Goal: Information Seeking & Learning: Learn about a topic

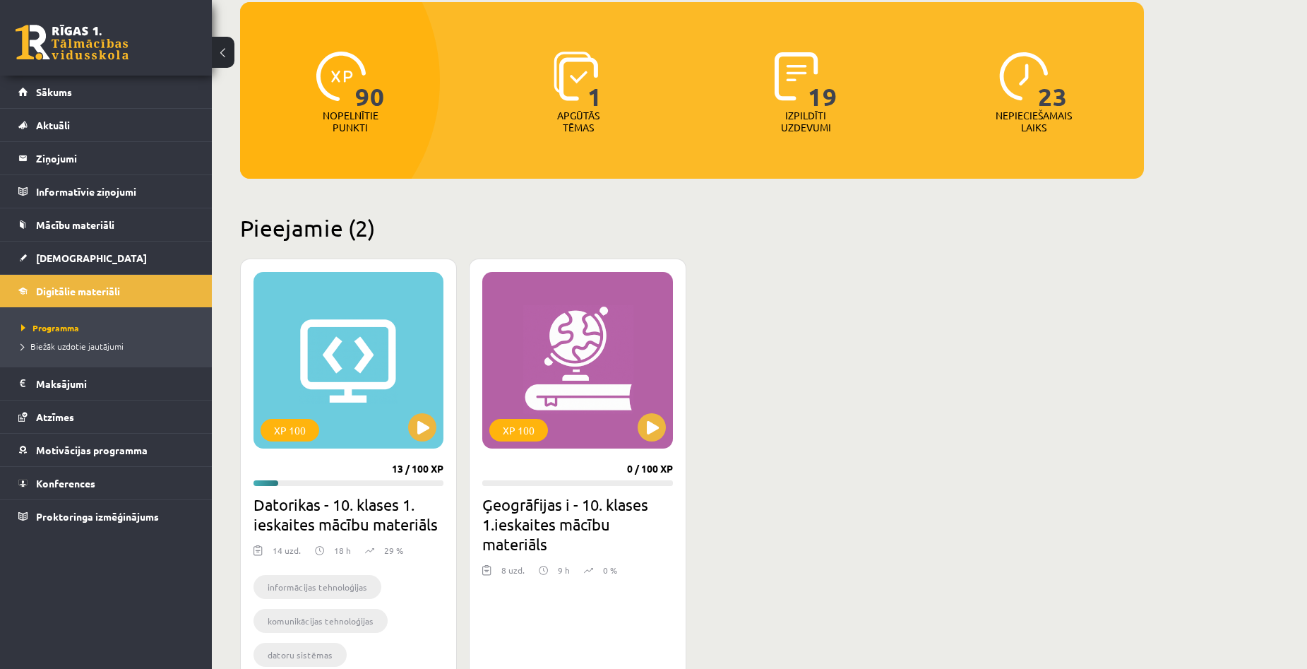
scroll to position [154, 0]
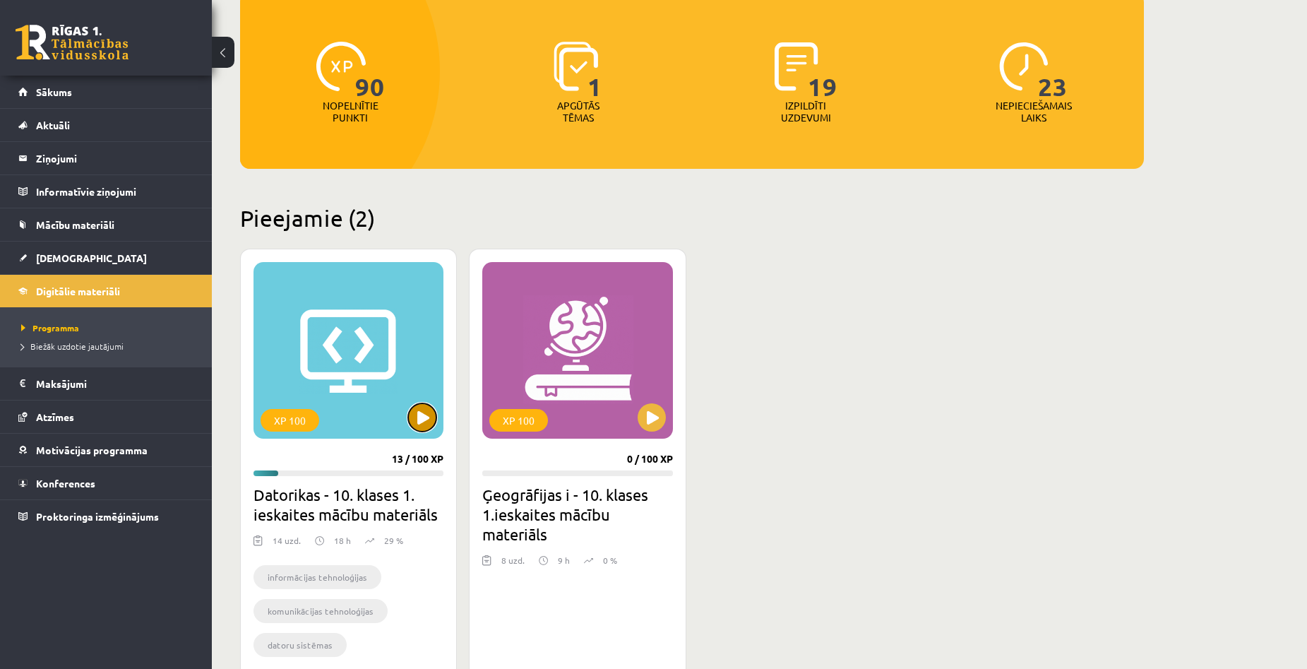
click at [415, 409] on button at bounding box center [422, 417] width 28 height 28
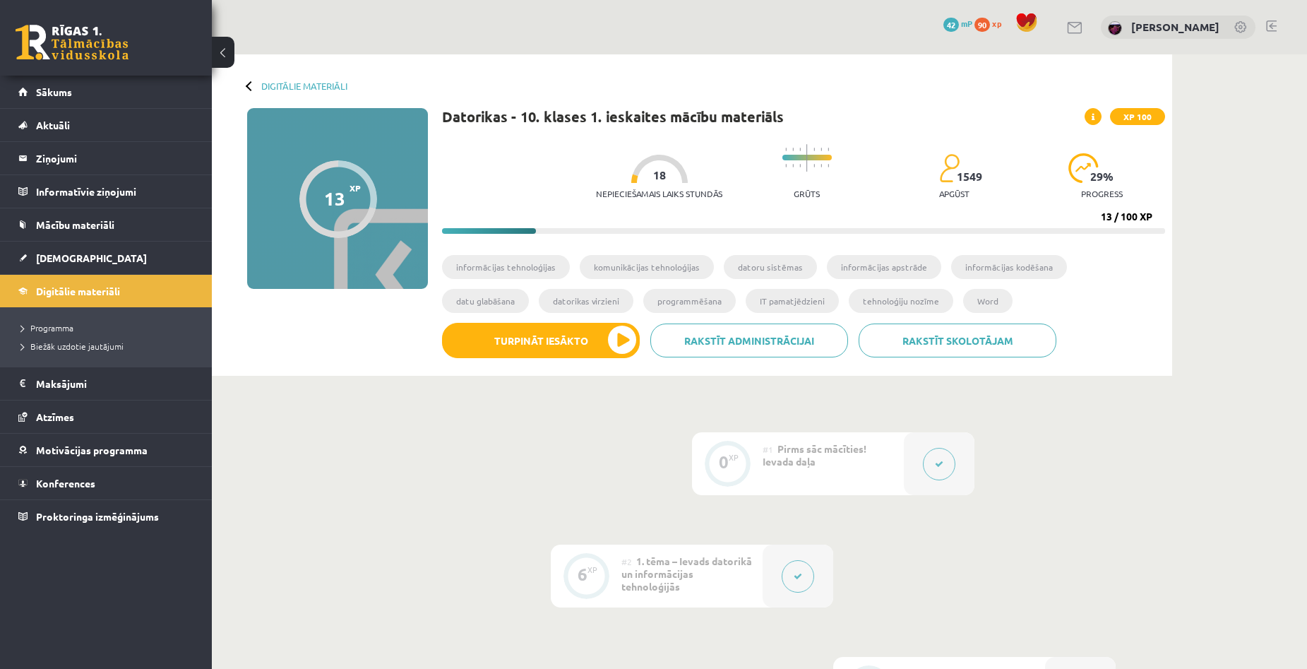
click at [597, 335] on button "Turpināt iesākto" at bounding box center [541, 340] width 198 height 35
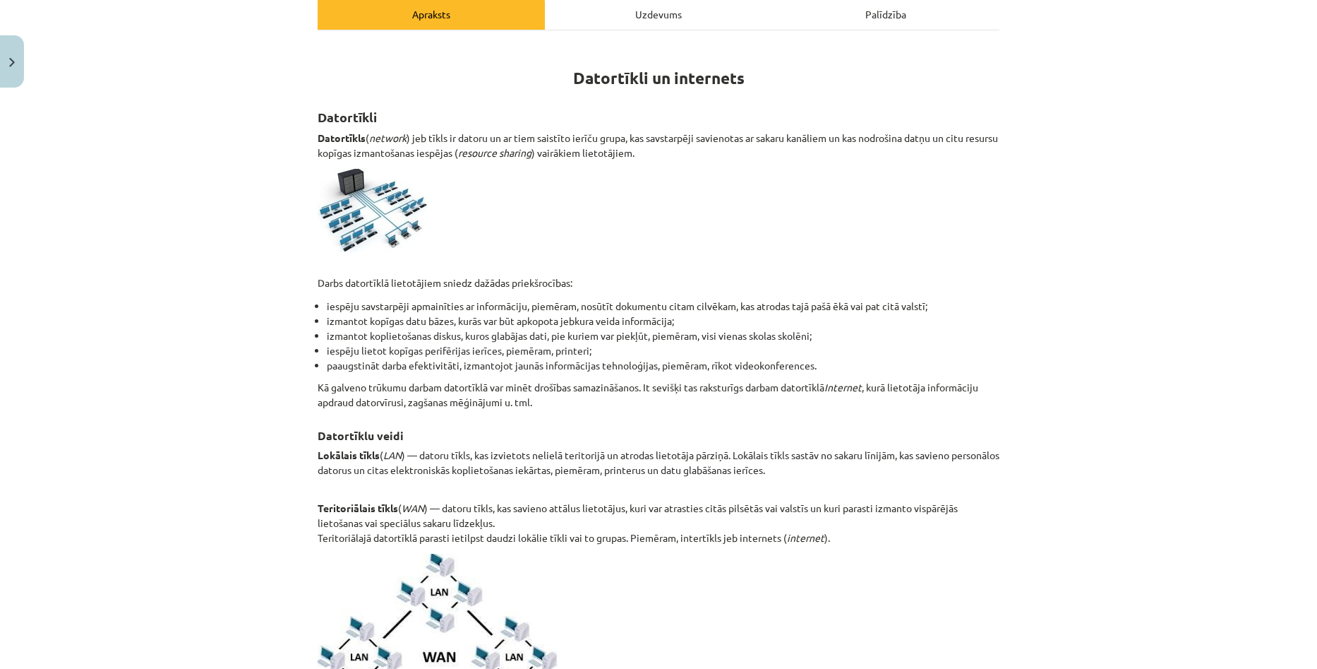
scroll to position [212, 0]
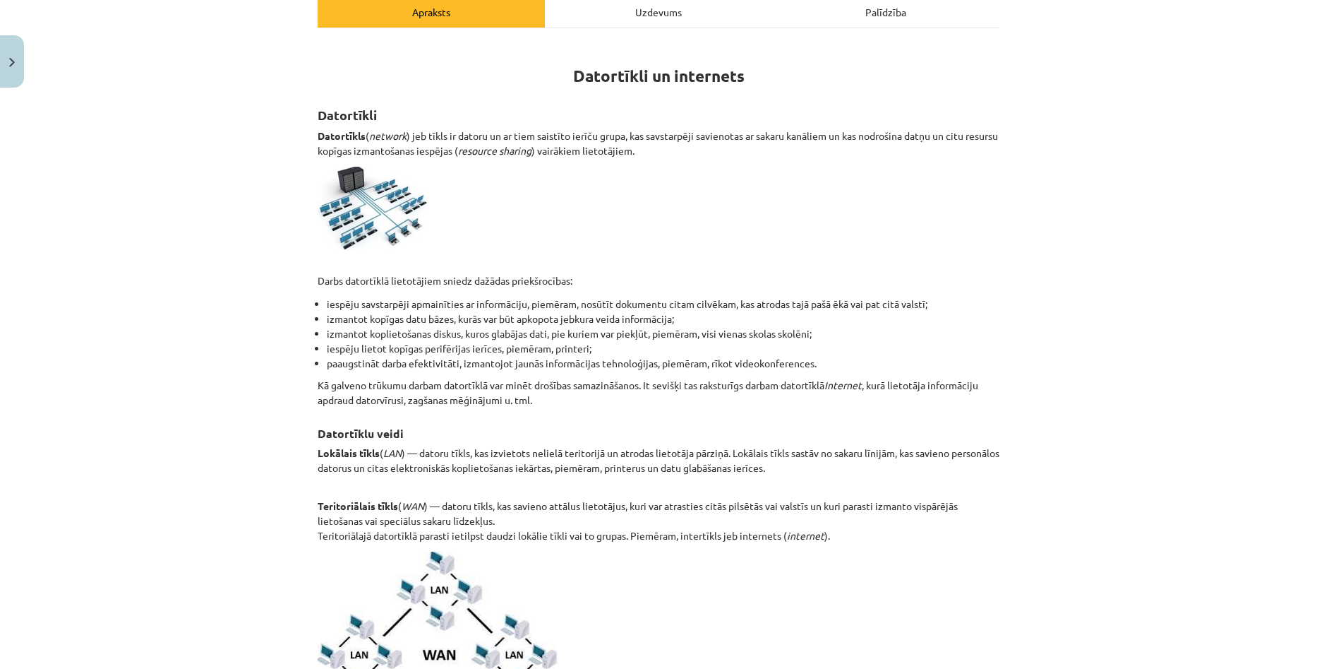
click at [1217, 366] on div "Mācību tēma: Datorikas - 10. klases 1. ieskaites mācību materiāls #5 4. tēma – …" at bounding box center [658, 334] width 1317 height 669
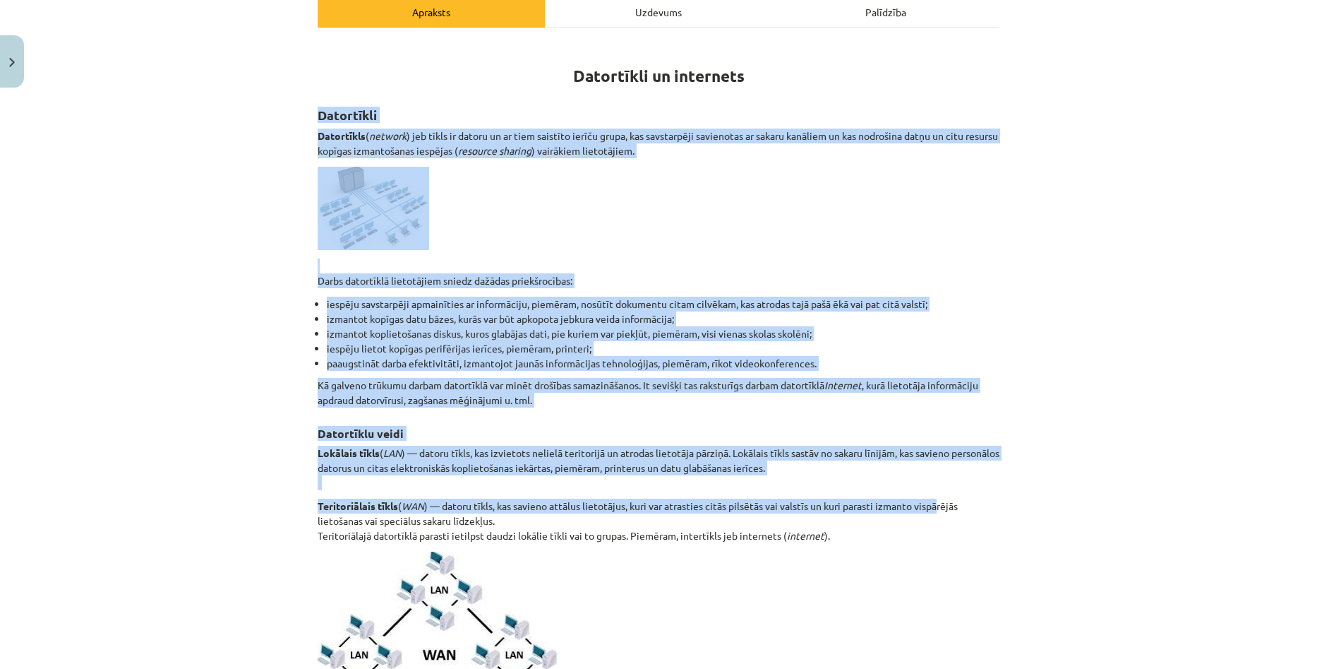
drag, startPoint x: 300, startPoint y: 111, endPoint x: 937, endPoint y: 491, distance: 741.8
click at [937, 491] on div "Mācību tēma: Datorikas - 10. klases 1. ieskaites mācību materiāls #5 4. tēma – …" at bounding box center [658, 334] width 1317 height 669
click at [1057, 388] on div "Mācību tēma: Datorikas - 10. klases 1. ieskaites mācību materiāls #5 4. tēma – …" at bounding box center [658, 334] width 1317 height 669
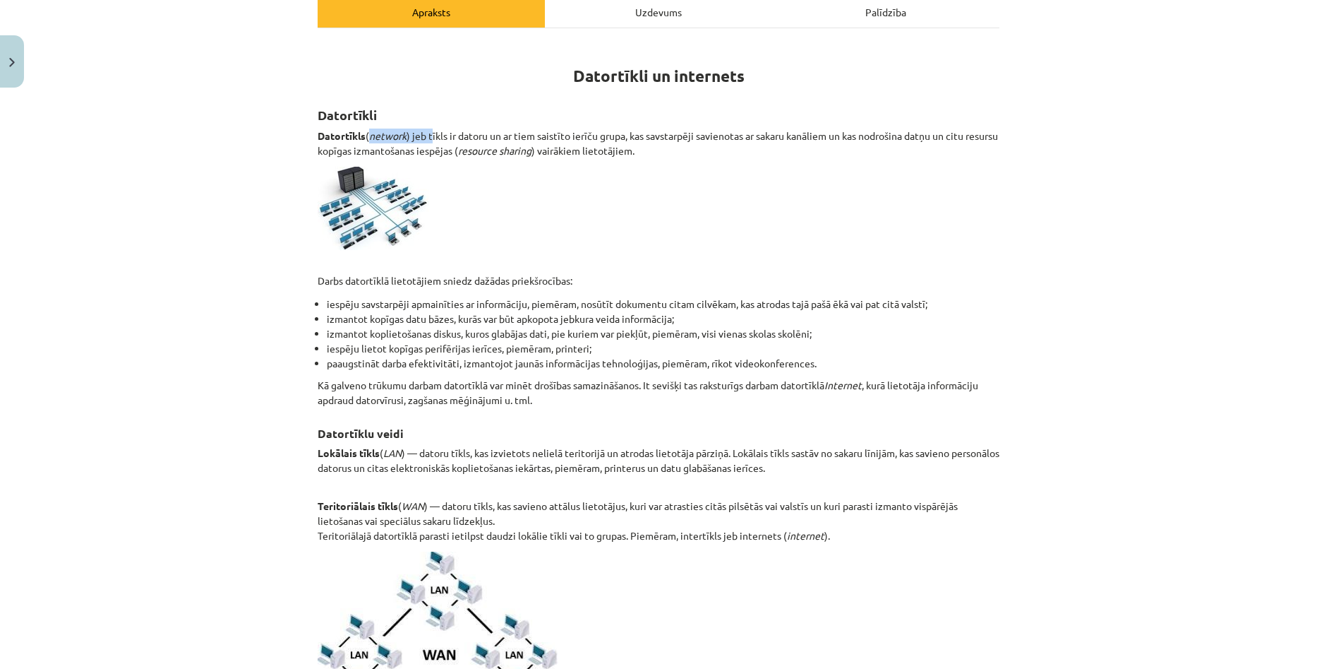
drag, startPoint x: 366, startPoint y: 132, endPoint x: 428, endPoint y: 138, distance: 62.4
click at [427, 136] on p "Datortīkls ( network ) jeb tīkls ir datoru un ar tiem saistīto ierīču grupa, ka…" at bounding box center [659, 143] width 682 height 30
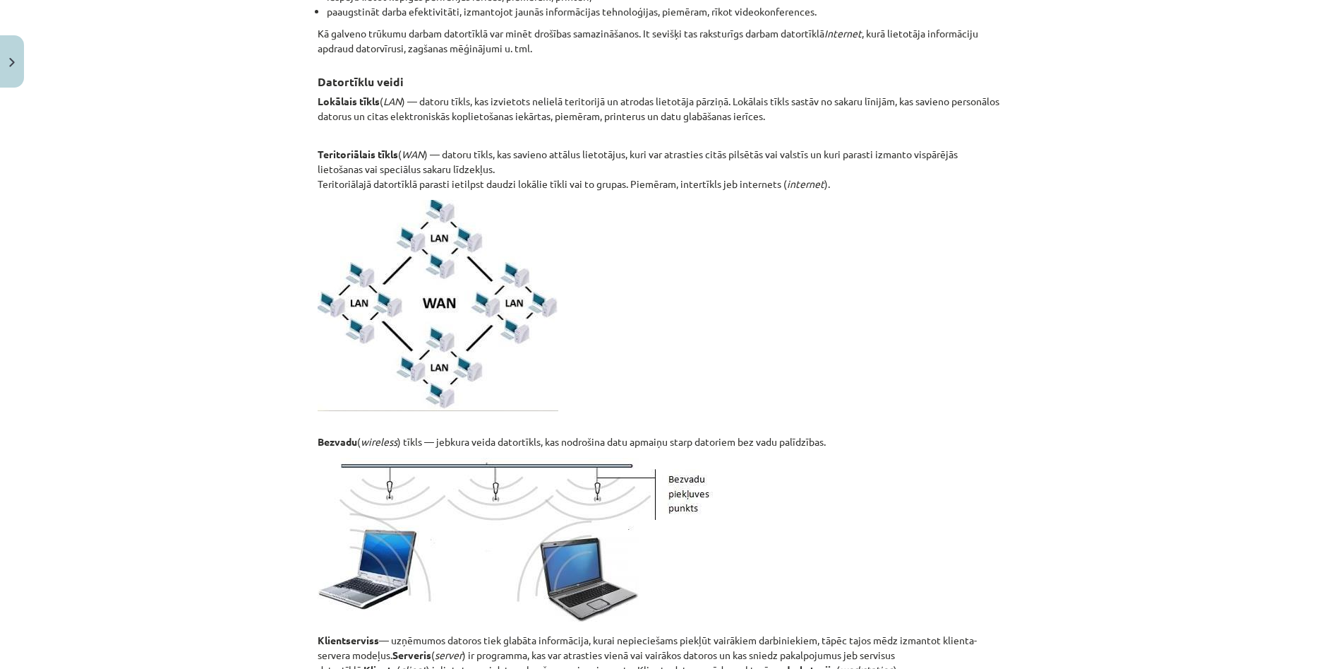
scroll to position [565, 0]
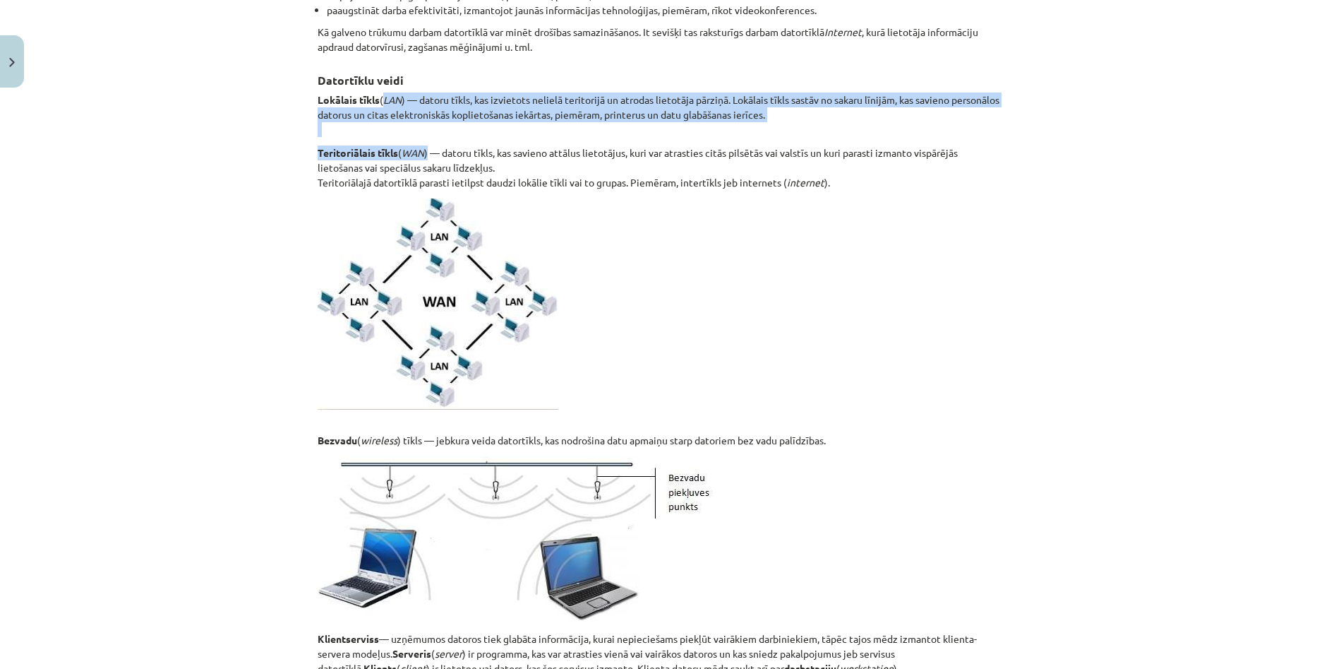
drag, startPoint x: 380, startPoint y: 96, endPoint x: 423, endPoint y: 155, distance: 72.3
click at [423, 155] on div "Datortīkli un internets Datortīkli Datortīkls ( network ) jeb tīkls ir datoru u…" at bounding box center [659, 572] width 682 height 1769
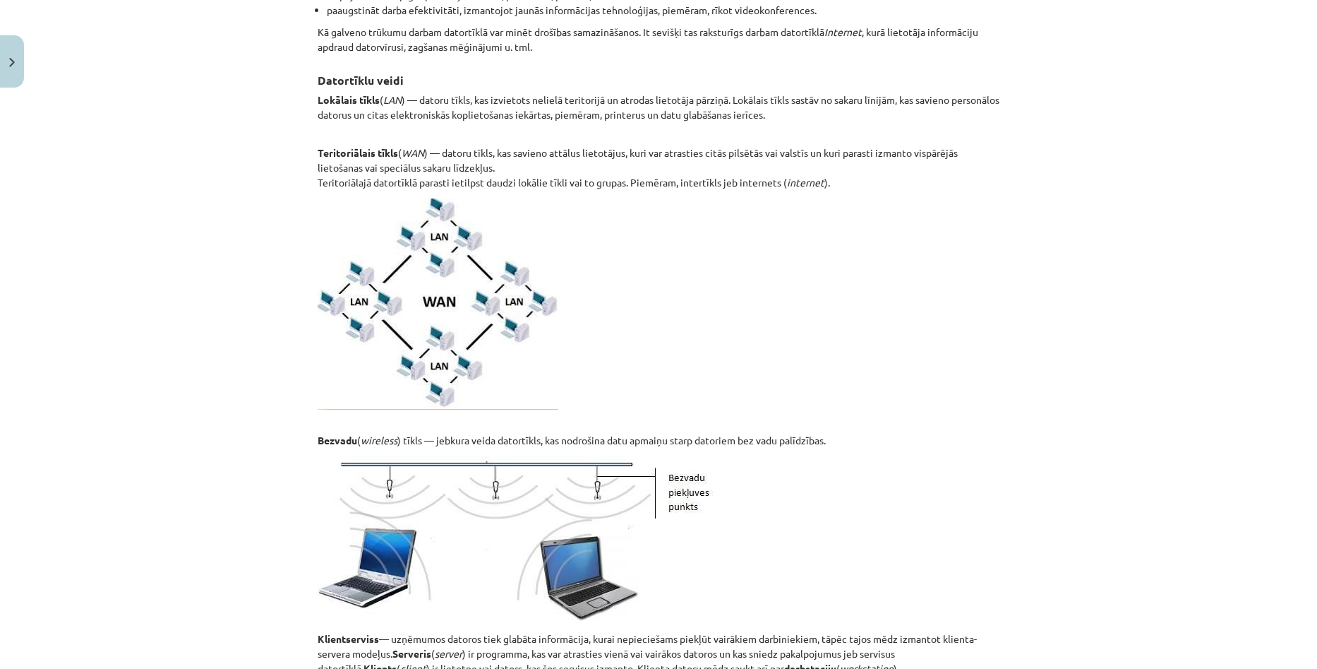
click at [594, 187] on p "Teritoriālais tīkls ( WAN ) — datoru tīkls, kas savieno attālus lietotājus, kur…" at bounding box center [659, 167] width 682 height 44
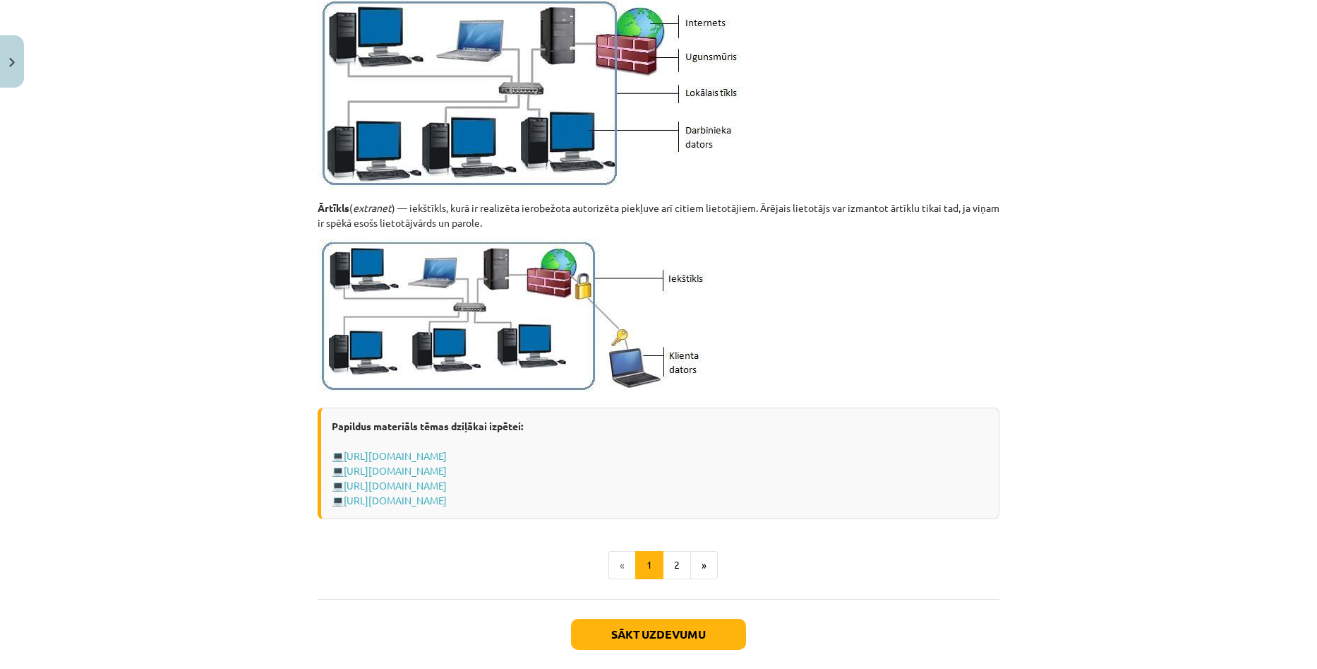
scroll to position [1553, 0]
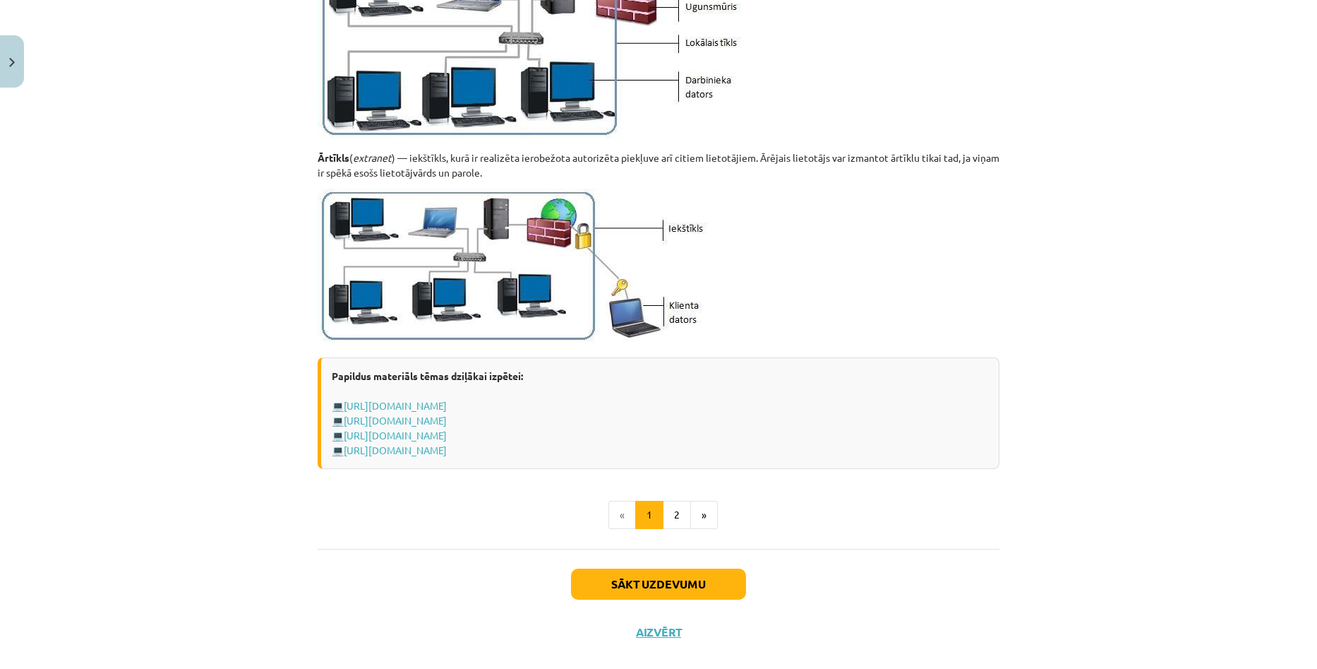
click at [640, 599] on div "Sākt uzdevumu Aizvērt" at bounding box center [659, 598] width 682 height 99
click at [637, 588] on button "Sākt uzdevumu" at bounding box center [658, 583] width 175 height 31
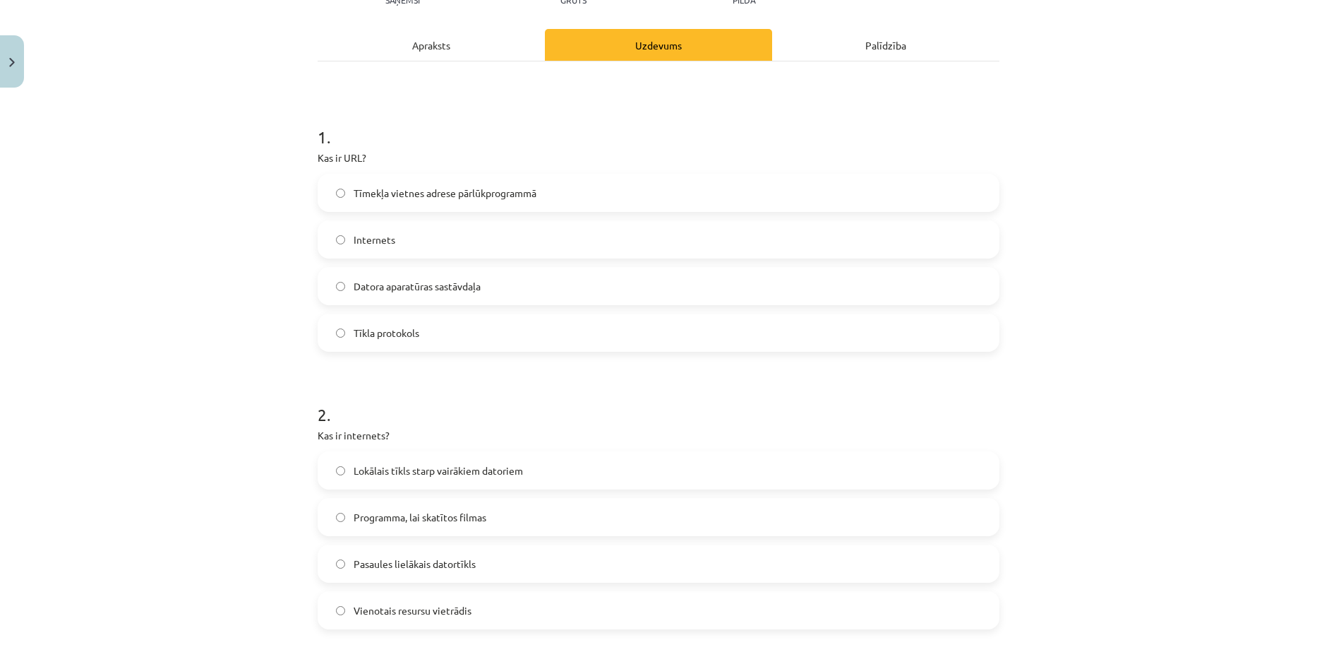
scroll to position [176, 0]
click at [430, 211] on label "Tīmekļa vietnes adrese pārlūkprogrammā" at bounding box center [658, 194] width 679 height 35
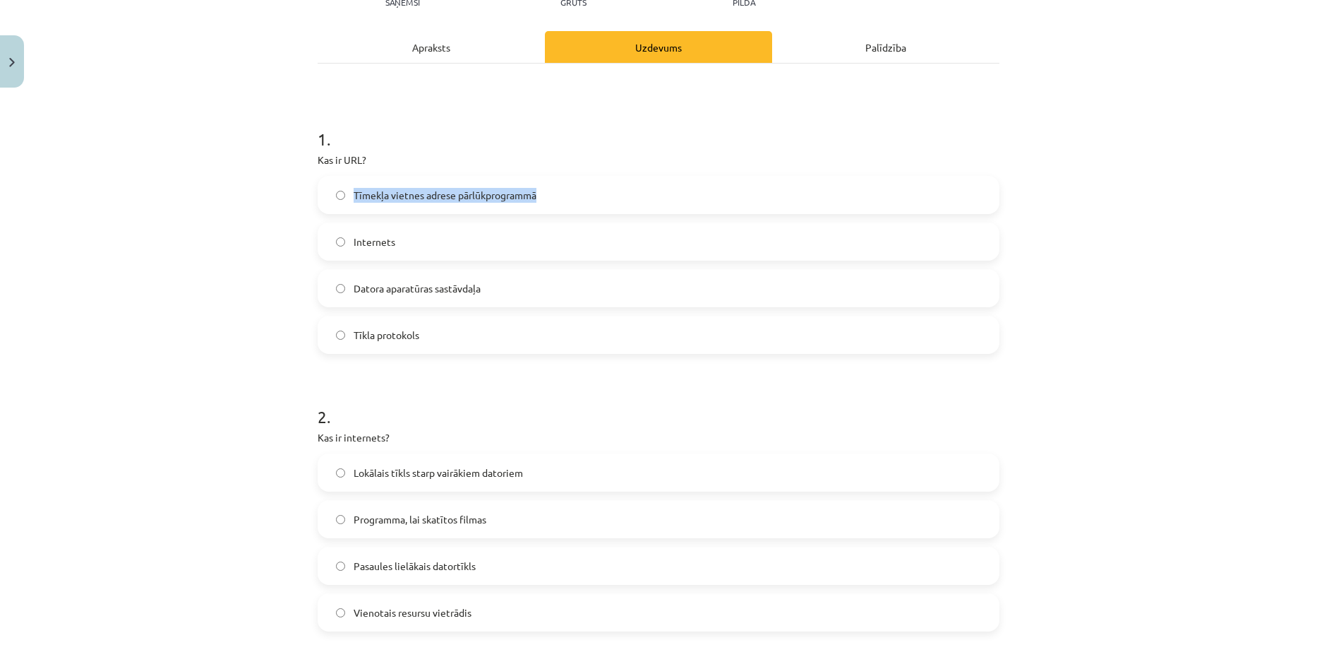
copy span "Tīmekļa vietnes adrese pārlūkprogrammā"
drag, startPoint x: 351, startPoint y: 196, endPoint x: 534, endPoint y: 201, distance: 183.6
click at [534, 201] on label "Tīmekļa vietnes adrese pārlūkprogrammā" at bounding box center [658, 194] width 679 height 35
click at [1208, 379] on div "Mācību tēma: Datorikas - 10. klases 1. ieskaites mācību materiāls #5 4. tēma – …" at bounding box center [658, 334] width 1317 height 669
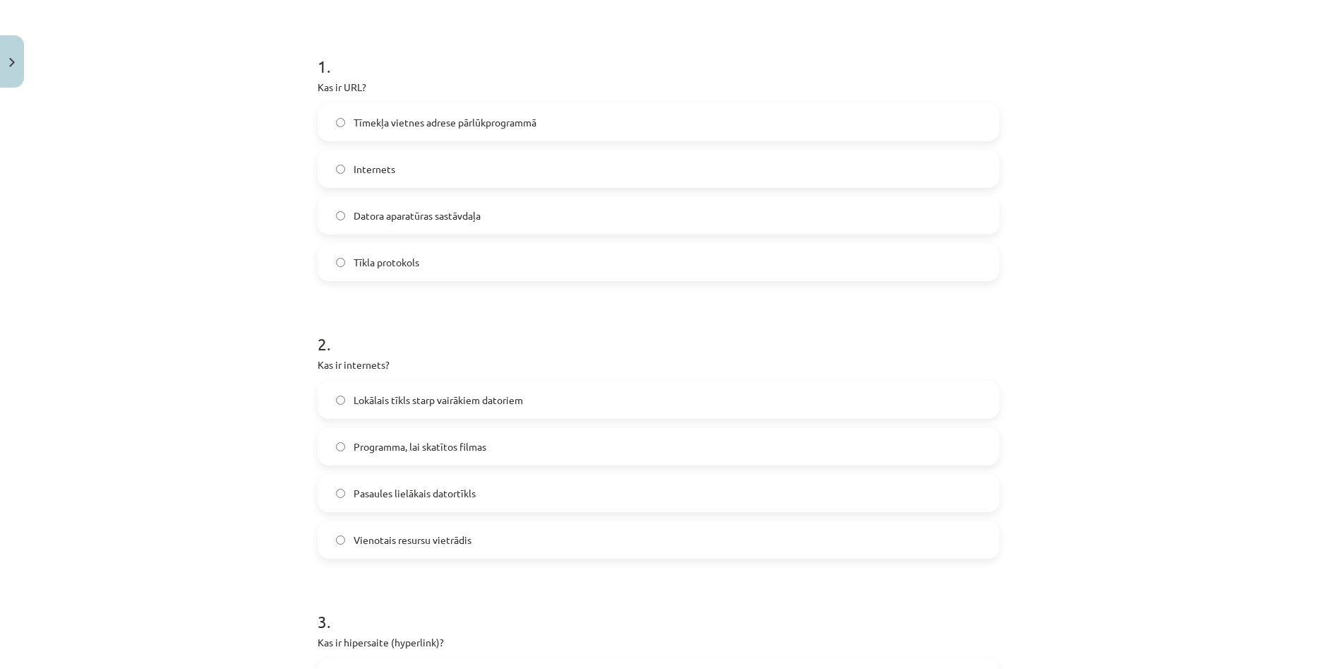
scroll to position [247, 0]
click at [1257, 305] on div "Mācību tēma: Datorikas - 10. klases 1. ieskaites mācību materiāls #5 4. tēma – …" at bounding box center [658, 334] width 1317 height 669
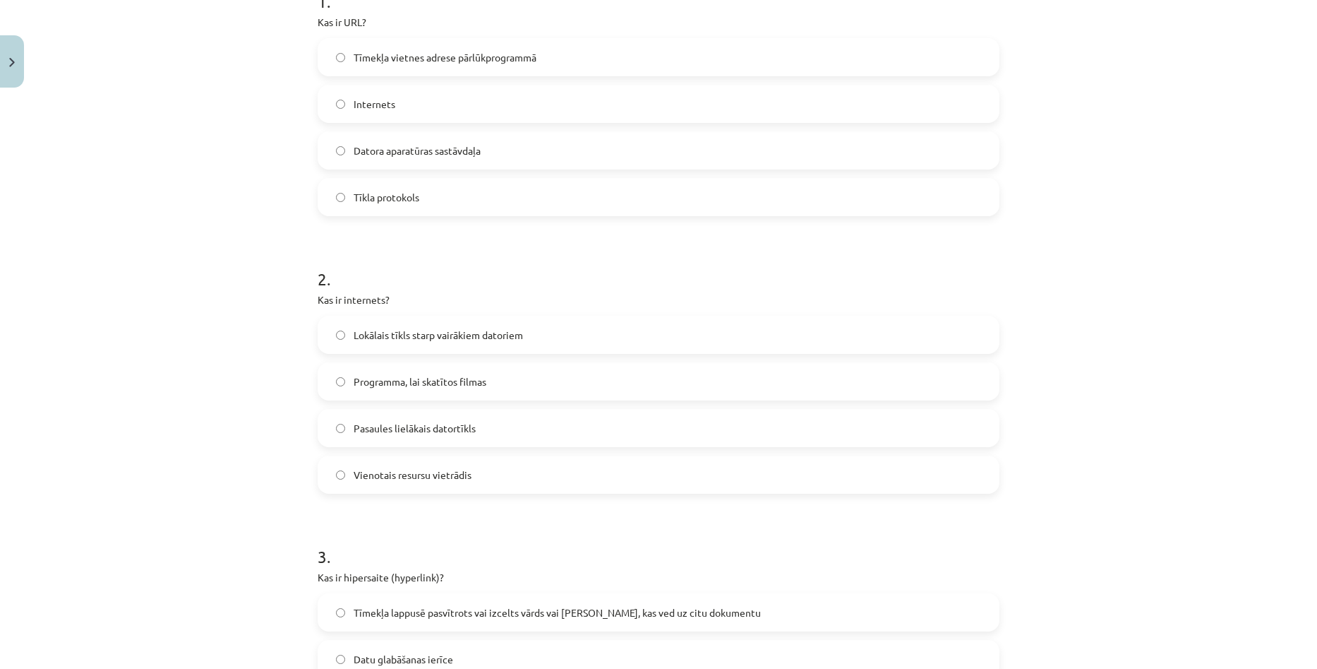
scroll to position [318, 0]
click at [1180, 296] on div "Mācību tēma: Datorikas - 10. klases 1. ieskaites mācību materiāls #5 4. tēma – …" at bounding box center [658, 334] width 1317 height 669
drag, startPoint x: 306, startPoint y: 298, endPoint x: 431, endPoint y: 292, distance: 124.4
click at [640, 266] on h1 "2 ." at bounding box center [659, 263] width 682 height 44
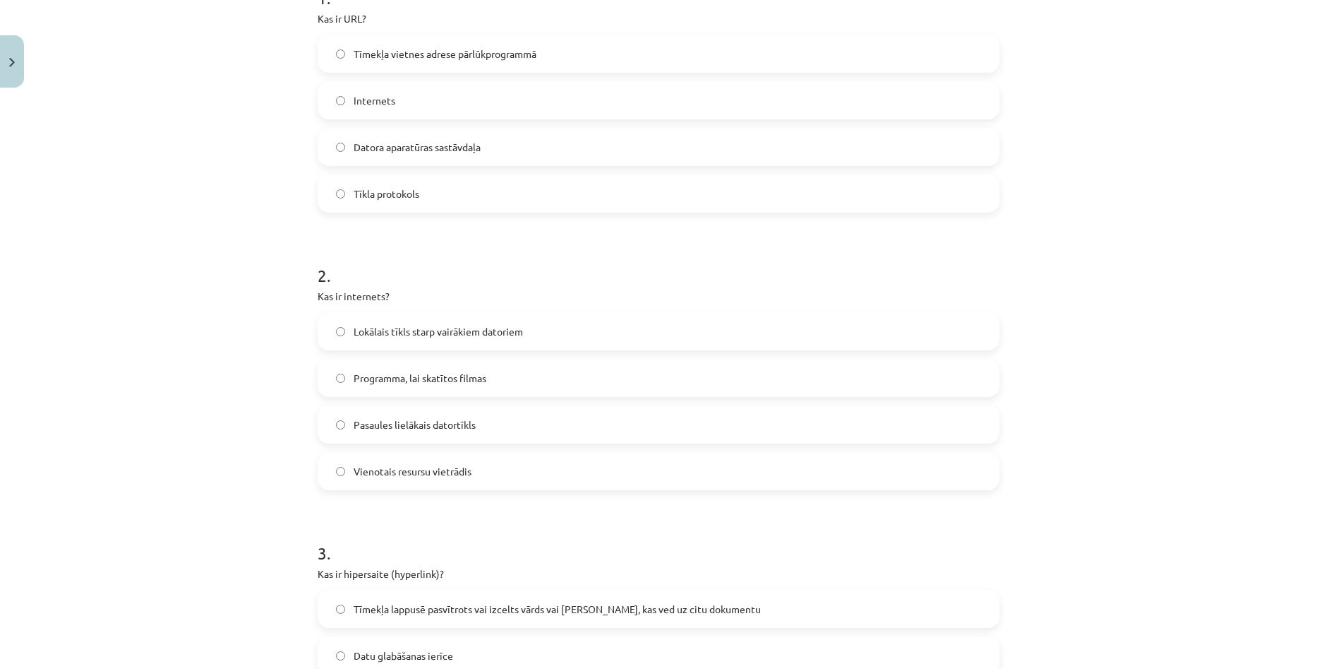
click at [354, 332] on span "Lokālais tīkls starp vairākiem datoriem" at bounding box center [438, 331] width 169 height 15
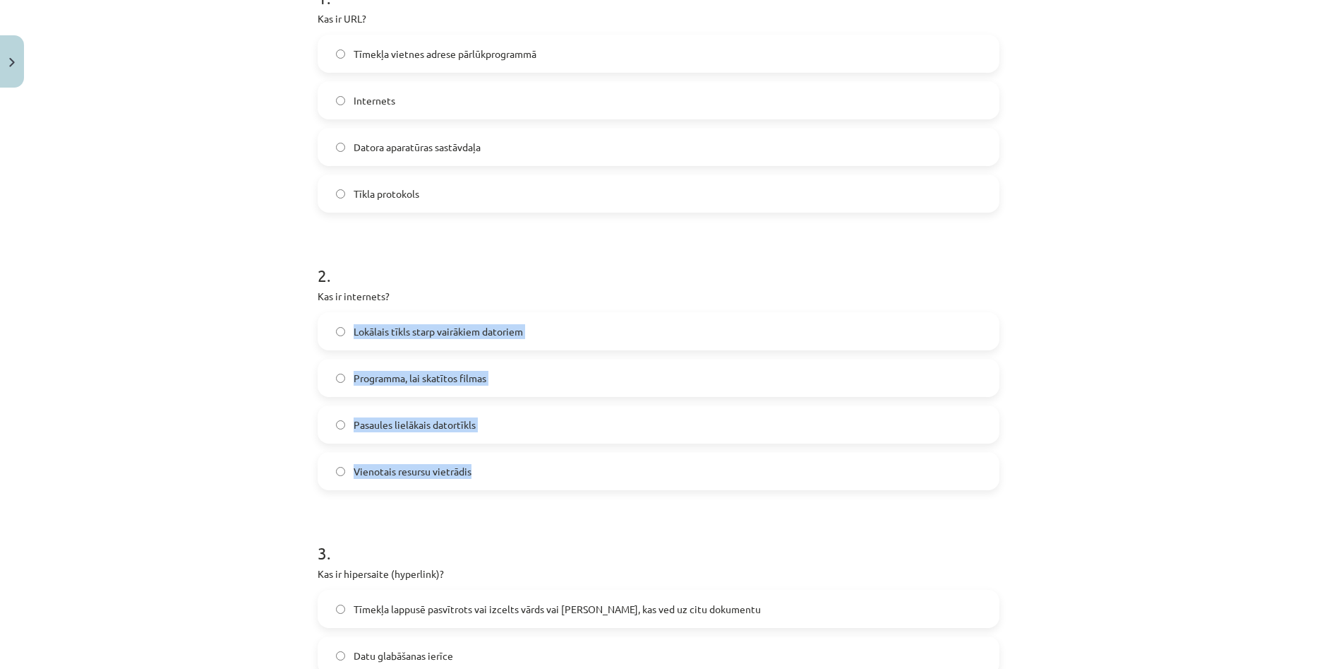
drag, startPoint x: 344, startPoint y: 328, endPoint x: 491, endPoint y: 450, distance: 191.4
click at [495, 456] on div "Lokālais tīkls starp vairākiem datoriem Programma, lai skatītos filmas Pasaules…" at bounding box center [659, 401] width 682 height 178
click at [481, 426] on label "Pasaules lielākais datortīkls" at bounding box center [658, 424] width 679 height 35
drag, startPoint x: 347, startPoint y: 330, endPoint x: 476, endPoint y: 464, distance: 186.7
click at [476, 464] on div "Lokālais tīkls starp vairākiem datoriem Programma, lai skatītos filmas Pasaules…" at bounding box center [659, 401] width 682 height 178
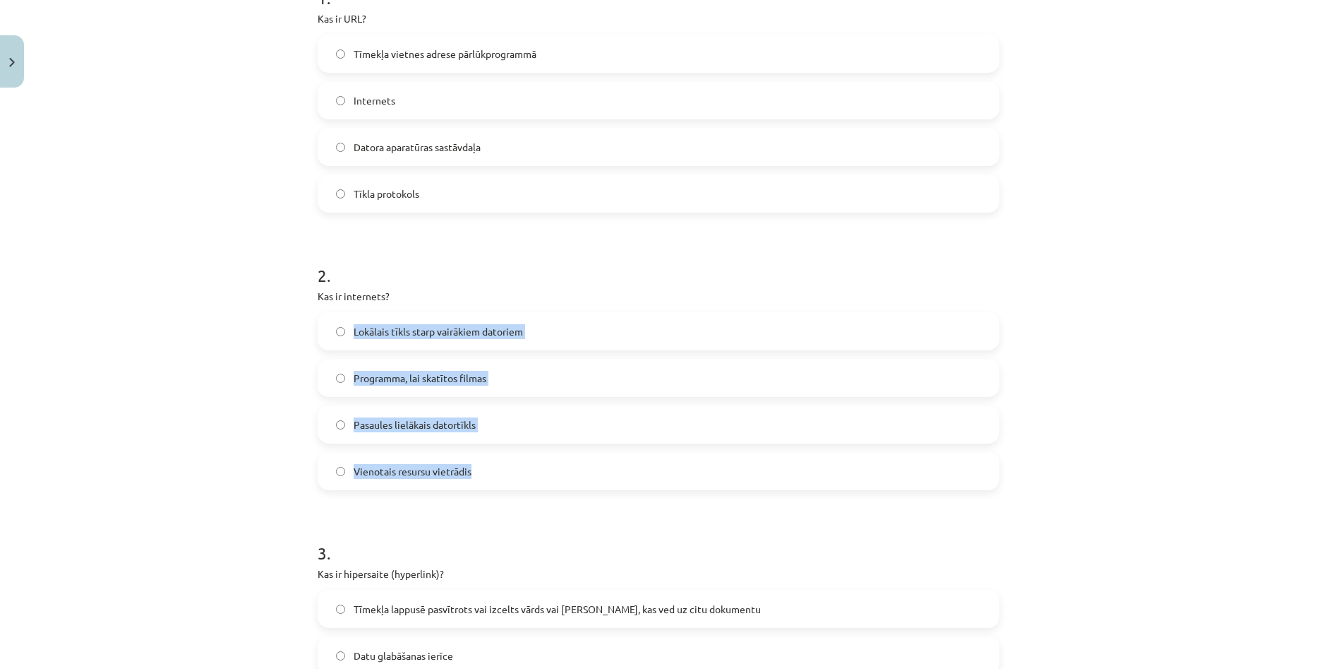
copy div "Lokālais tīkls starp vairākiem datoriem Programma, lai skatītos filmas Pasaules…"
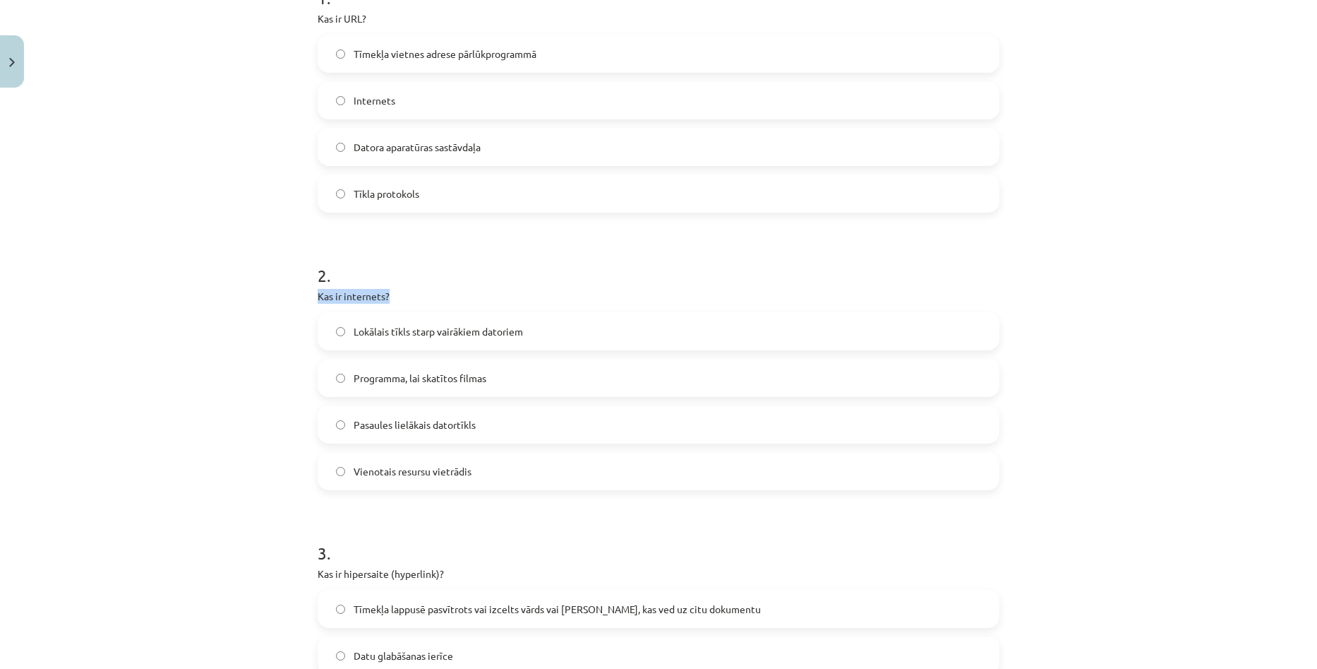
drag, startPoint x: 309, startPoint y: 293, endPoint x: 429, endPoint y: 287, distance: 120.1
click at [503, 287] on div "2 . Kas ir internets? Lokālais tīkls starp vairākiem datoriem Programma, lai sk…" at bounding box center [659, 365] width 682 height 249
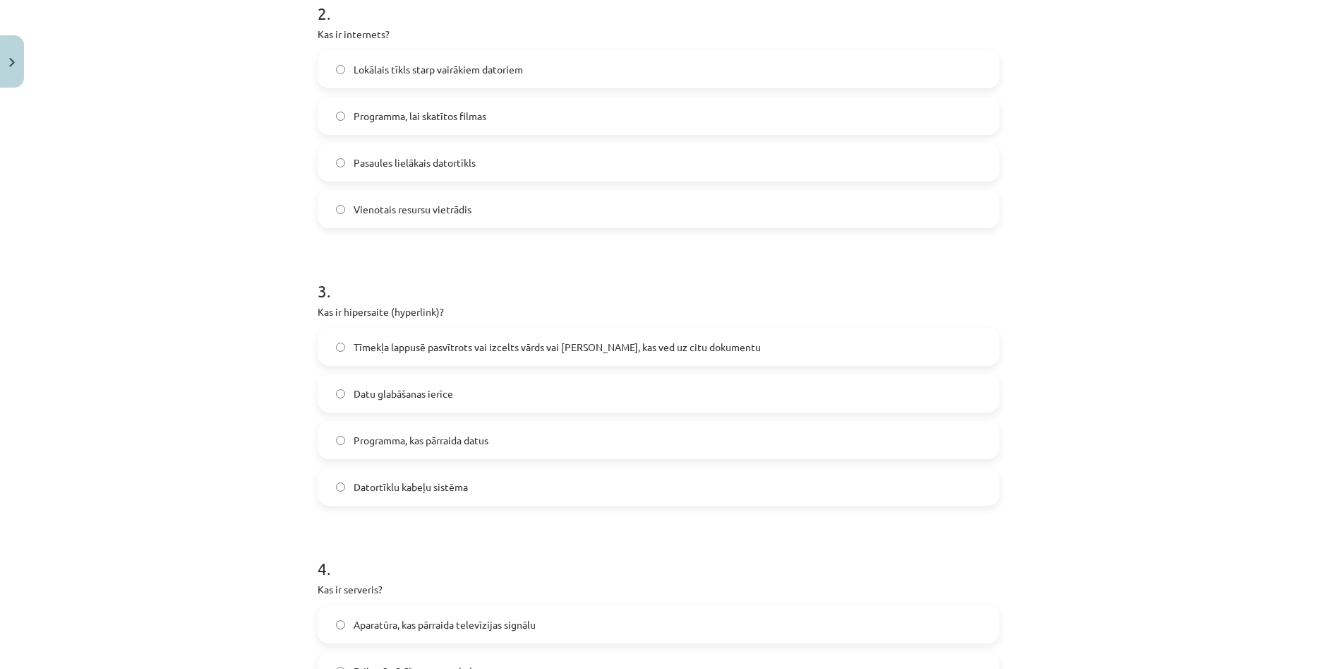
scroll to position [600, 0]
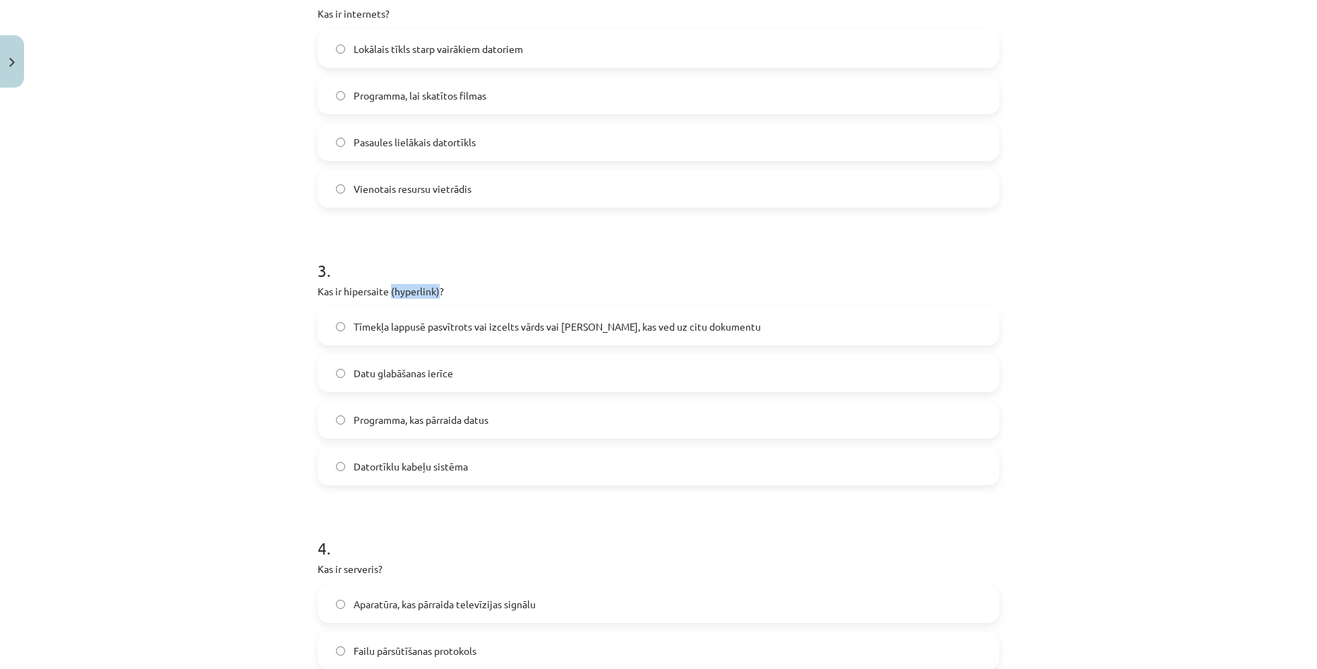
drag, startPoint x: 386, startPoint y: 289, endPoint x: 433, endPoint y: 298, distance: 47.4
click at [433, 298] on p "Kas ir hipersaite (hyperlink)?" at bounding box center [659, 291] width 682 height 15
click at [558, 264] on h1 "3 ." at bounding box center [659, 258] width 682 height 44
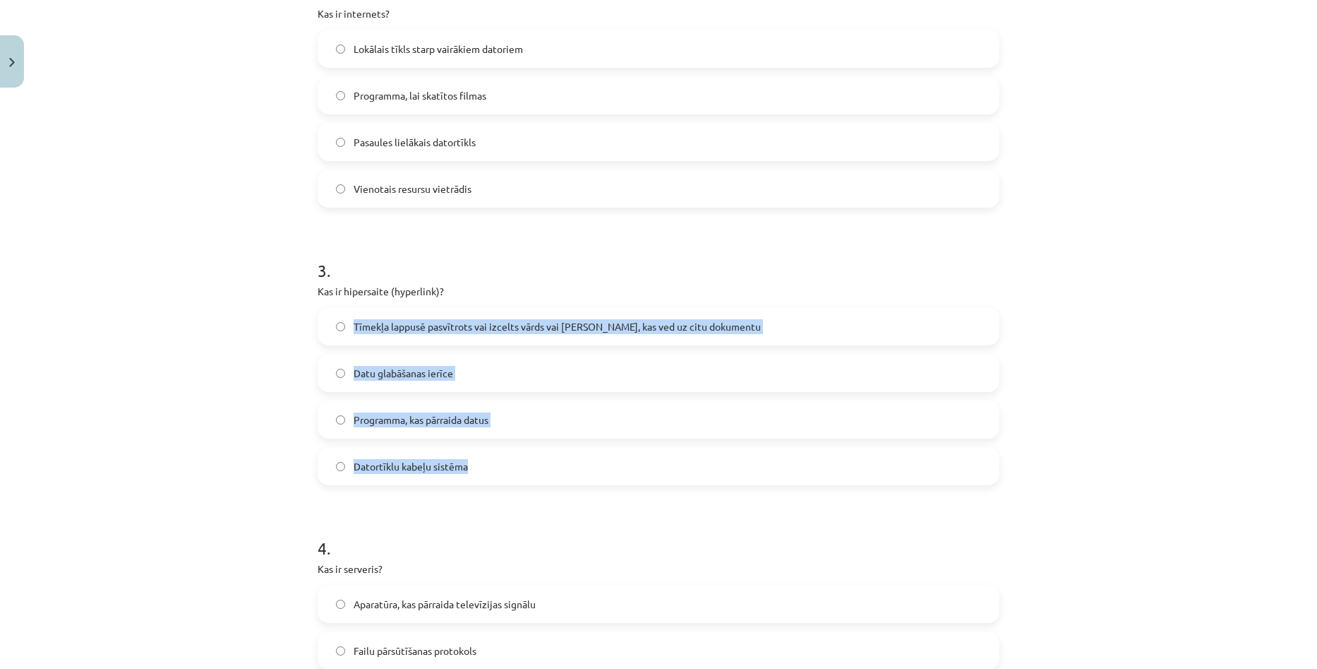
copy div "Tīmekļa lappusē pasvītrots vai izcelts vārds vai frāze, kas ved uz citu dokumen…"
drag, startPoint x: 351, startPoint y: 325, endPoint x: 487, endPoint y: 452, distance: 186.3
click at [487, 452] on div "Tīmekļa lappusē pasvītrots vai izcelts vārds vai frāze, kas ved uz citu dokumen…" at bounding box center [659, 396] width 682 height 178
click at [500, 318] on label "Tīmekļa lappusē pasvītrots vai izcelts vārds vai frāze, kas ved uz citu dokumen…" at bounding box center [658, 325] width 679 height 35
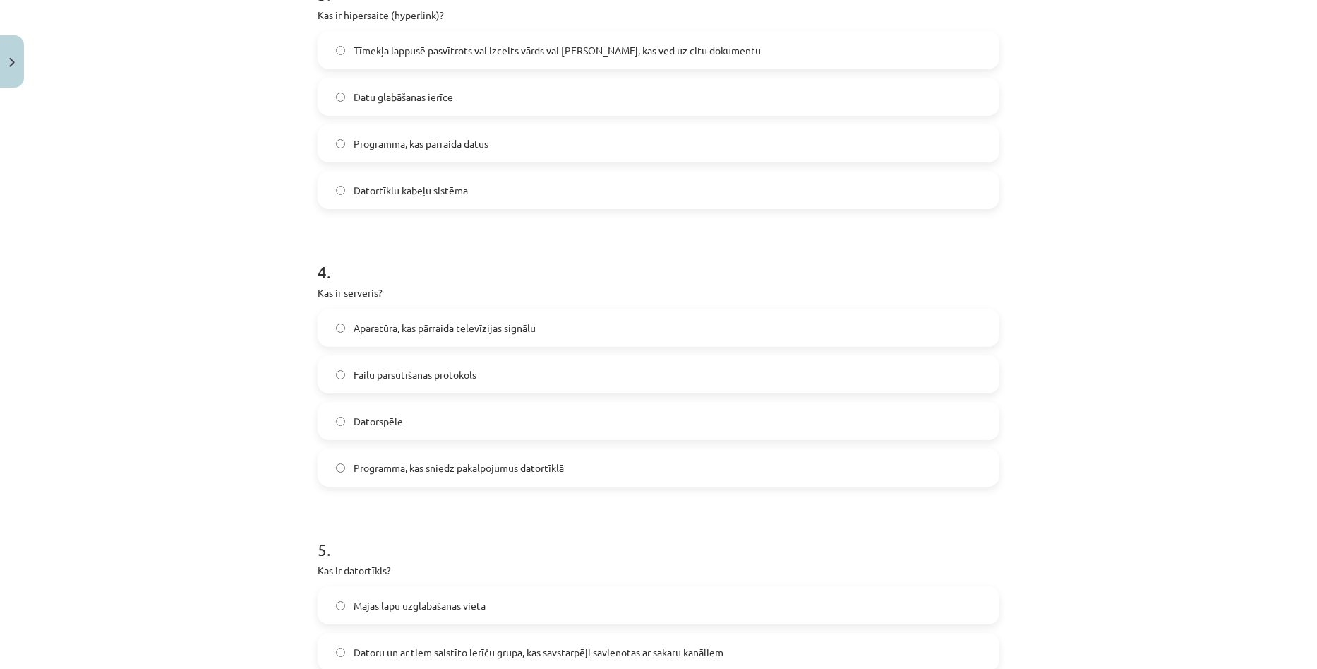
scroll to position [882, 0]
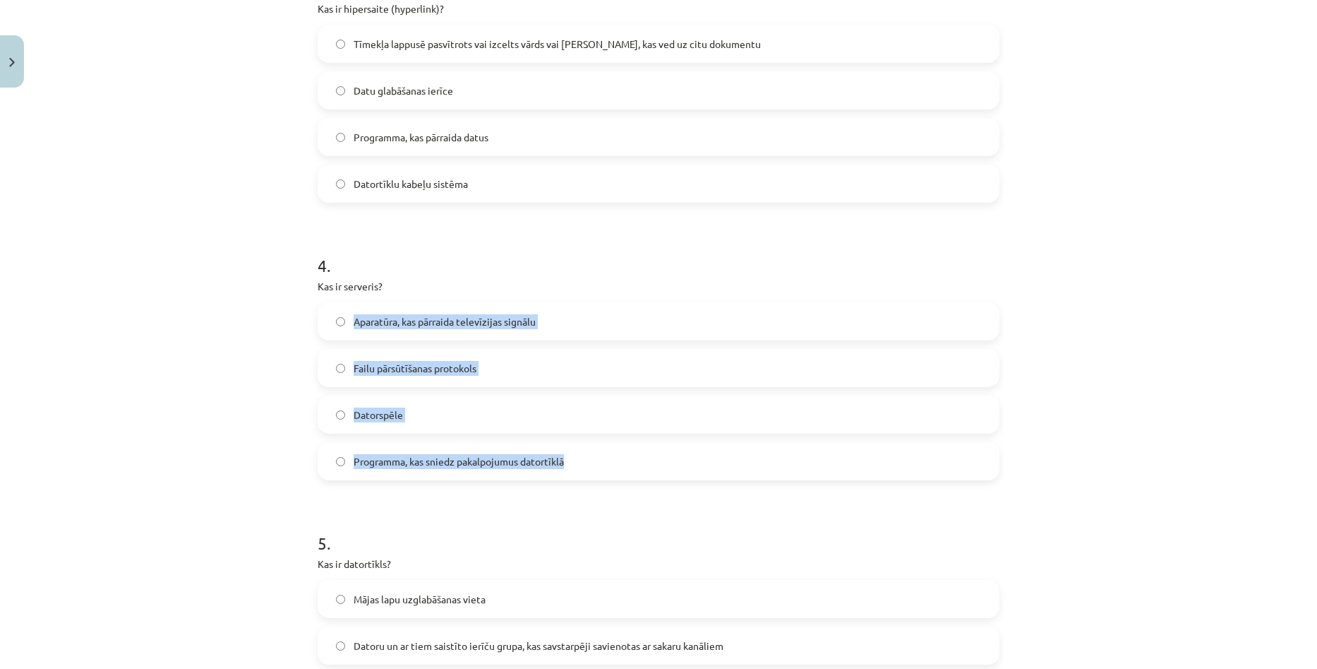
copy div "Aparatūra, kas pārraida televīzijas signālu Failu pārsūtīšanas protokols Dators…"
drag, startPoint x: 348, startPoint y: 318, endPoint x: 561, endPoint y: 467, distance: 259.1
click at [561, 467] on div "Aparatūra, kas pārraida televīzijas signālu Failu pārsūtīšanas protokols Dators…" at bounding box center [659, 391] width 682 height 178
click at [532, 446] on label "Programma, kas sniedz pakalpojumus datortīklā" at bounding box center [658, 460] width 679 height 35
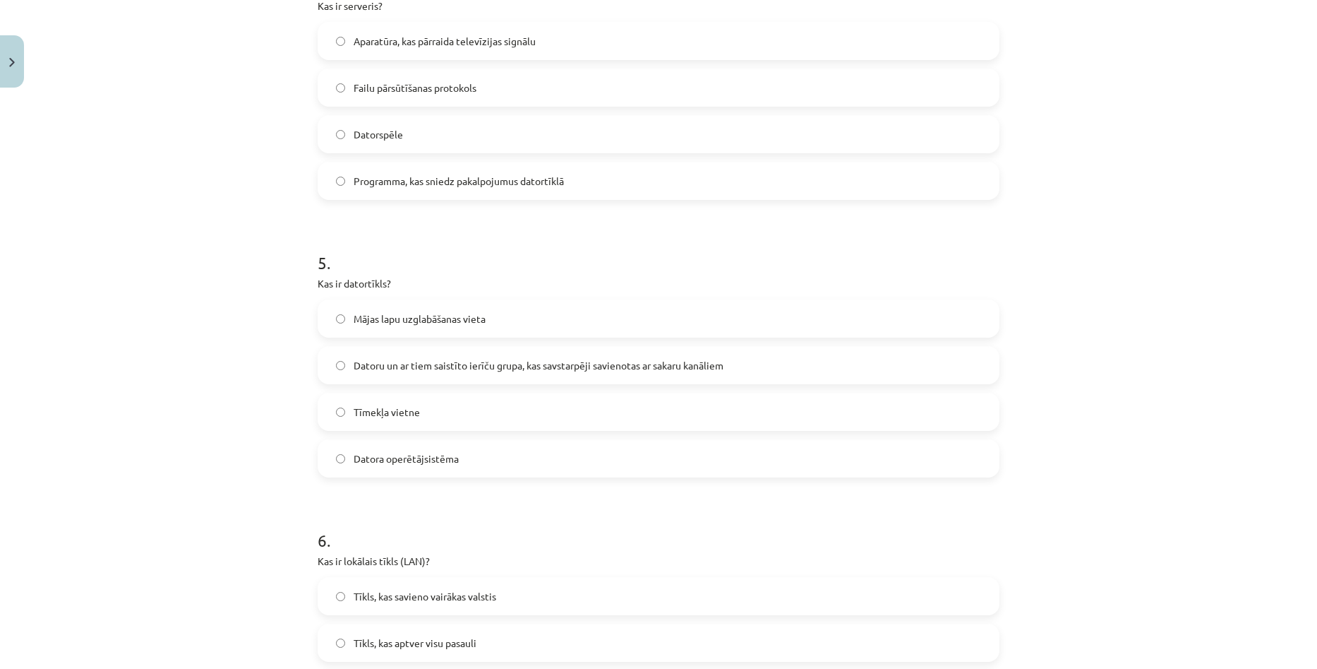
scroll to position [1165, 0]
drag, startPoint x: 343, startPoint y: 281, endPoint x: 377, endPoint y: 281, distance: 33.9
click at [377, 281] on p "Kas ir datortīkls?" at bounding box center [659, 281] width 682 height 15
click at [409, 282] on p "Kas ir datortīkls?" at bounding box center [659, 281] width 682 height 15
drag, startPoint x: 339, startPoint y: 282, endPoint x: 383, endPoint y: 281, distance: 43.8
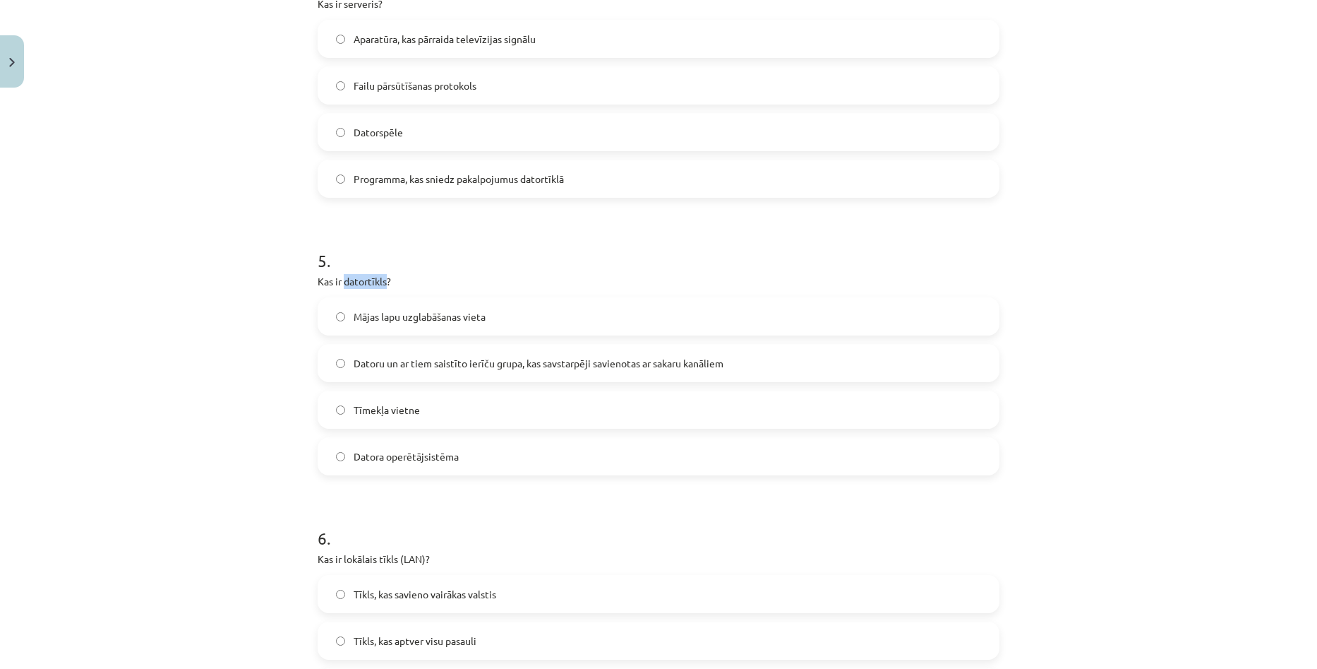
click at [383, 281] on p "Kas ir datortīkls?" at bounding box center [659, 281] width 682 height 15
copy p "datortīkls"
click at [431, 256] on h1 "5 ." at bounding box center [659, 248] width 682 height 44
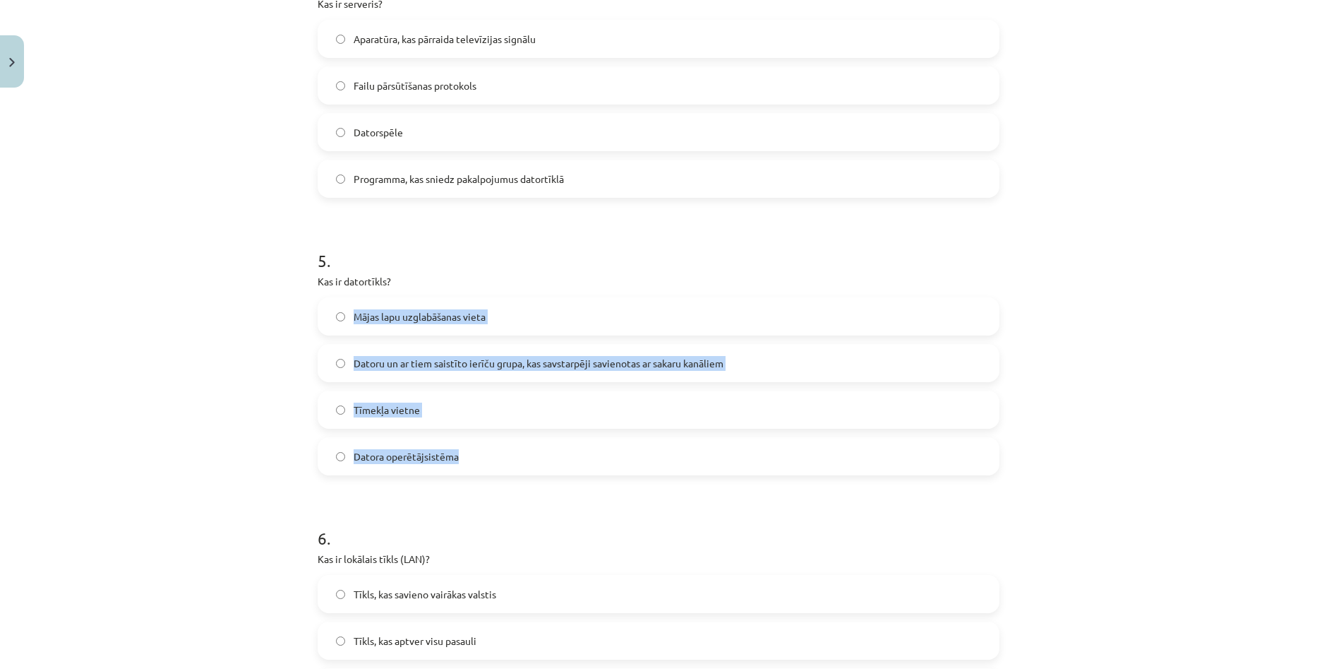
copy div "Mājas lapu uzglabāšanas vieta Datoru un ar tiem saistīto ierīču grupa, kas savs…"
drag, startPoint x: 350, startPoint y: 313, endPoint x: 518, endPoint y: 455, distance: 219.5
click at [518, 455] on div "Mājas lapu uzglabāšanas vieta Datoru un ar tiem saistīto ierīču grupa, kas savs…" at bounding box center [659, 386] width 682 height 178
click at [439, 462] on span "Datora operētājsistēma" at bounding box center [406, 456] width 105 height 15
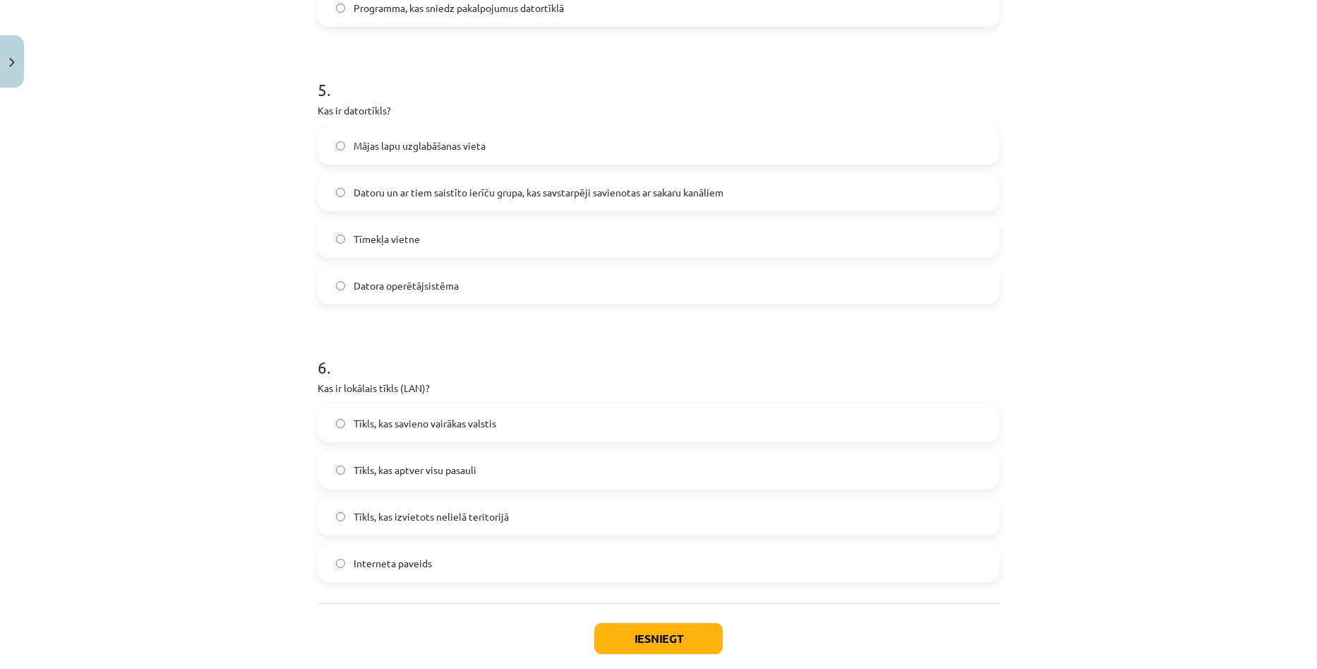
scroll to position [1377, 0]
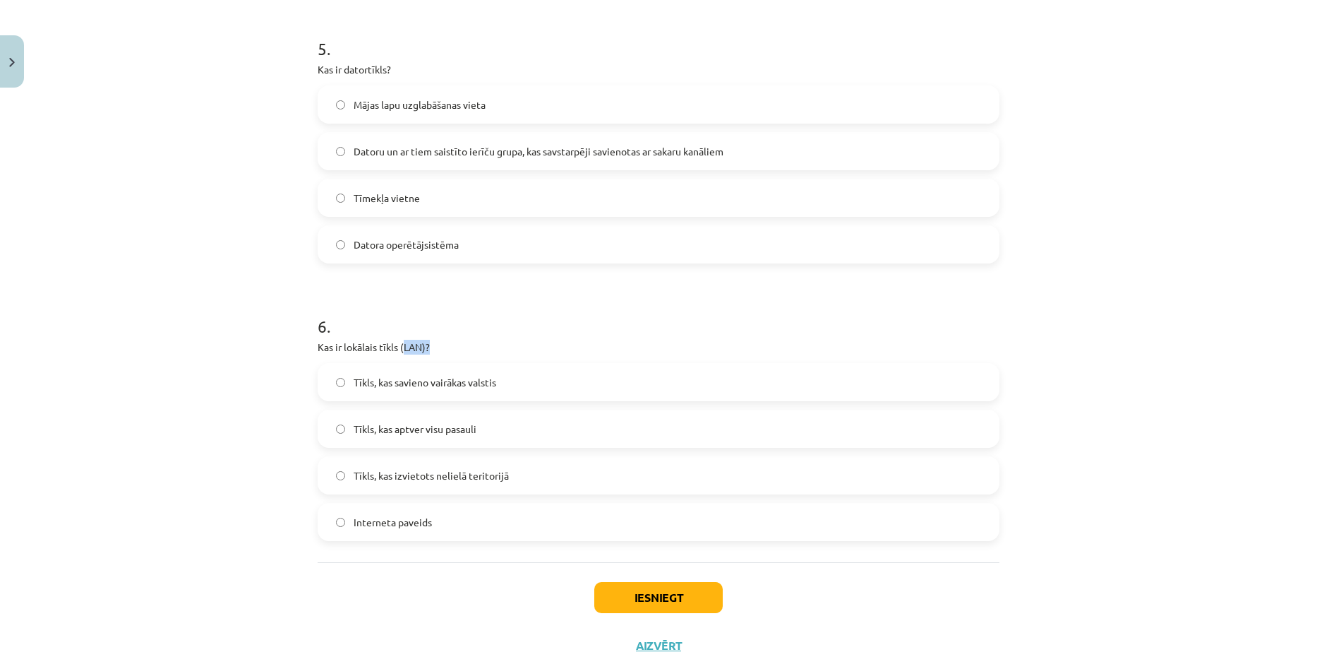
drag, startPoint x: 412, startPoint y: 347, endPoint x: 435, endPoint y: 346, distance: 23.3
click at [435, 346] on p "Kas ir lokālais tīkls (LAN)?" at bounding box center [659, 347] width 682 height 15
click at [514, 352] on p "Kas ir lokālais tīkls (LAN)?" at bounding box center [659, 347] width 682 height 15
click at [452, 480] on span "Tīkls, kas izvietots nelielā teritorijā" at bounding box center [431, 475] width 155 height 15
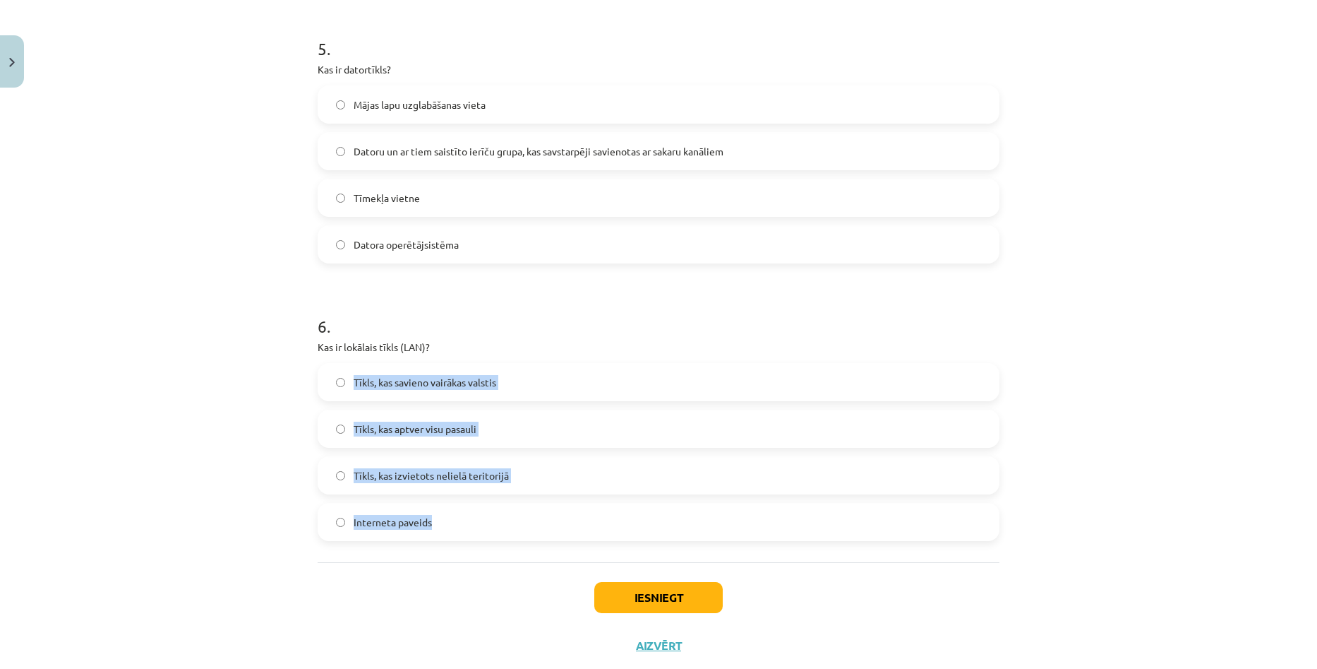
drag, startPoint x: 351, startPoint y: 382, endPoint x: 497, endPoint y: 530, distance: 208.2
click at [497, 530] on div "Tīkls, kas savieno vairākas valstis Tīkls, kas aptver visu pasauli Tīkls, kas i…" at bounding box center [659, 452] width 682 height 178
copy div "Tīkls, kas savieno vairākas valstis Tīkls, kas aptver visu pasauli Tīkls, kas i…"
click at [666, 592] on button "Iesniegt" at bounding box center [658, 597] width 128 height 31
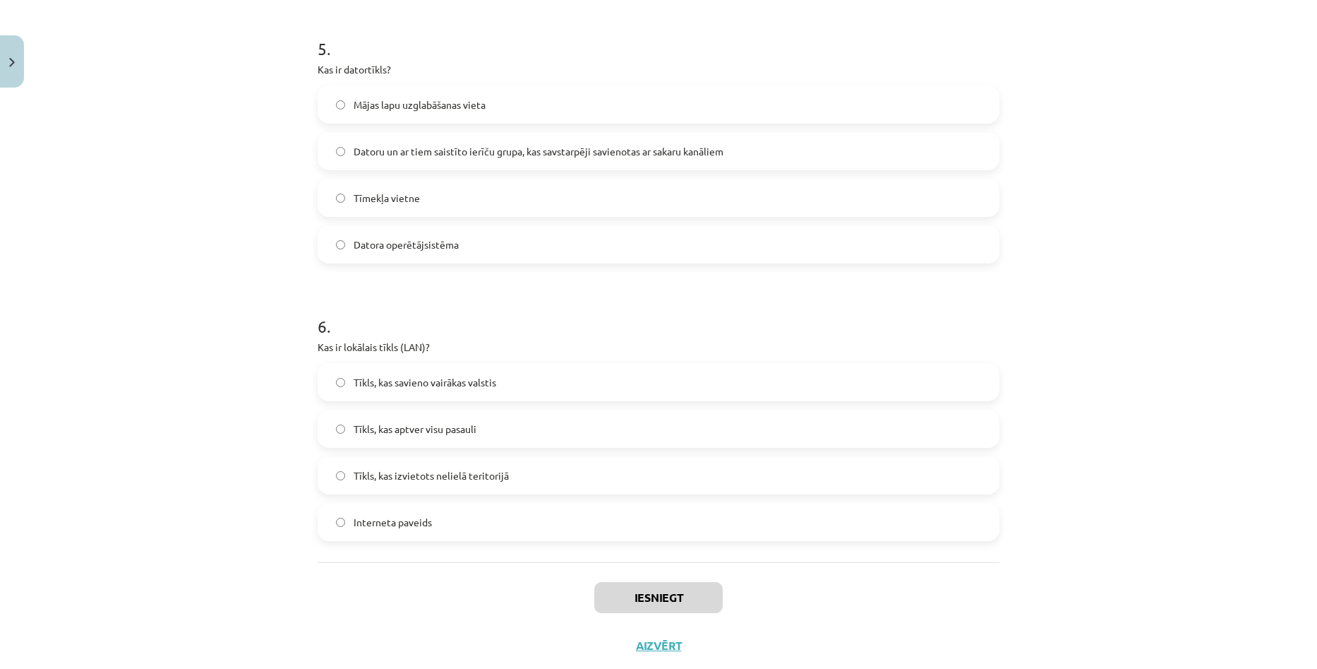
click at [561, 328] on h1 "6 ." at bounding box center [659, 314] width 682 height 44
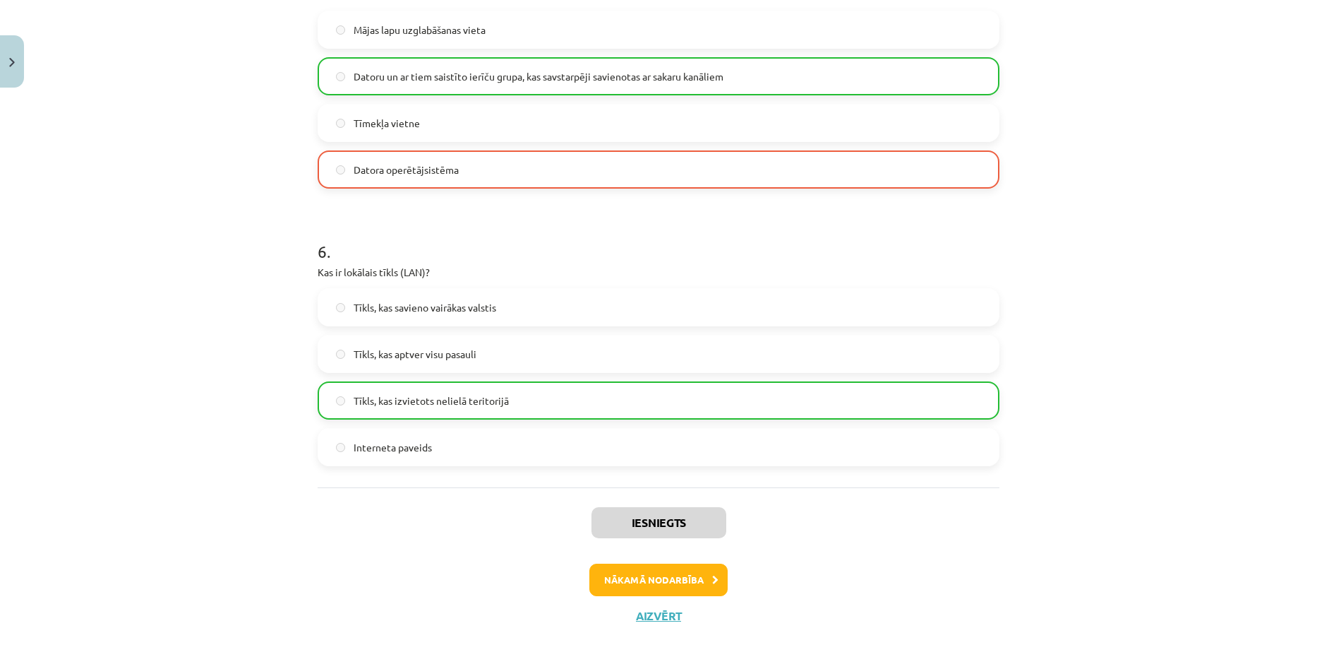
scroll to position [1458, 0]
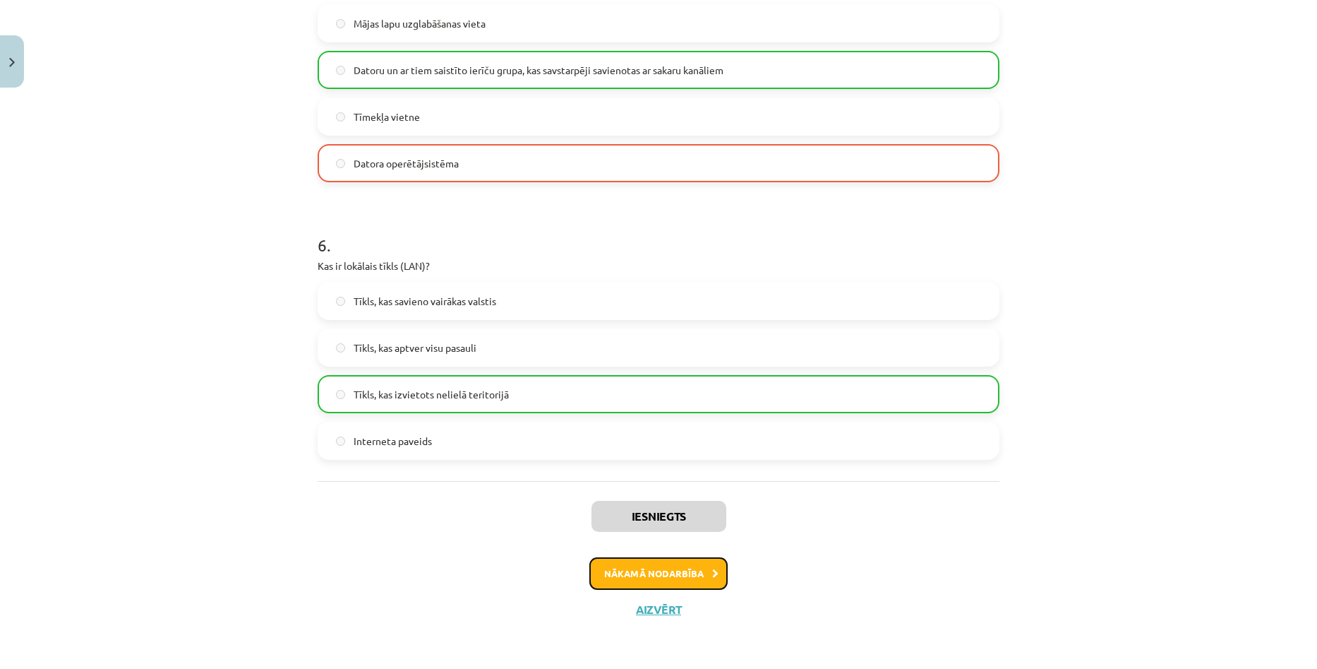
click at [669, 574] on button "Nākamā nodarbība" at bounding box center [658, 573] width 138 height 32
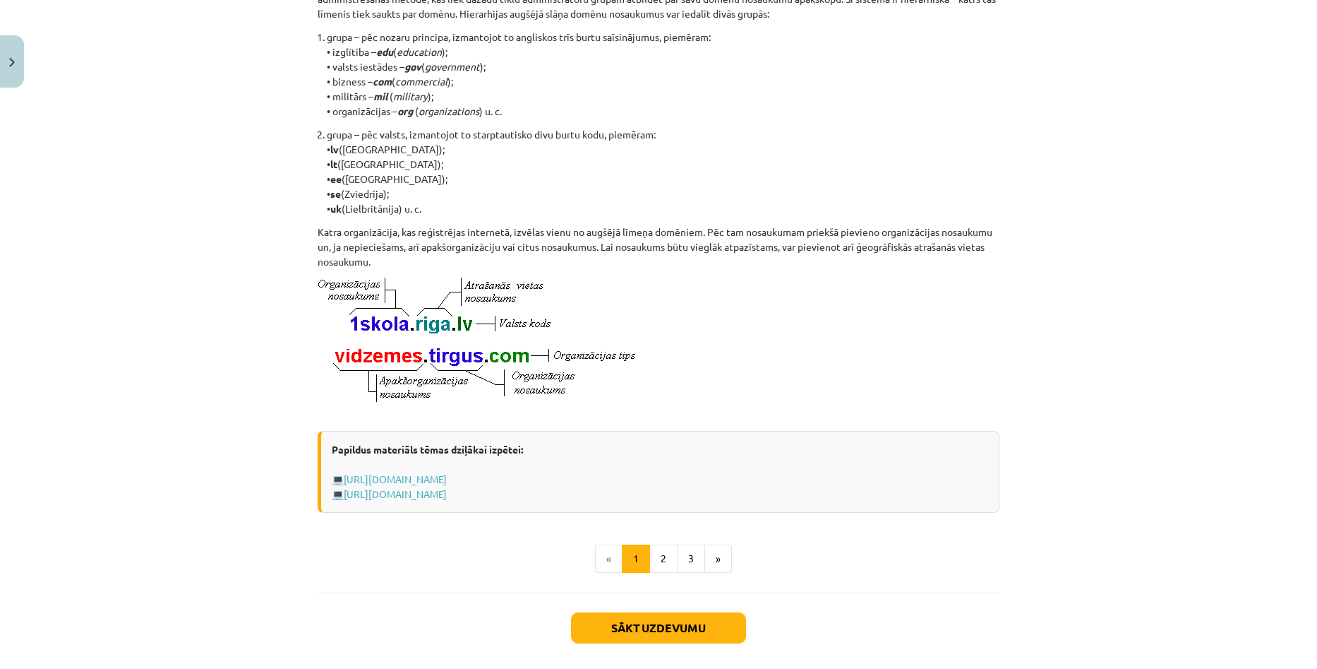
scroll to position [643, 0]
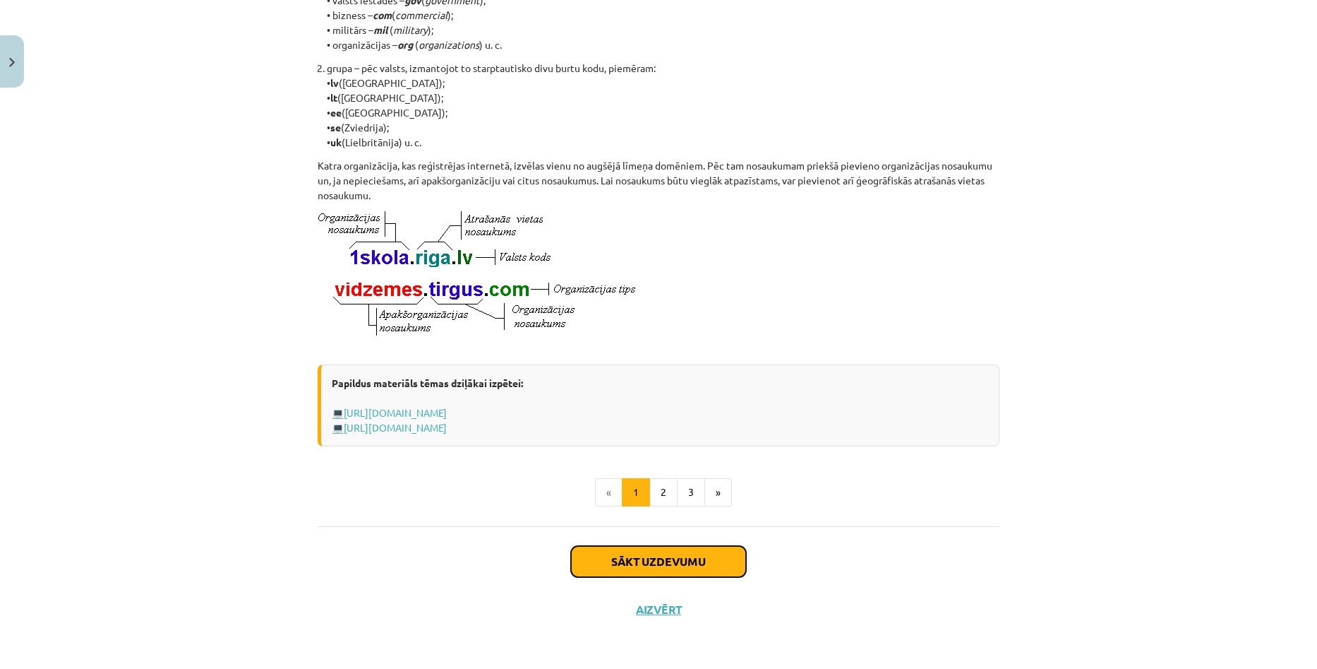
click at [667, 558] on button "Sākt uzdevumu" at bounding box center [658, 561] width 175 height 31
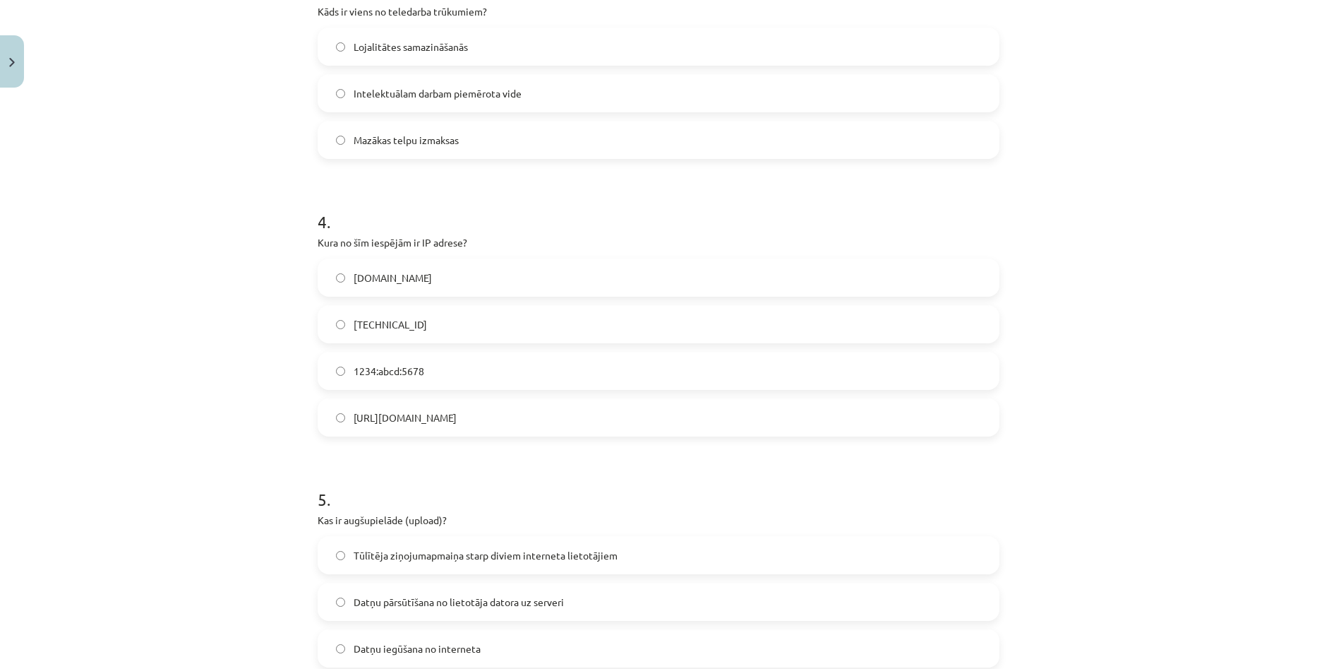
scroll to position [882, 0]
click at [398, 323] on span "192.100.81.101" at bounding box center [390, 321] width 73 height 15
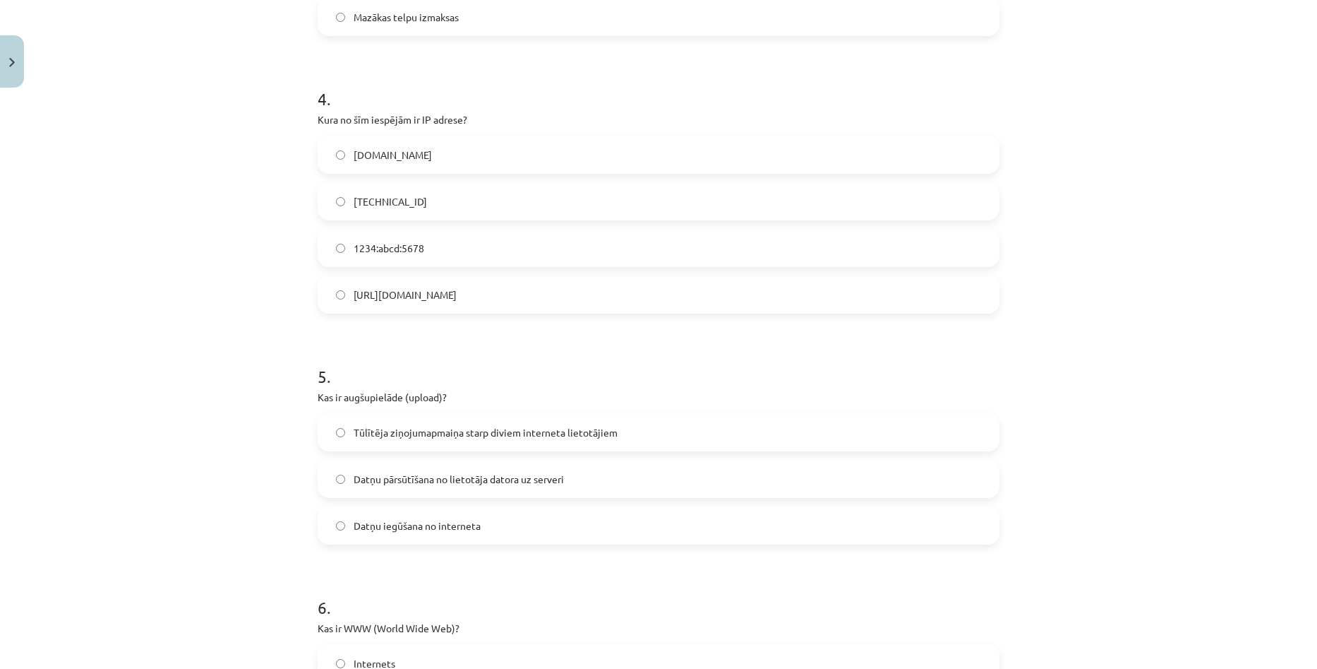
scroll to position [1024, 0]
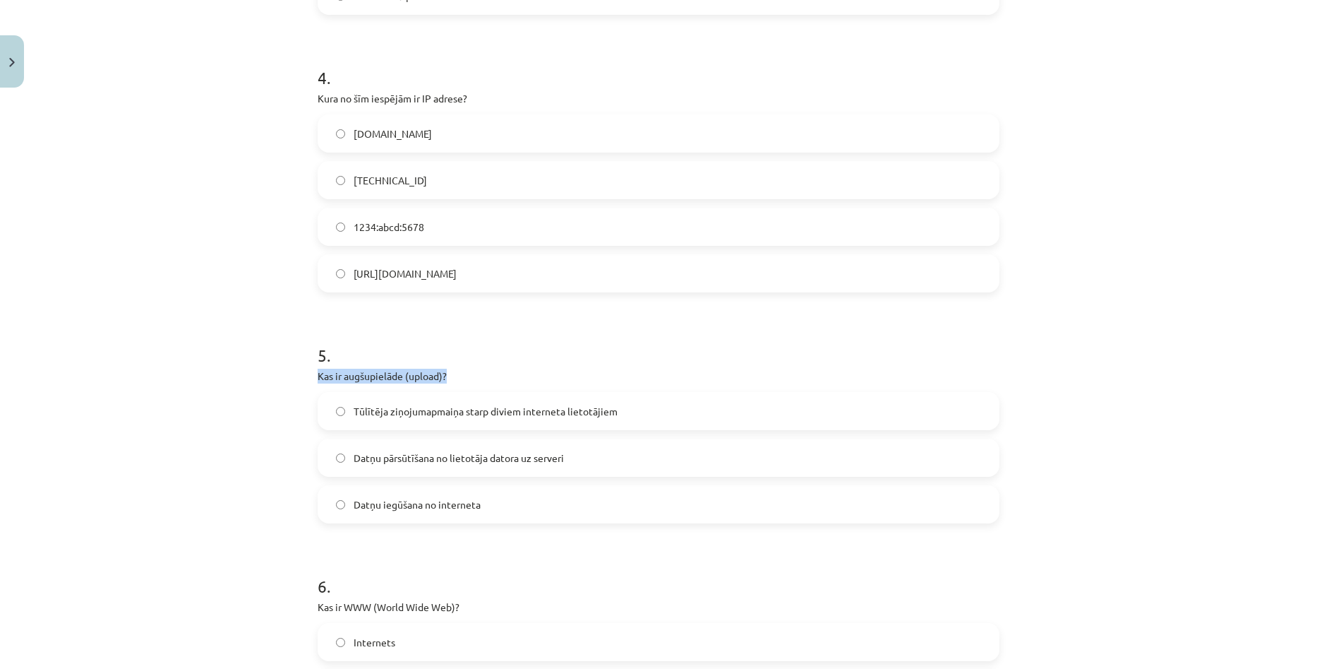
drag, startPoint x: 310, startPoint y: 373, endPoint x: 444, endPoint y: 378, distance: 134.2
click at [444, 378] on div "6 XP Saņemsi Viegls 1549 pilda Apraksts Uzdevums Palīdzība 1 . Kas ir domēna vā…" at bounding box center [658, -1] width 699 height 1859
click at [563, 366] on div "5 . Kas ir augšupielāde (upload)? Tūlītēja ziņojumapmaiņa starp diviem internet…" at bounding box center [659, 421] width 682 height 203
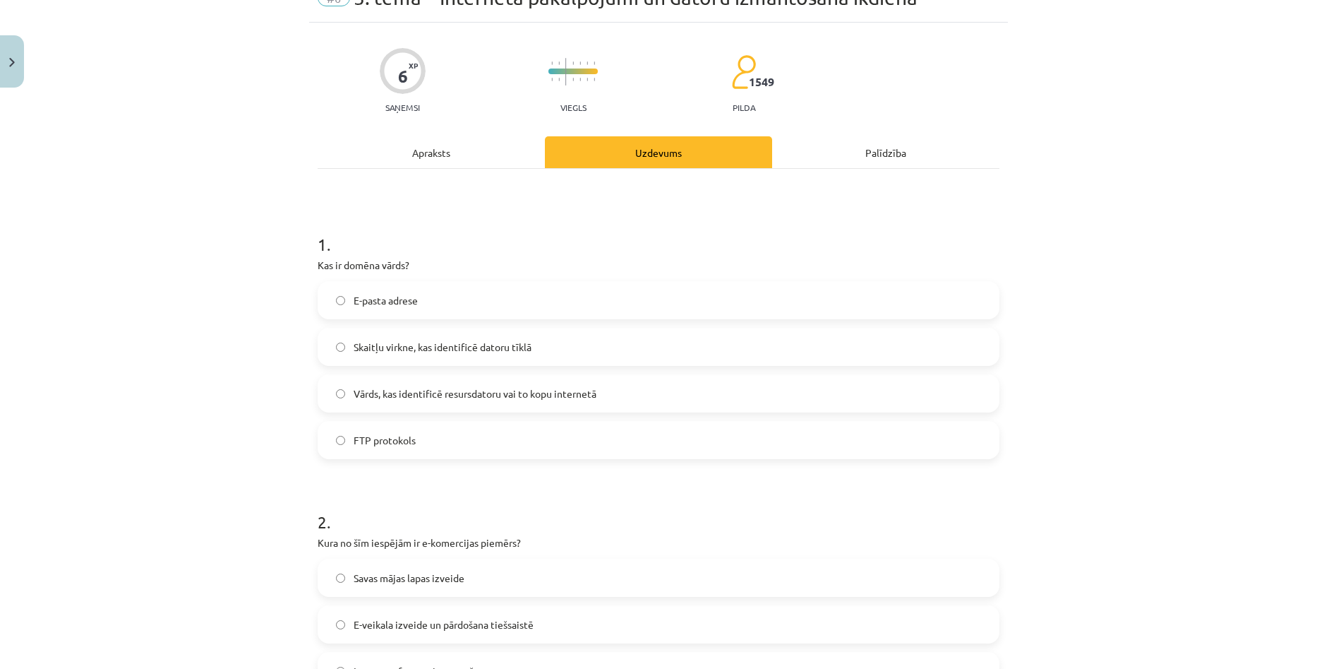
scroll to position [0, 0]
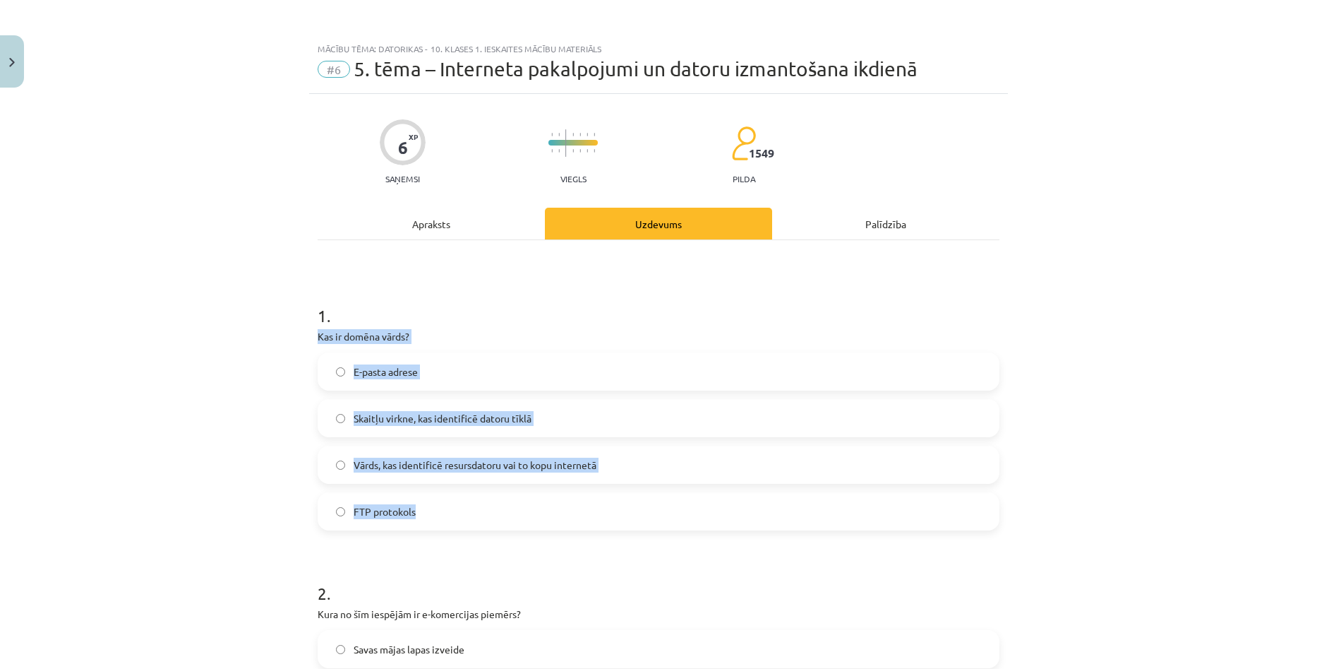
drag, startPoint x: 314, startPoint y: 337, endPoint x: 525, endPoint y: 509, distance: 271.4
click at [525, 509] on div "1 . Kas ir domēna vārds? E-pasta adrese Skaitļu virkne, kas identificē datoru t…" at bounding box center [659, 405] width 682 height 249
copy div "Kas ir domēna vārds? E-pasta adrese Skaitļu virkne, kas identificē datoru tīklā…"
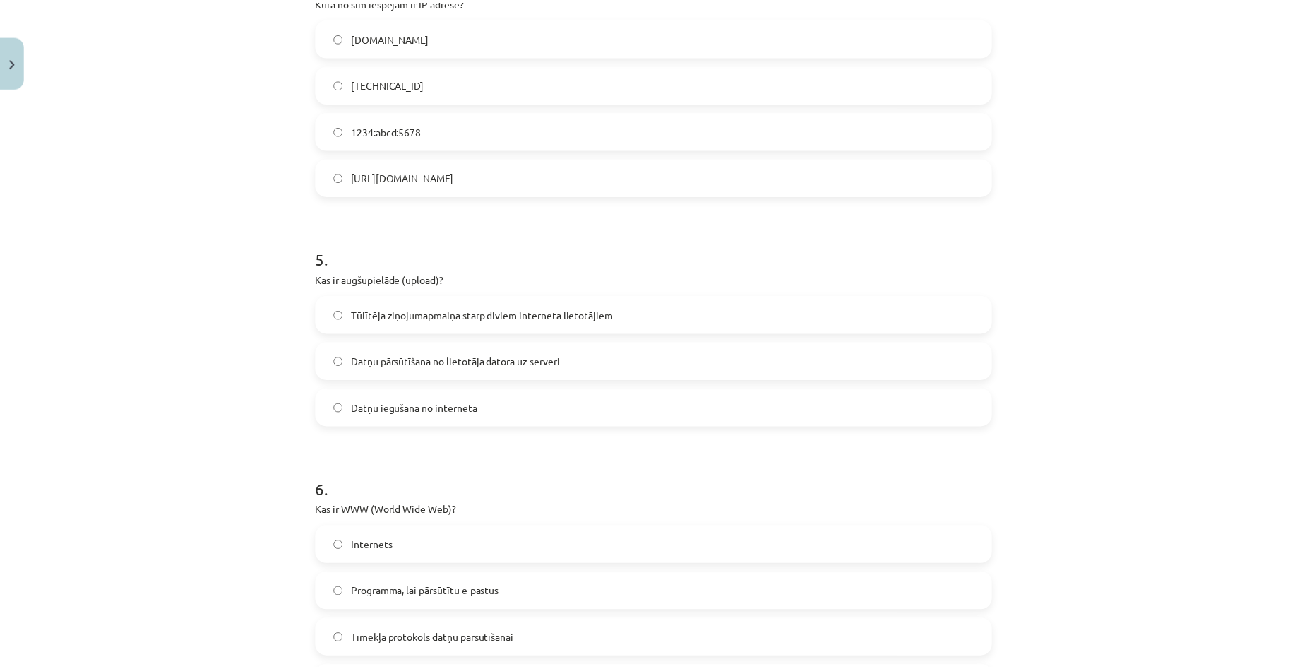
scroll to position [1319, 0]
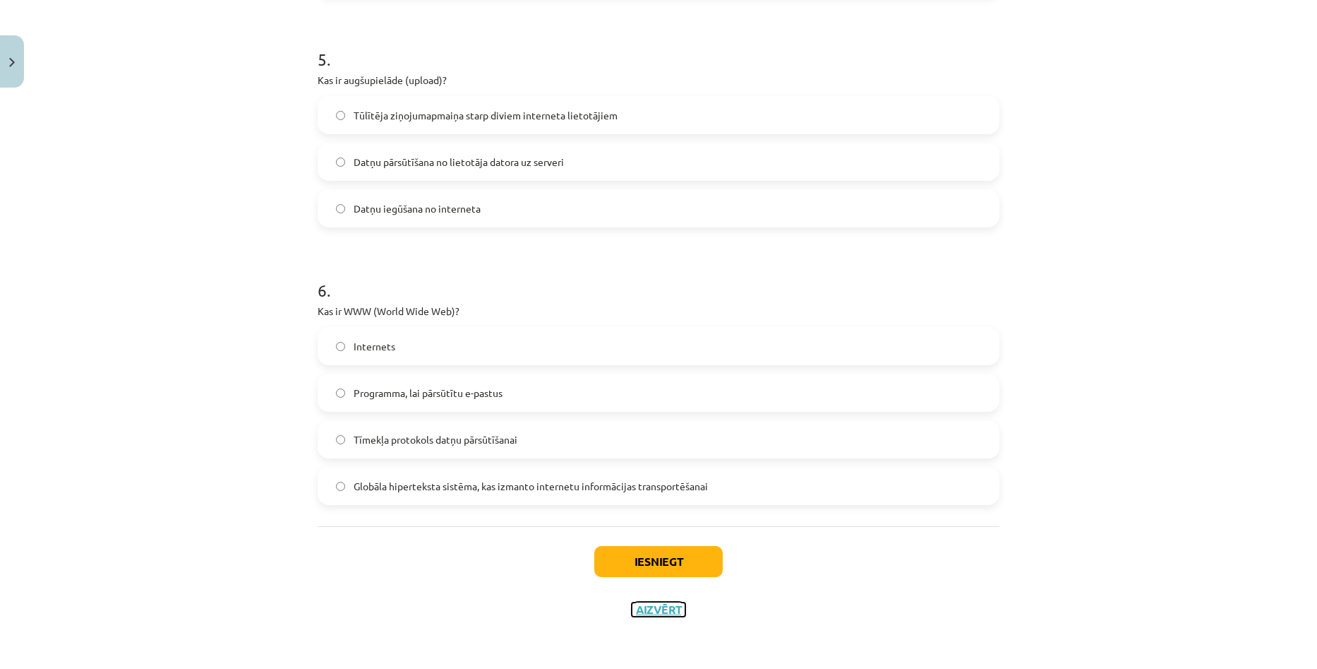
click at [661, 607] on button "Aizvērt" at bounding box center [659, 609] width 54 height 14
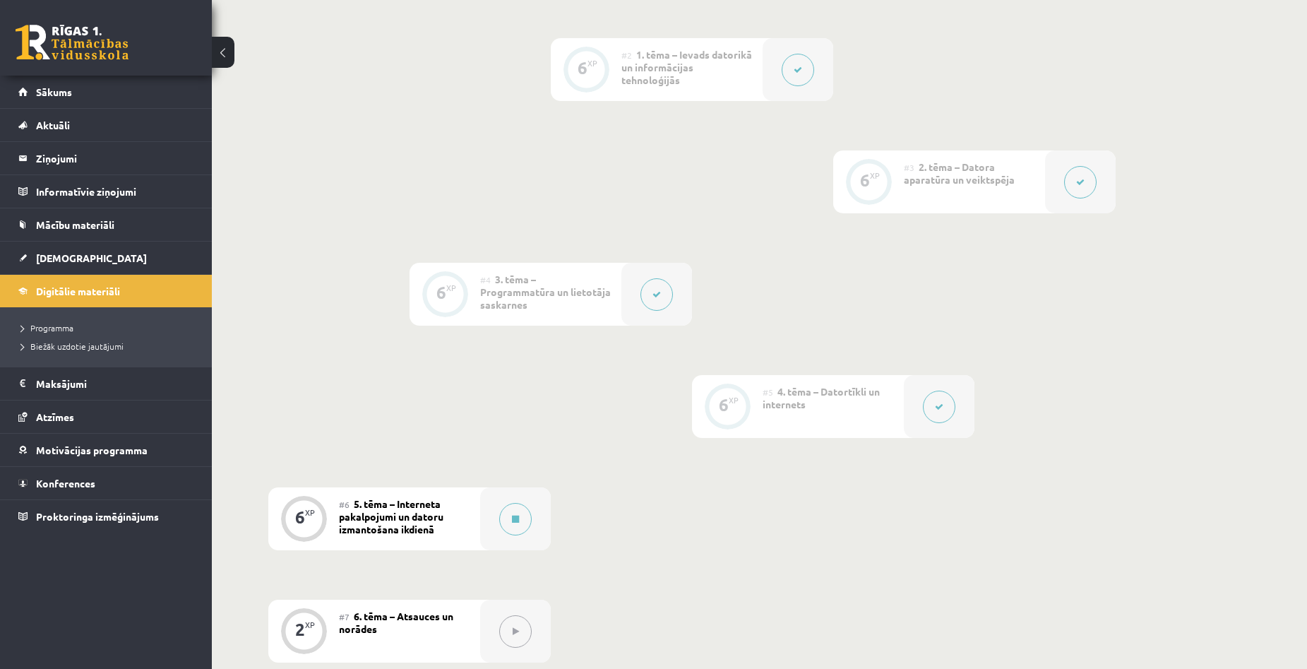
scroll to position [706, 0]
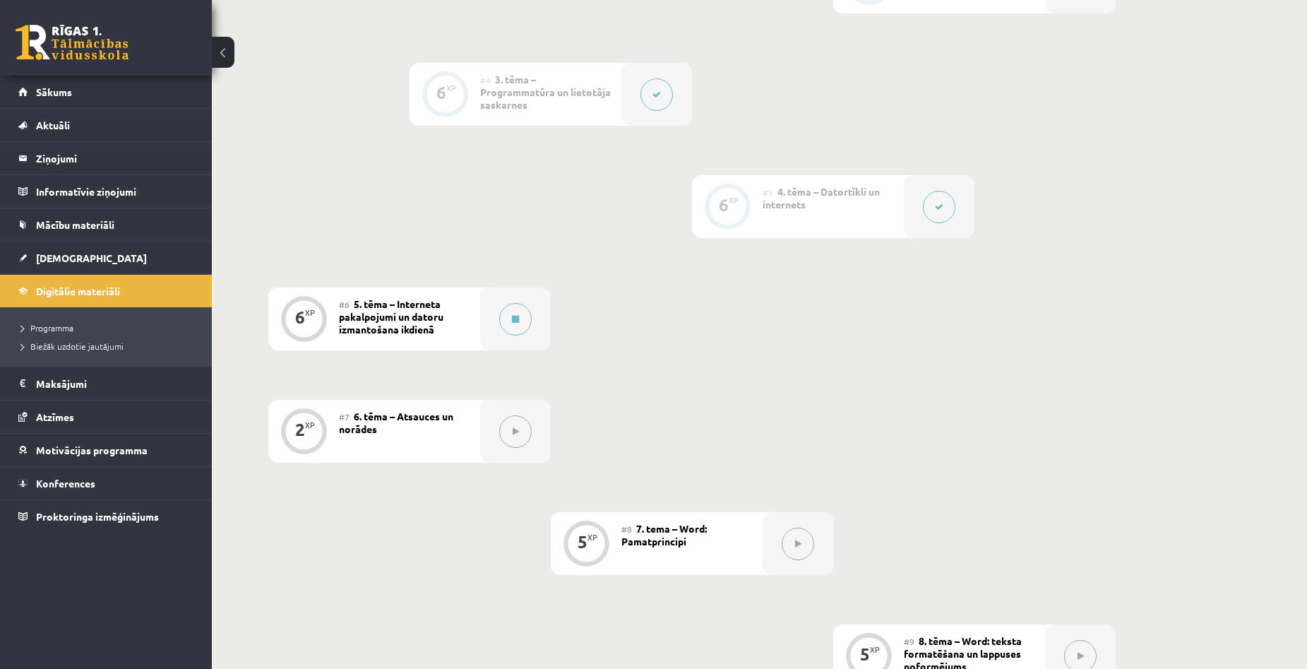
click at [1181, 361] on div "Digitālie materiāli 18 XP XP 100 18 / 100 XP Datorikas - 10. klases 1. ieskaite…" at bounding box center [759, 351] width 1095 height 2006
click at [1114, 302] on div "0 XP #1 Pirms sāc mācīties! Ievada daļa 6 XP #2 1. tēma – Ievads datorikā un in…" at bounding box center [691, 487] width 847 height 1522
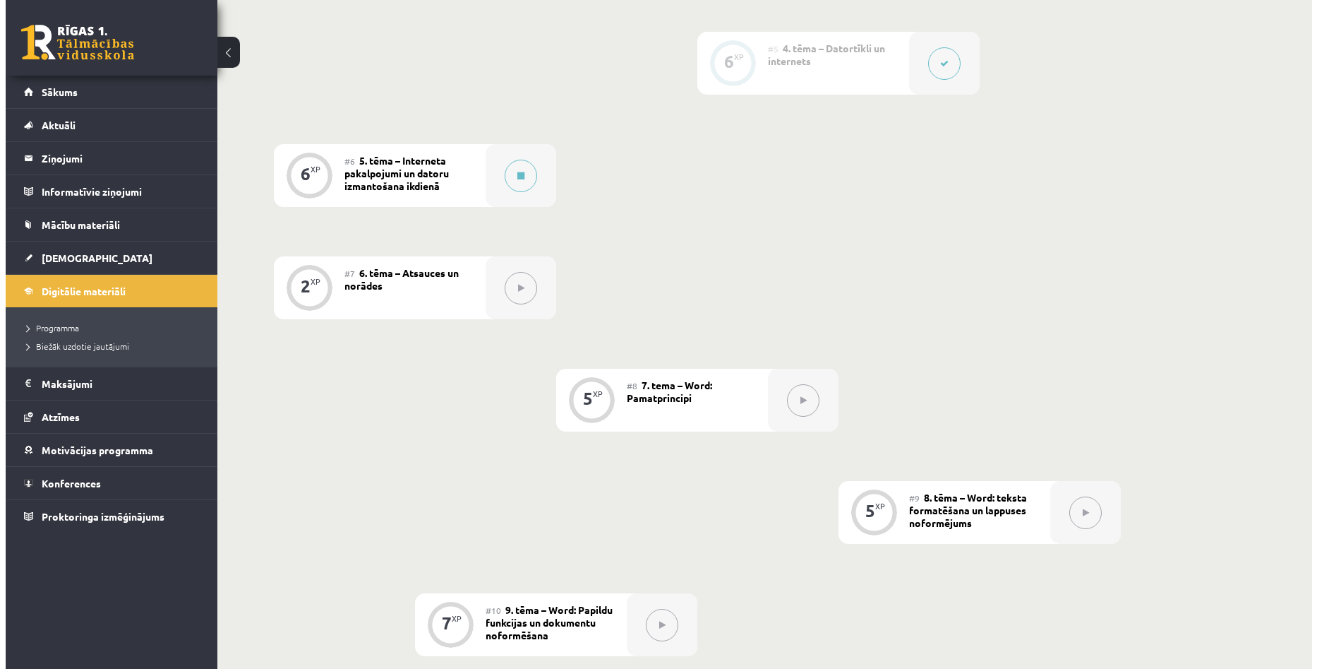
scroll to position [847, 0]
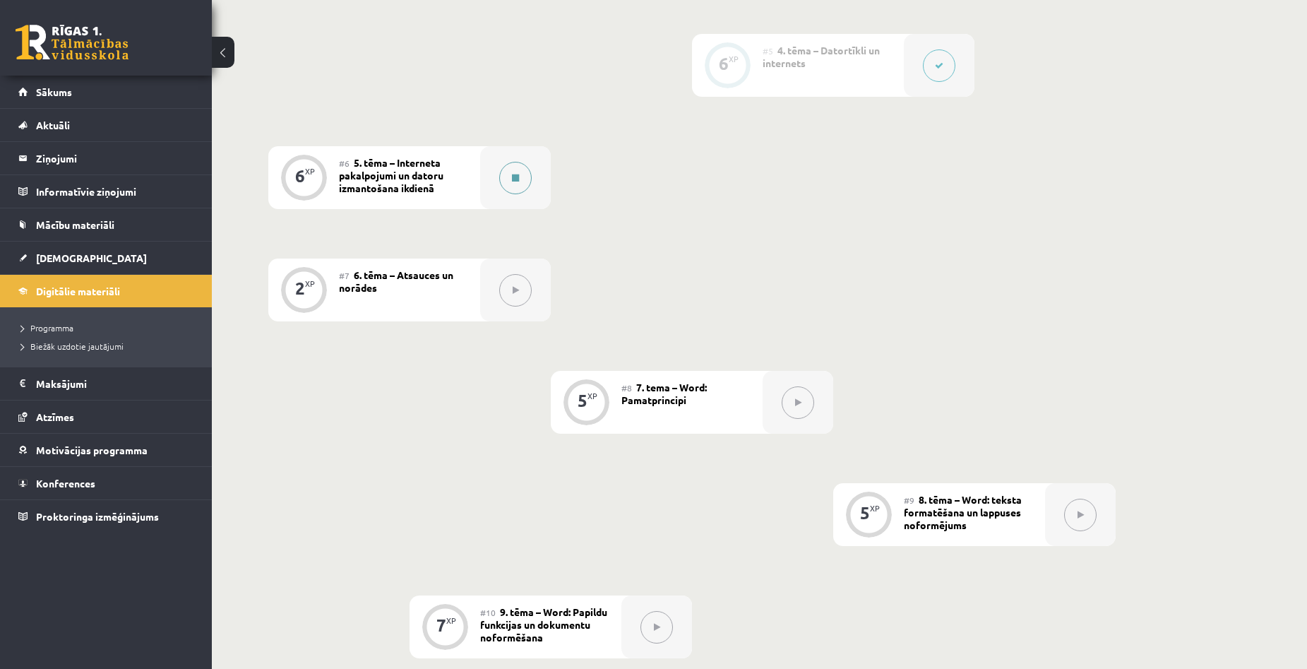
click at [515, 171] on button at bounding box center [515, 178] width 32 height 32
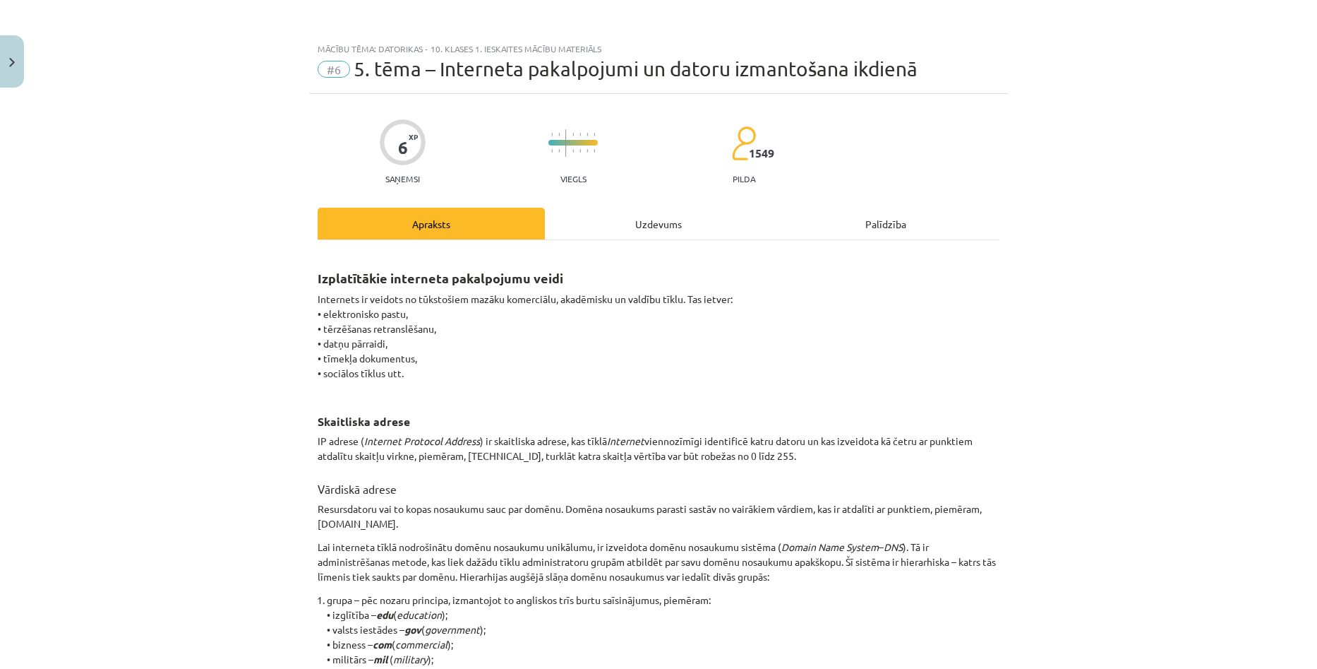
click at [642, 232] on div "Uzdevums" at bounding box center [658, 224] width 227 height 32
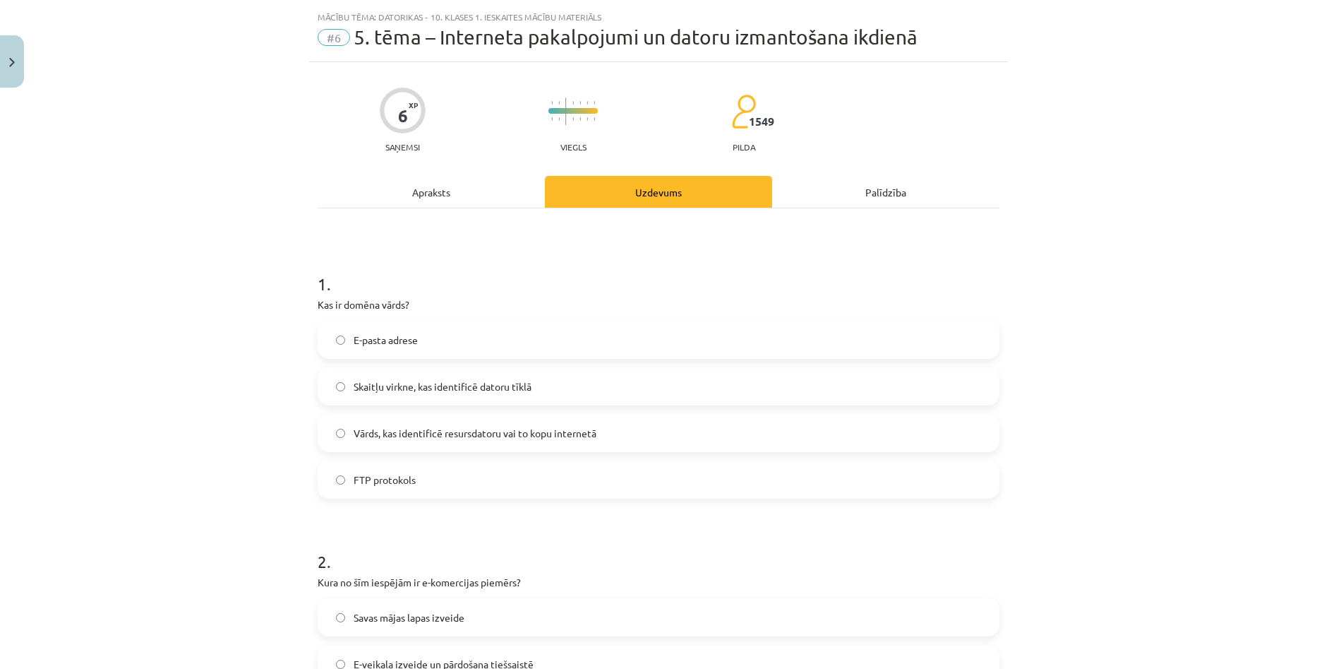
scroll to position [35, 0]
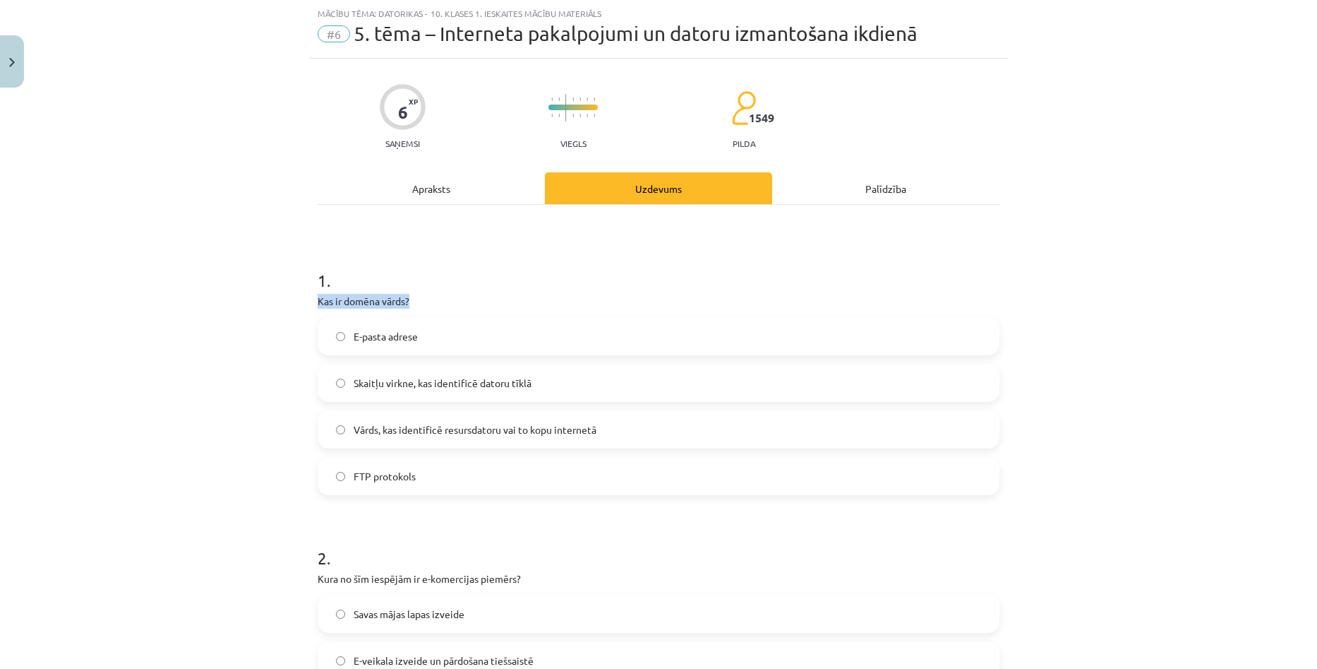
drag, startPoint x: 313, startPoint y: 299, endPoint x: 409, endPoint y: 306, distance: 97.0
click at [409, 306] on p "Kas ir domēna vārds?" at bounding box center [659, 301] width 682 height 15
copy p "Kas ir domēna vārds?"
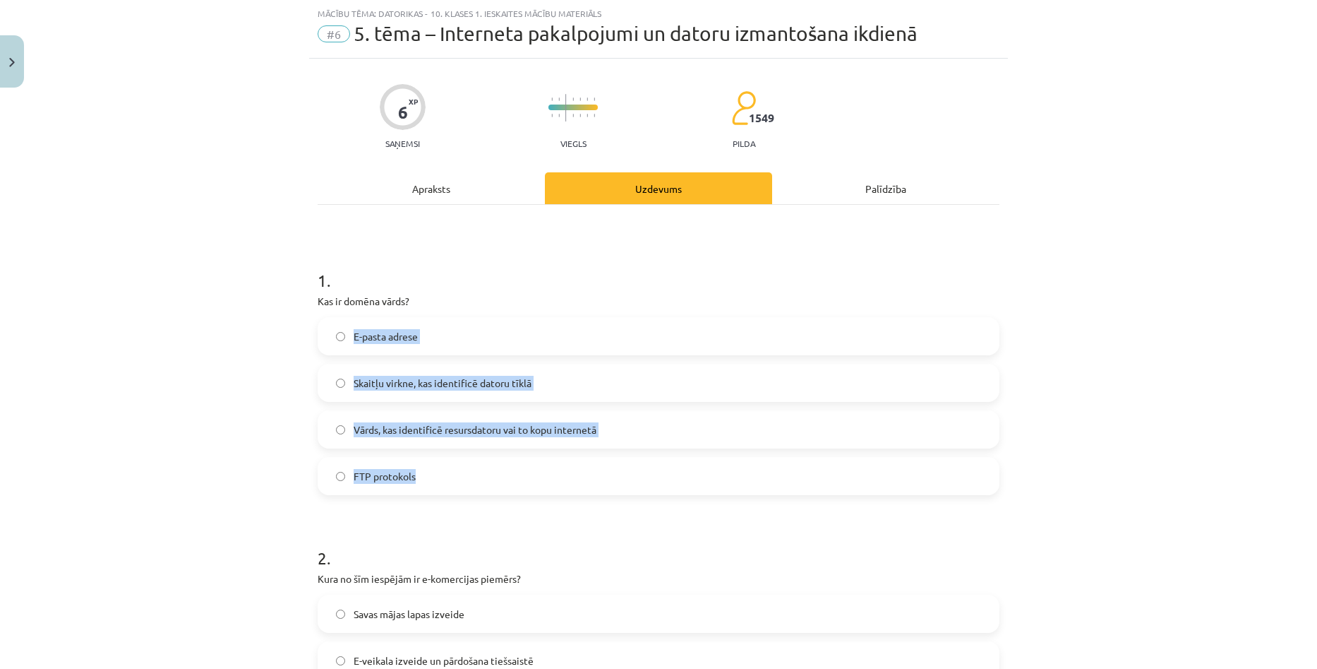
copy div "E-pasta adrese Skaitļu virkne, kas identificē datoru tīklā Vārds, kas identific…"
drag, startPoint x: 347, startPoint y: 331, endPoint x: 521, endPoint y: 482, distance: 230.7
click at [521, 482] on div "E-pasta adrese Skaitļu virkne, kas identificē datoru tīklā Vārds, kas identific…" at bounding box center [659, 406] width 682 height 178
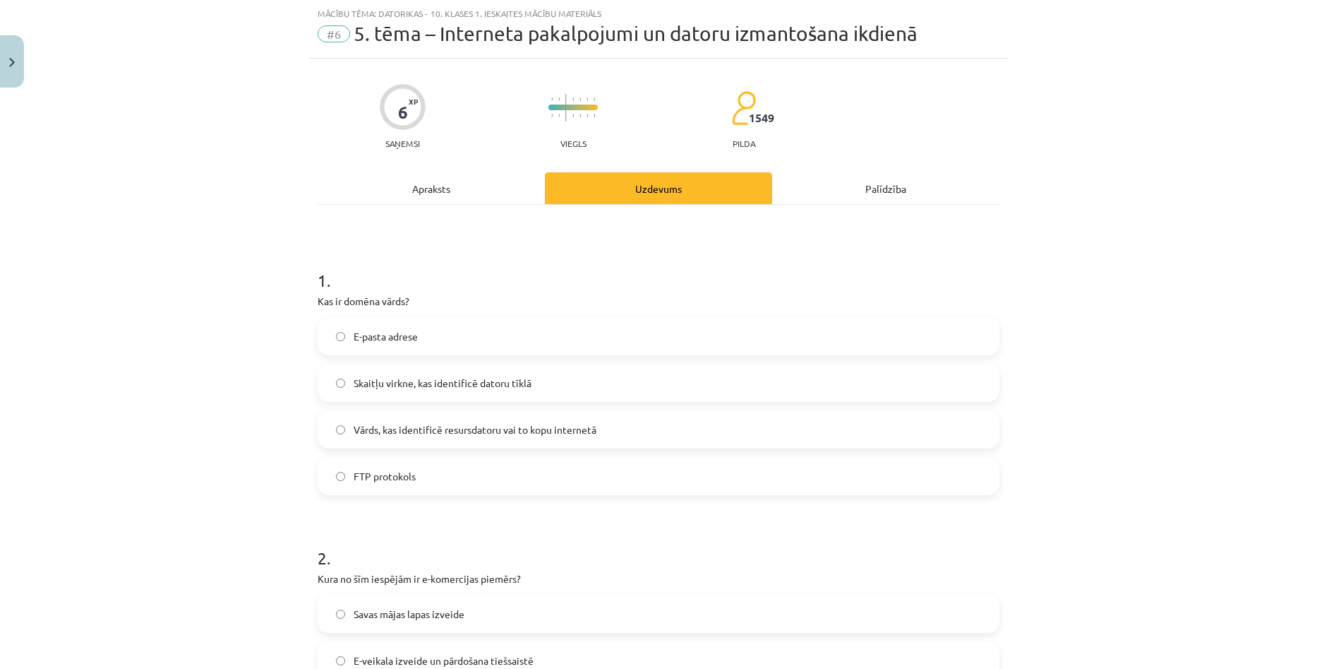
click at [432, 283] on h1 "1 ." at bounding box center [659, 268] width 682 height 44
drag, startPoint x: 341, startPoint y: 300, endPoint x: 412, endPoint y: 305, distance: 71.5
click at [412, 305] on p "Kas ir domēna vārds?" at bounding box center [659, 301] width 682 height 15
click at [438, 300] on p "Kas ir domēna vārds?" at bounding box center [659, 301] width 682 height 15
drag, startPoint x: 313, startPoint y: 299, endPoint x: 437, endPoint y: 301, distance: 123.6
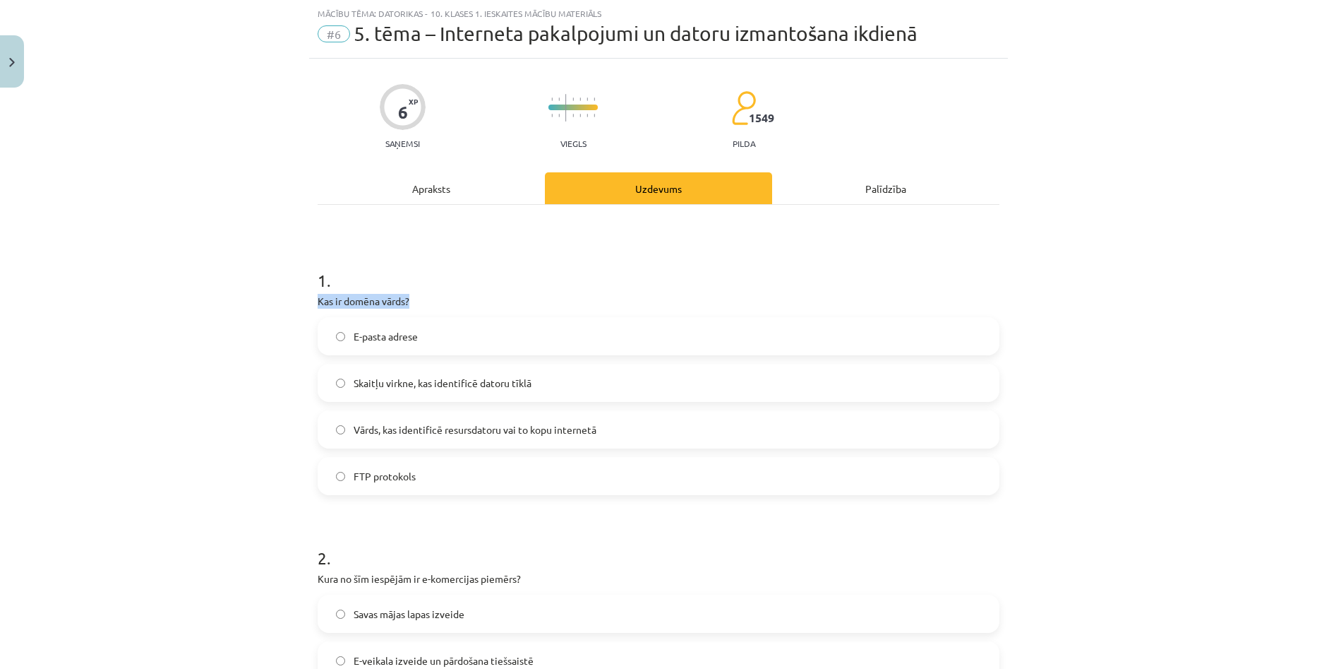
click at [437, 301] on p "Kas ir domēna vārds?" at bounding box center [659, 301] width 682 height 15
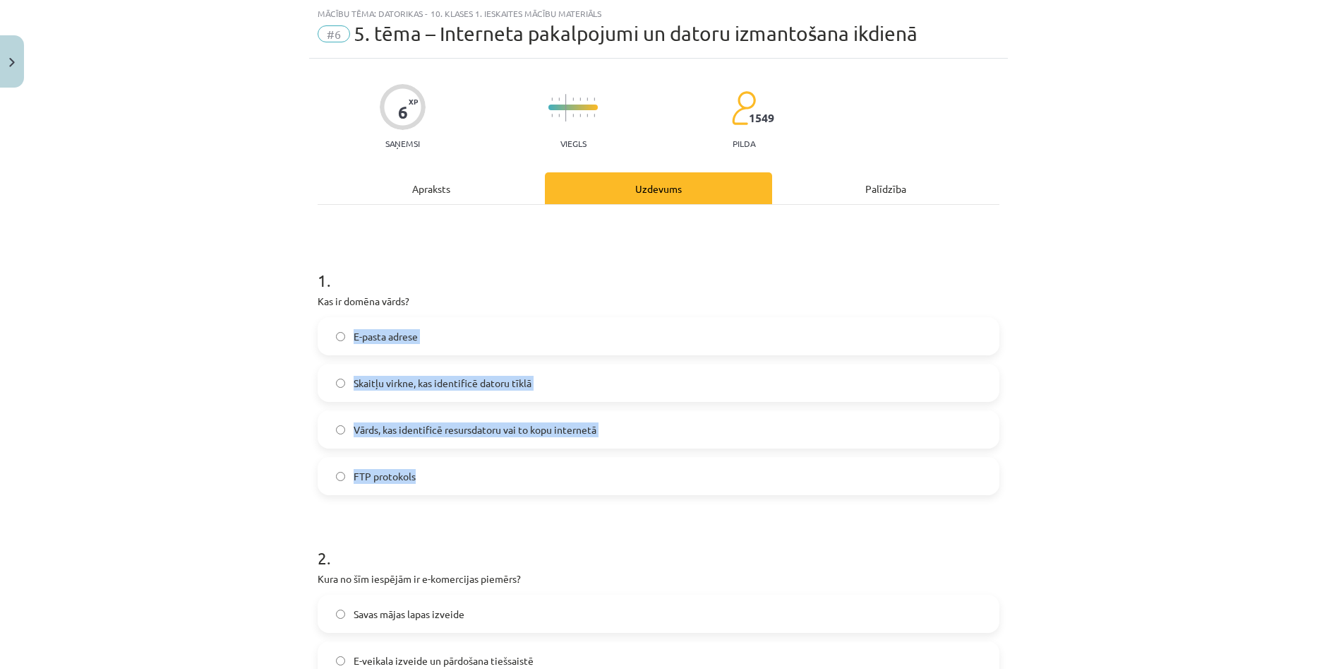
drag, startPoint x: 347, startPoint y: 334, endPoint x: 517, endPoint y: 490, distance: 230.3
click at [517, 490] on div "E-pasta adrese Skaitļu virkne, kas identificē datoru tīklā Vārds, kas identific…" at bounding box center [659, 406] width 682 height 178
click at [488, 378] on span "Skaitļu virkne, kas identificē datoru tīklā" at bounding box center [443, 383] width 178 height 15
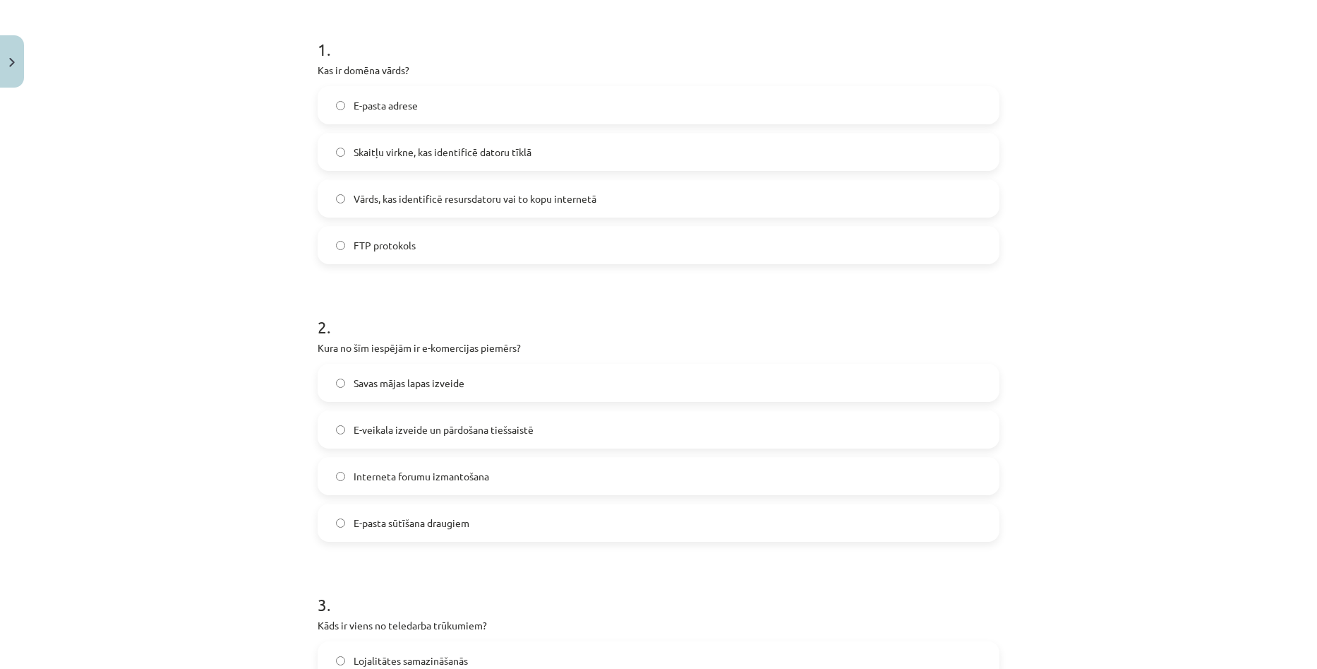
scroll to position [318, 0]
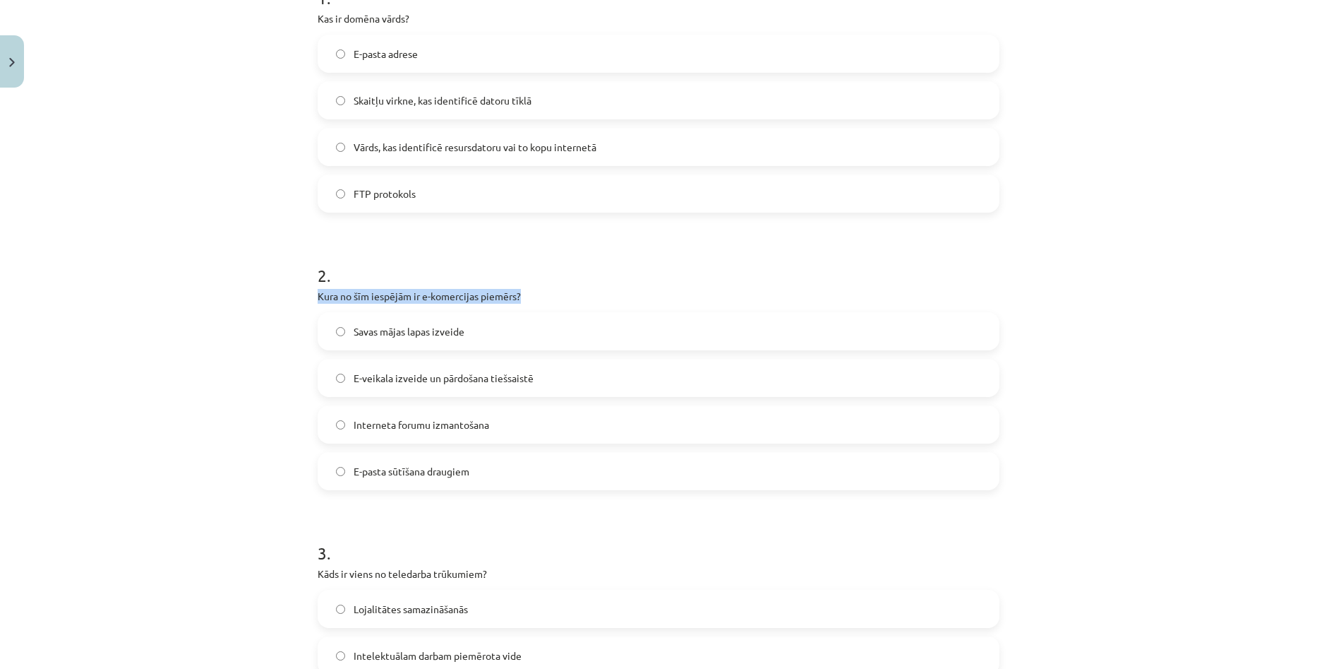
drag, startPoint x: 313, startPoint y: 294, endPoint x: 517, endPoint y: 298, distance: 203.3
click at [517, 298] on p "Kura no šīm iespējām ir e-komercijas piemērs?" at bounding box center [659, 296] width 682 height 15
click at [555, 270] on h1 "2 ." at bounding box center [659, 263] width 682 height 44
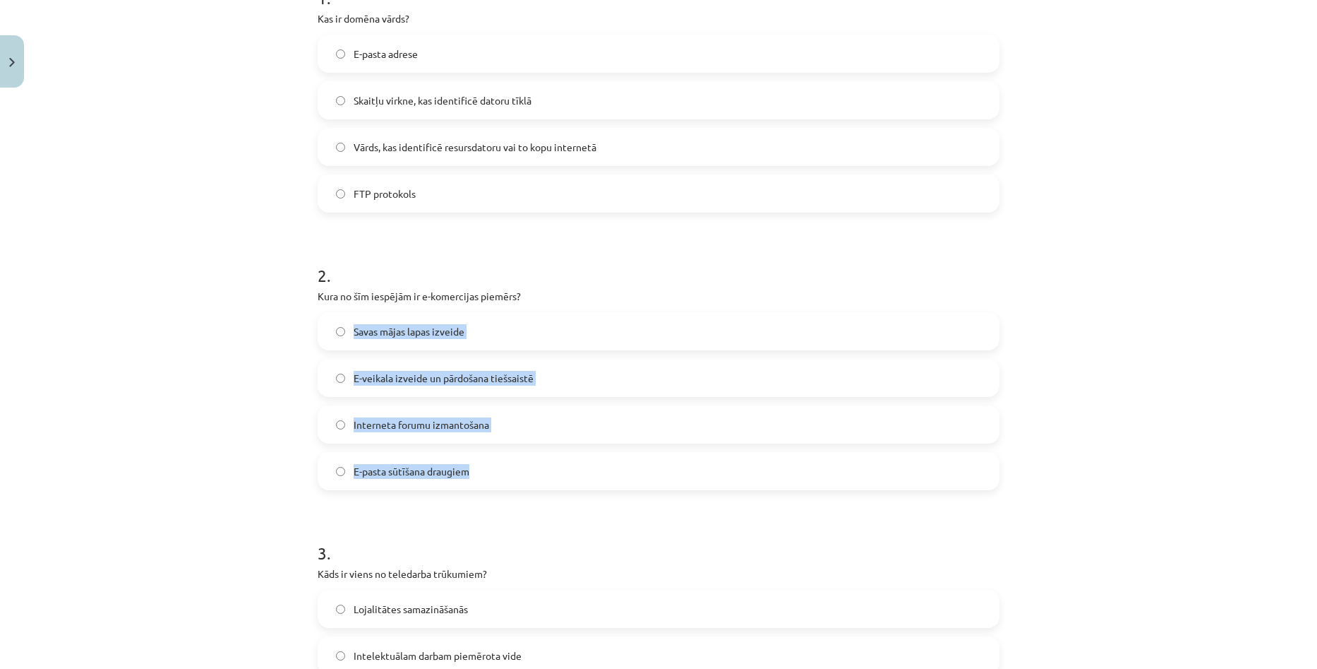
drag, startPoint x: 349, startPoint y: 337, endPoint x: 474, endPoint y: 473, distance: 185.3
click at [474, 473] on div "Savas mājas lapas izveide E-veikala izveide un pārdošana tiešsaistē Interneta f…" at bounding box center [659, 401] width 682 height 178
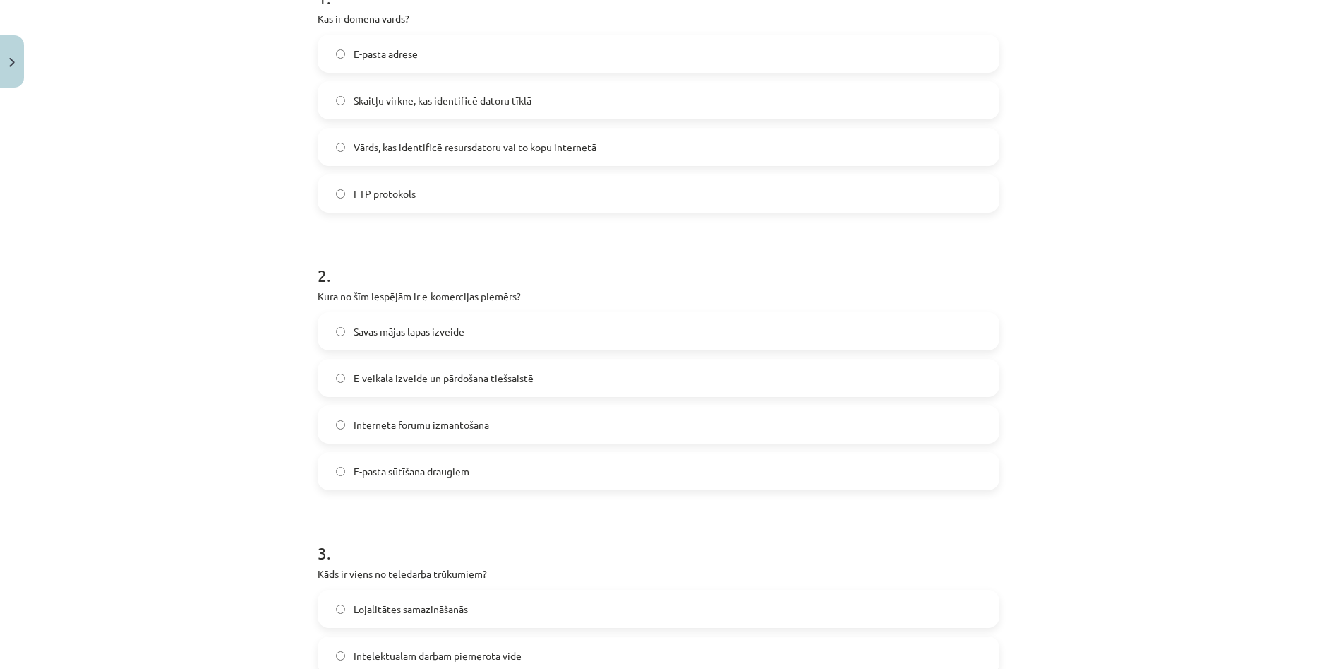
click at [911, 253] on h1 "2 ." at bounding box center [659, 263] width 682 height 44
click at [513, 371] on span "E-veikala izveide un pārdošana tiešsaistē" at bounding box center [444, 378] width 180 height 15
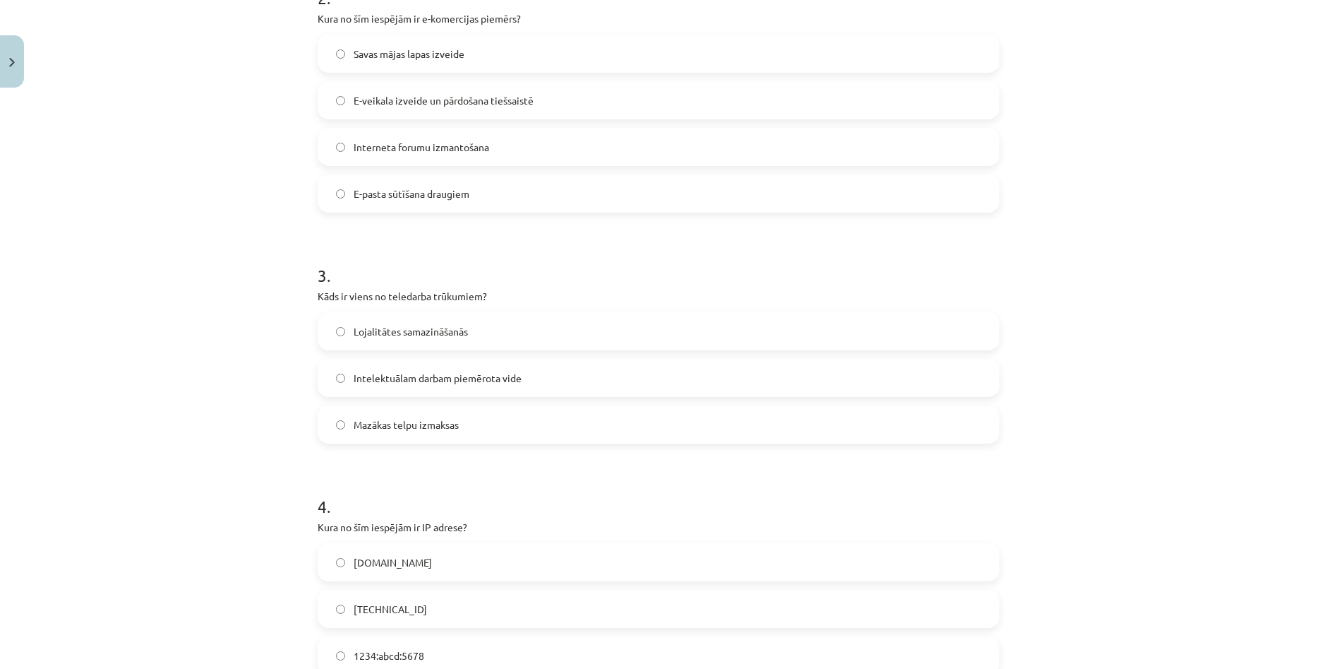
scroll to position [600, 0]
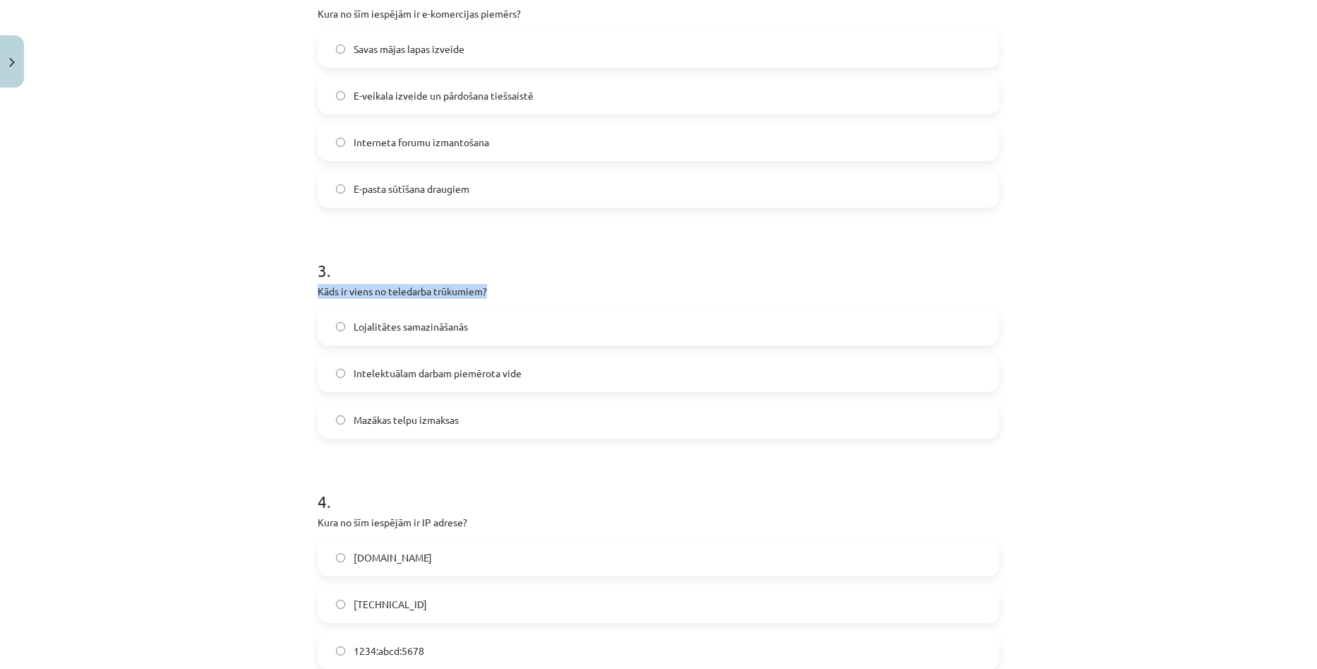
drag, startPoint x: 315, startPoint y: 292, endPoint x: 481, endPoint y: 287, distance: 165.9
click at [481, 287] on p "Kāds ir viens no teledarba trūkumiem?" at bounding box center [659, 291] width 682 height 15
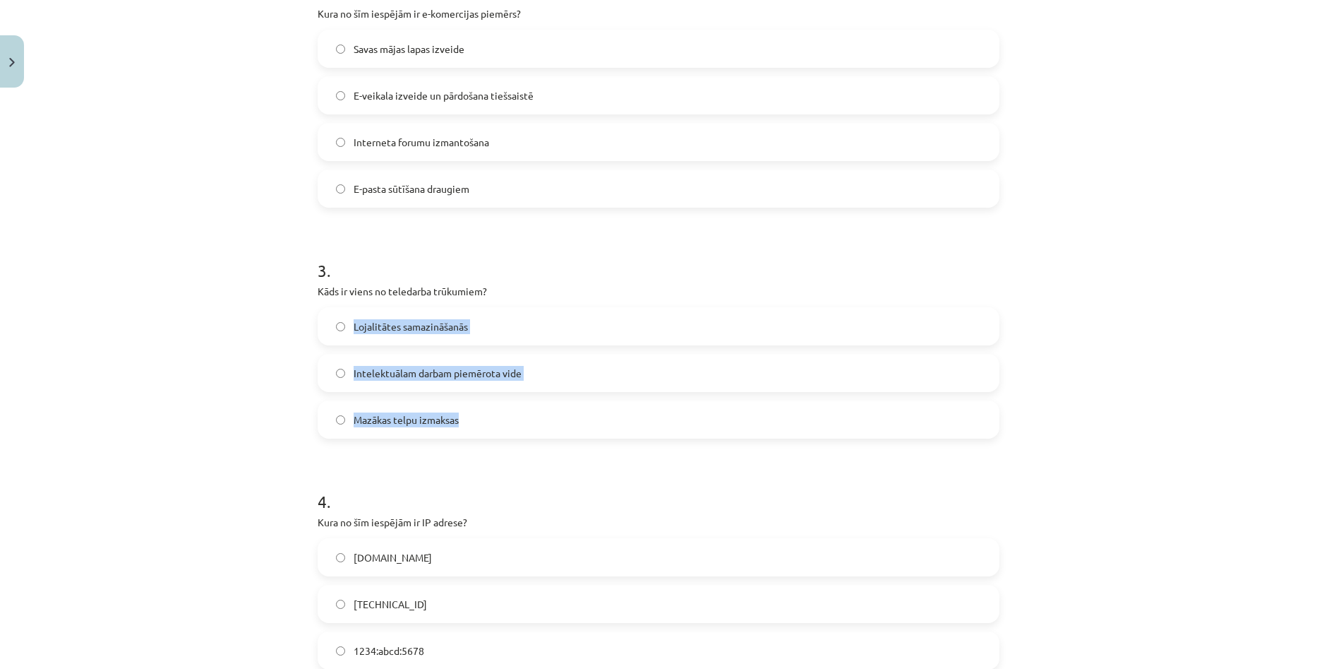
drag, startPoint x: 344, startPoint y: 325, endPoint x: 503, endPoint y: 428, distance: 188.7
click at [503, 428] on div "Lojalitātes samazināšanās Intelektuālam darbam piemērota vide Mazākas telpu izm…" at bounding box center [659, 372] width 682 height 131
click at [598, 385] on label "Intelektuālam darbam piemērota vide" at bounding box center [658, 372] width 679 height 35
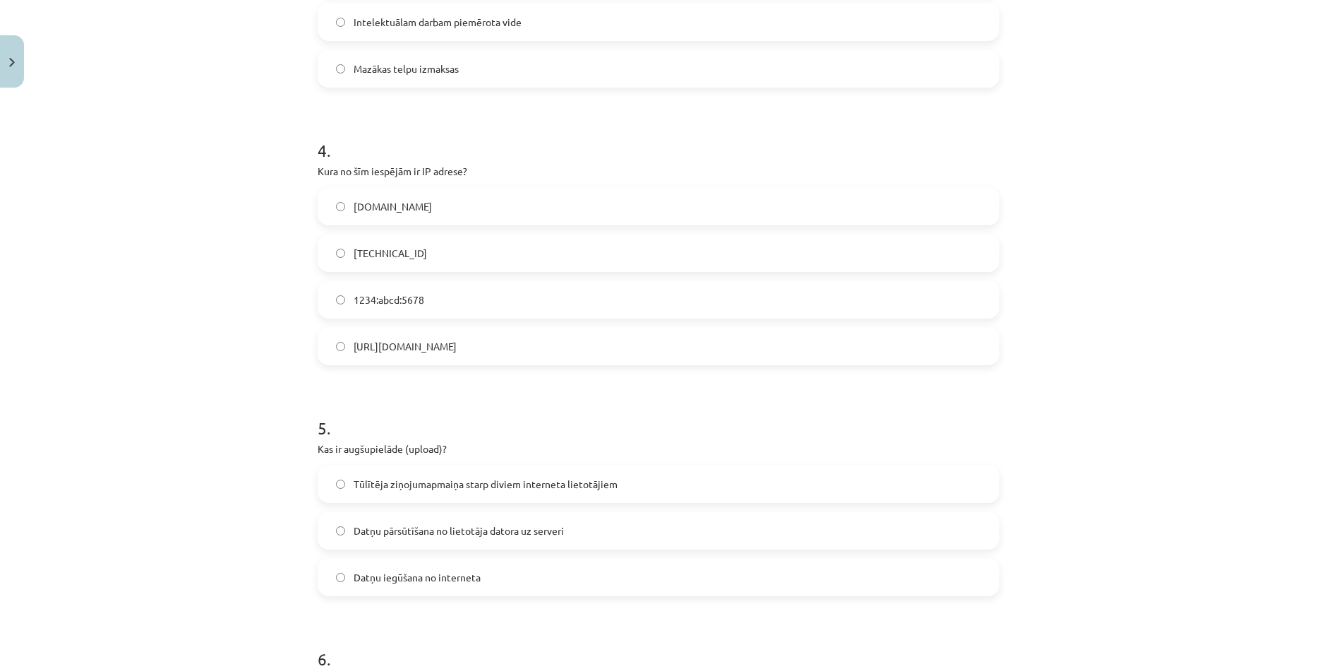
scroll to position [953, 0]
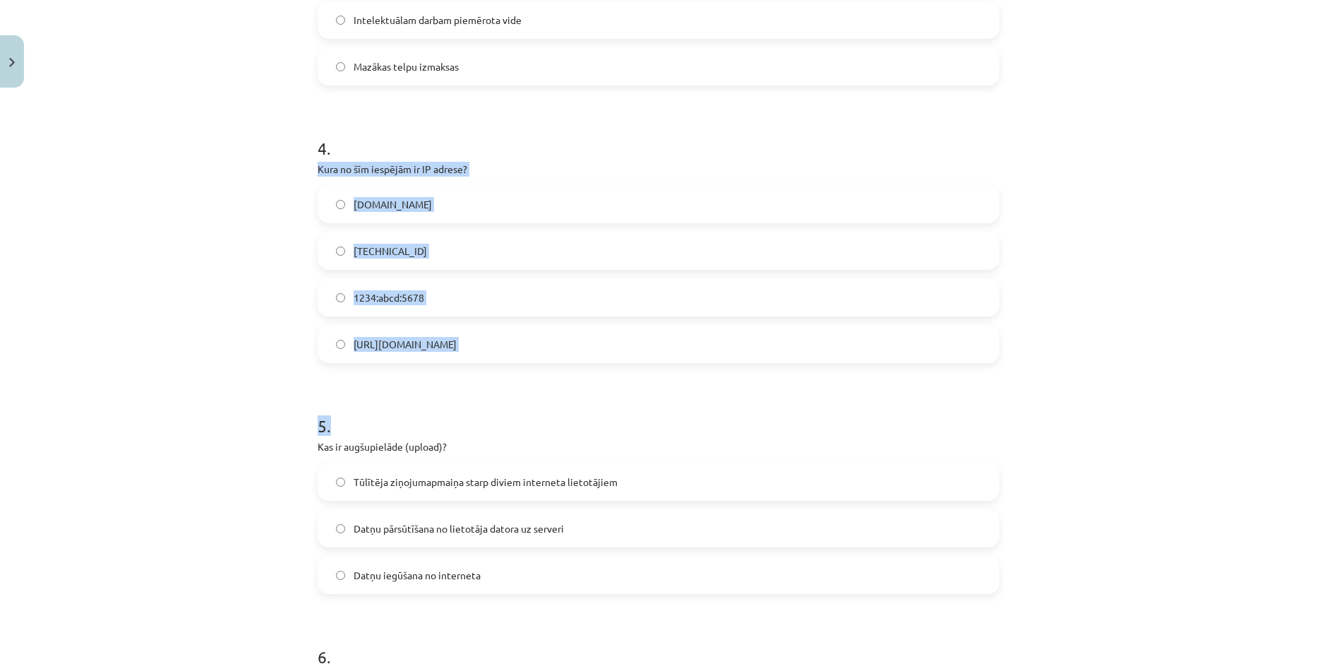
drag, startPoint x: 302, startPoint y: 167, endPoint x: 495, endPoint y: 372, distance: 281.2
click at [495, 372] on div "Mācību tēma: Datorikas - 10. klases 1. ieskaites mācību materiāls #6 5. tēma – …" at bounding box center [658, 334] width 1317 height 669
click at [404, 248] on span "192.100.81.101" at bounding box center [390, 251] width 73 height 15
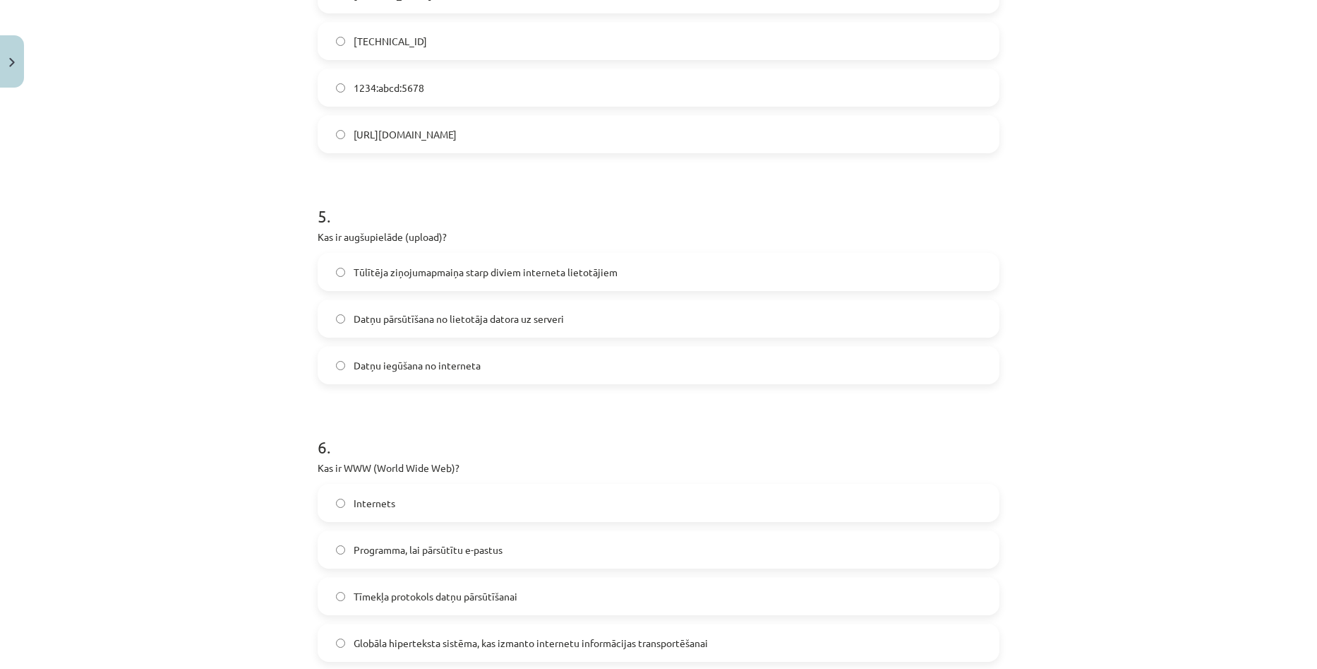
scroll to position [1165, 0]
click at [405, 320] on span "Datņu pārsūtīšana no lietotāja datora uz serveri" at bounding box center [459, 316] width 210 height 15
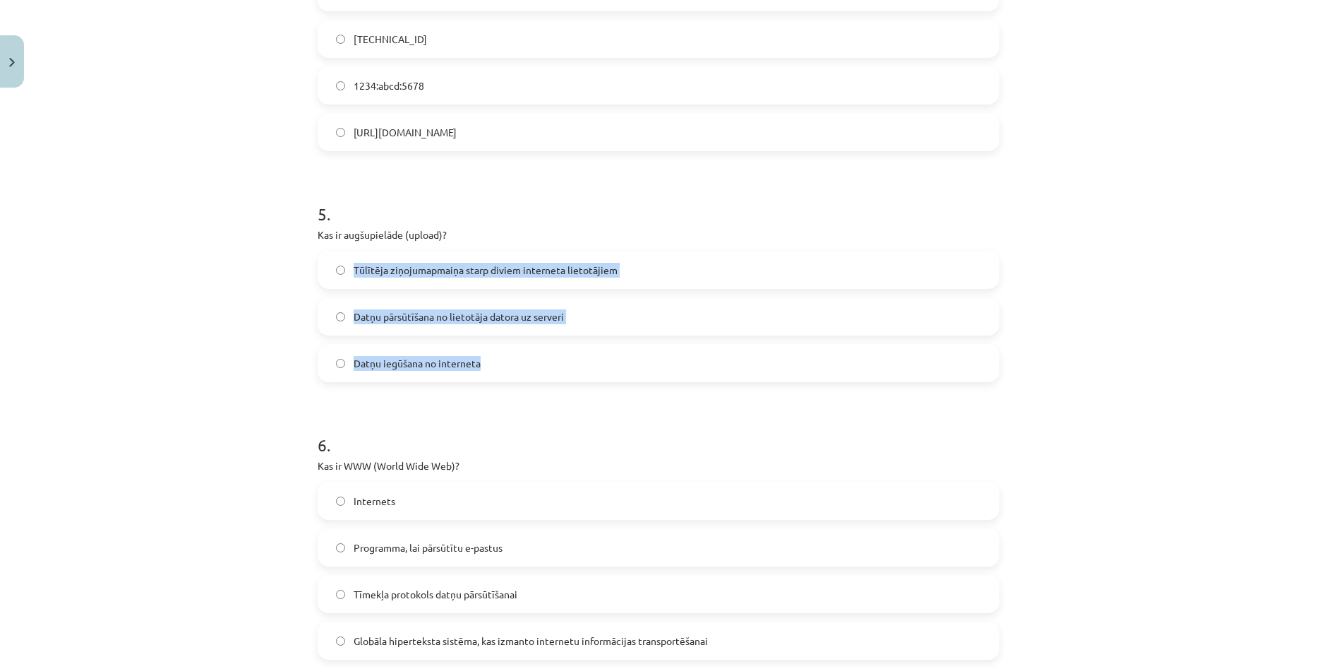
drag, startPoint x: 350, startPoint y: 268, endPoint x: 503, endPoint y: 348, distance: 172.4
click at [503, 348] on div "Tūlītēja ziņojumapmaiņa starp diviem interneta lietotājiem Datņu pārsūtīšana no…" at bounding box center [659, 316] width 682 height 131
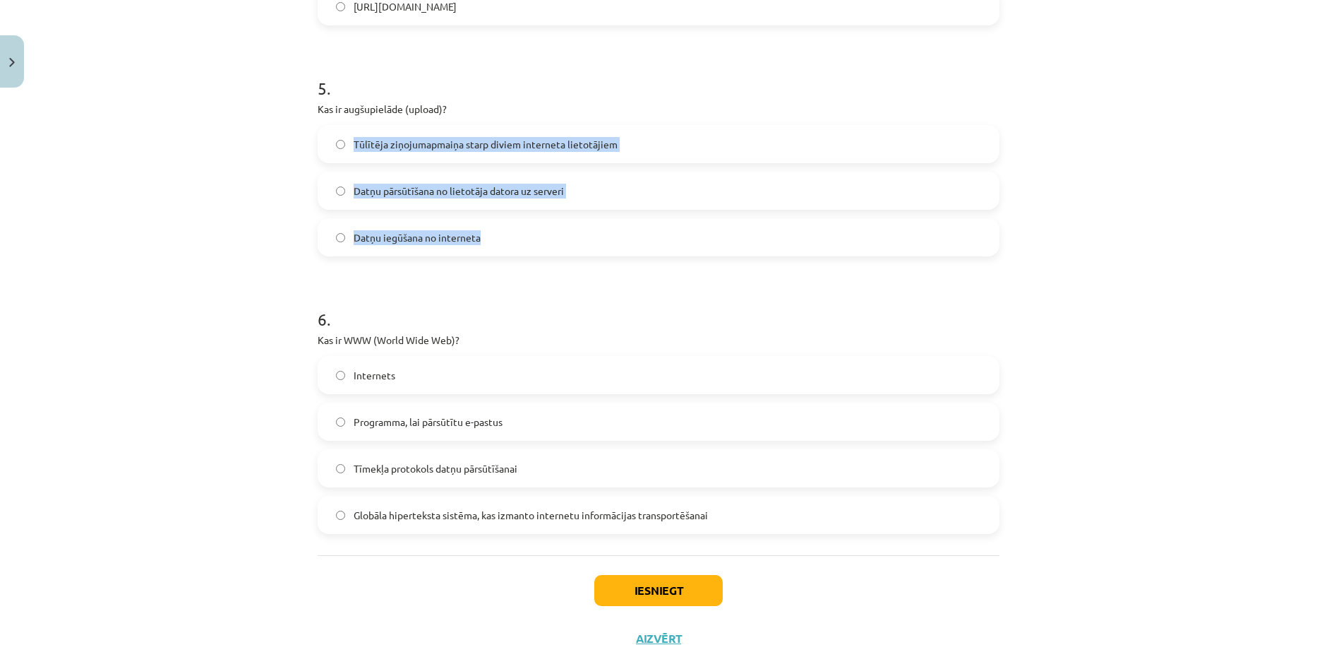
scroll to position [1306, 0]
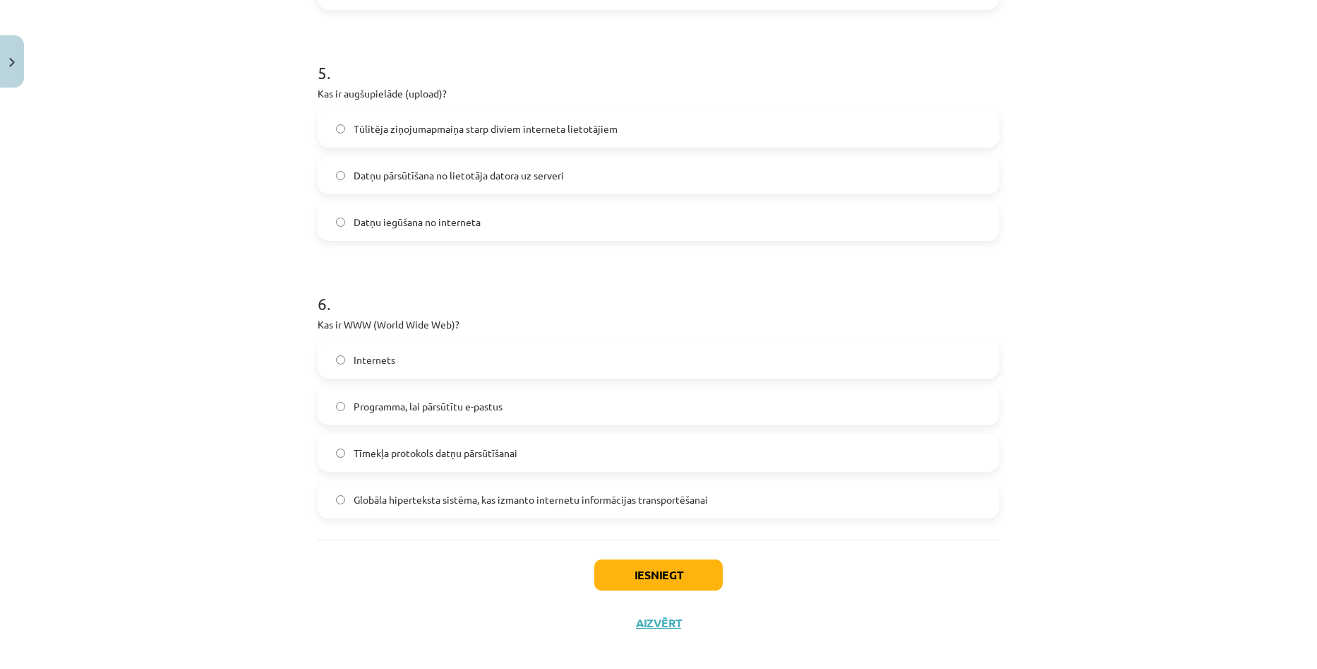
click at [646, 274] on h1 "6 ." at bounding box center [659, 291] width 682 height 44
click at [493, 442] on label "Tīmekļa protokols datņu pārsūtīšanai" at bounding box center [658, 452] width 679 height 35
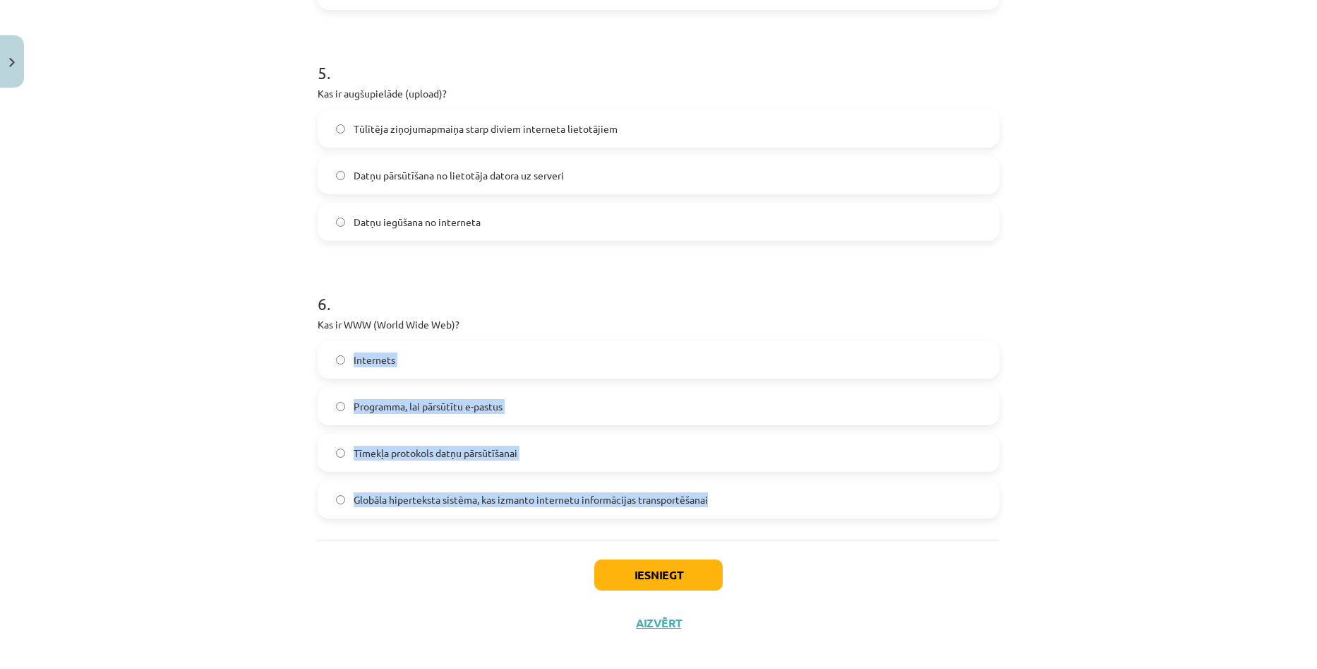
drag, startPoint x: 347, startPoint y: 357, endPoint x: 708, endPoint y: 491, distance: 384.9
click at [708, 491] on div "Internets Programma, lai pārsūtītu e-pastus Tīmekļa protokols datņu pārsūtīšana…" at bounding box center [659, 429] width 682 height 178
click at [733, 446] on label "Tīmekļa protokols datņu pārsūtīšanai" at bounding box center [658, 452] width 679 height 35
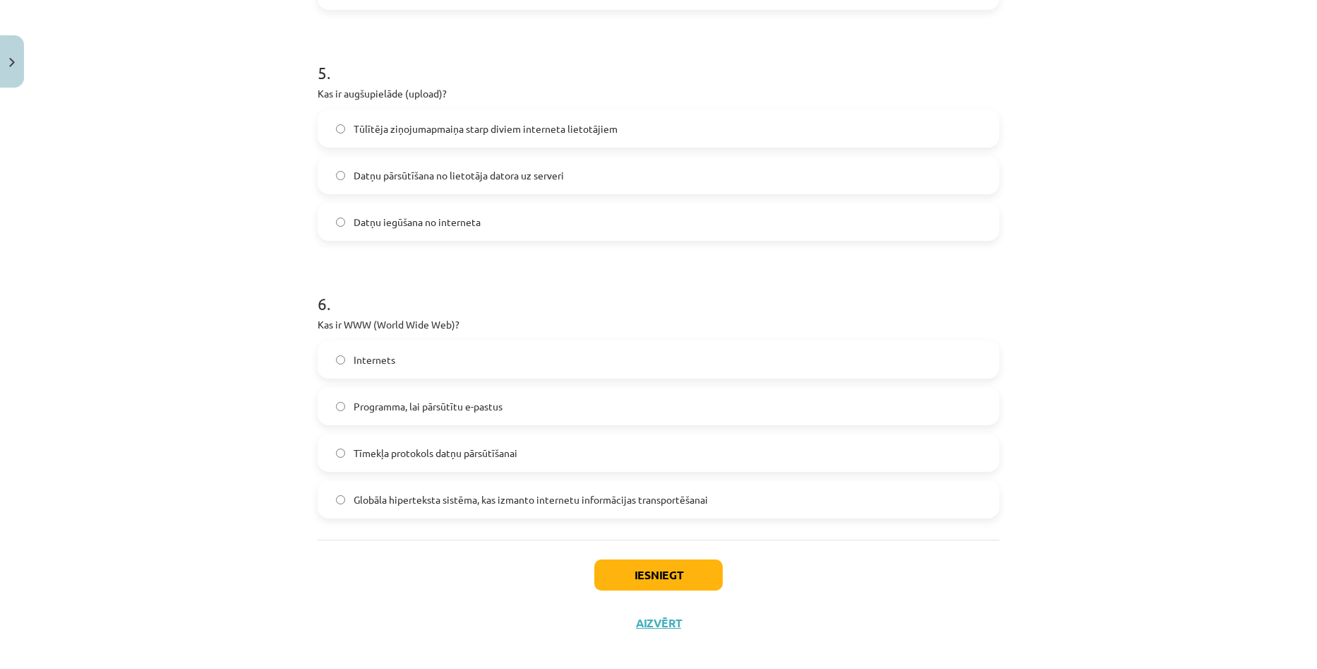
click at [695, 500] on span "Globāla hiperteksta sistēma, kas izmanto internetu informācijas transportēšanai" at bounding box center [531, 499] width 354 height 15
click at [669, 567] on button "Iesniegt" at bounding box center [658, 574] width 128 height 31
click at [1152, 336] on div "Mācību tēma: Datorikas - 10. klases 1. ieskaites mācību materiāls #6 5. tēma – …" at bounding box center [658, 334] width 1317 height 669
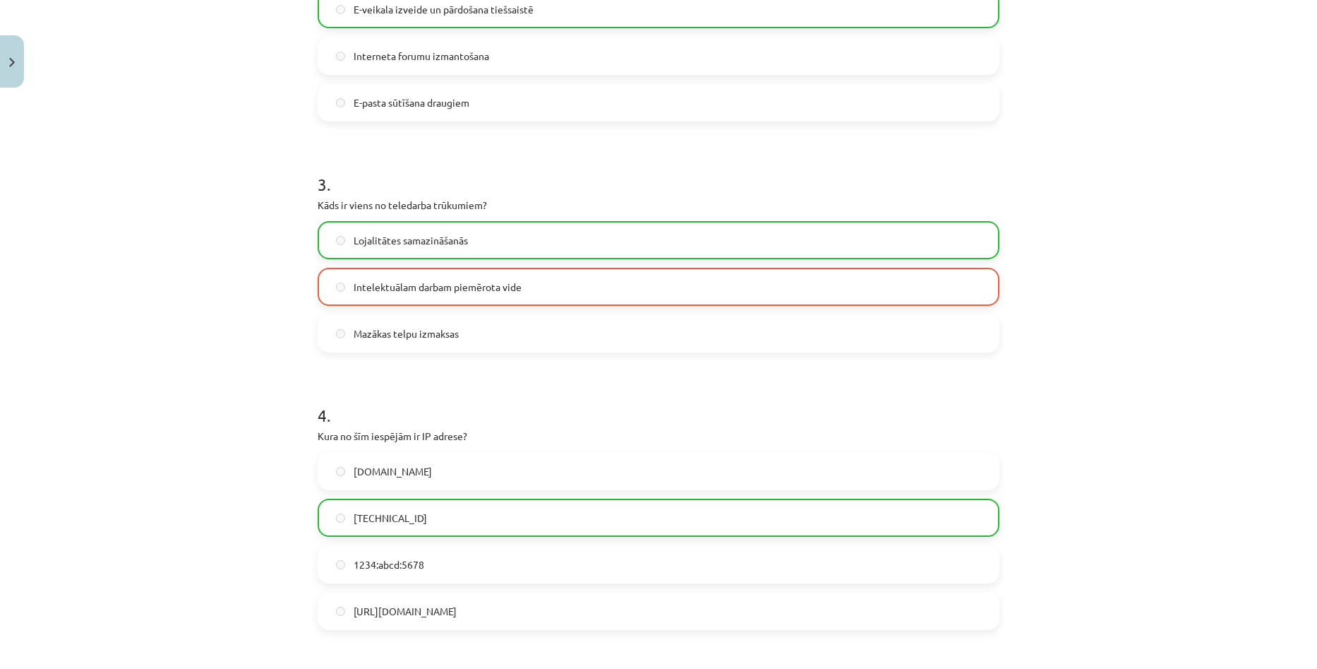
scroll to position [684, 0]
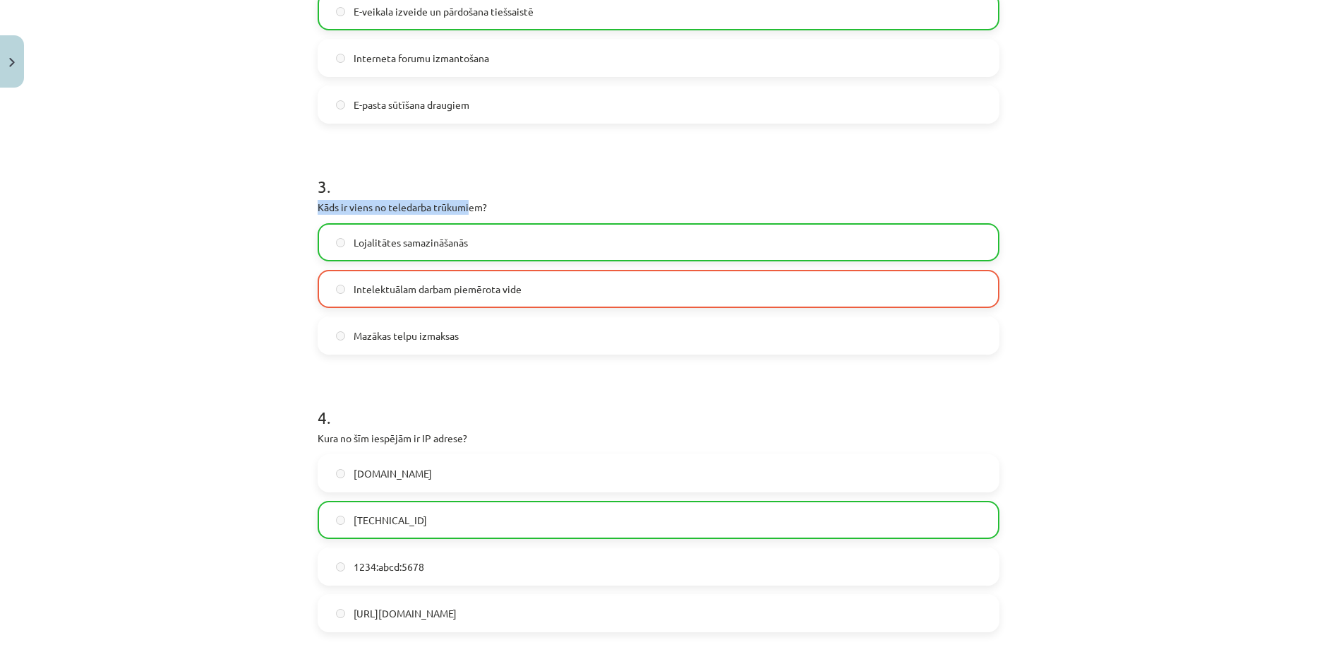
drag, startPoint x: 313, startPoint y: 206, endPoint x: 467, endPoint y: 202, distance: 153.9
click at [467, 202] on p "Kāds ir viens no teledarba trūkumiem?" at bounding box center [659, 207] width 682 height 15
drag, startPoint x: 601, startPoint y: 204, endPoint x: 368, endPoint y: 198, distance: 232.3
click at [599, 204] on p "Kāds ir viens no teledarba trūkumiem?" at bounding box center [659, 207] width 682 height 15
drag, startPoint x: 315, startPoint y: 204, endPoint x: 525, endPoint y: 205, distance: 209.7
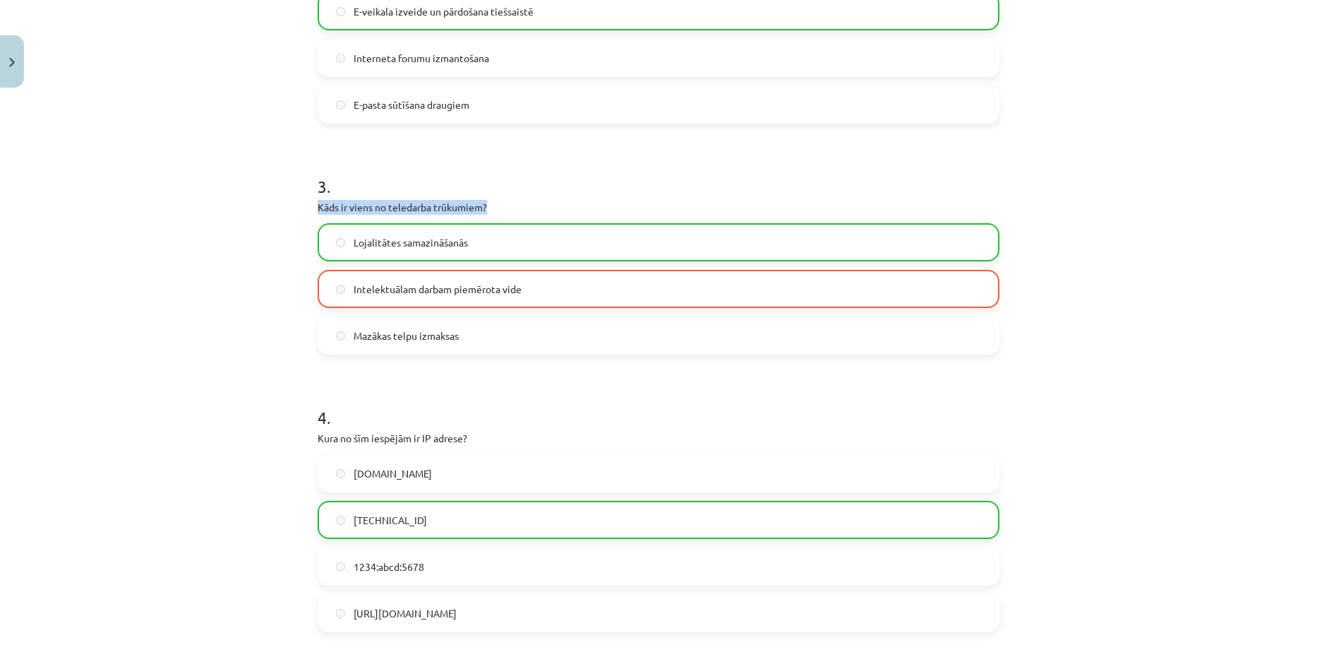
click at [525, 205] on p "Kāds ir viens no teledarba trūkumiem?" at bounding box center [659, 207] width 682 height 15
click at [561, 183] on h1 "3 ." at bounding box center [659, 174] width 682 height 44
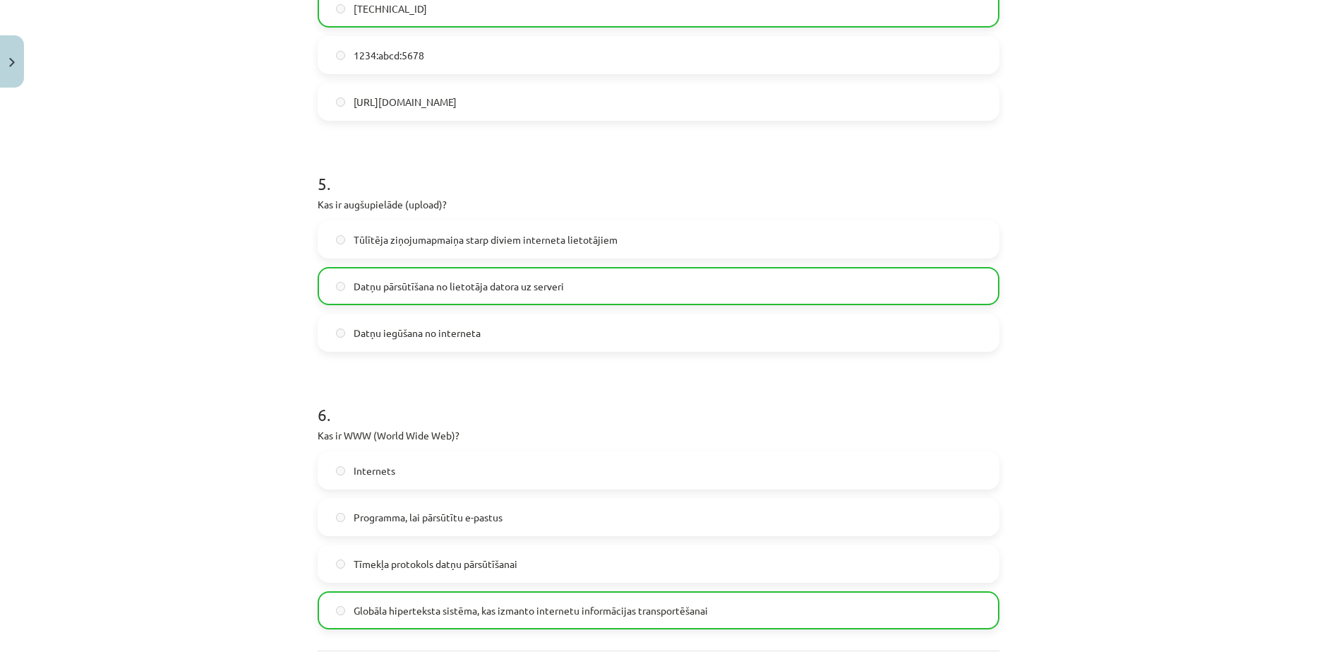
scroll to position [1365, 0]
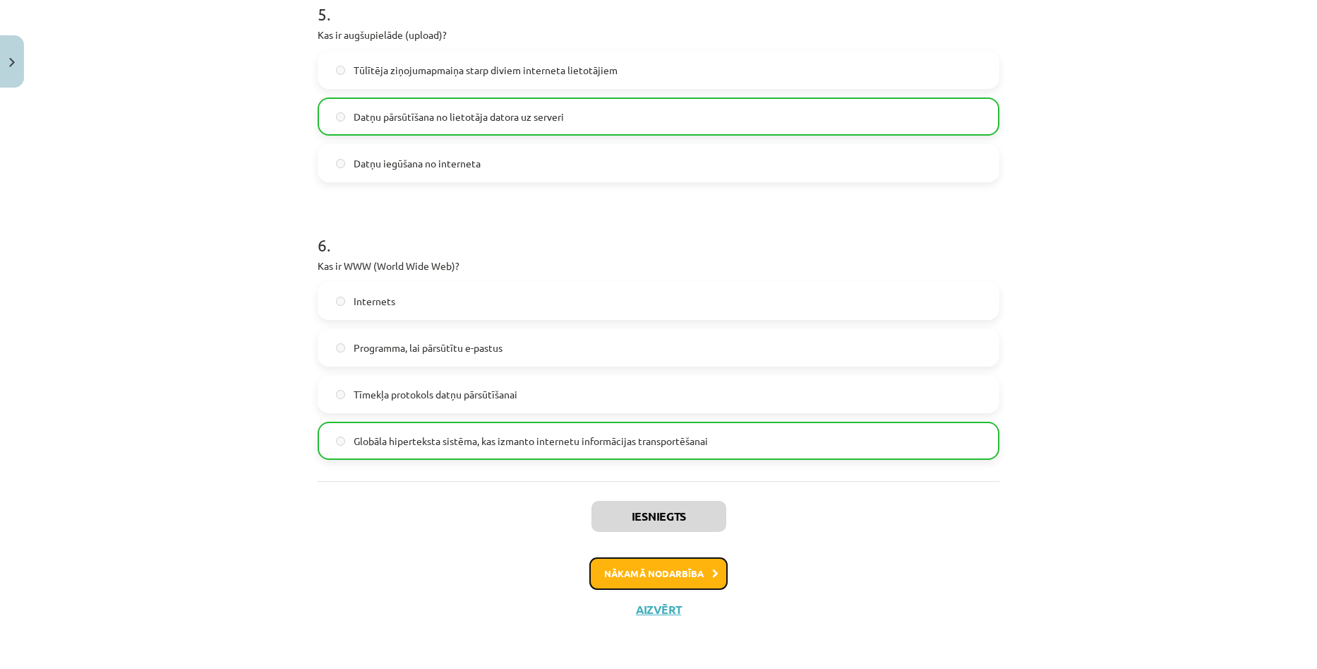
click at [658, 571] on button "Nākamā nodarbība" at bounding box center [658, 573] width 138 height 32
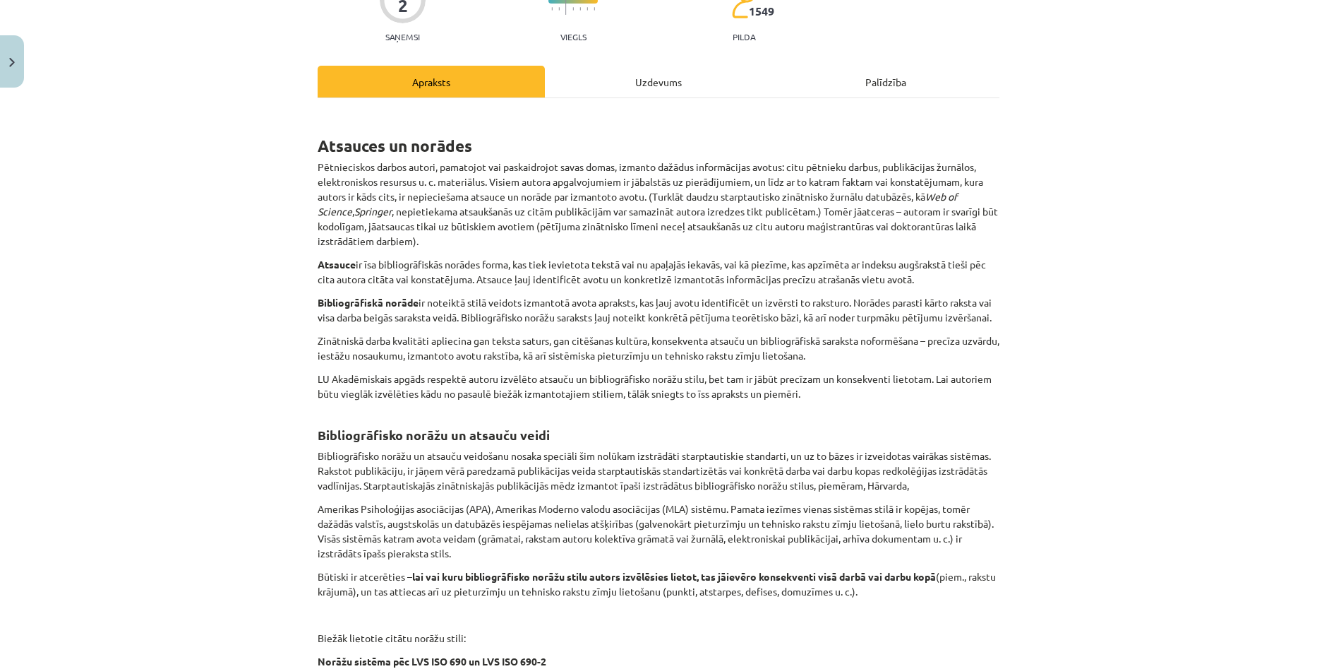
scroll to position [413, 0]
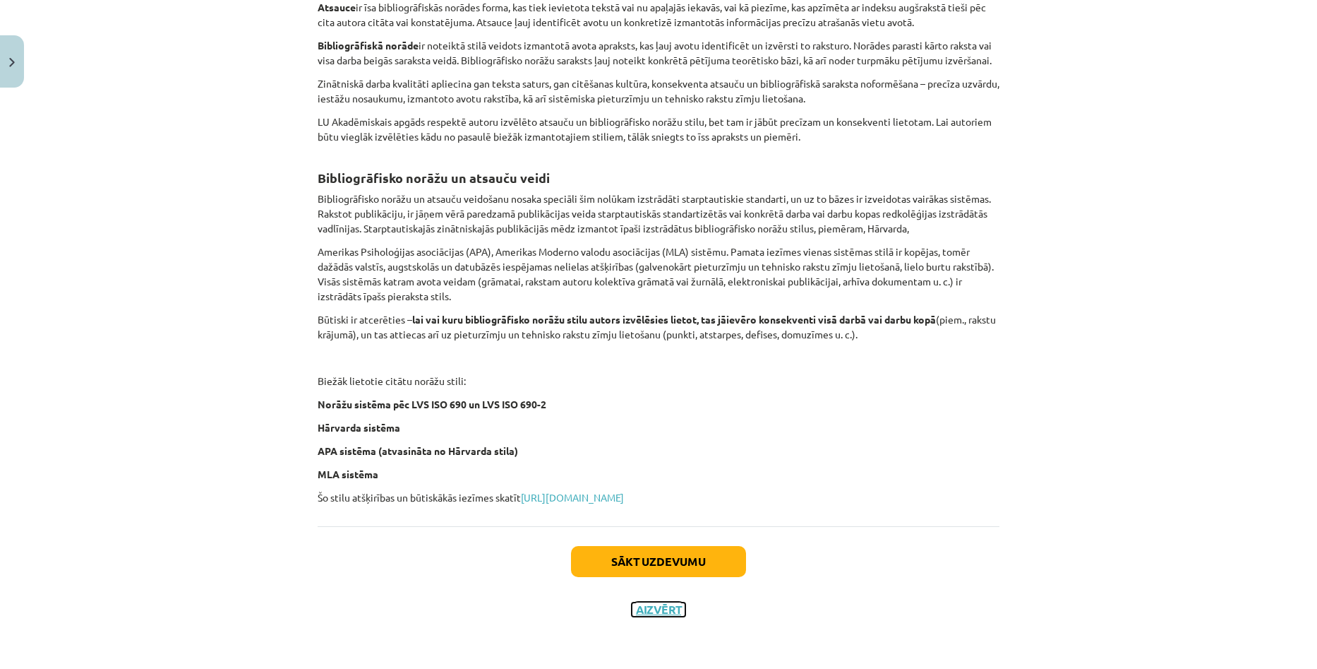
click at [654, 613] on button "Aizvērt" at bounding box center [659, 609] width 54 height 14
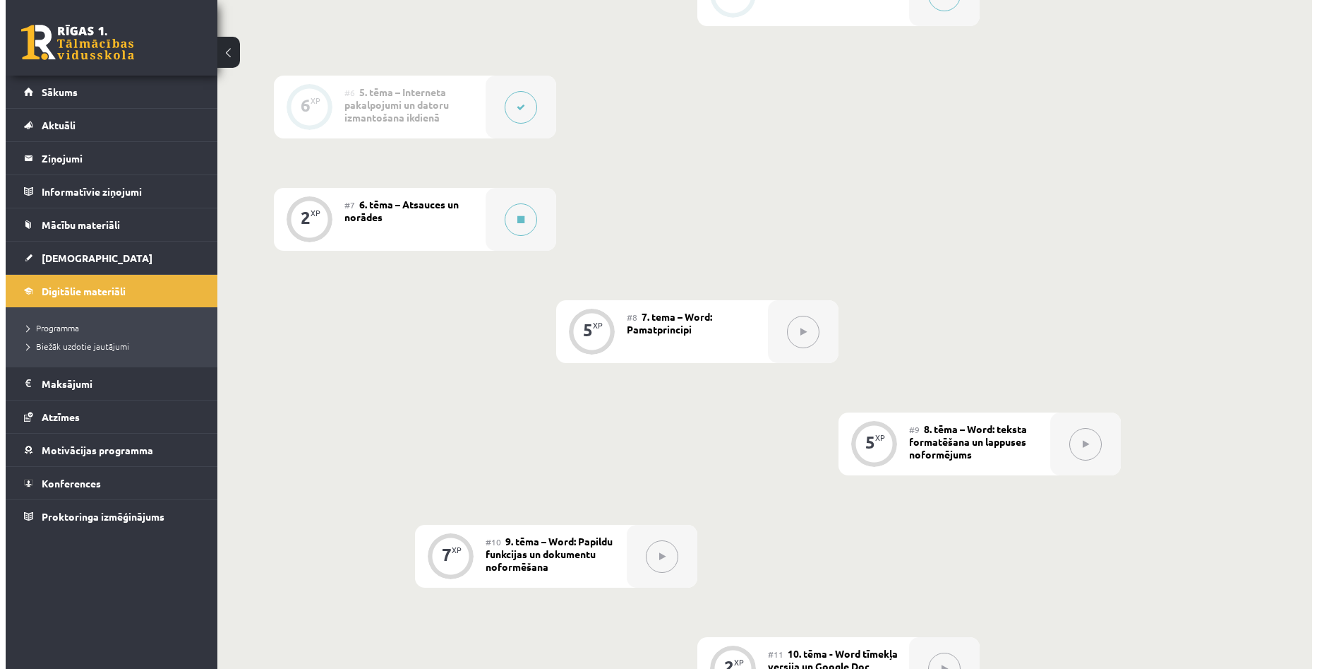
scroll to position [897, 0]
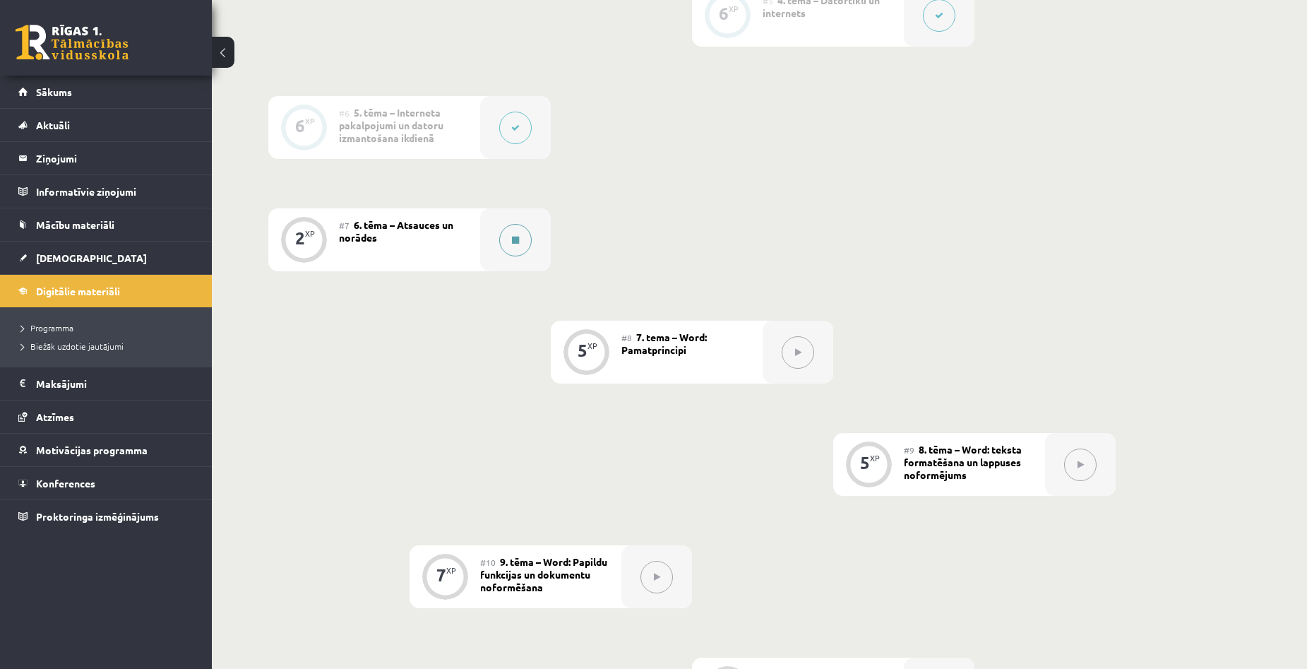
click at [513, 243] on icon at bounding box center [515, 240] width 7 height 8
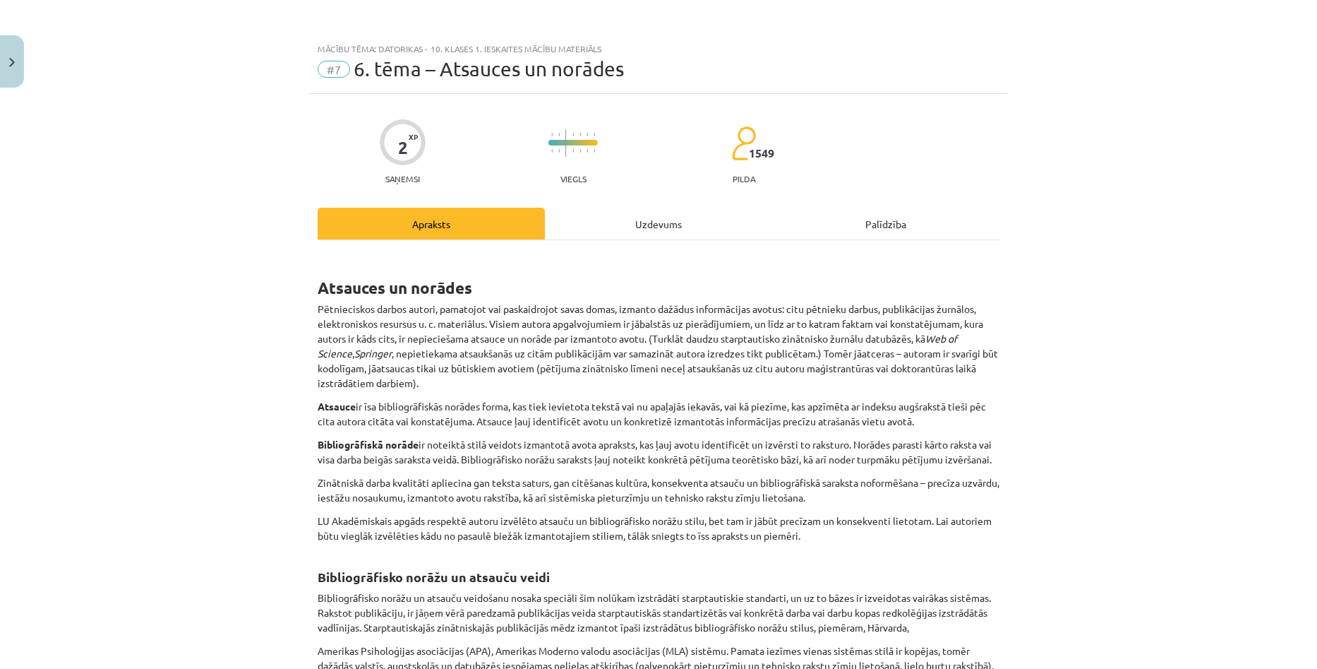
click at [655, 237] on div "Uzdevums" at bounding box center [658, 224] width 227 height 32
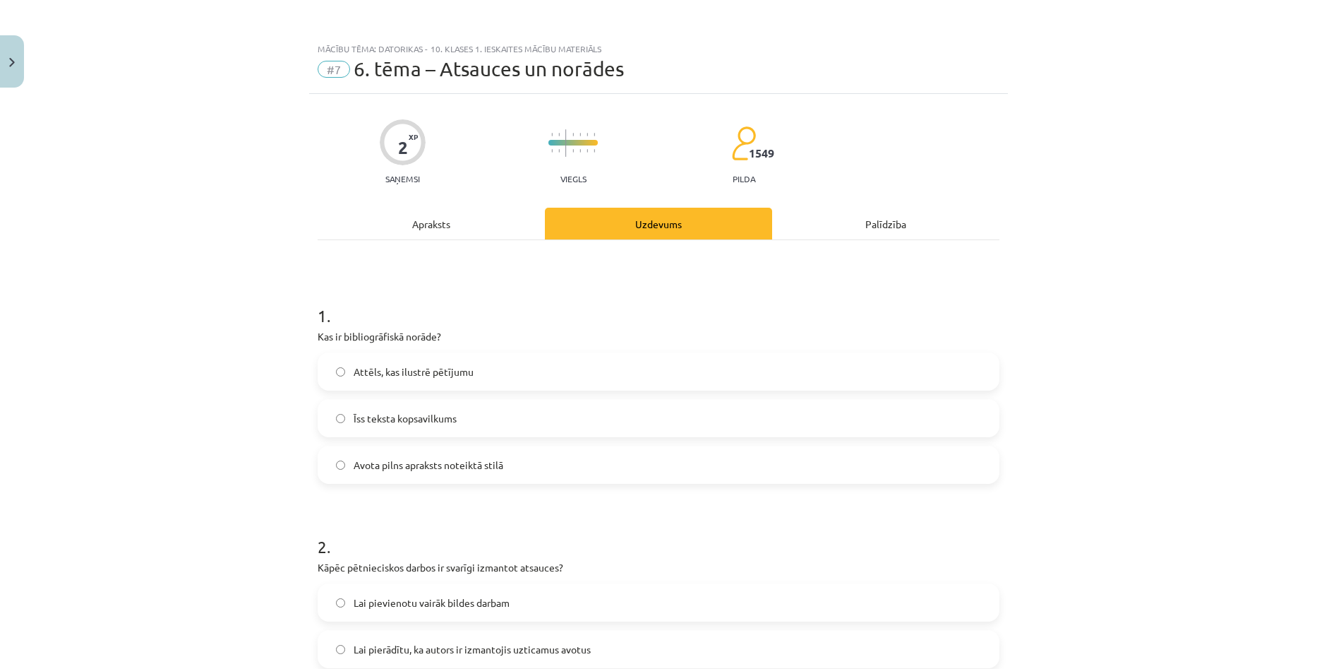
scroll to position [35, 0]
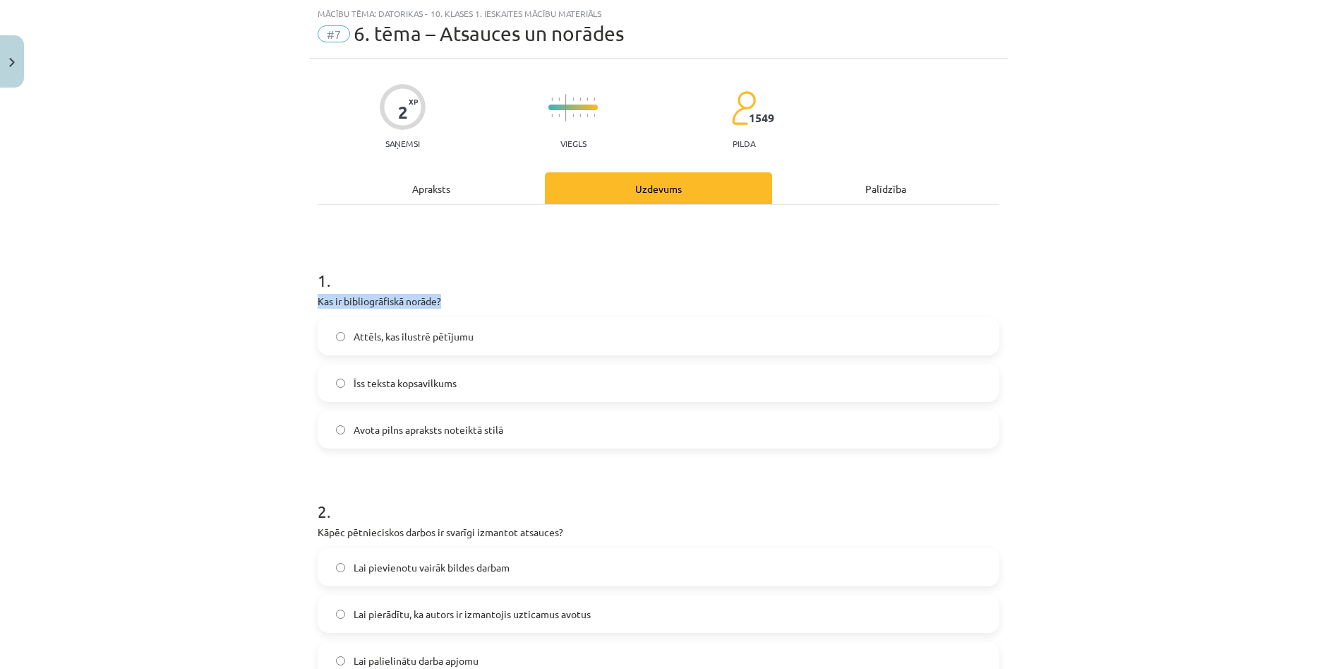
drag, startPoint x: 313, startPoint y: 299, endPoint x: 518, endPoint y: 301, distance: 205.4
click at [518, 301] on p "Kas ir bibliogrāfiskā norāde?" at bounding box center [659, 301] width 682 height 15
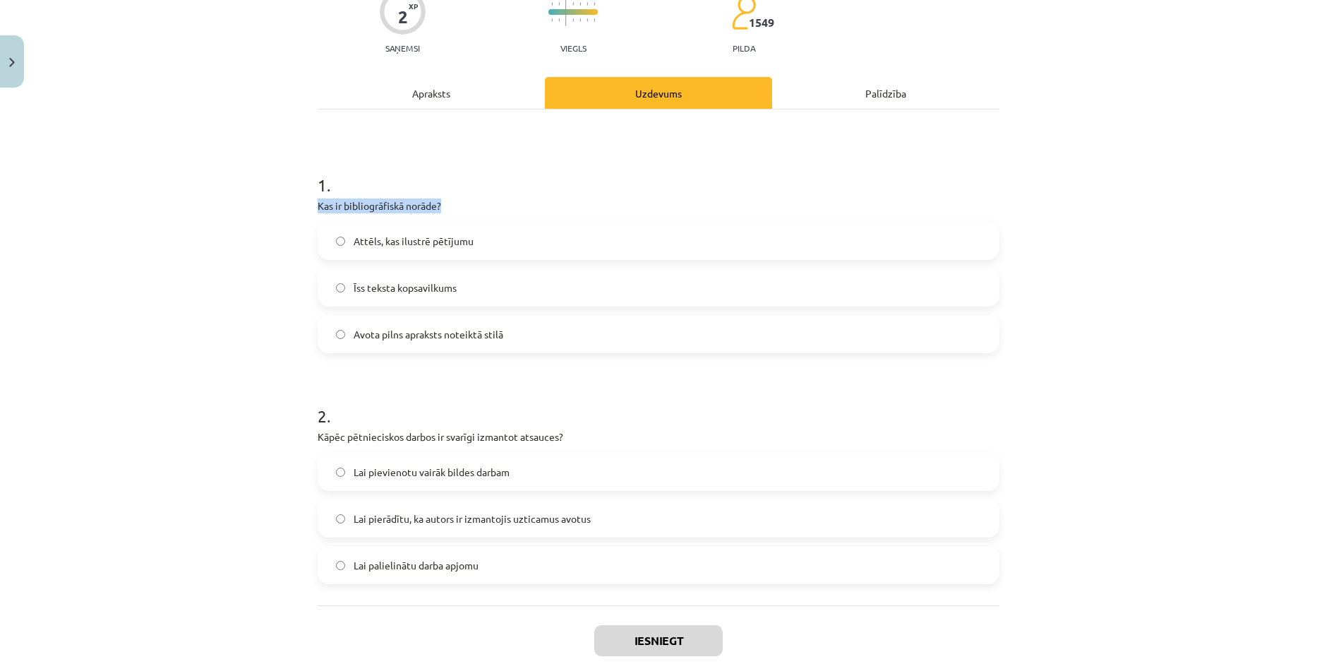
scroll to position [141, 0]
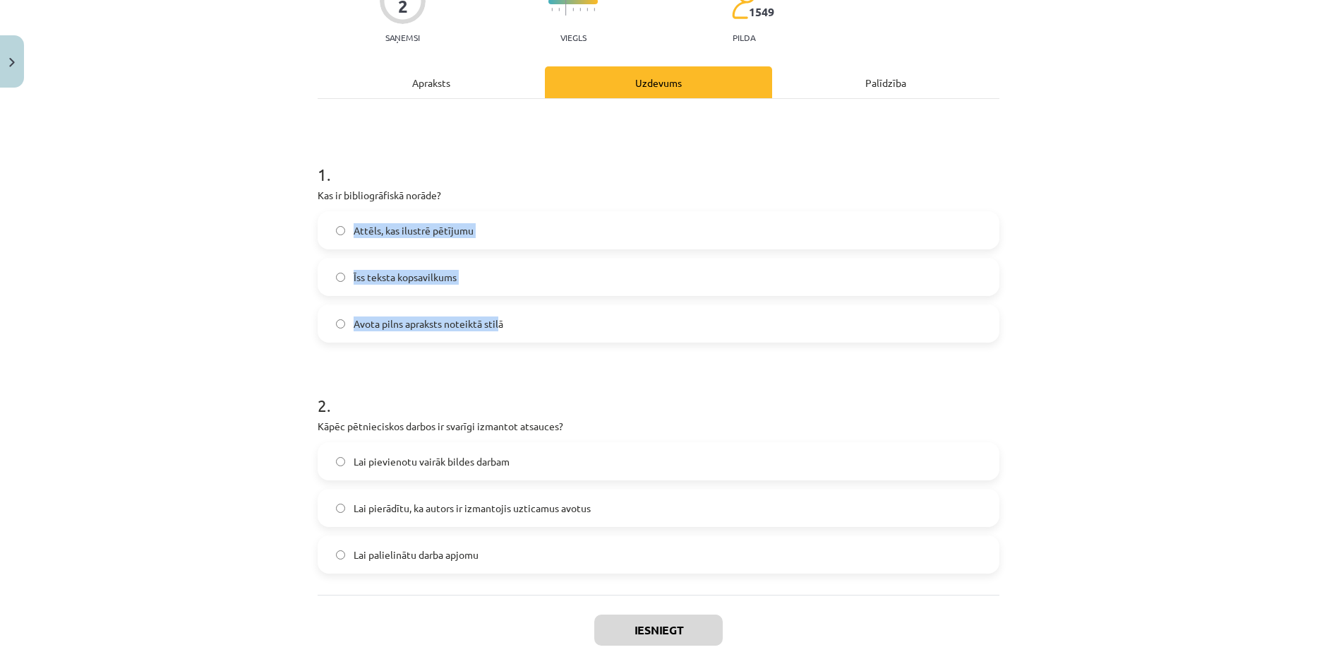
drag, startPoint x: 350, startPoint y: 227, endPoint x: 494, endPoint y: 317, distance: 169.6
click at [494, 317] on div "Attēls, kas ilustrē pētījumu Īss teksta kopsavilkums Avota pilns apraksts notei…" at bounding box center [659, 276] width 682 height 131
click at [500, 320] on label "Avota pilns apraksts noteiktā stilā" at bounding box center [658, 323] width 679 height 35
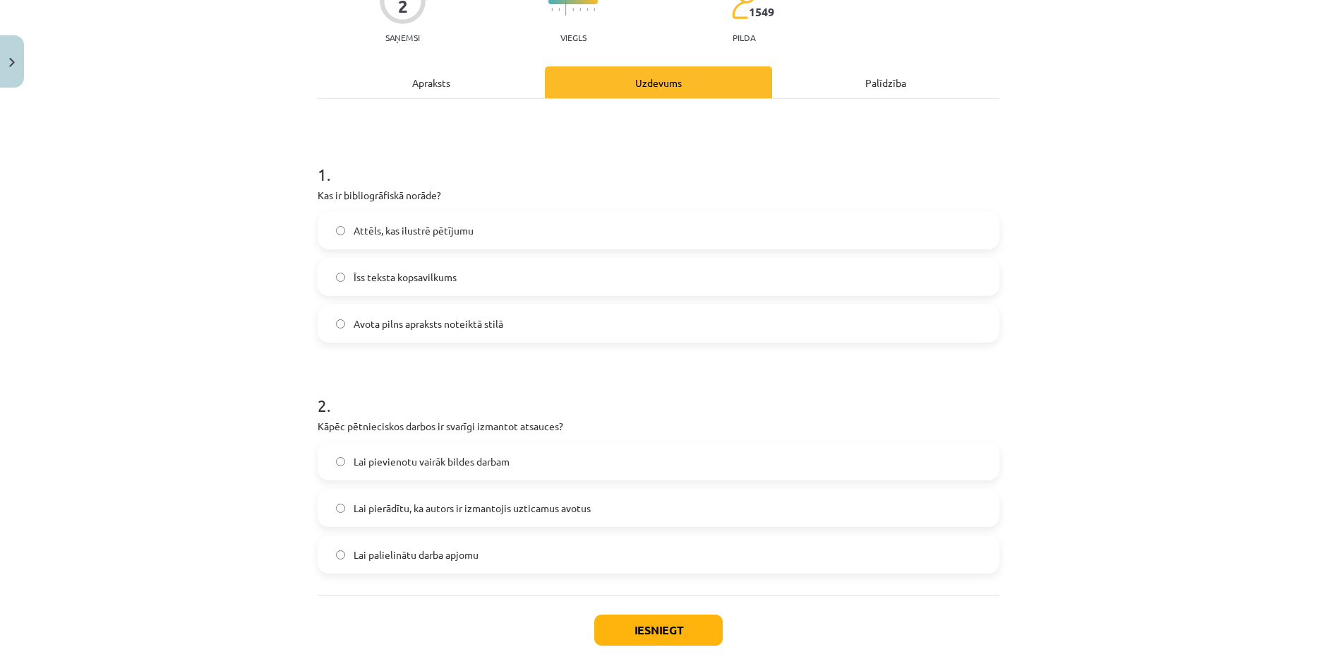
drag, startPoint x: 441, startPoint y: 275, endPoint x: 429, endPoint y: 277, distance: 12.2
click at [442, 275] on span "Īss teksta kopsavilkums" at bounding box center [405, 277] width 103 height 15
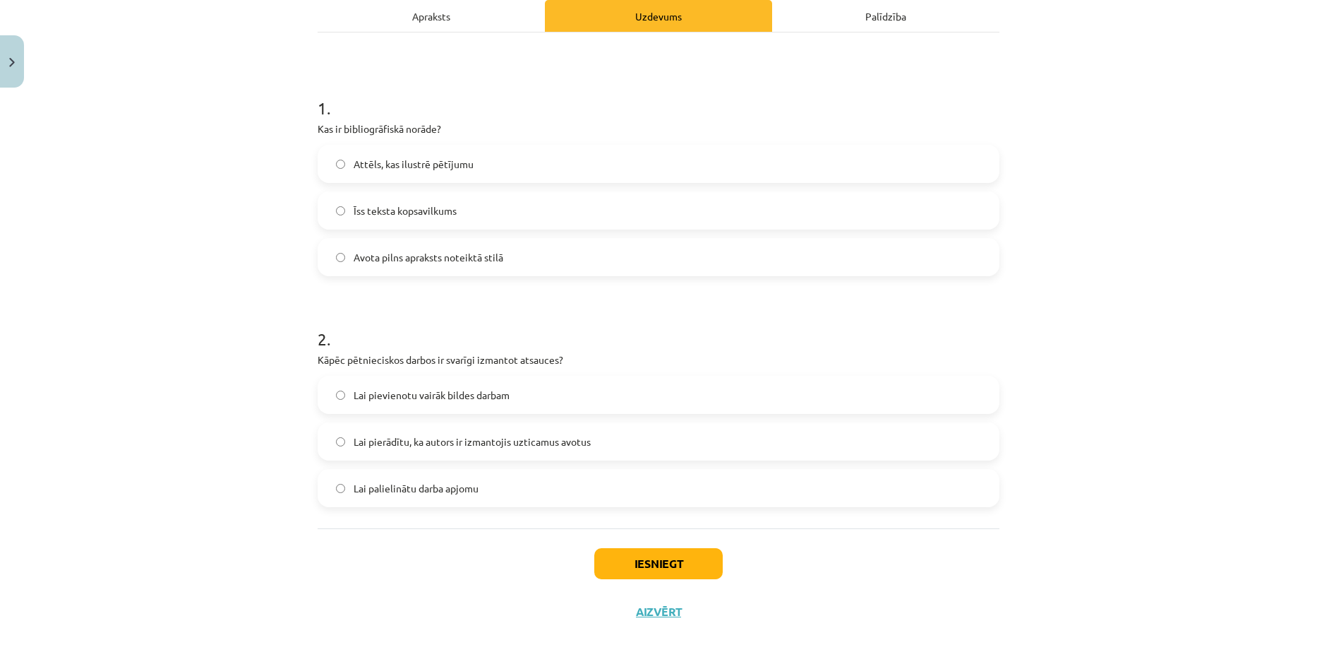
scroll to position [210, 0]
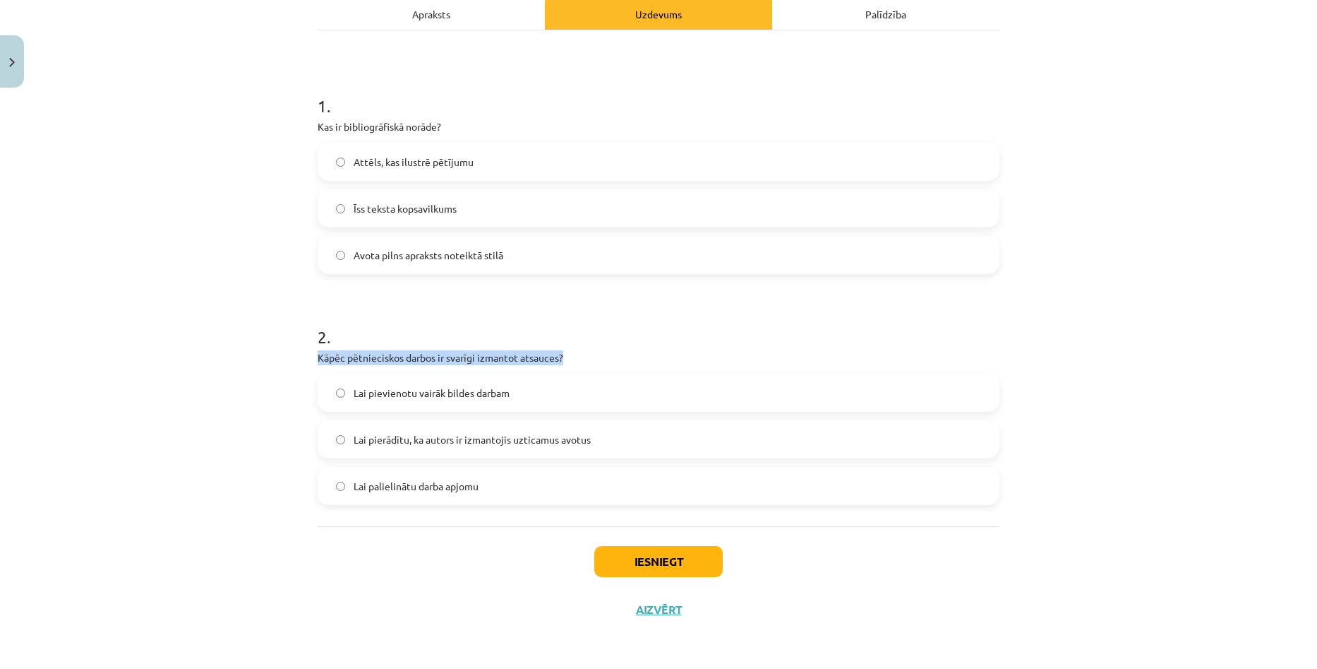
drag, startPoint x: 314, startPoint y: 357, endPoint x: 563, endPoint y: 353, distance: 248.5
click at [563, 353] on p "Kāpēc pētnieciskos darbos ir svarīgi izmantot atsauces?" at bounding box center [659, 357] width 682 height 15
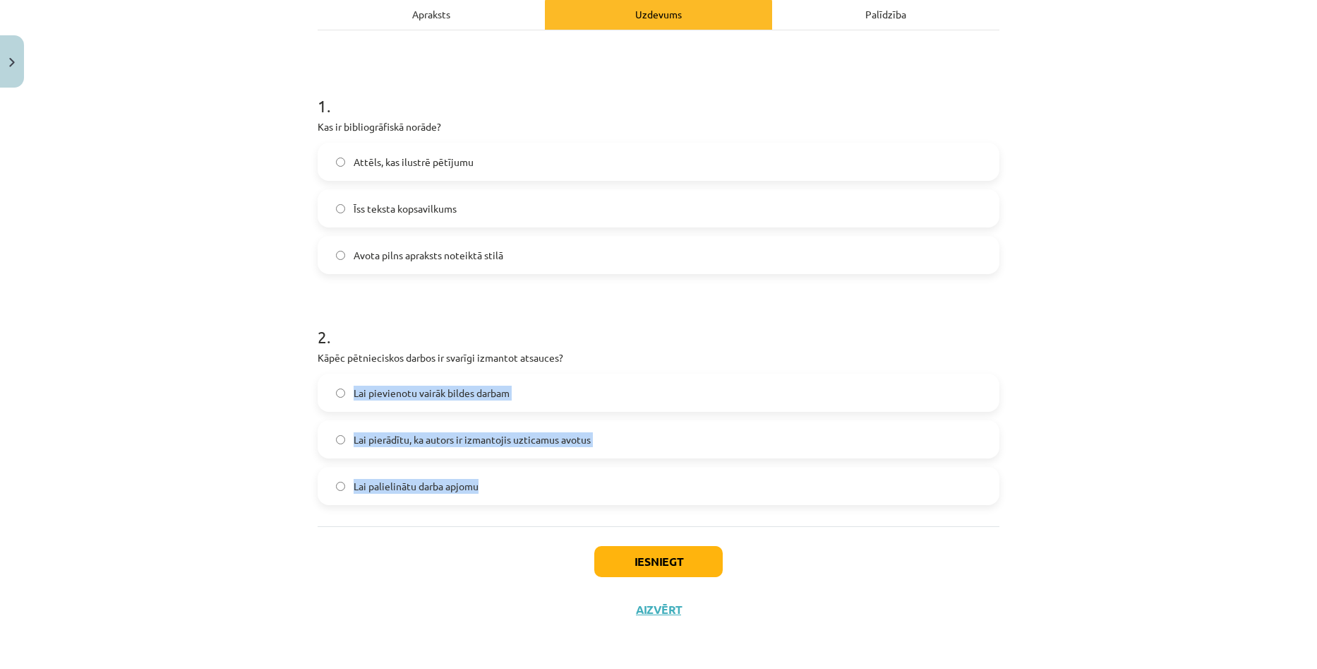
drag, startPoint x: 349, startPoint y: 388, endPoint x: 570, endPoint y: 475, distance: 237.7
click at [570, 475] on div "Lai pievienotu vairāk bildes darbam Lai pierādītu, ka autors ir izmantojis uzti…" at bounding box center [659, 438] width 682 height 131
click at [499, 433] on span "Lai pierādītu, ka autors ir izmantojis uzticamus avotus" at bounding box center [472, 439] width 237 height 15
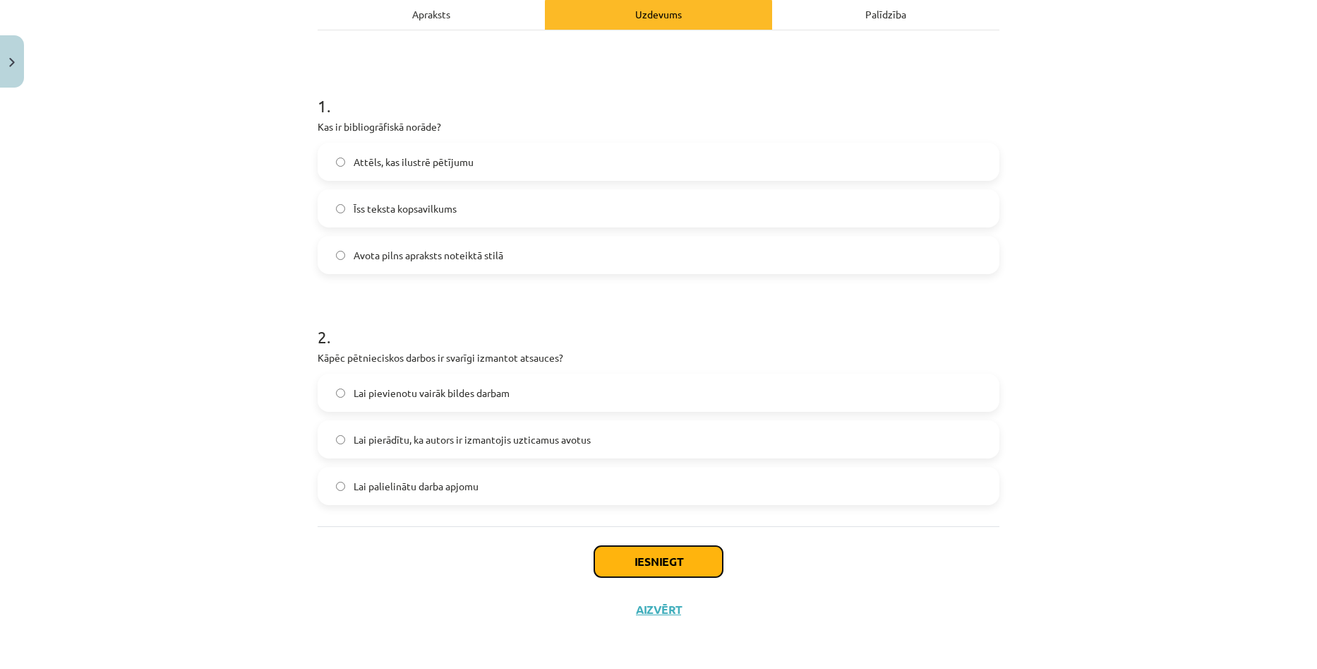
click at [625, 561] on button "Iesniegt" at bounding box center [658, 561] width 128 height 31
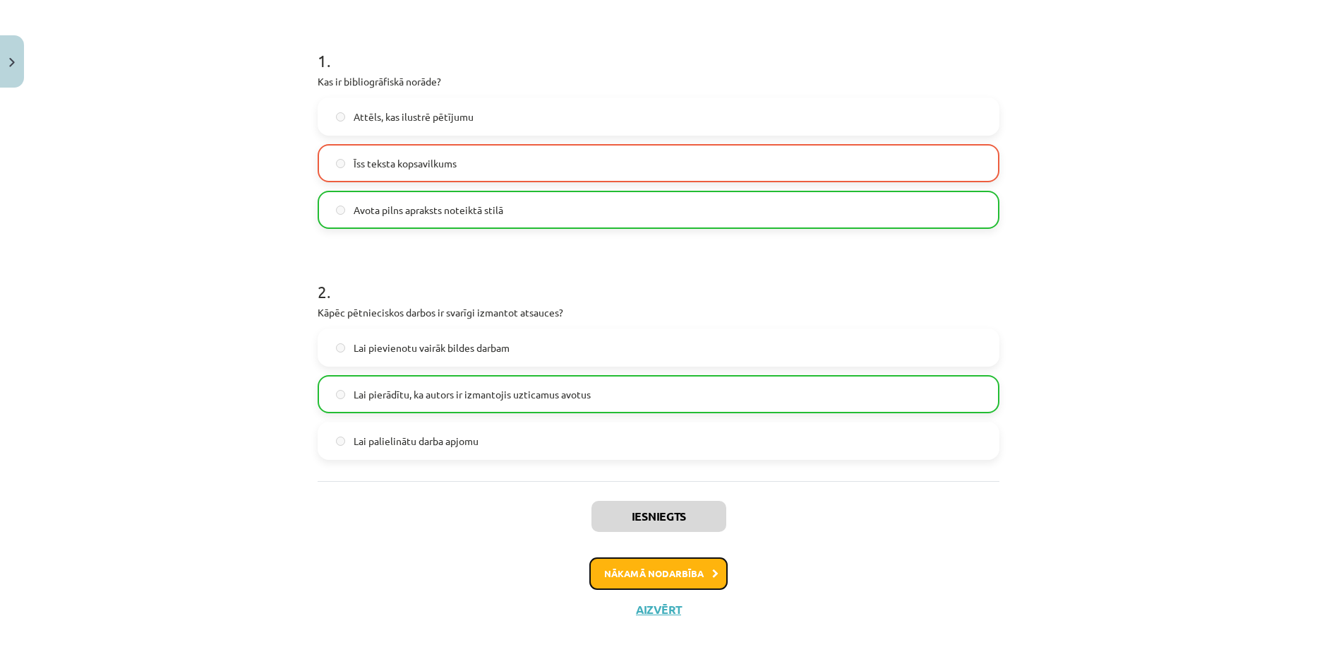
click at [667, 572] on button "Nākamā nodarbība" at bounding box center [658, 573] width 138 height 32
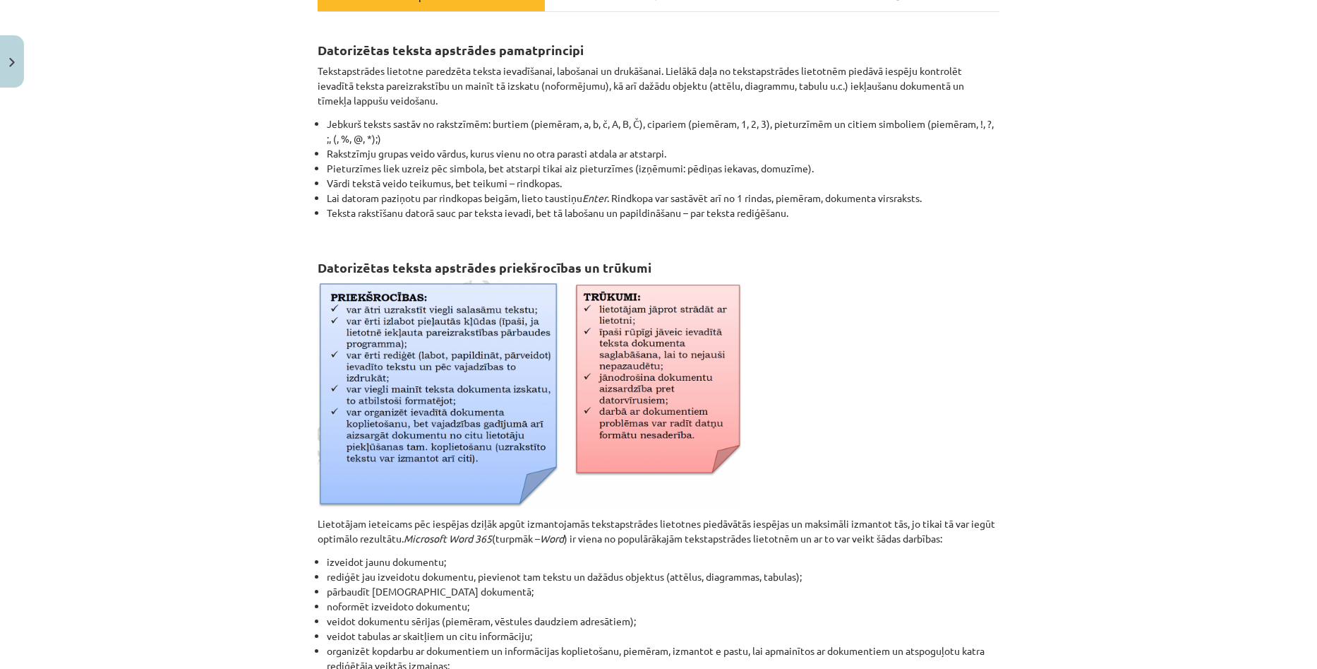
scroll to position [459, 0]
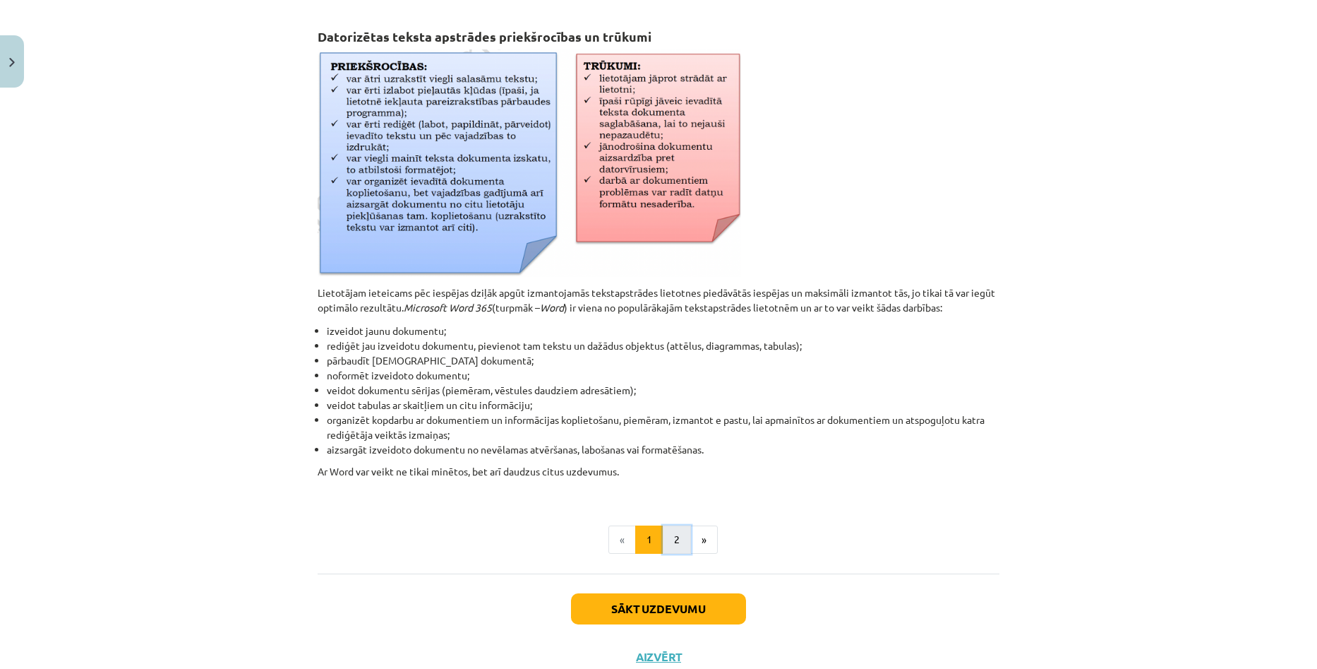
click button "2"
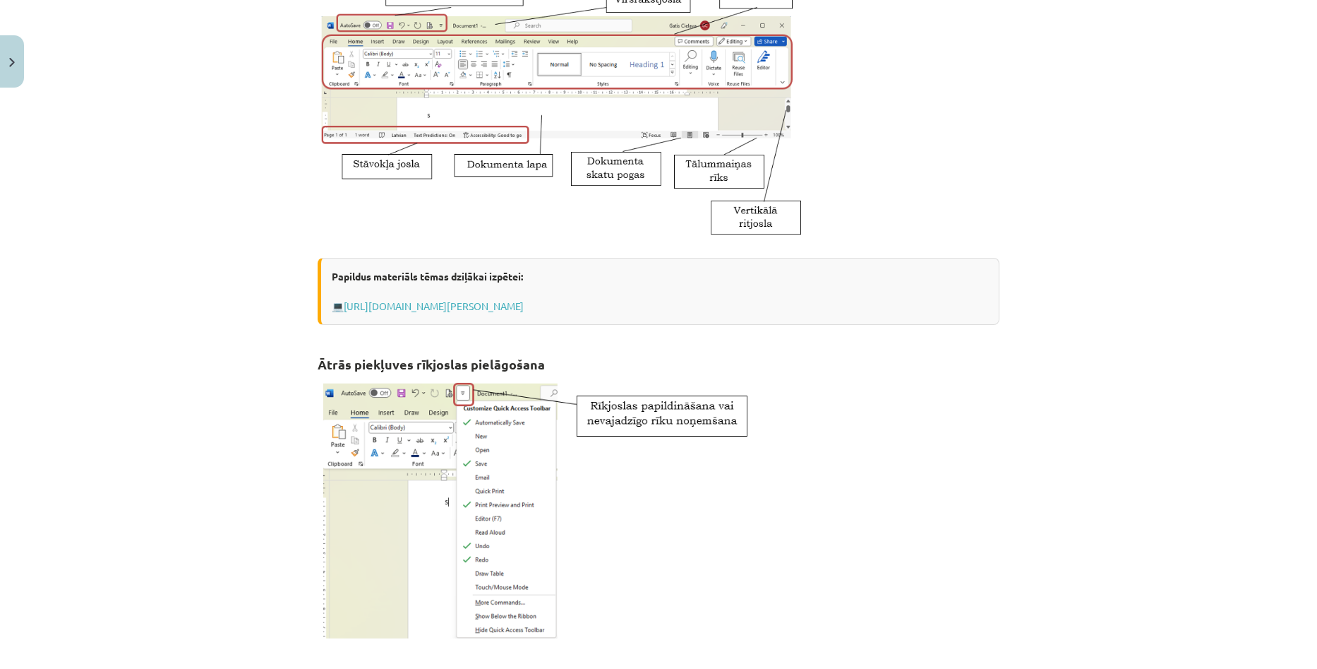
scroll to position [253, 0]
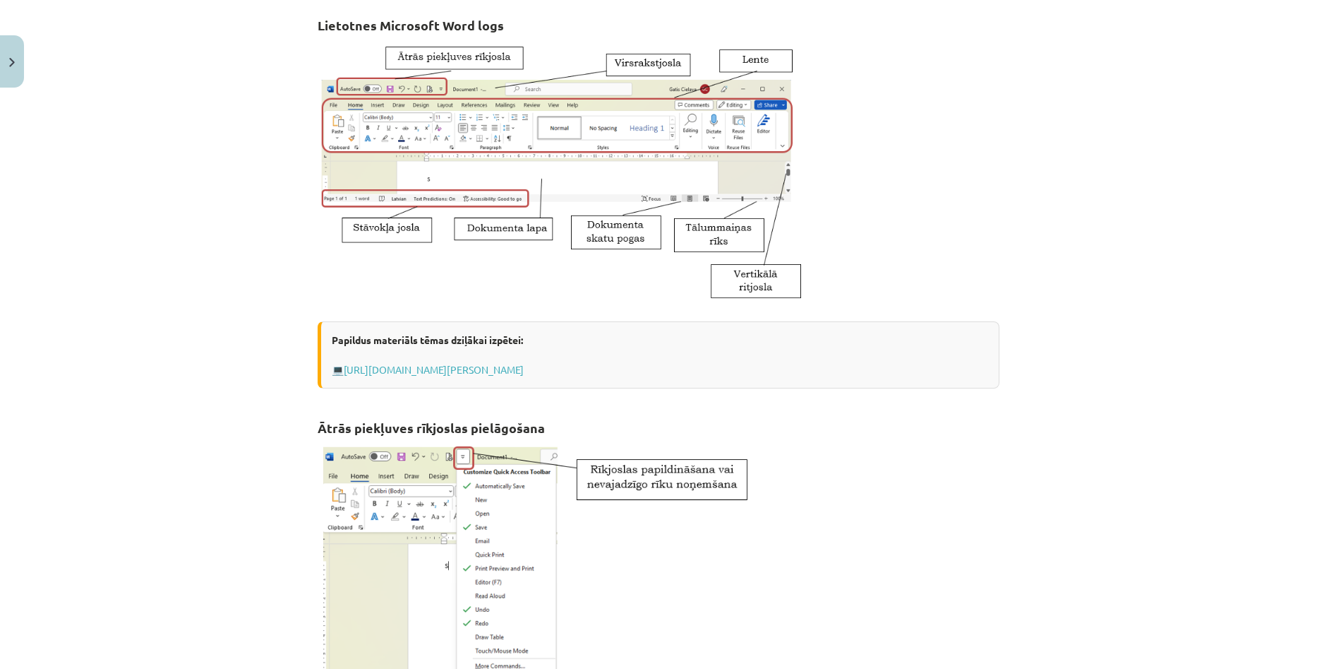
click div "Mācību tēma: Datorikas - 10. klases 1. ieskaites mācību materiāls #8 7. tema – …"
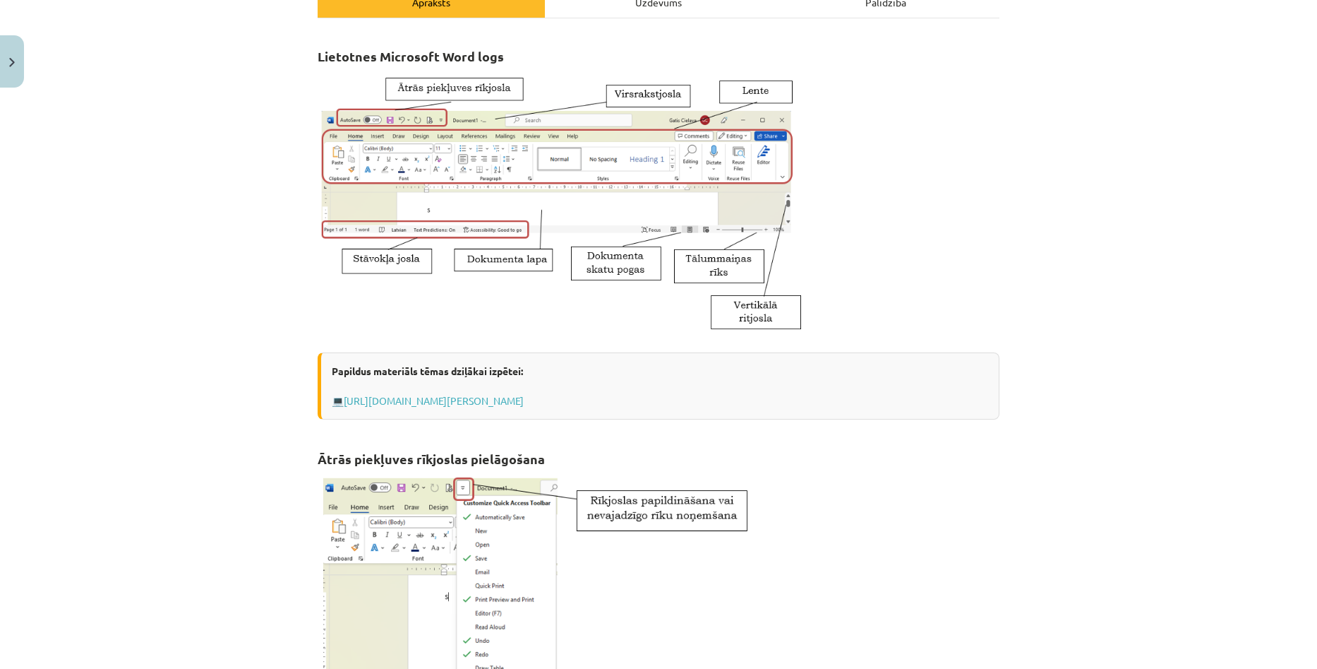
scroll to position [182, 0]
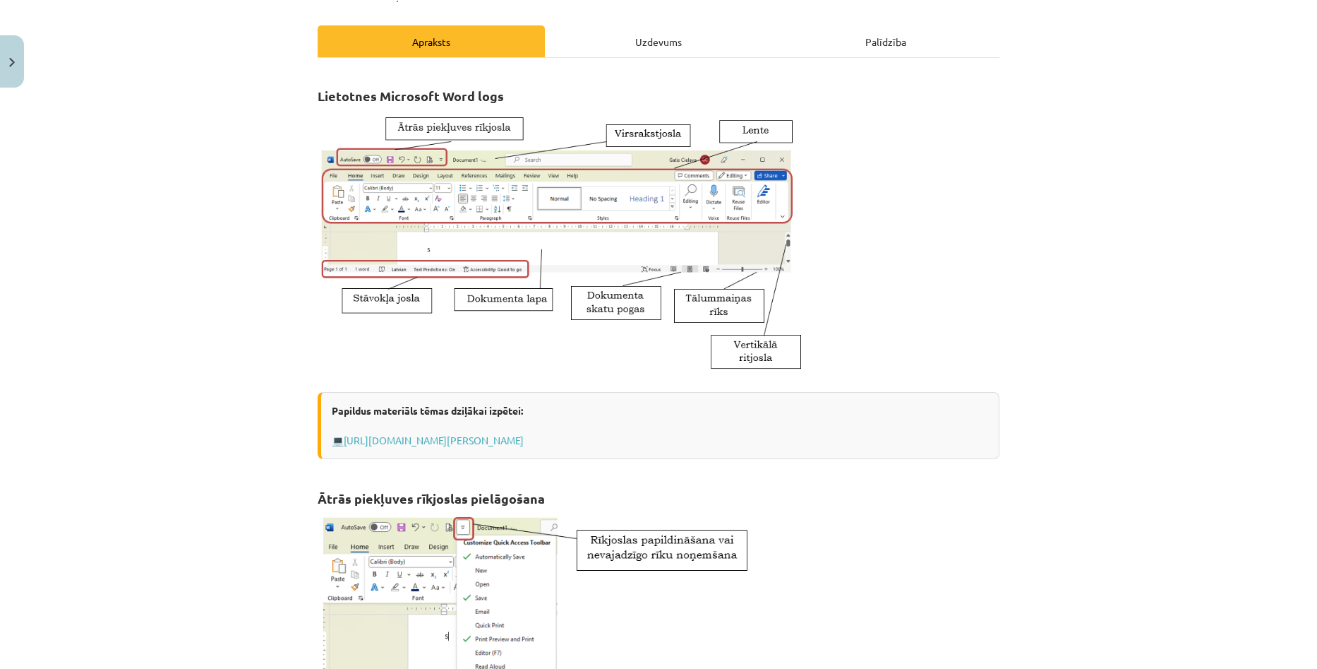
click div "Uzdevums"
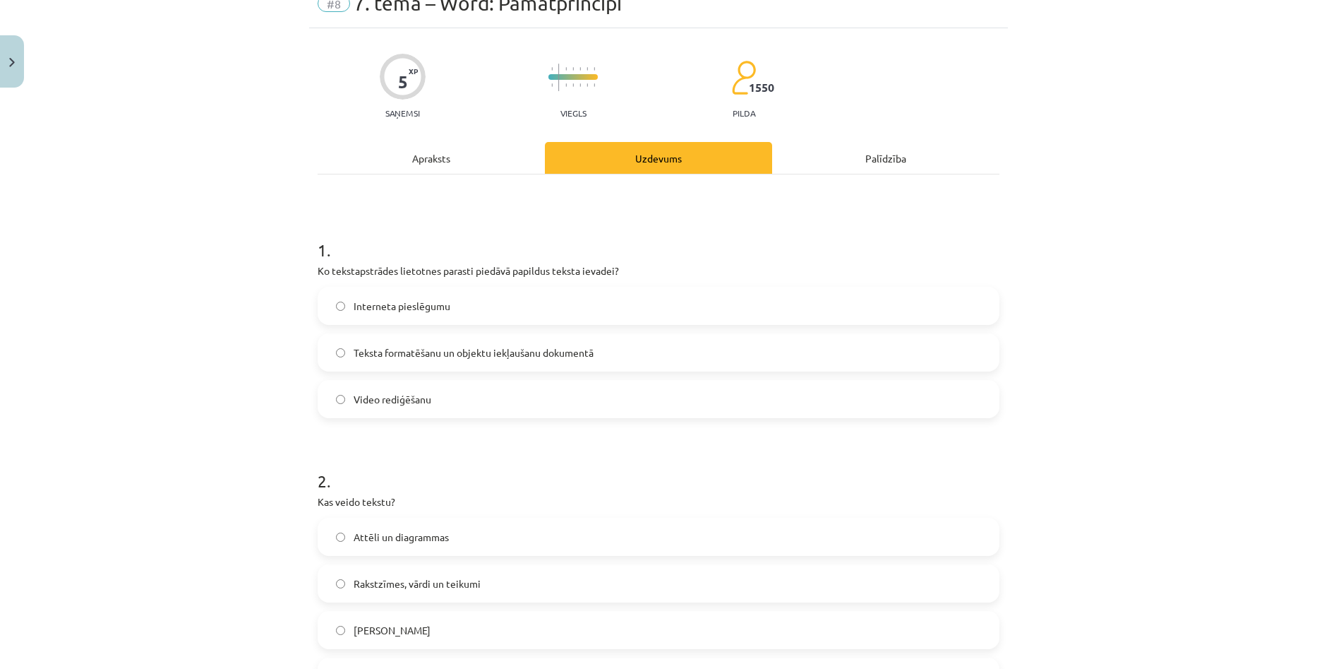
scroll to position [106, 0]
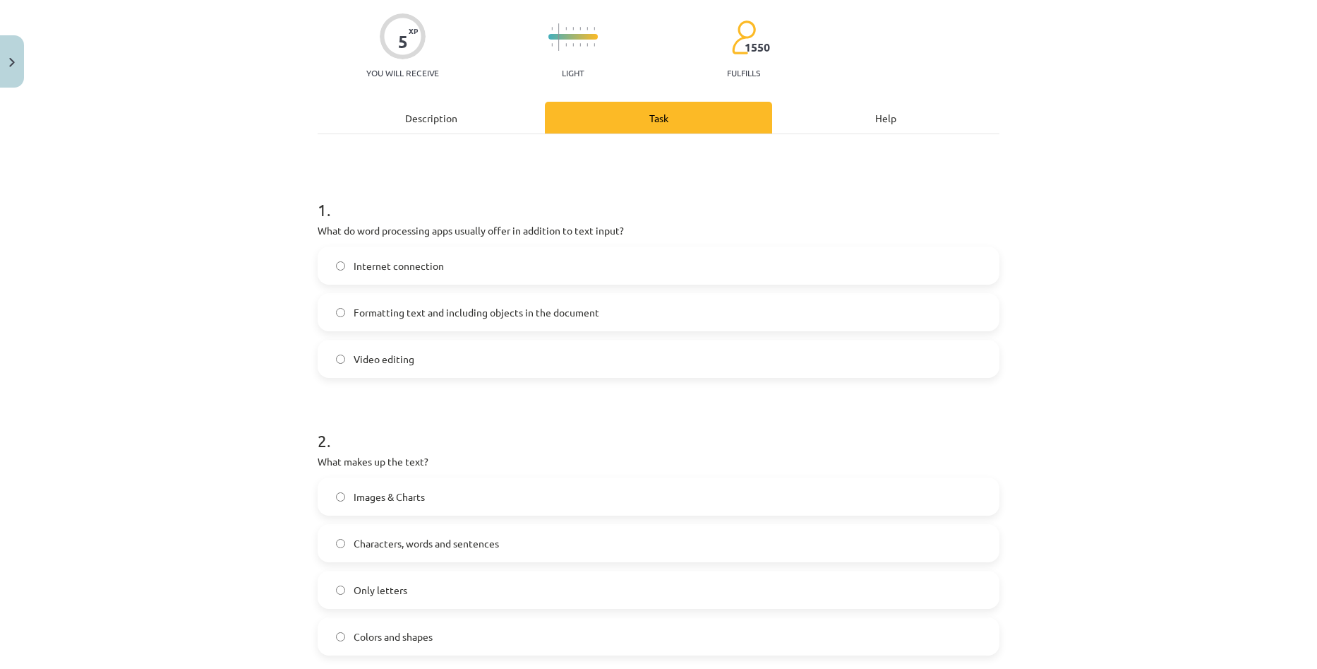
click div "1 . What do word processing apps usually offer in addition to text input? Inter…"
click span "Formatting text and including objects in the document"
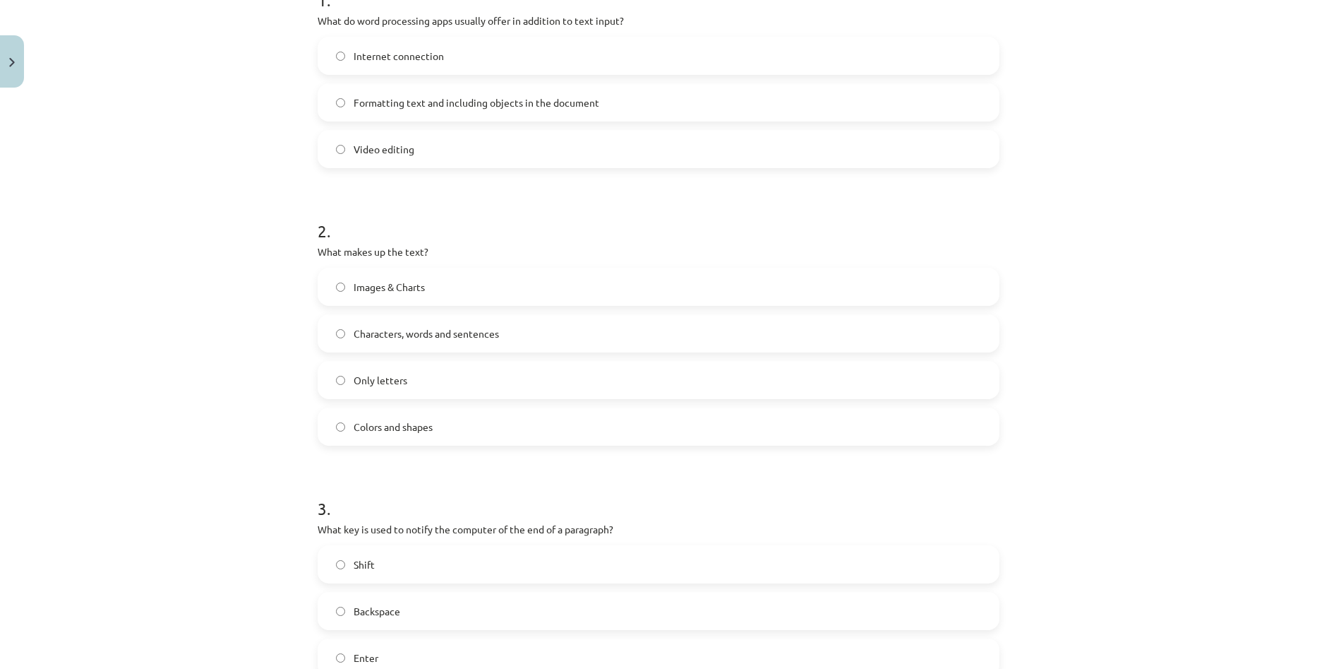
scroll to position [318, 0]
click label "Characters, words and sentences"
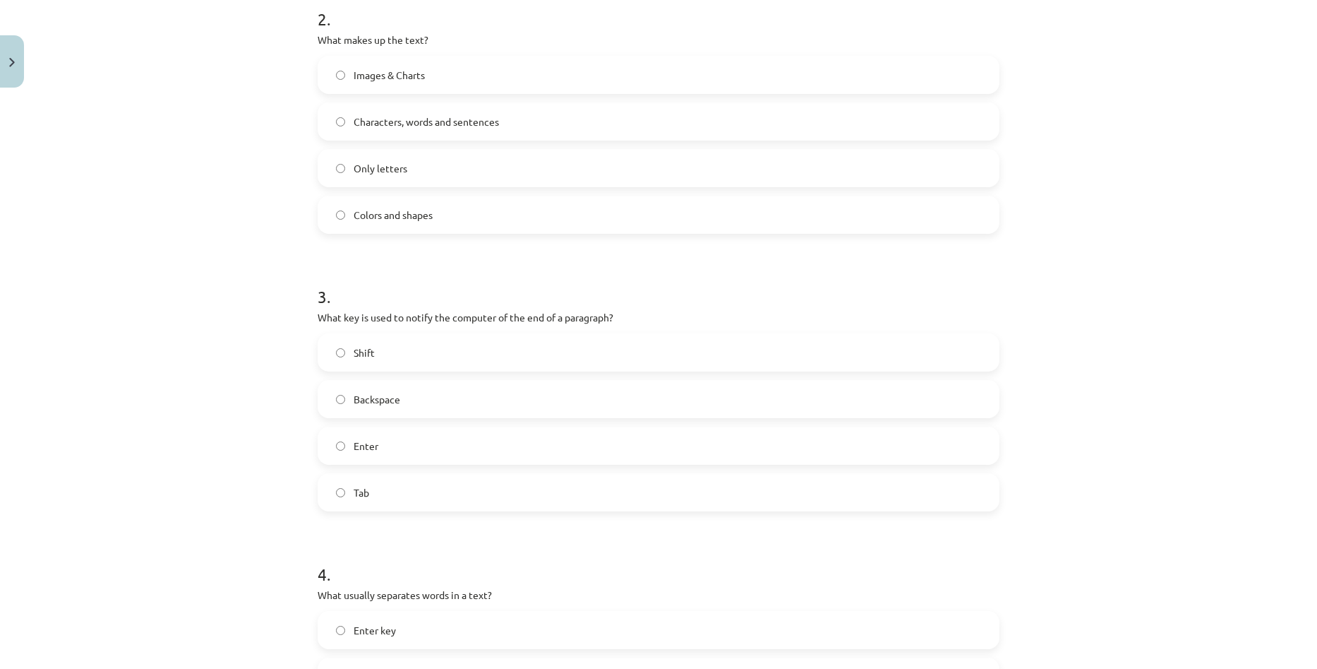
scroll to position [529, 0]
click label "Enter"
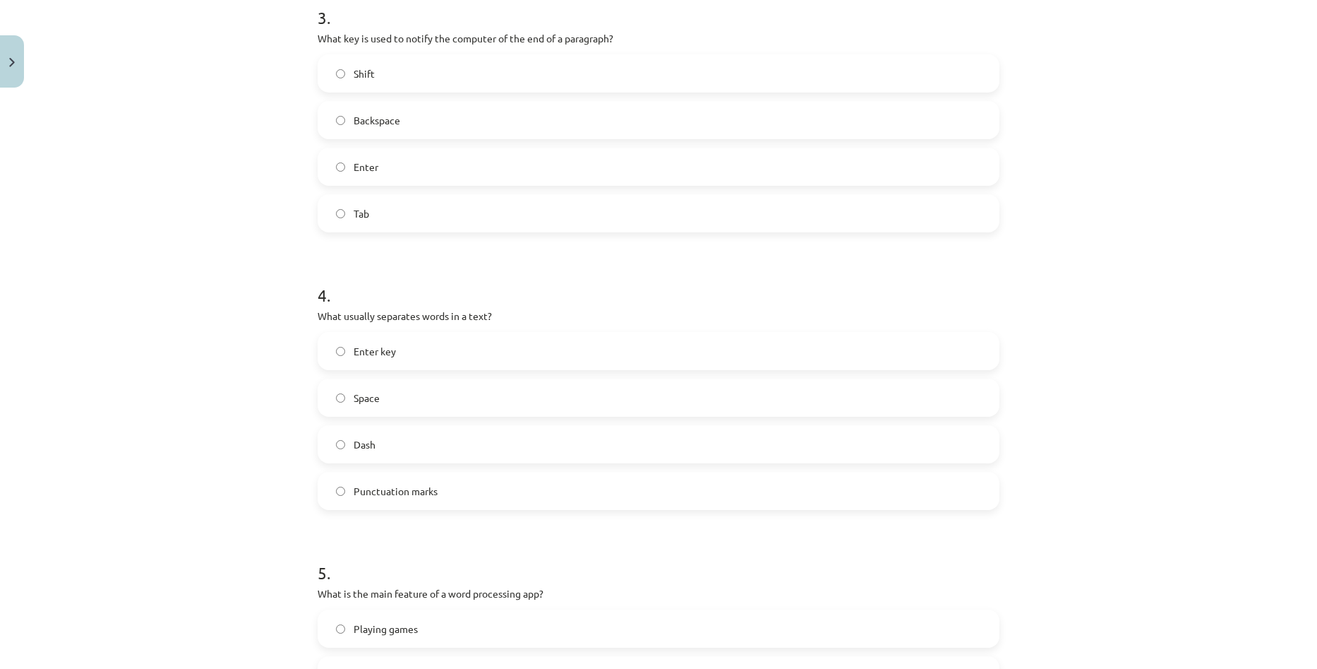
scroll to position [812, 0]
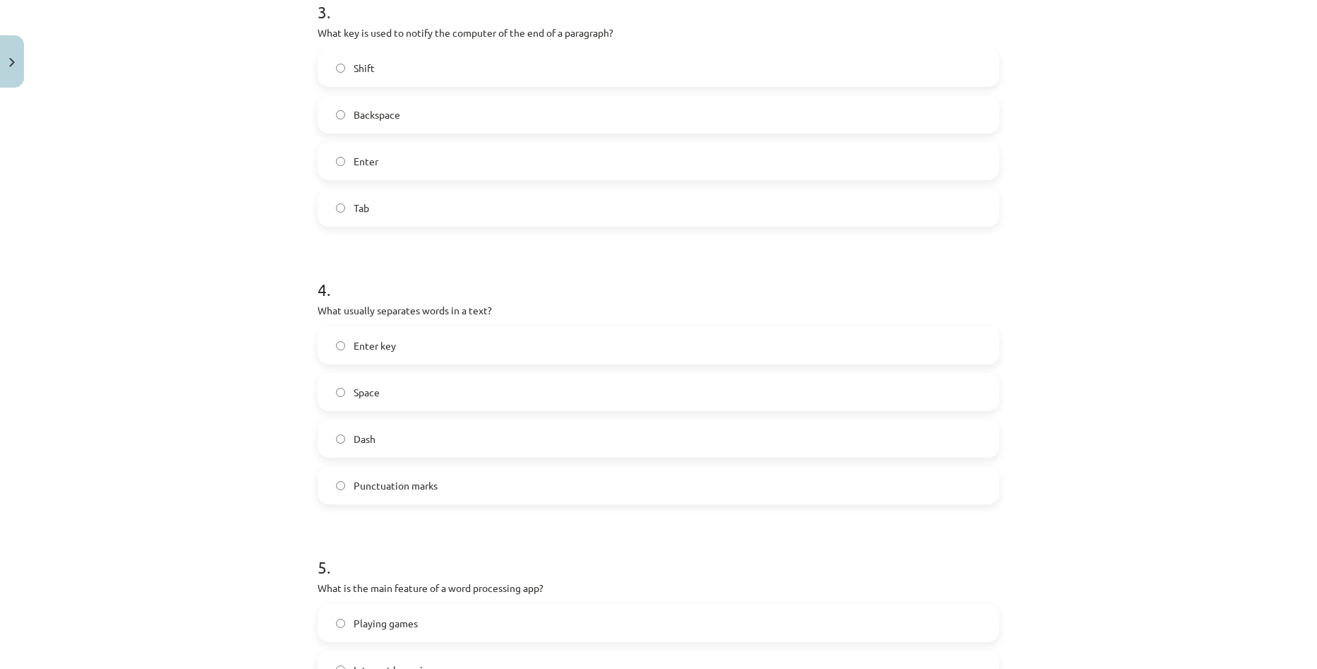
click label "Space"
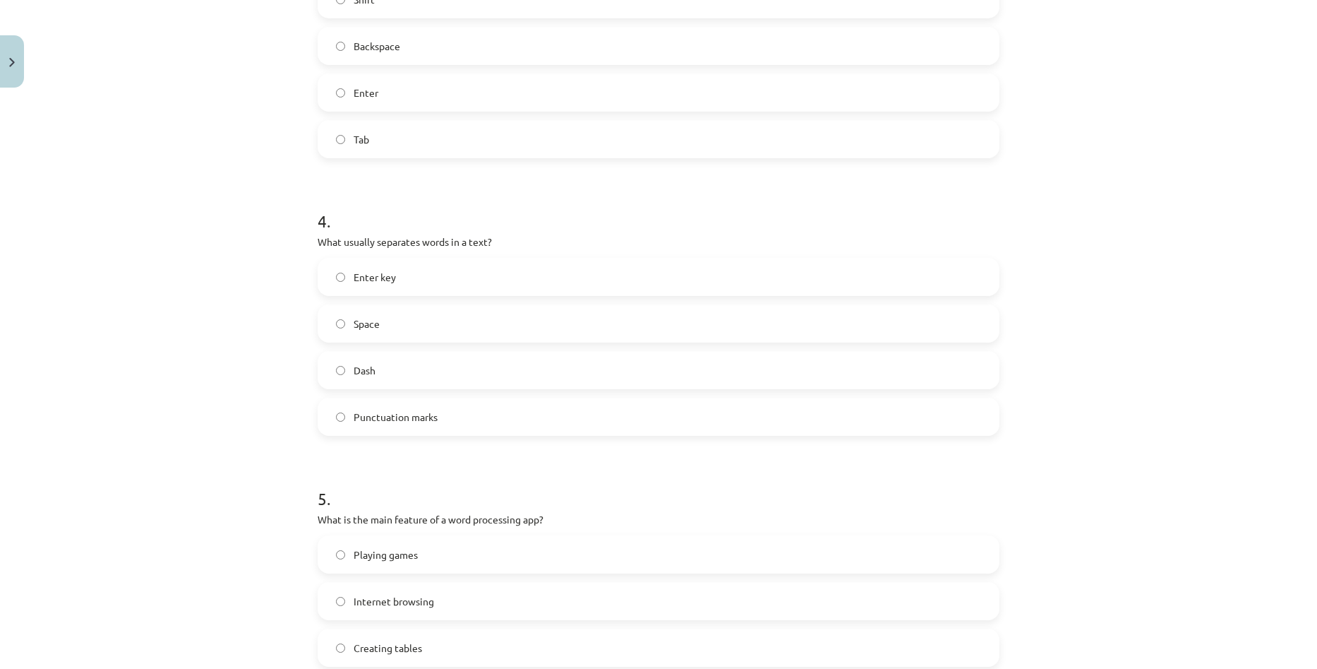
scroll to position [882, 0]
click div "Mācību tēma: Datorikas - 10. klases 1. ieskaites mācību materiāls #8 7. tema – …"
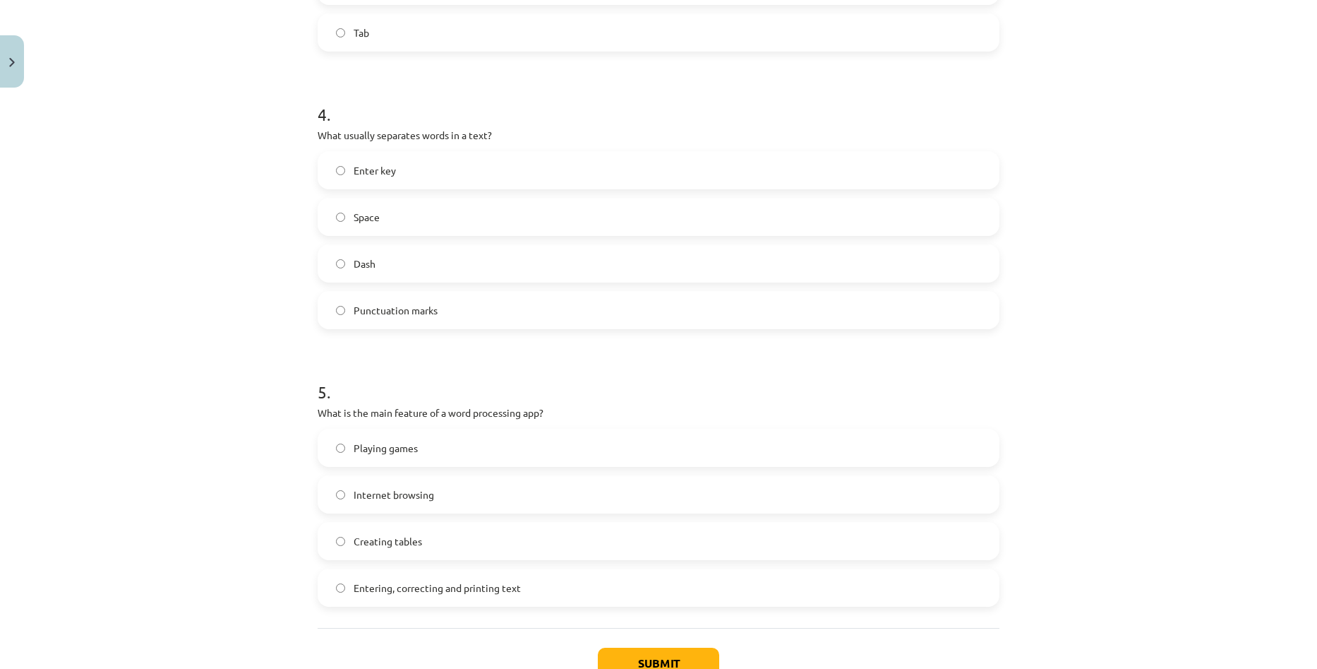
scroll to position [1024, 0]
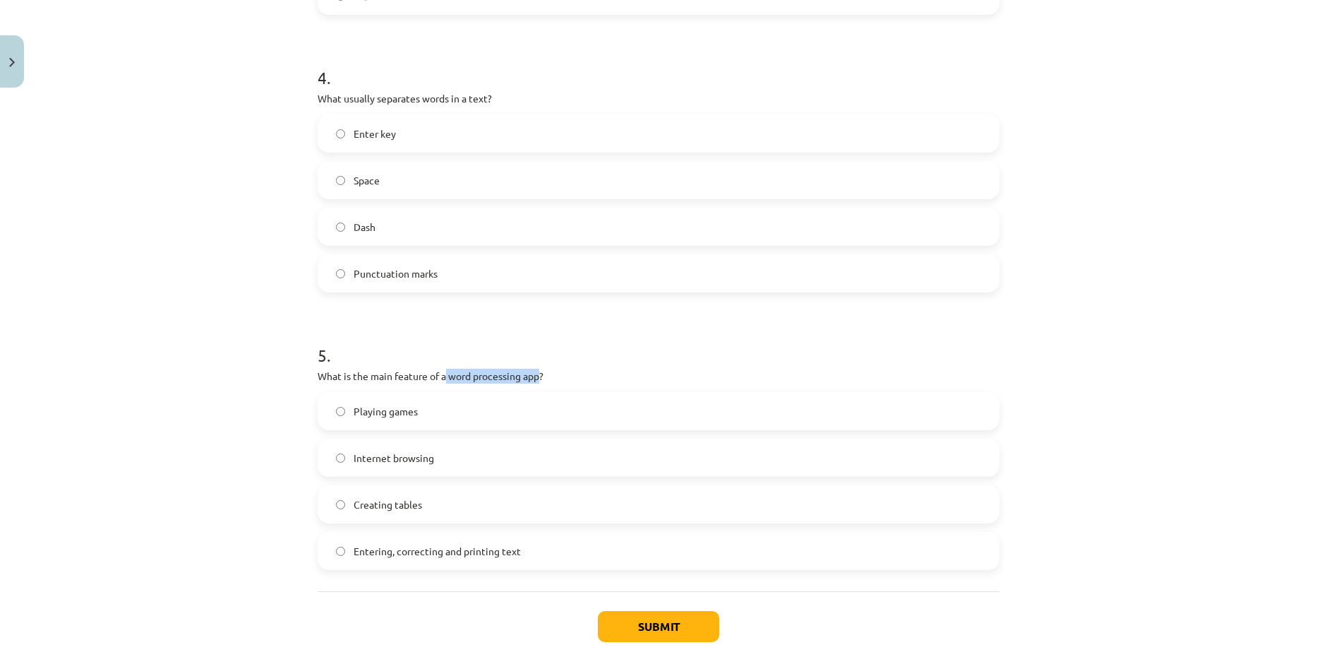
drag, startPoint x: 443, startPoint y: 366, endPoint x: 537, endPoint y: 377, distance: 93.9
click div "5 . What is the main feature of a word processing app? Playing games Internet b…"
click span "Entering, correcting and printing text"
click button "Submit"
click div "Mācību tēma: Datorikas - 10. klases 1. ieskaites mācību materiāls #8 7. tema – …"
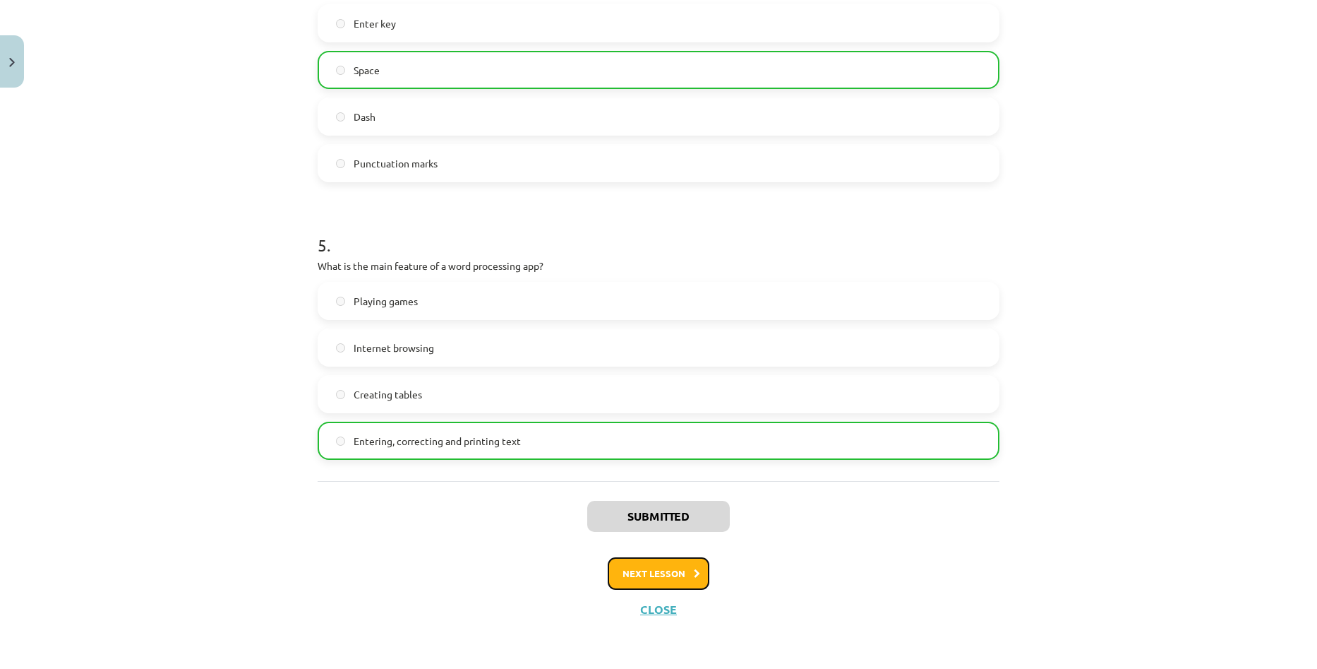
click button "Next lesson"
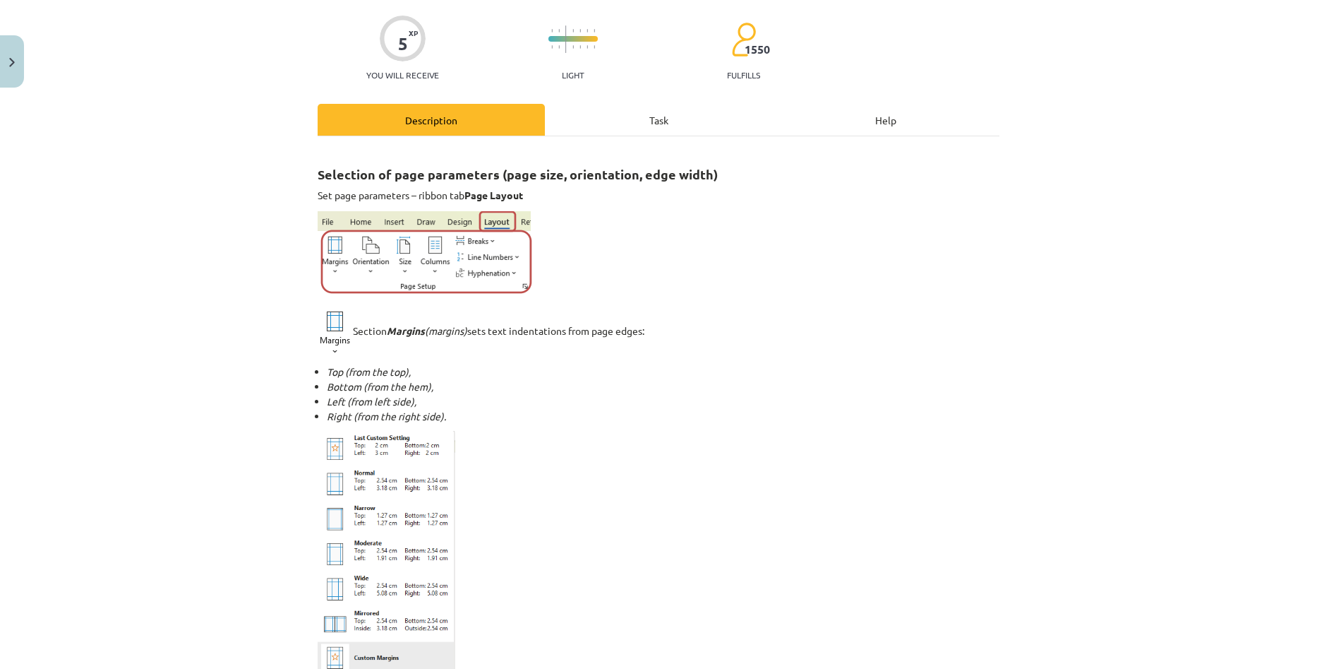
scroll to position [106, 0]
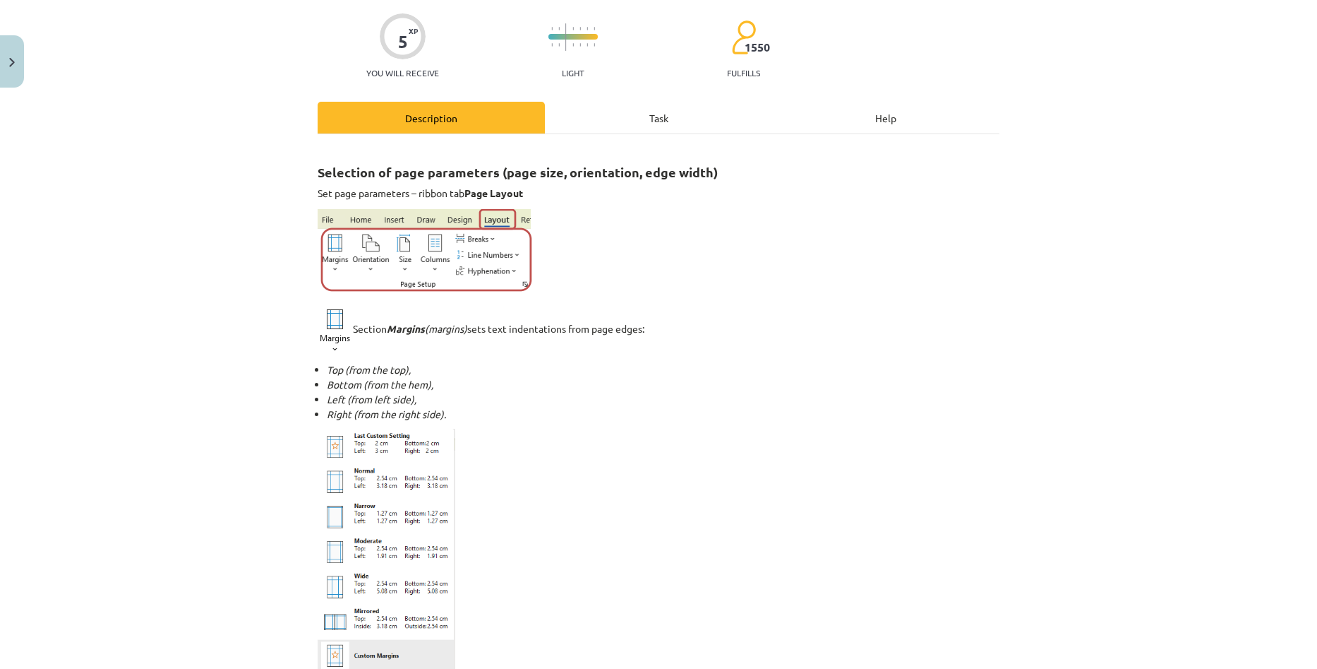
click div "Task"
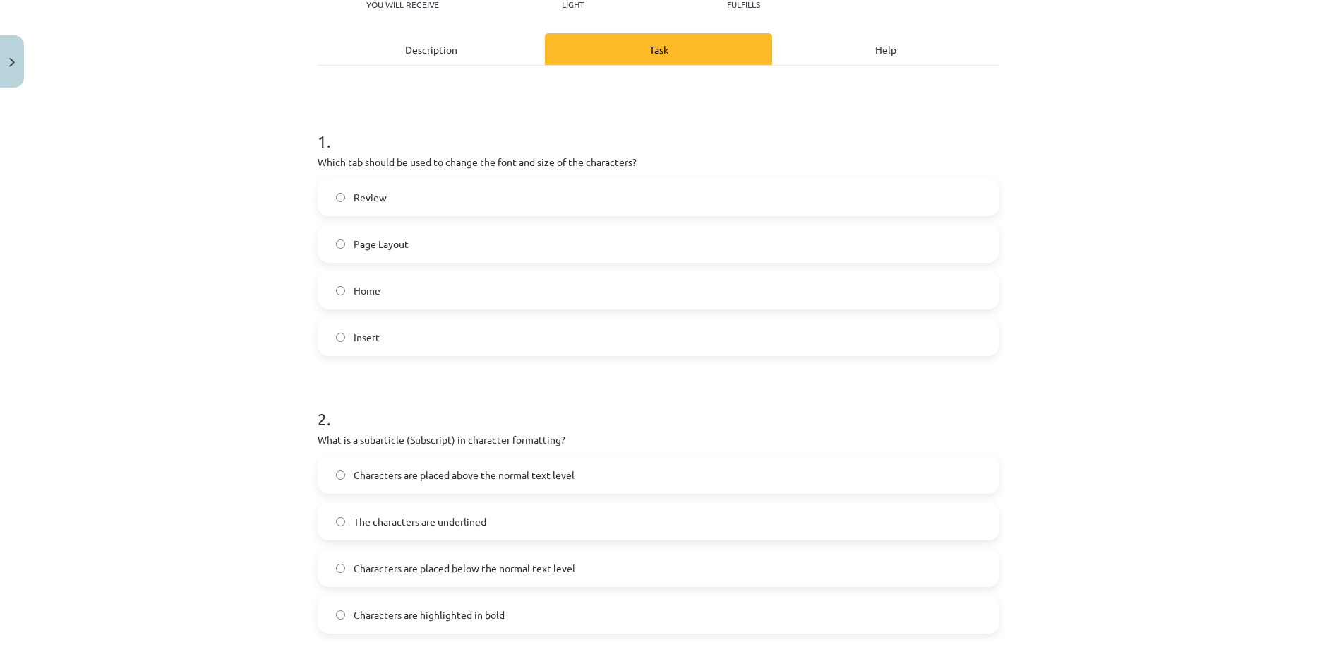
scroll to position [176, 0]
click label "Home"
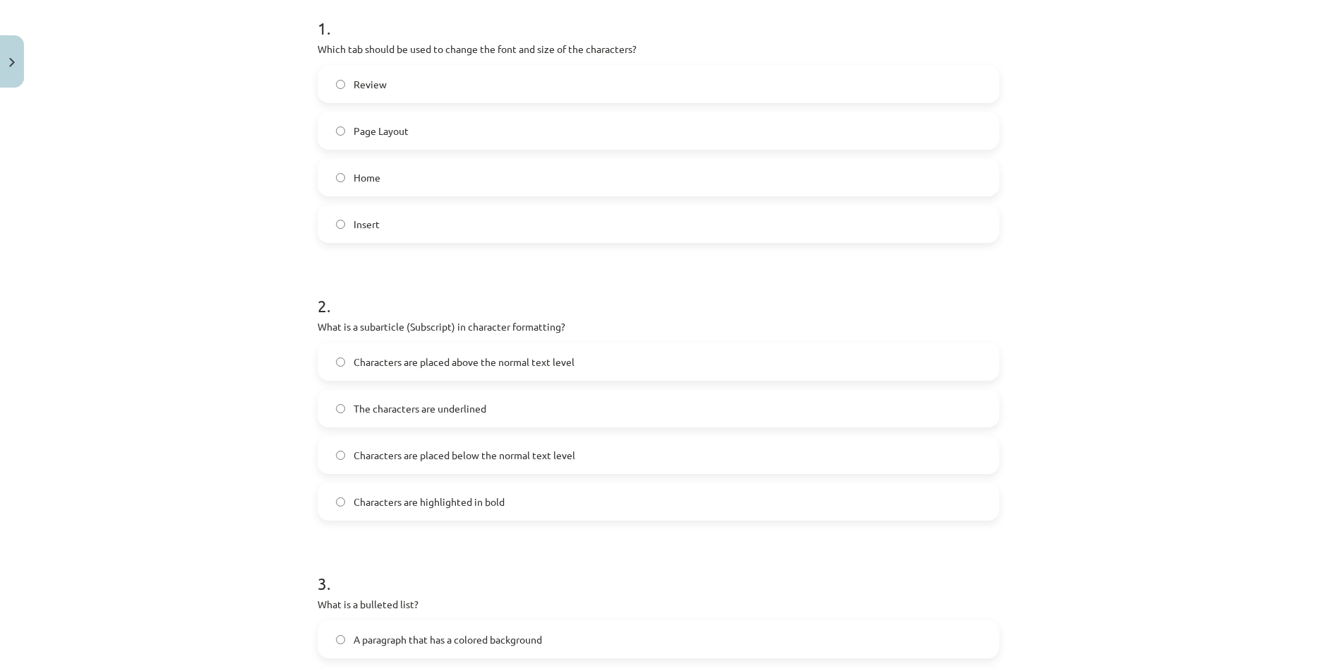
scroll to position [318, 0]
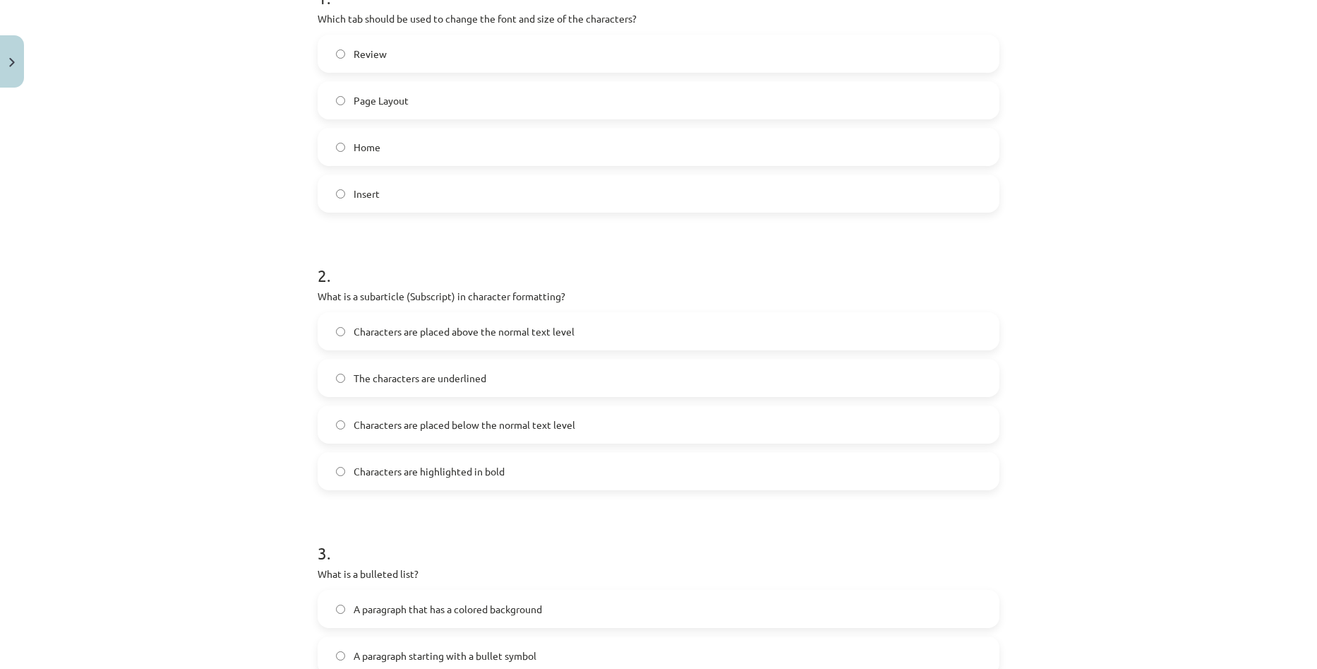
click div "Learning topic: Computers - 10th grade 1st grade learning material #9 Theme 8 –…"
drag, startPoint x: 406, startPoint y: 294, endPoint x: 457, endPoint y: 291, distance: 51.7
click p "What is a subarticle (Subscript) in character formatting?"
click h1 "2 ."
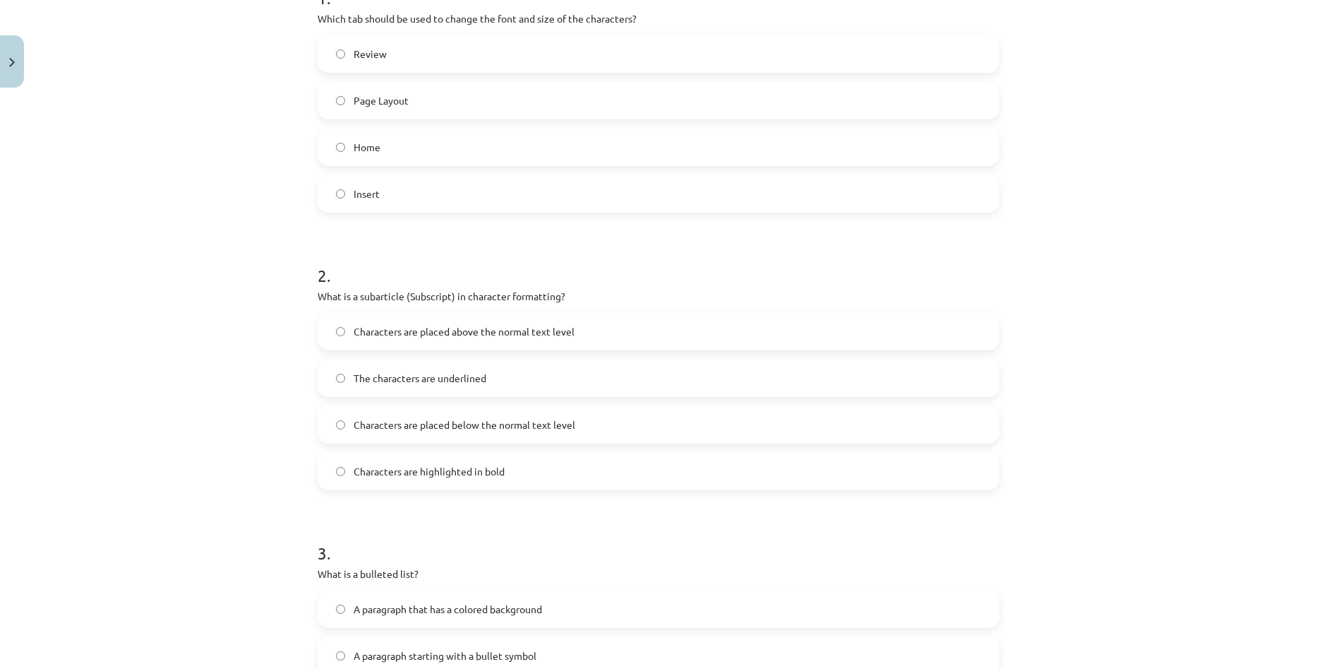
click div "Learning topic: Computers - 10th grade 1st grade learning material #9 Theme 8 –…"
click label "The characters are underlined"
drag, startPoint x: 354, startPoint y: 296, endPoint x: 452, endPoint y: 287, distance: 99.2
click div "2 . What is a subarticle (Subscript) in character formatting? Characters are pl…"
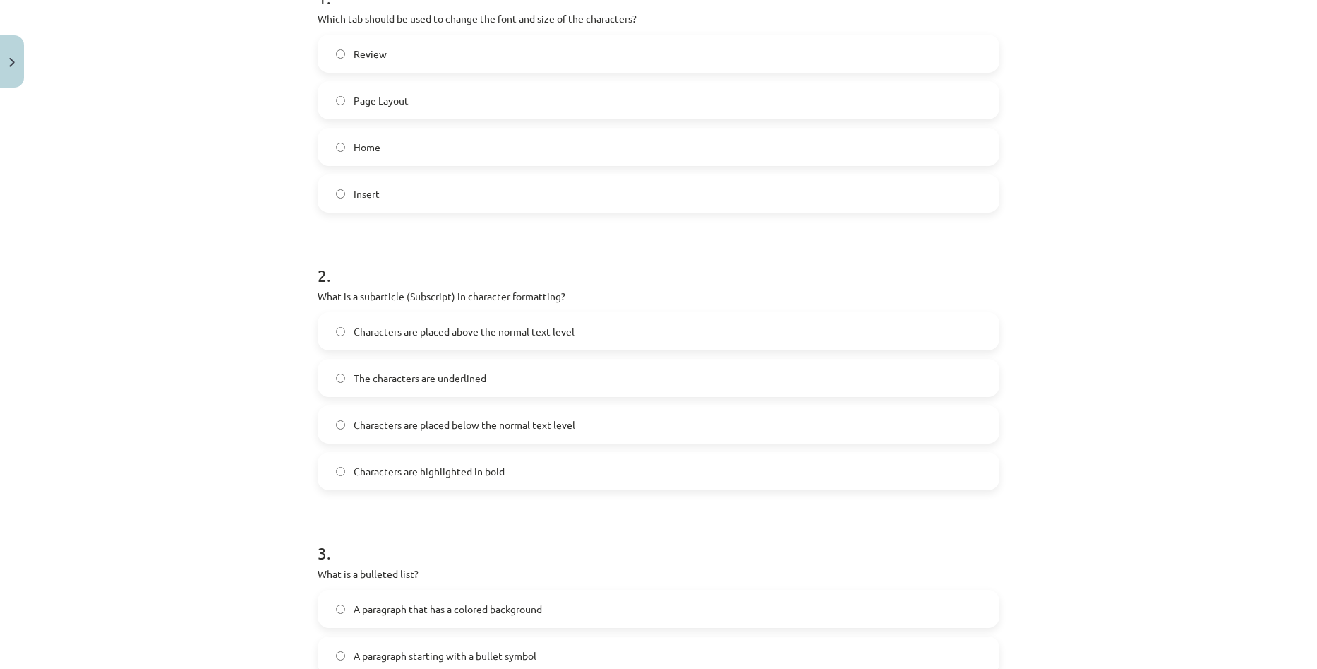
click div "2 . What is a subarticle (Subscript) in character formatting? Characters are pl…"
click div "Learning topic: Computers - 10th grade 1st grade learning material #9 Theme 8 –…"
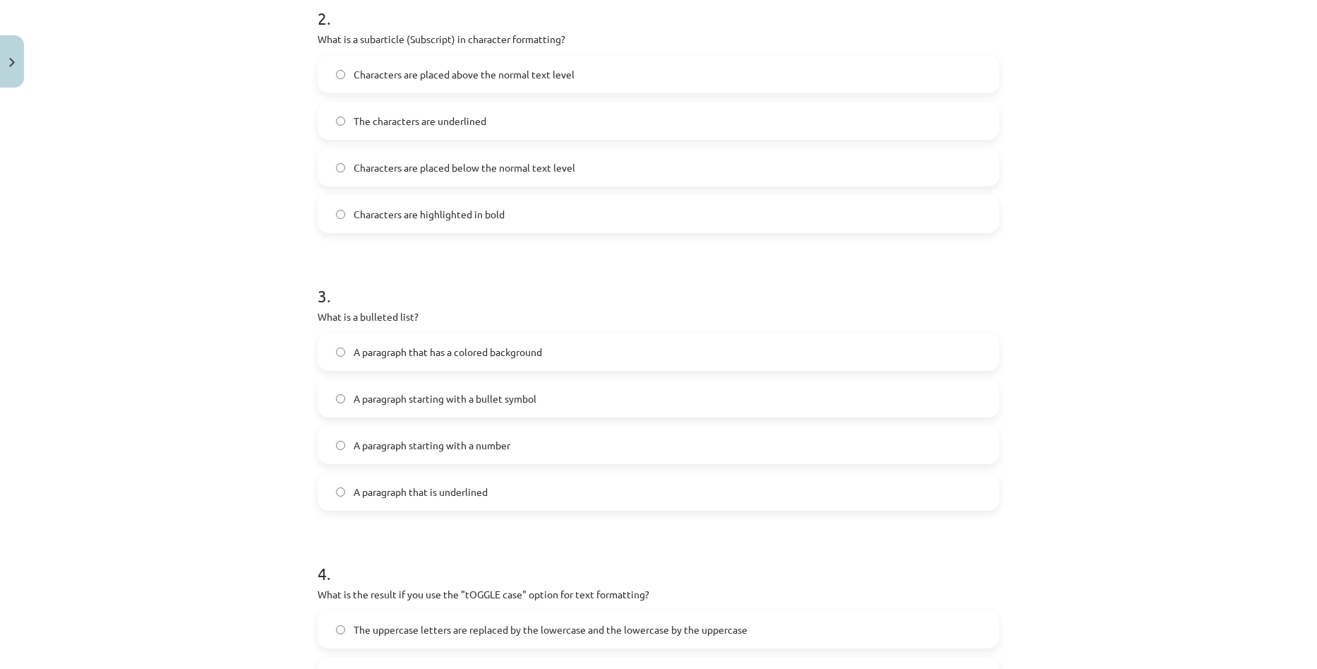
scroll to position [600, 0]
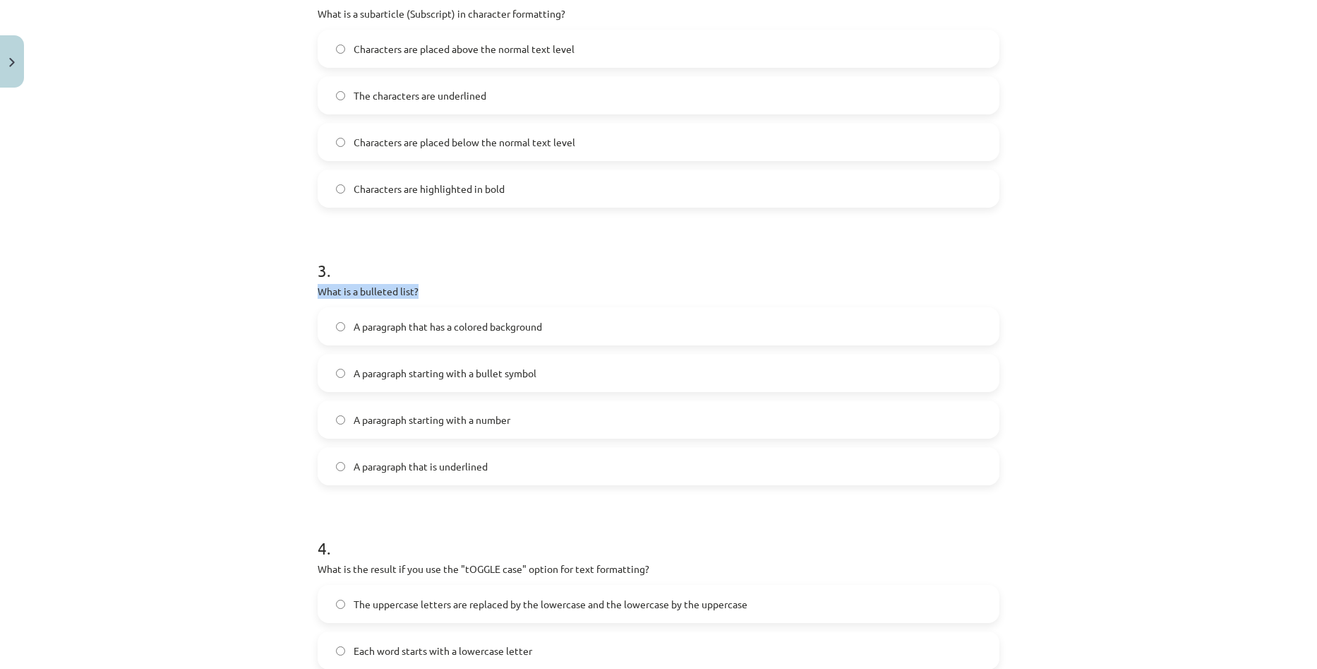
drag, startPoint x: 317, startPoint y: 290, endPoint x: 424, endPoint y: 284, distance: 107.4
click p "What is a bulleted list?"
click h1 "3 ."
click label "A paragraph starting with a bullet symbol"
click span "A paragraph starting with a bullet symbol"
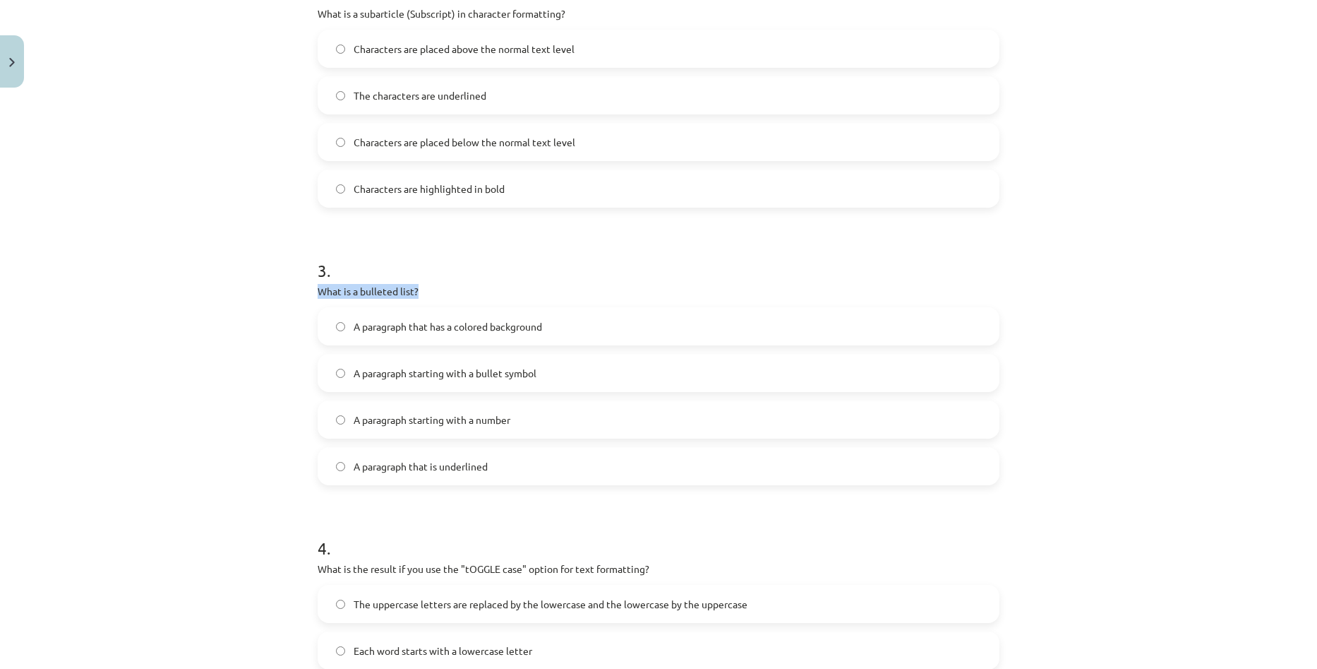
drag, startPoint x: 300, startPoint y: 284, endPoint x: 573, endPoint y: 287, distance: 273.2
click div "Learning topic: Computers - 10th grade 1st grade learning material #9 Theme 8 –…"
click p "What is a bulleted list?"
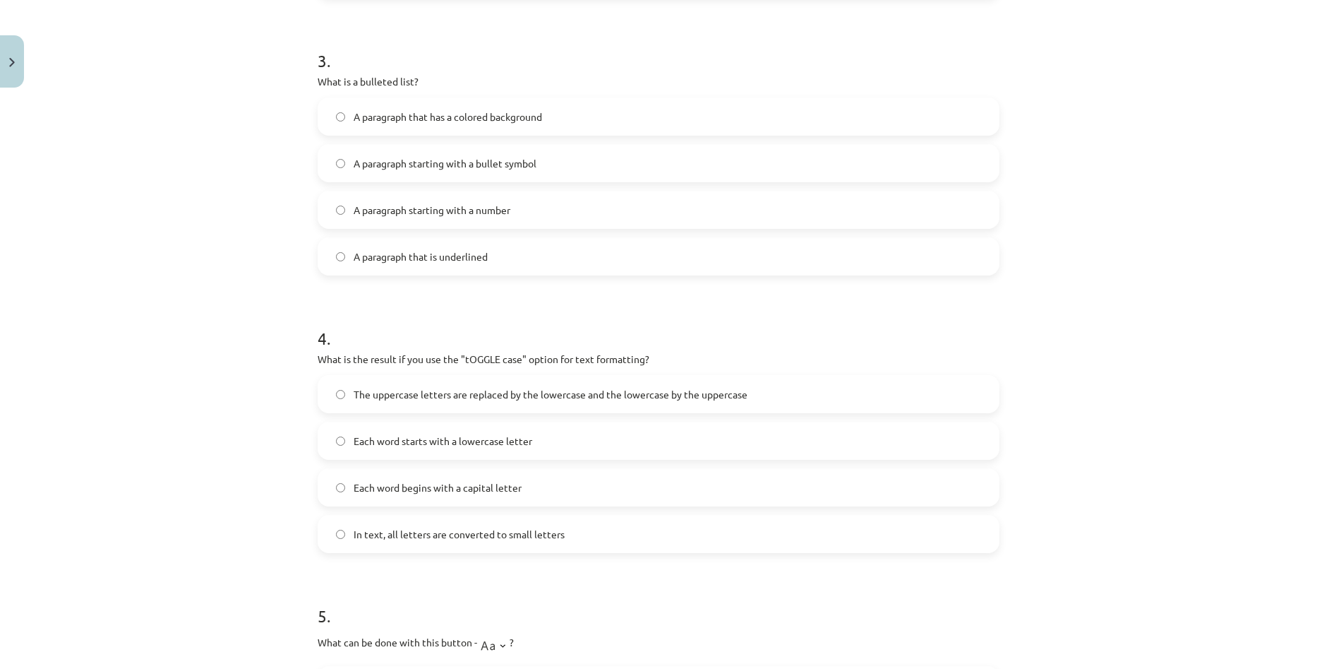
scroll to position [812, 0]
drag, startPoint x: 456, startPoint y: 357, endPoint x: 515, endPoint y: 356, distance: 59.3
click p "What is the result if you use the "tOGGLE case" option for text formatting?"
click h1 "4 ."
click span "The uppercase letters are replaced by the lowercase and the lowercase by the up…"
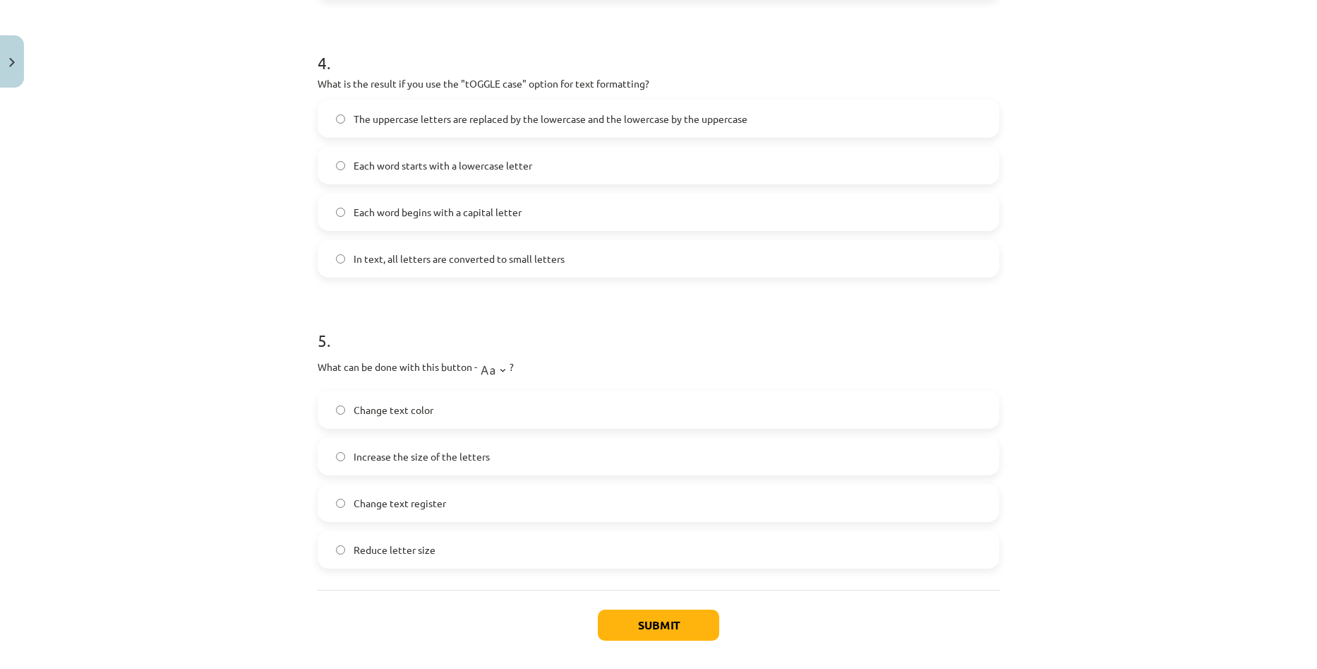
scroll to position [1094, 0]
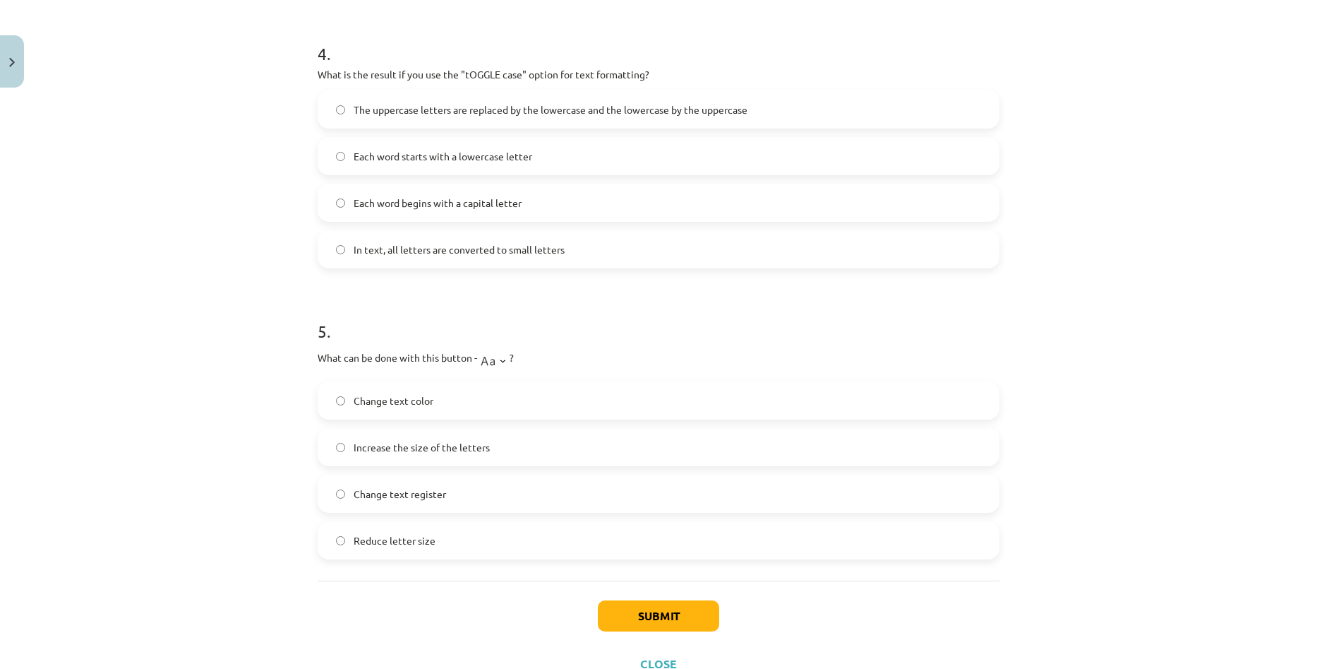
click label "Change text color"
click span "Increase the size of the letters"
click div "Learning topic: Computers - 10th grade 1st grade learning material #9 Theme 8 –…"
click label "Change text color"
click label "Change text register"
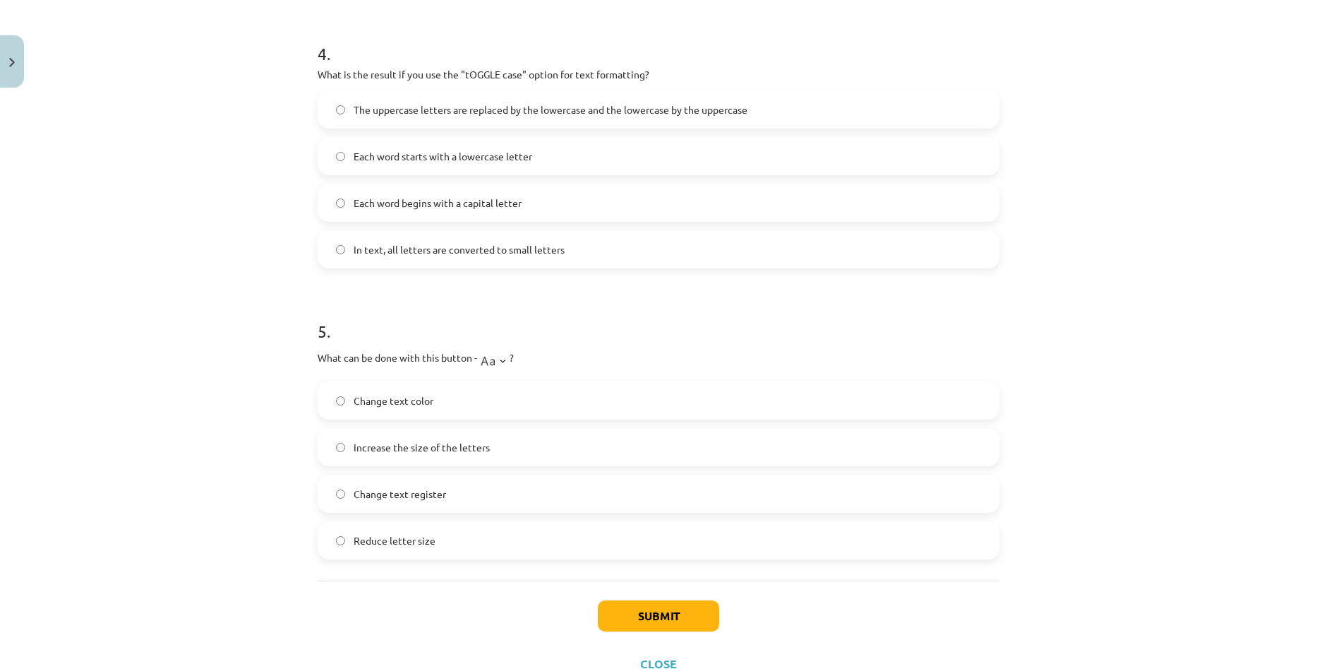
click div "Learning topic: Computers - 10th grade 1st grade learning material #9 Theme 8 –…"
click label "Change text color"
click label "Increase the size of the letters"
drag, startPoint x: 486, startPoint y: 409, endPoint x: 497, endPoint y: 429, distance: 22.4
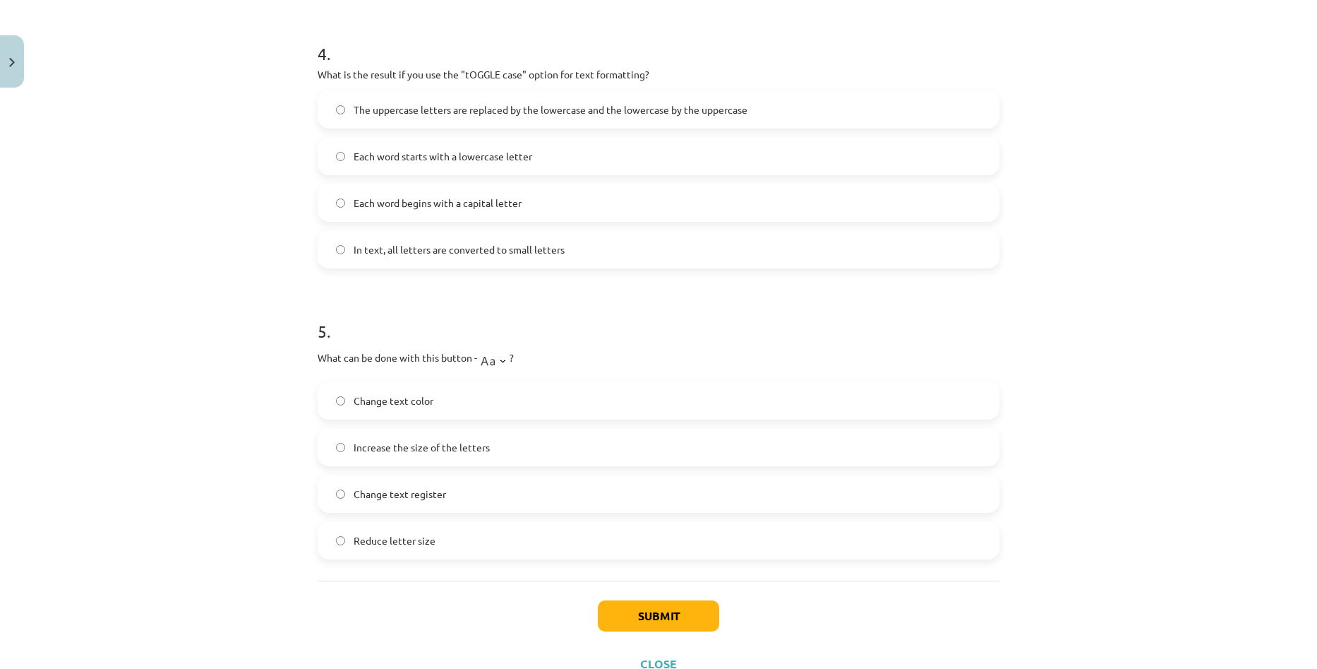
click label "Change text color"
click label "Increase the size of the letters"
drag, startPoint x: 484, startPoint y: 400, endPoint x: 495, endPoint y: 436, distance: 36.9
click label "Change text color"
drag, startPoint x: 496, startPoint y: 436, endPoint x: 485, endPoint y: 409, distance: 28.2
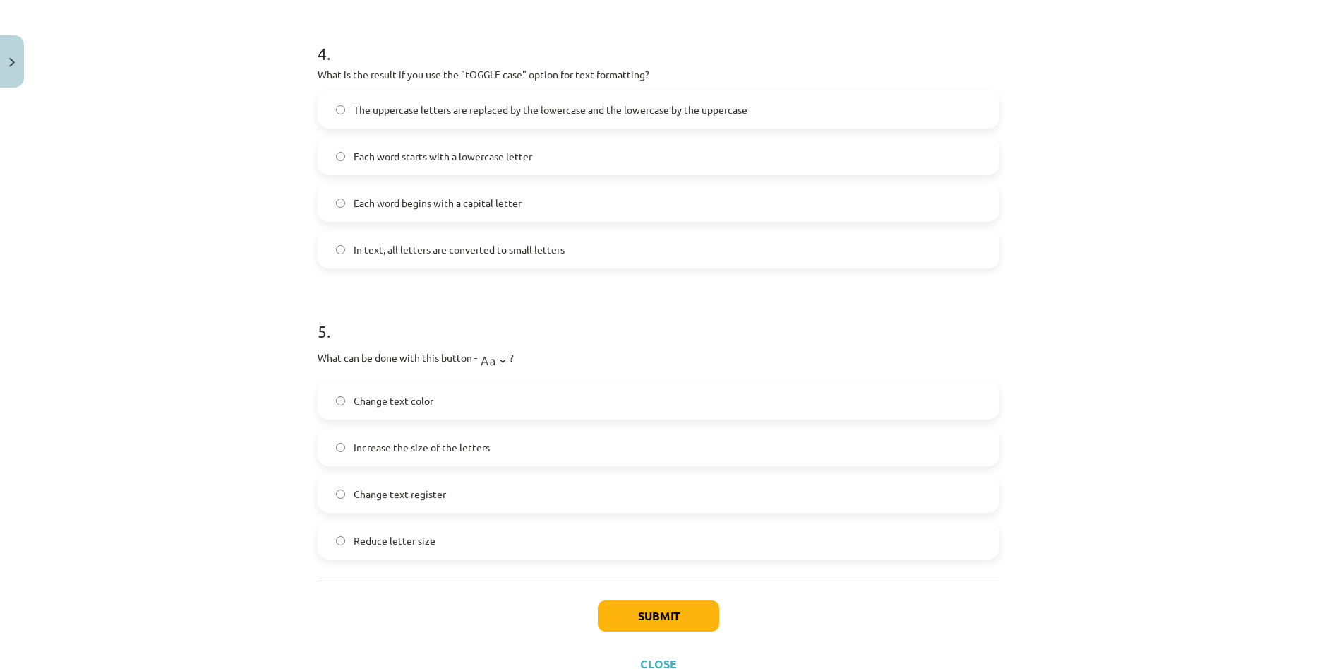
click label "Increase the size of the letters"
drag, startPoint x: 485, startPoint y: 409, endPoint x: 497, endPoint y: 436, distance: 29.4
click label "Change text color"
drag, startPoint x: 497, startPoint y: 436, endPoint x: 491, endPoint y: 412, distance: 24.8
click label "Increase the size of the letters"
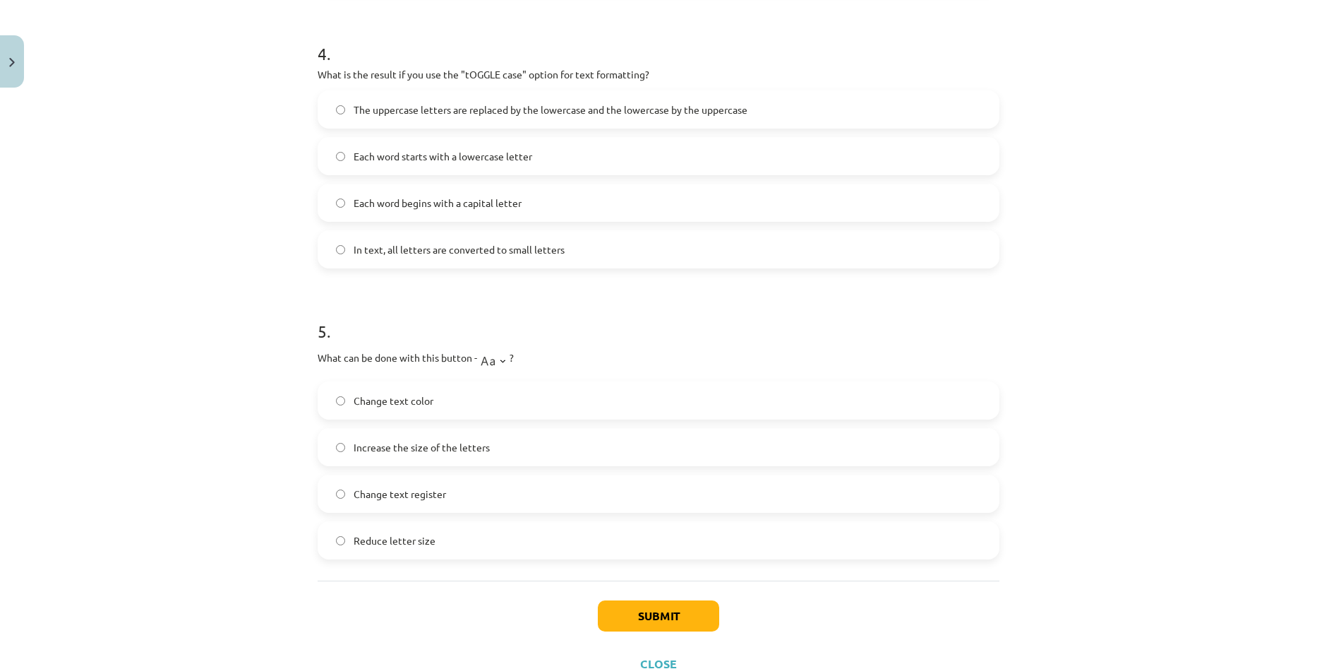
click label "Change text color"
click label "Increase the size of the letters"
click button "Submit"
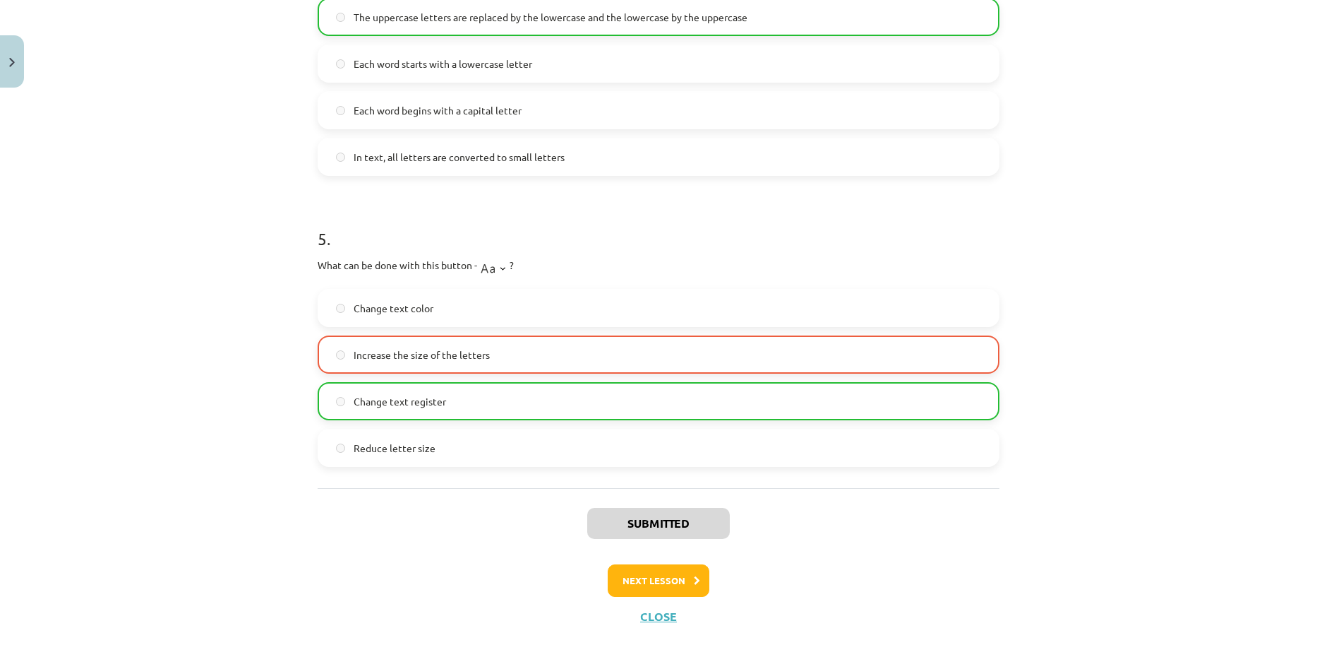
scroll to position [1194, 0]
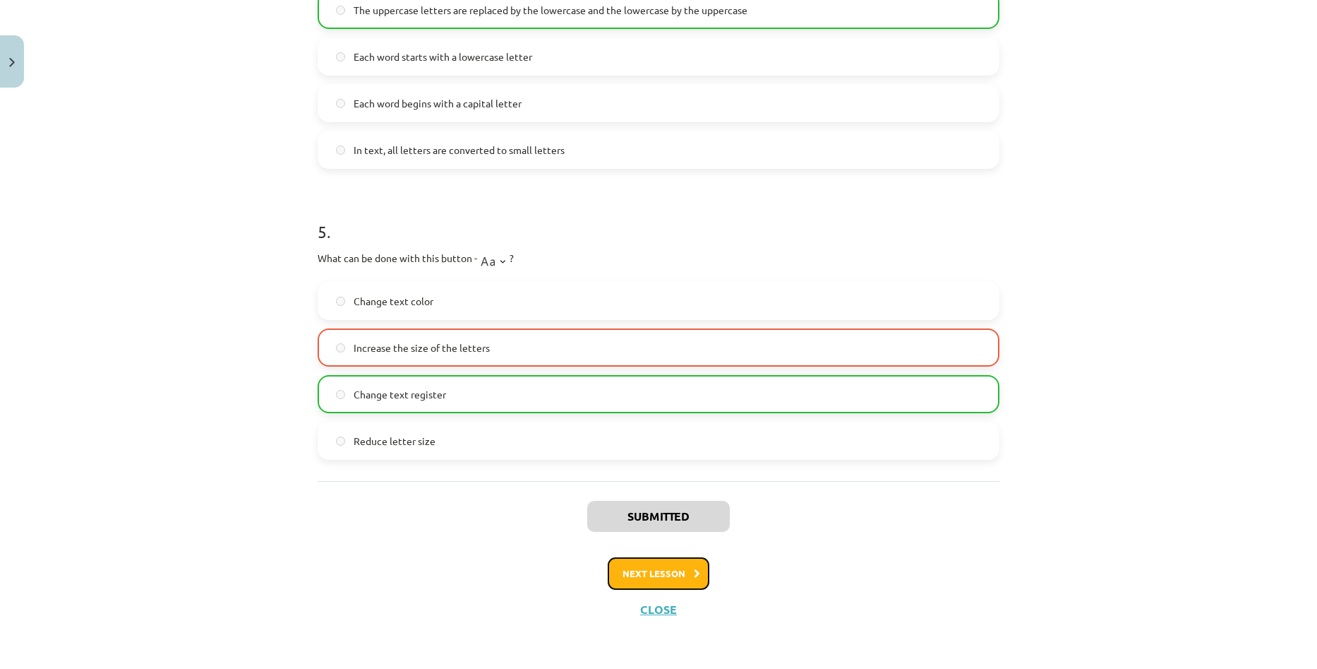
click button "Next lesson"
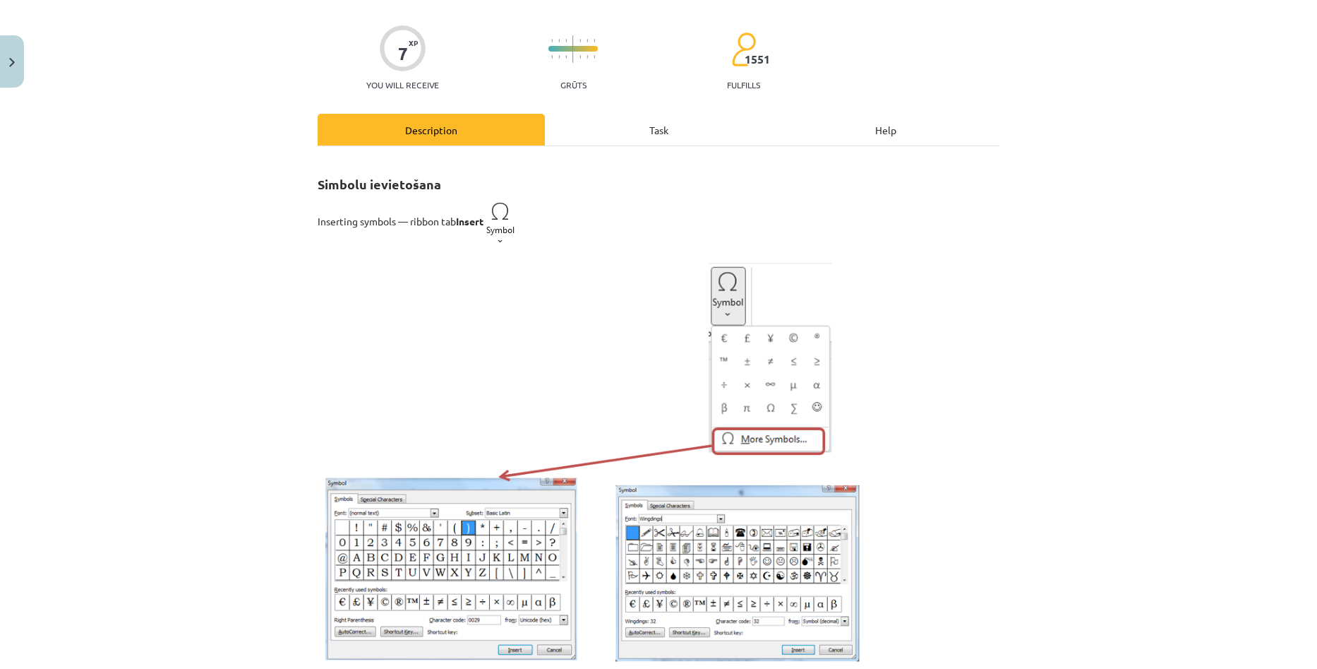
scroll to position [87, 0]
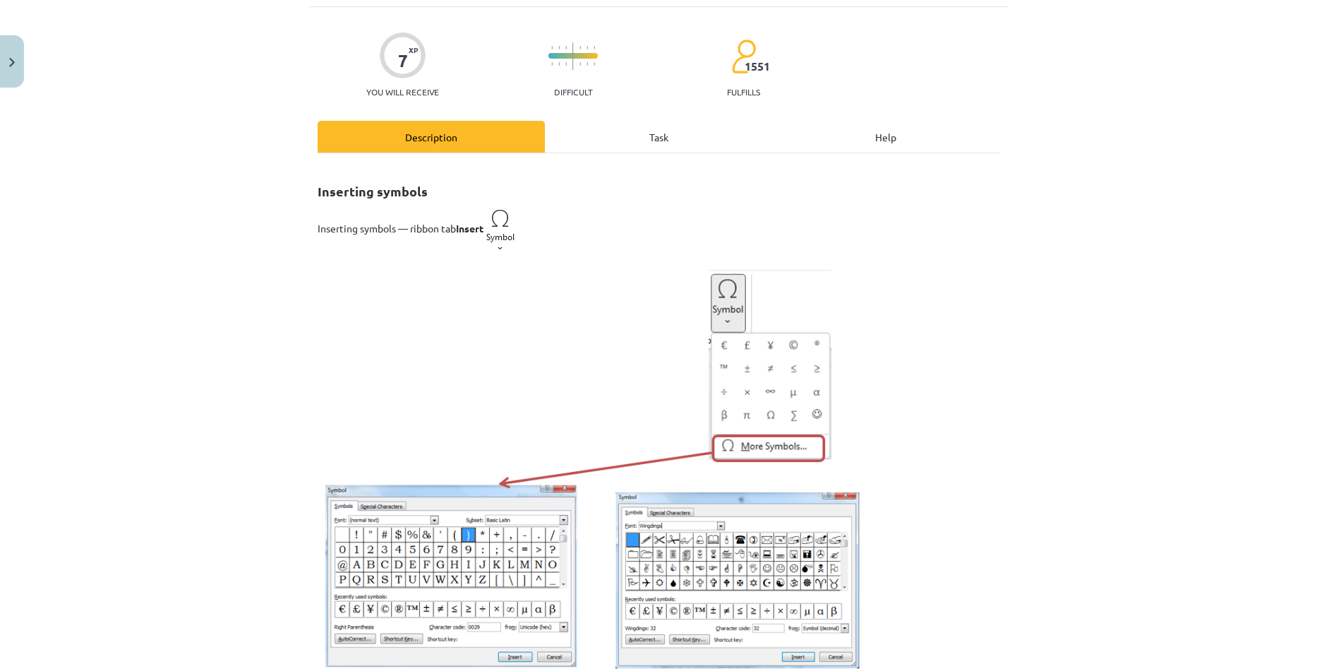
click div "Task"
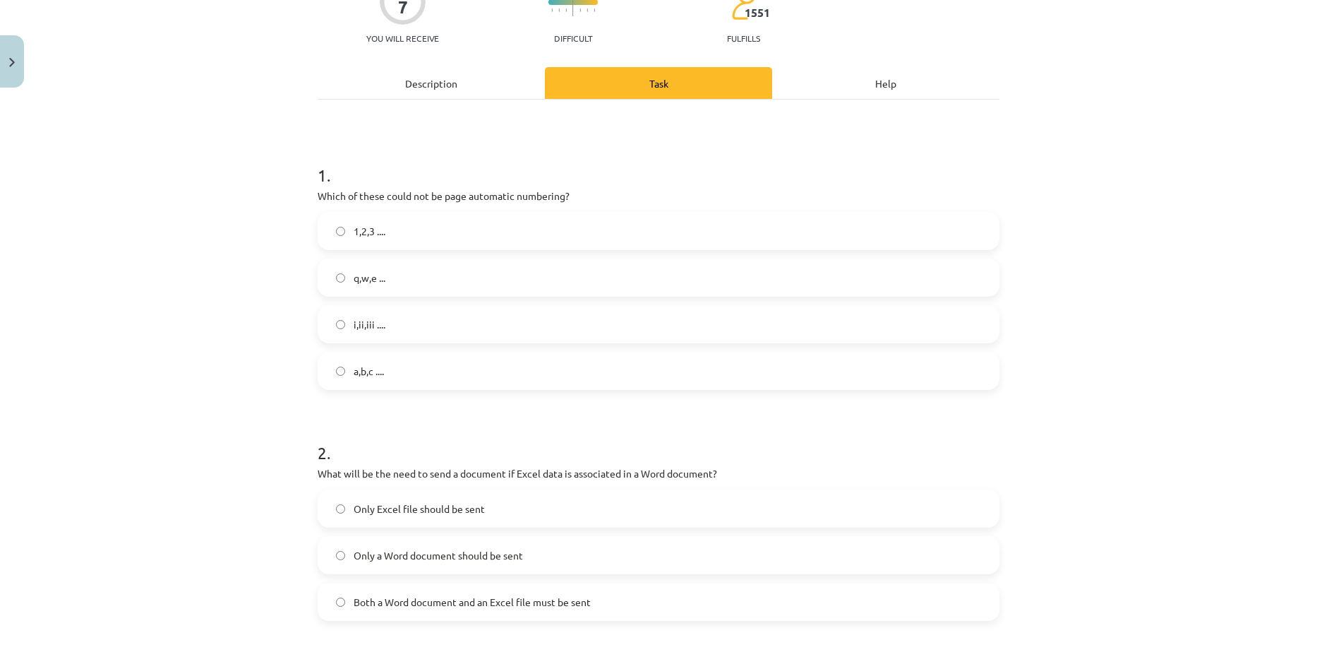
scroll to position [176, 0]
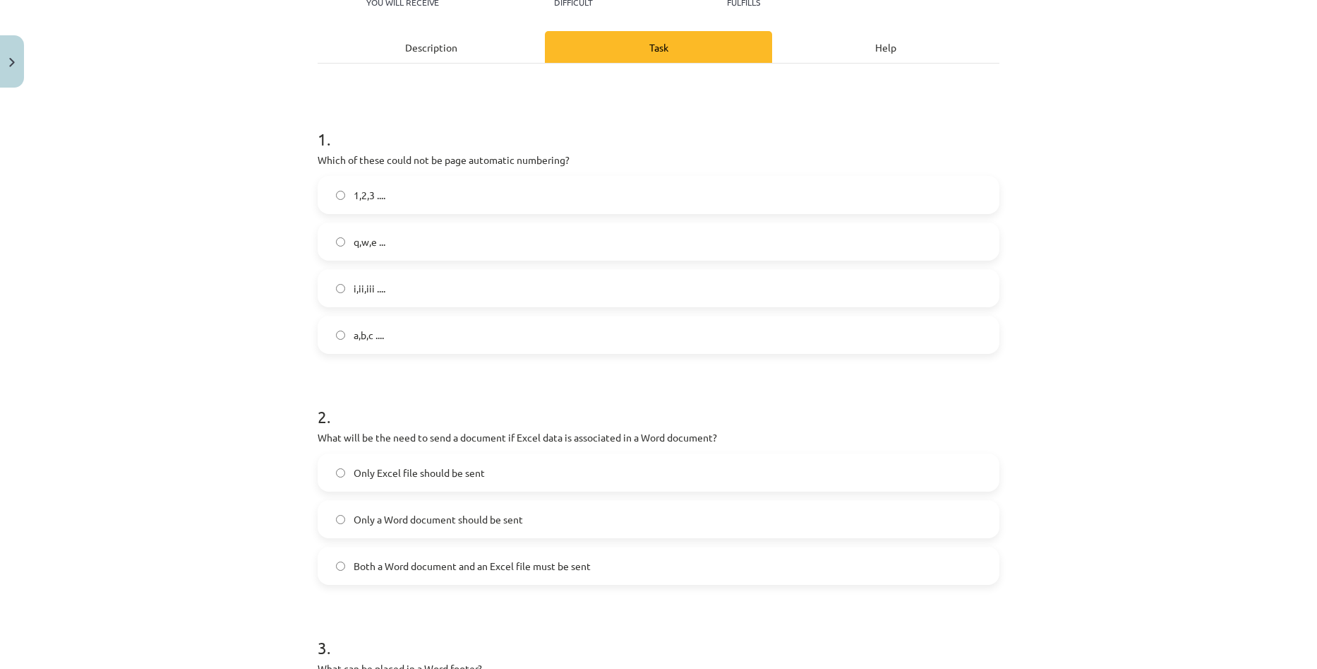
click label "q,w,e ..."
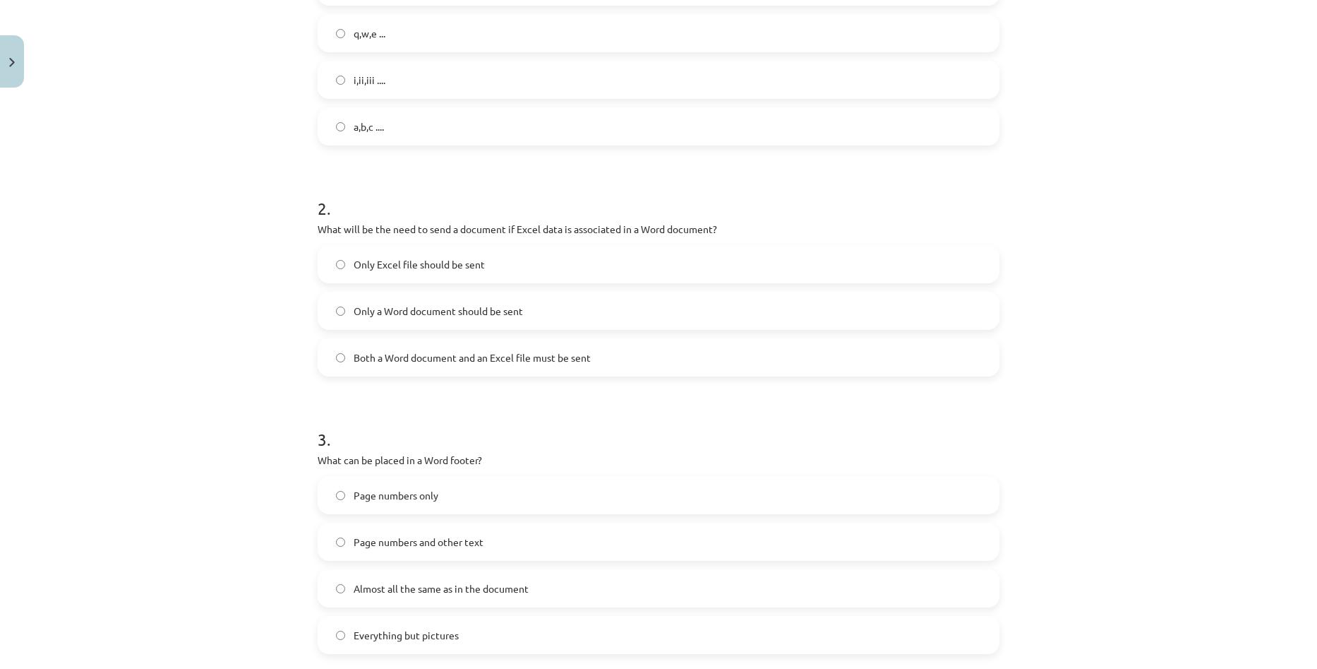
scroll to position [388, 0]
click span "Both a Word document and an Excel file must be sent"
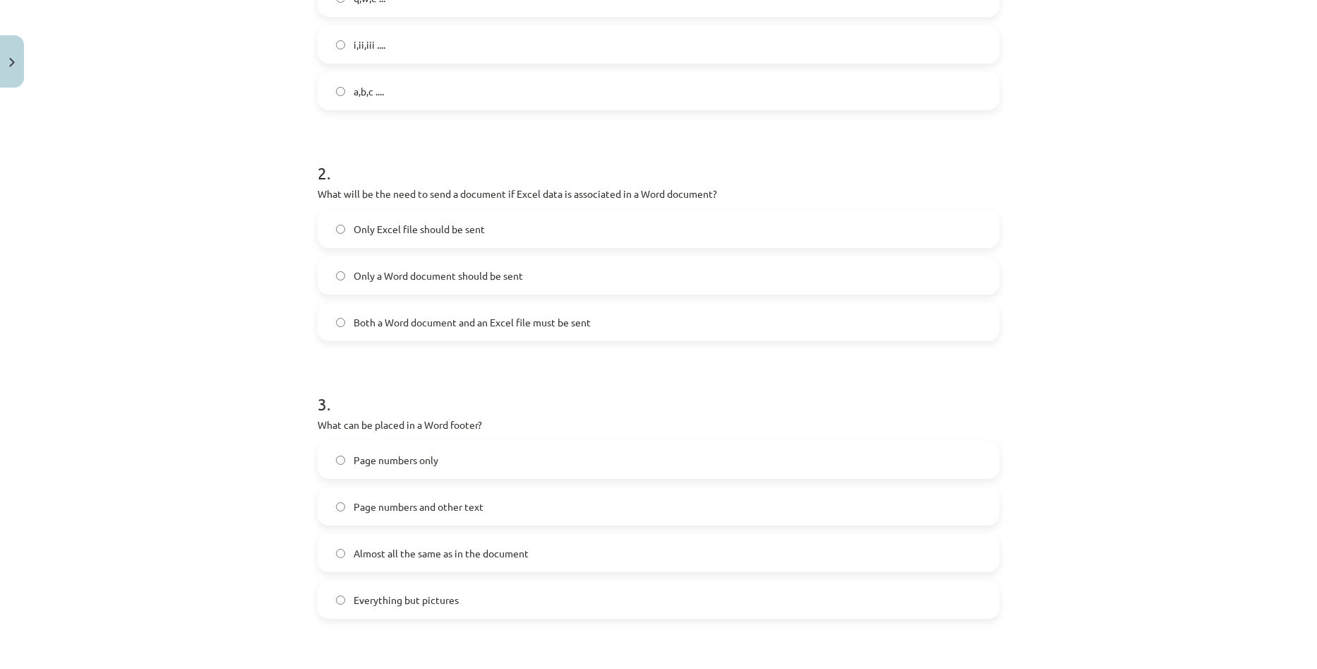
scroll to position [529, 0]
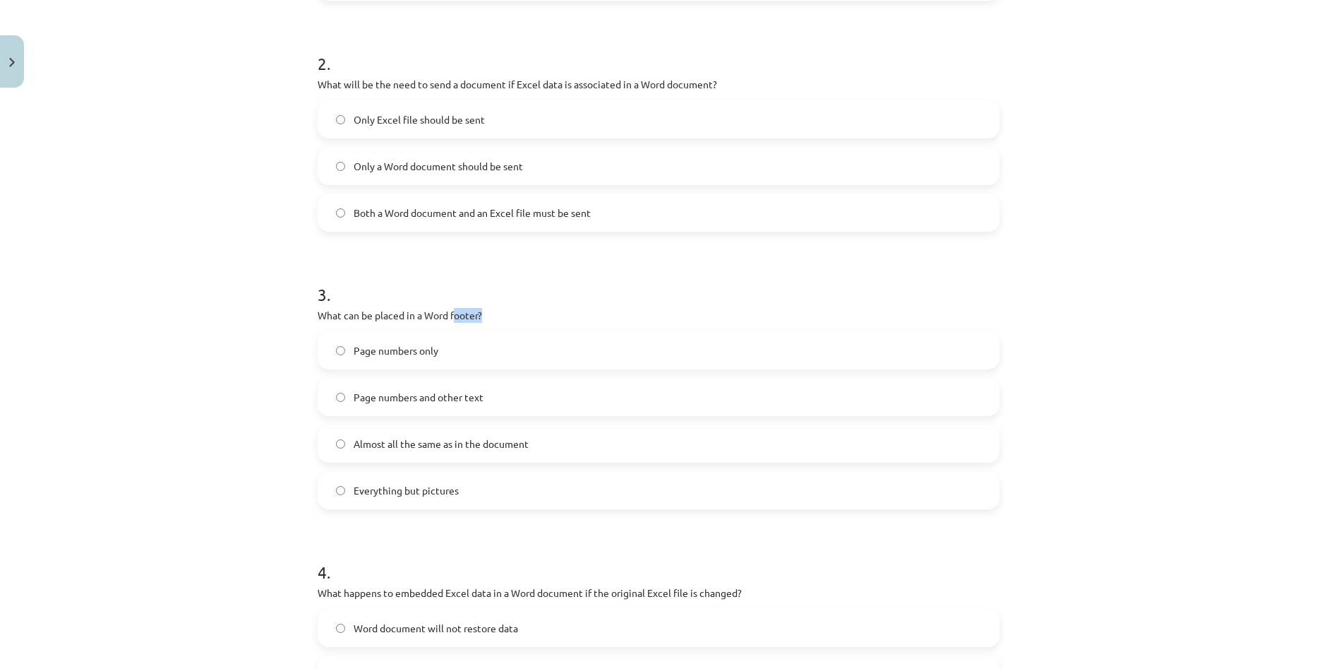
drag, startPoint x: 449, startPoint y: 311, endPoint x: 529, endPoint y: 309, distance: 80.5
click p "What can be placed in a Word footer?"
drag, startPoint x: 445, startPoint y: 317, endPoint x: 484, endPoint y: 315, distance: 38.9
click p "What can be placed in a Word footer?"
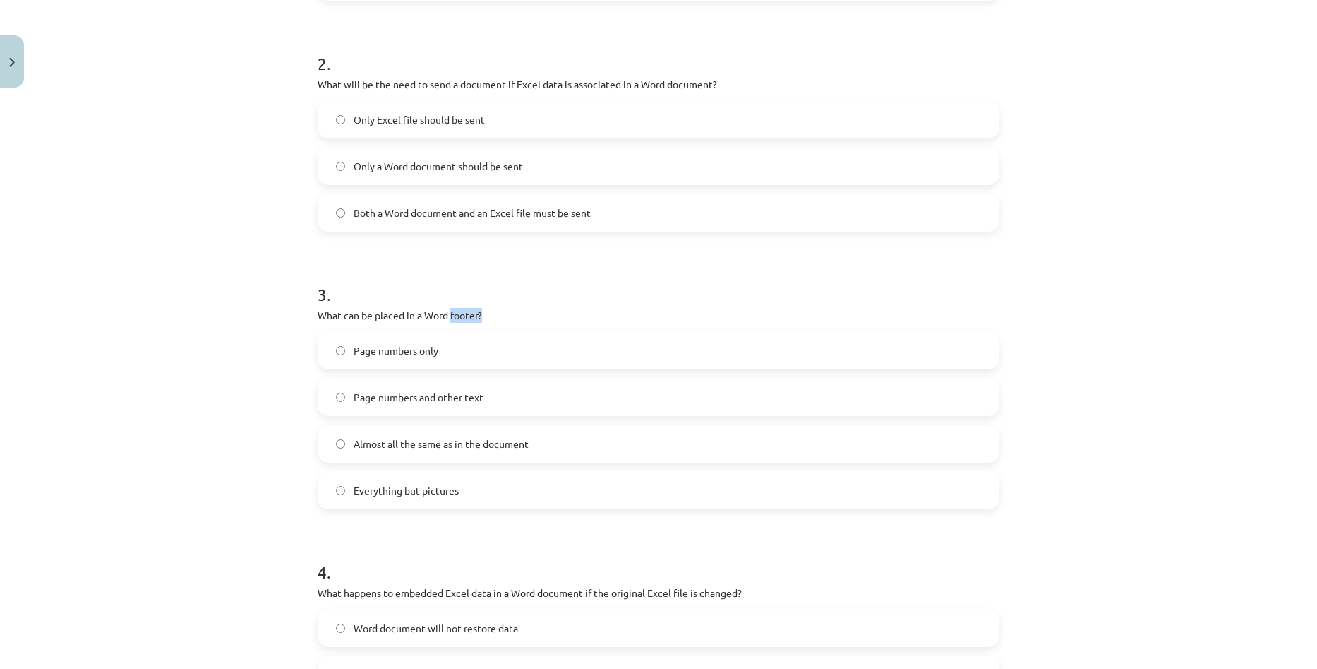
click p "What can be placed in a Word footer?"
click div "Learning topic: Computers - 10th grade 1st grade learning material #10 Theme 9 …"
click label "Page numbers and other text"
click label "Everything but pictures"
click span "Page numbers and other text"
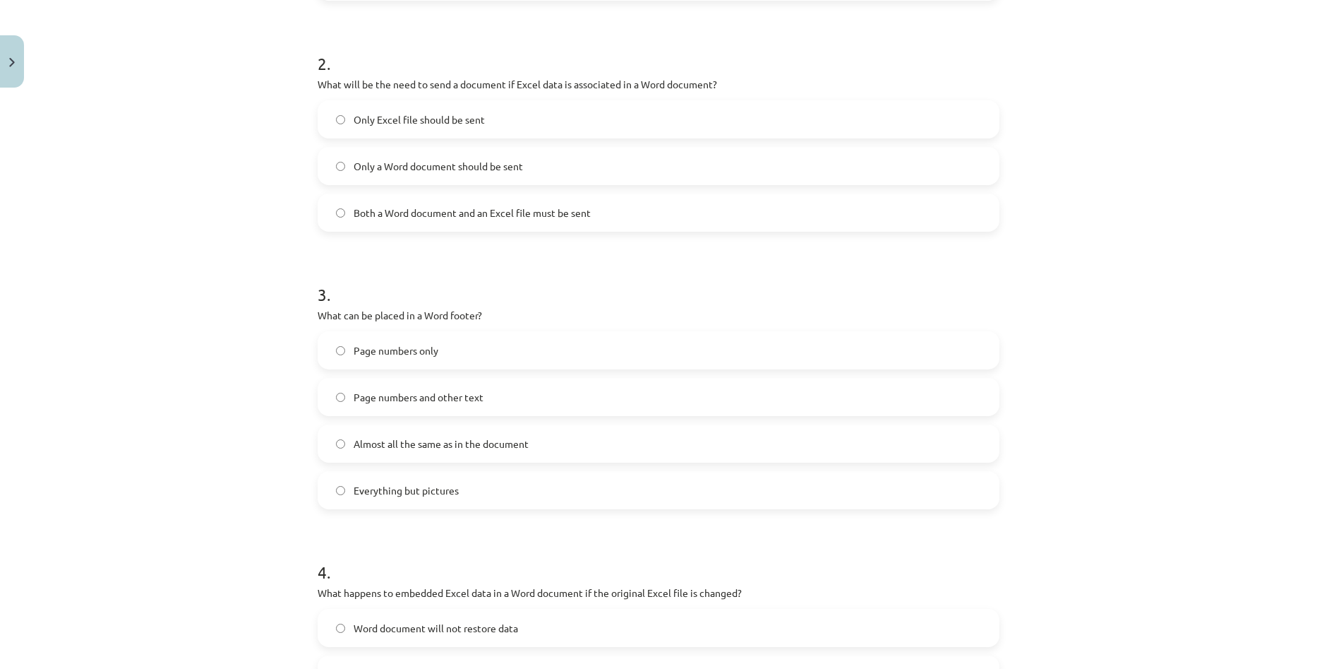
click span "Everything but pictures"
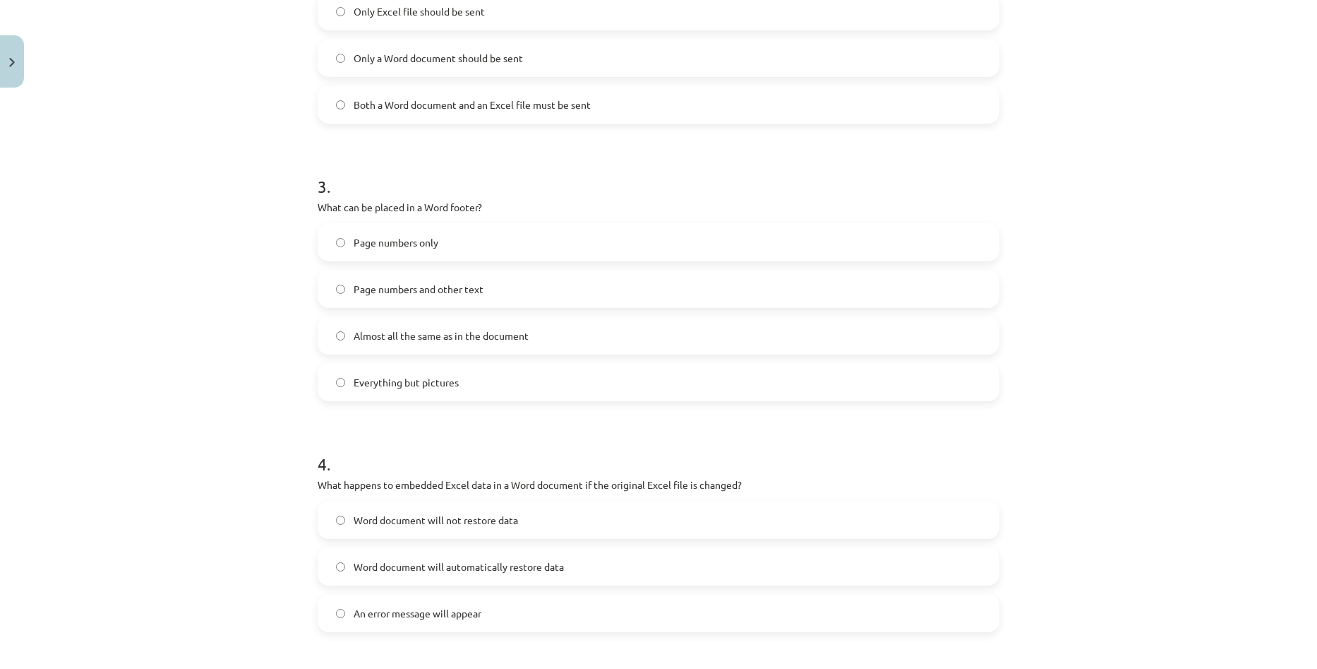
scroll to position [671, 0]
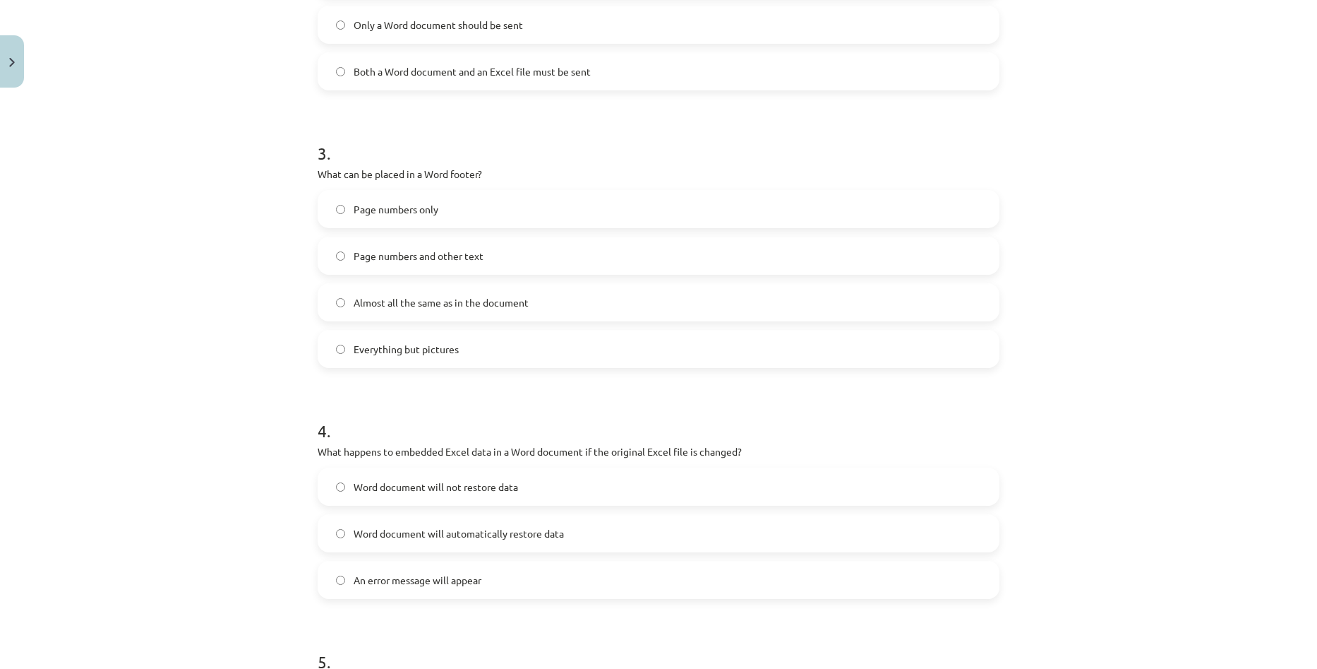
click label "Almost all the same as in the document"
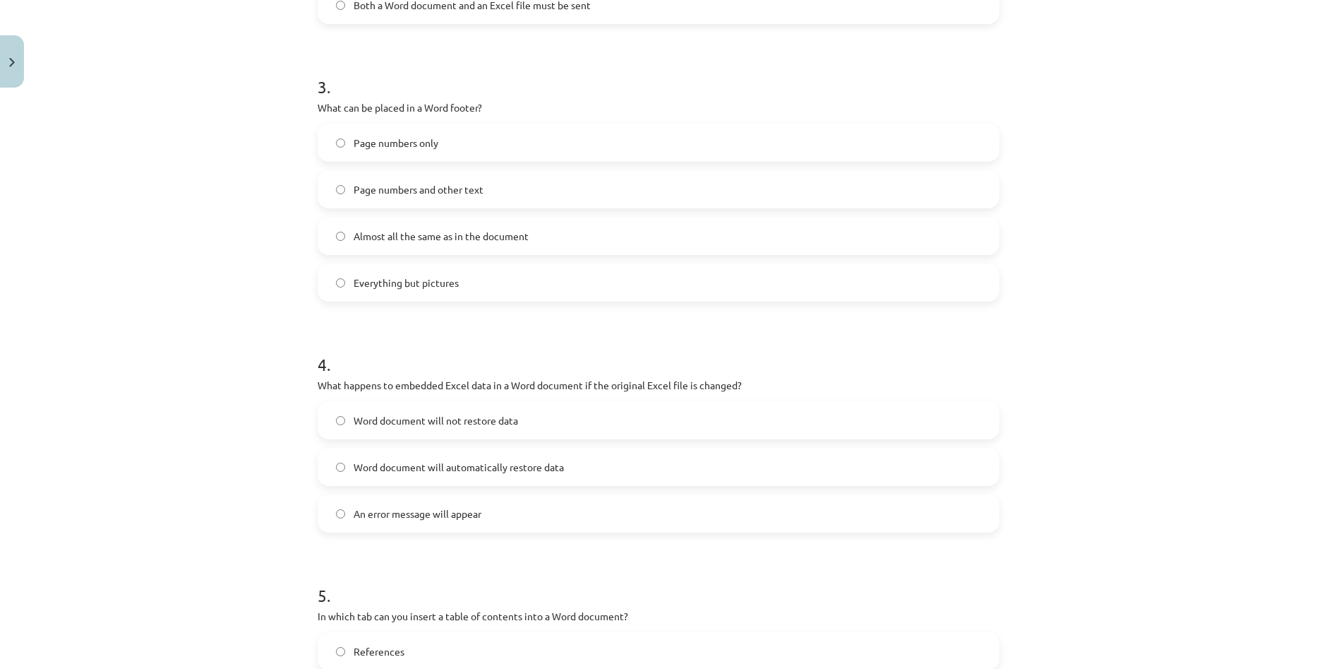
scroll to position [741, 0]
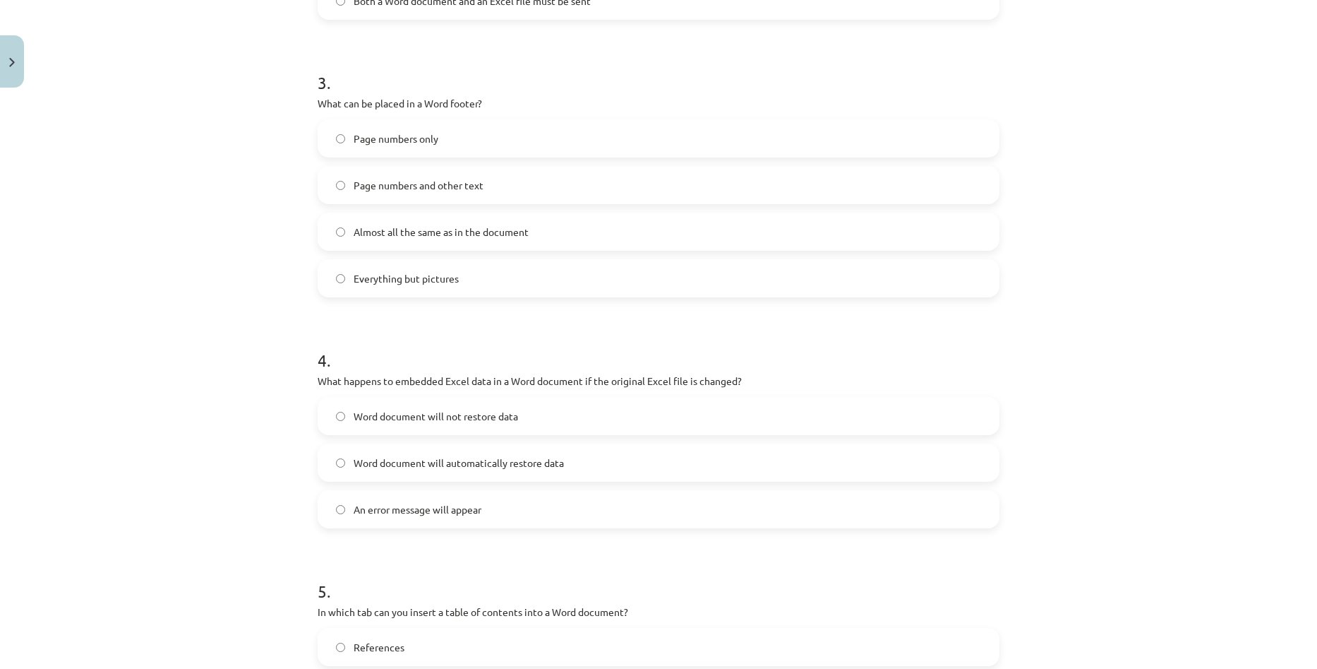
click div "Learning topic: Computers - 10th grade 1st grade learning material #10 Theme 9 …"
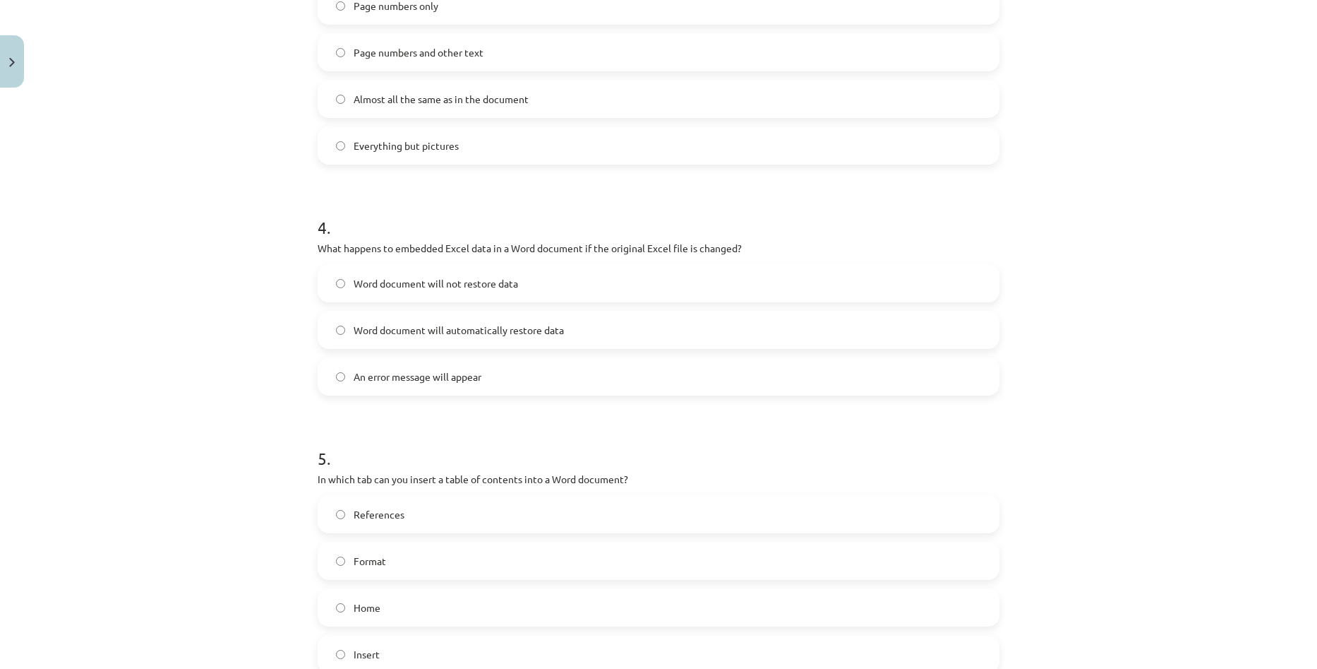
scroll to position [882, 0]
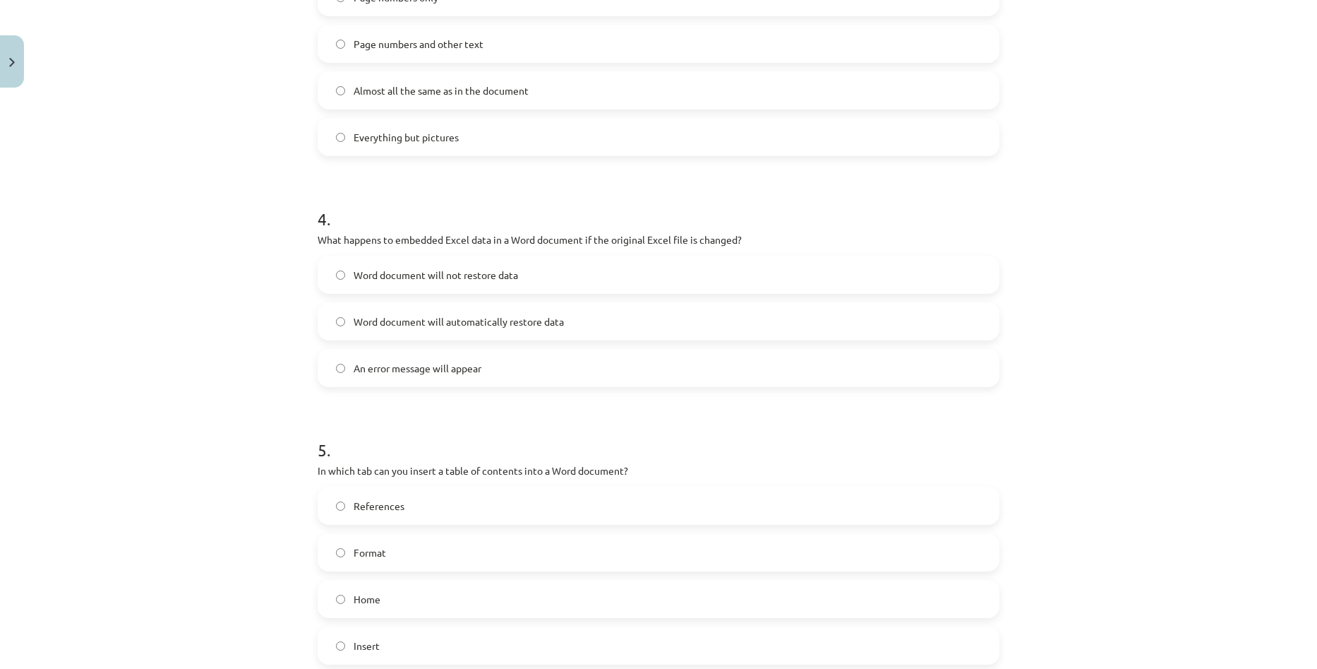
click label "An error message will appear"
click label "Word document will automatically restore data"
click div "Learning topic: Computers - 10th grade 1st grade learning material #10 Theme 9 …"
click label "An error message will appear"
click span "Word document will automatically restore data"
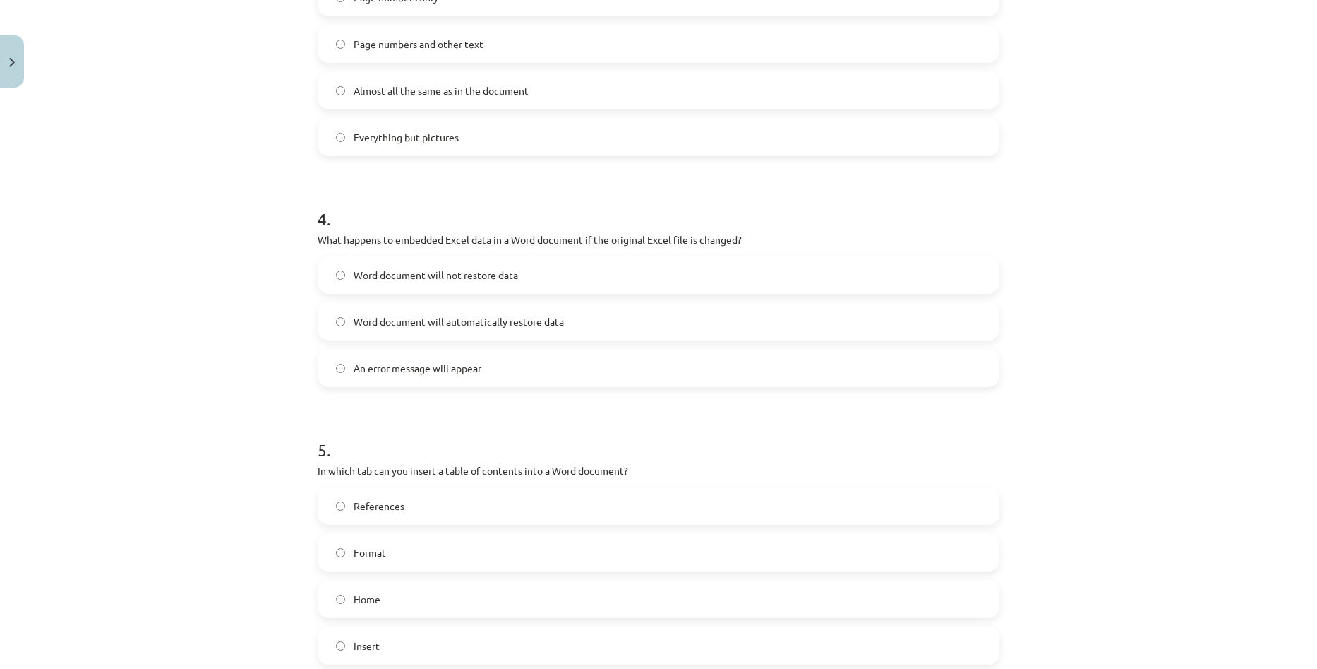
click span "Word document will not restore data"
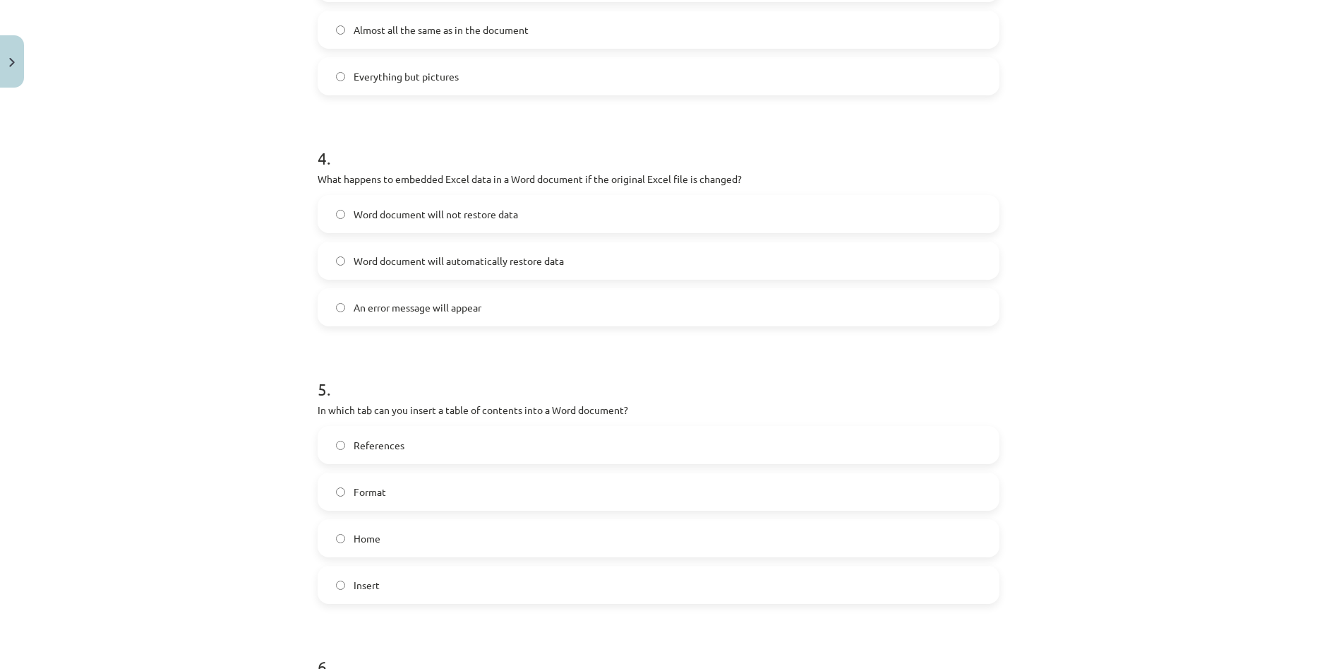
scroll to position [1165, 0]
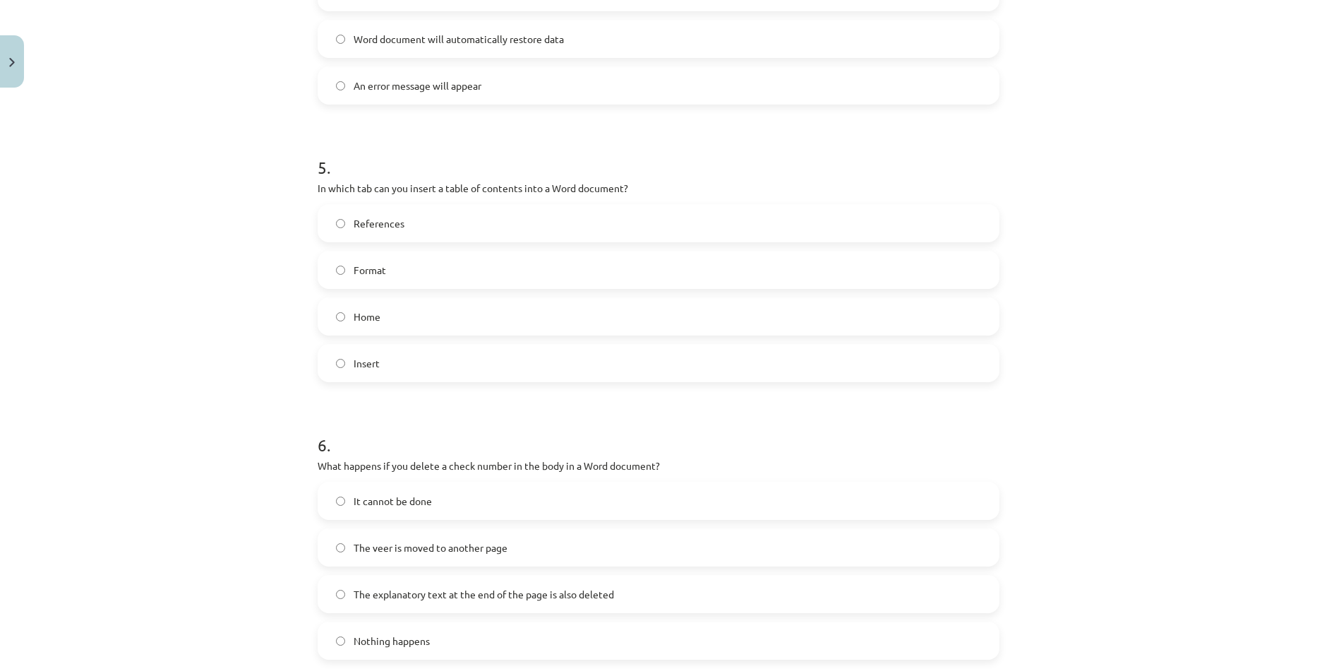
click label "Format"
click label "Insert"
click label "References"
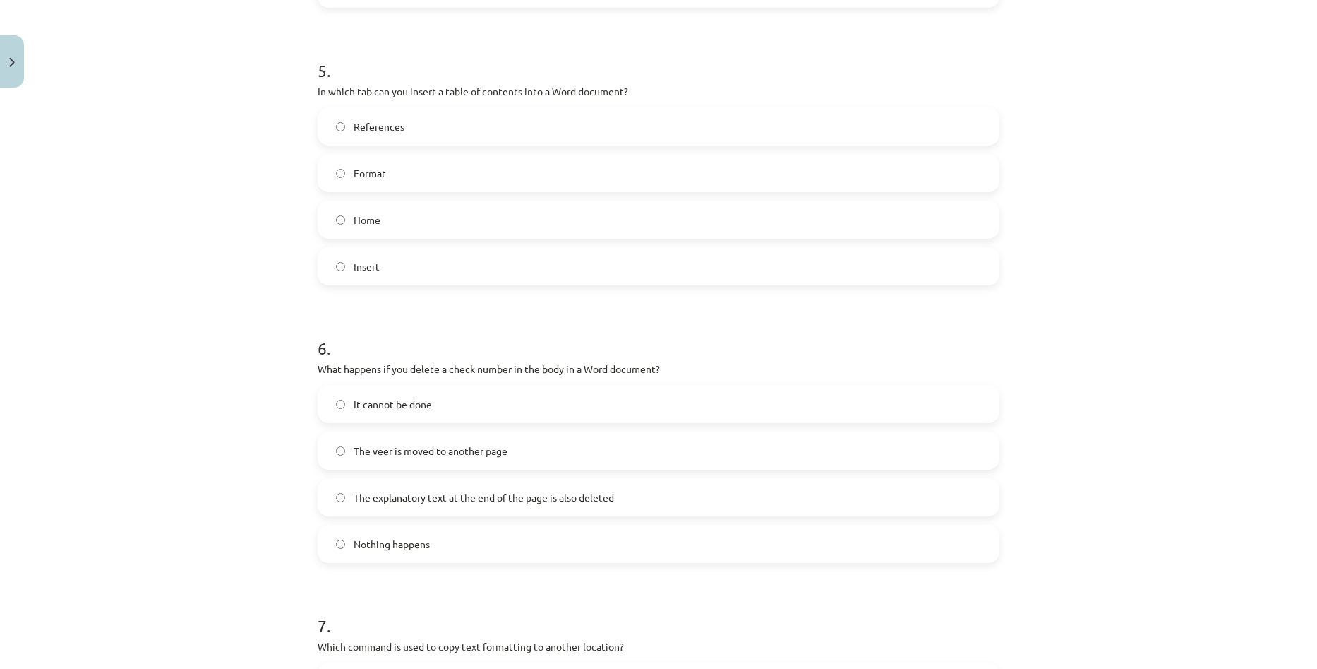
scroll to position [1377, 0]
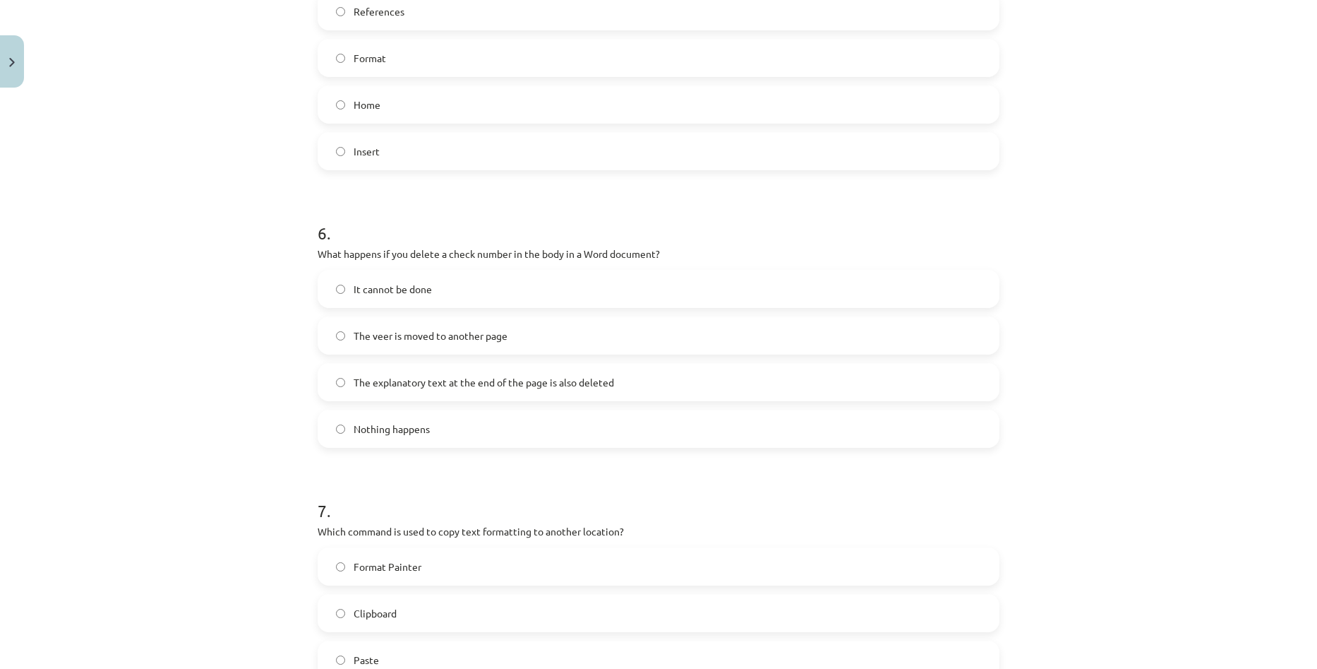
click div "Learning topic: Computers - 10th grade 1st grade learning material #10 Theme 9 …"
drag, startPoint x: 438, startPoint y: 255, endPoint x: 699, endPoint y: 247, distance: 261.3
click p "What happens if you delete a check number in the body in a Word document?"
click span "The explanatory text at the end of the page is also deleted"
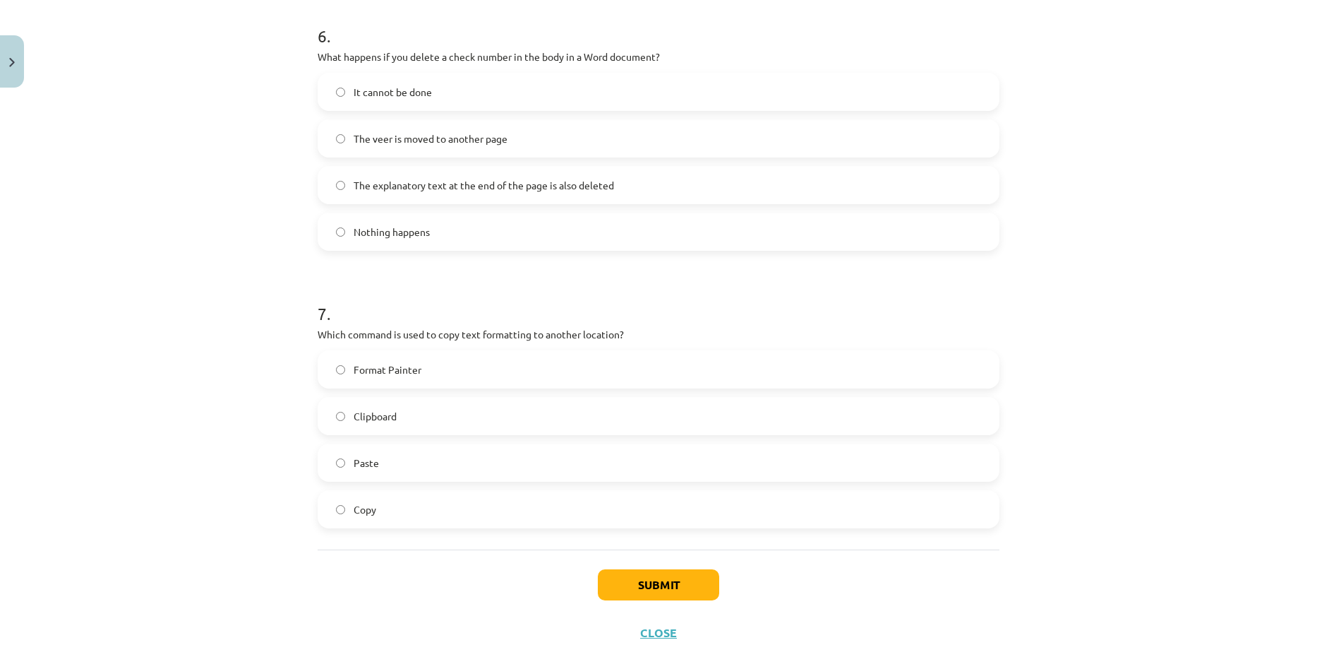
scroll to position [1588, 0]
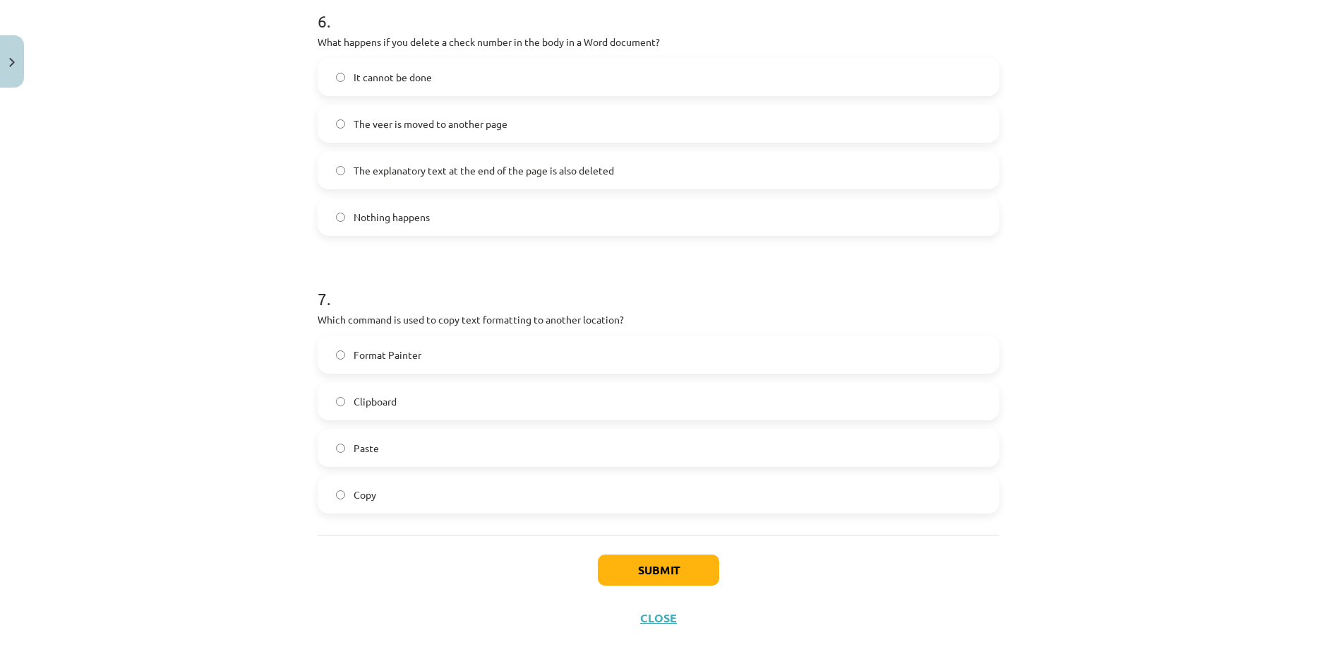
click label "Format Painter"
click button "Submit"
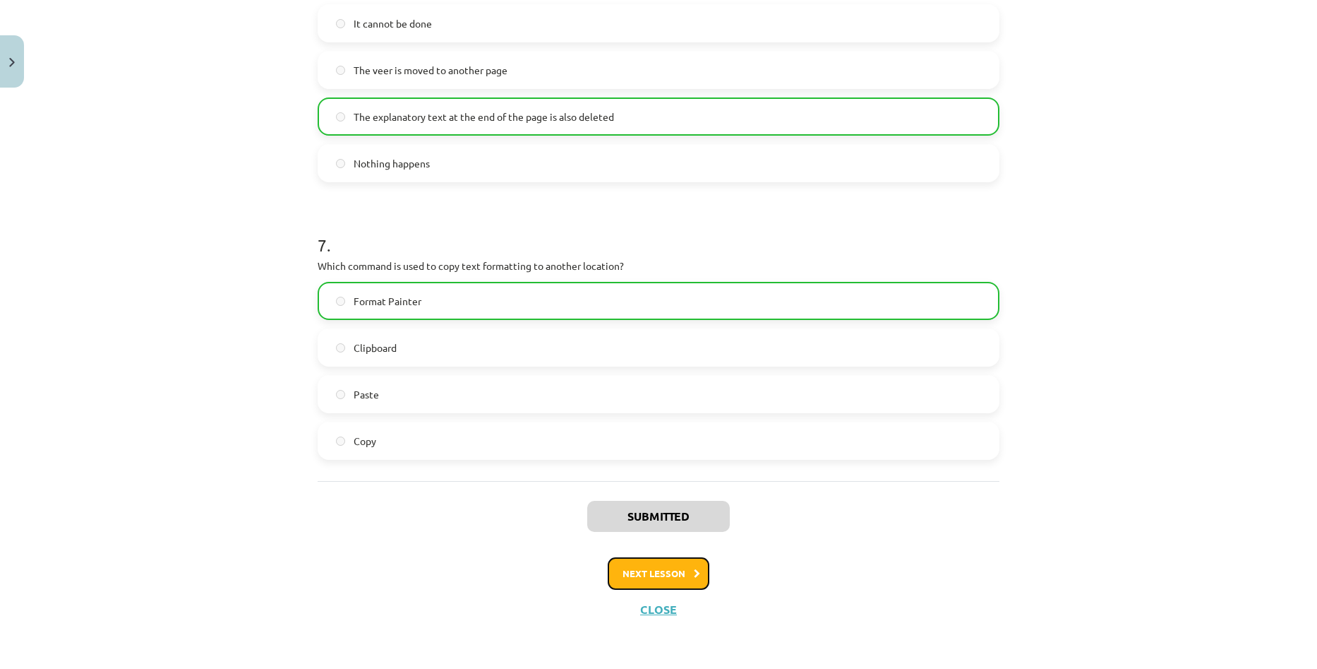
click button "Next lesson"
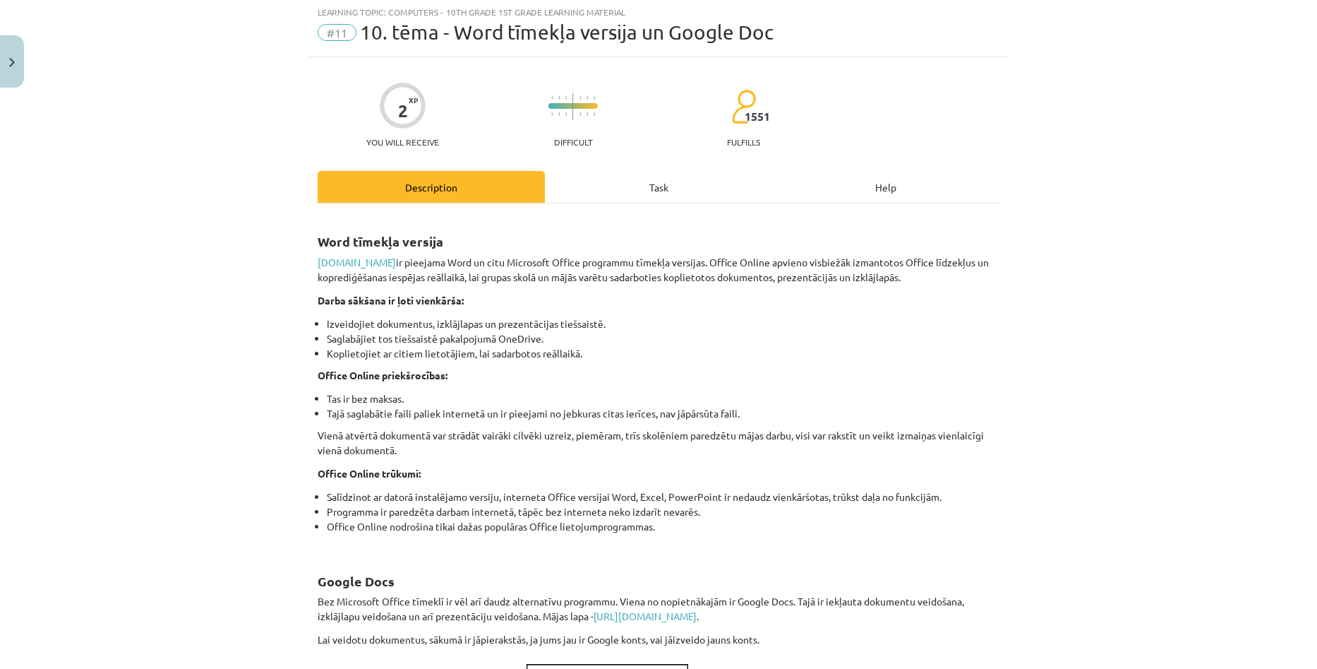
scroll to position [35, 0]
click div "Task"
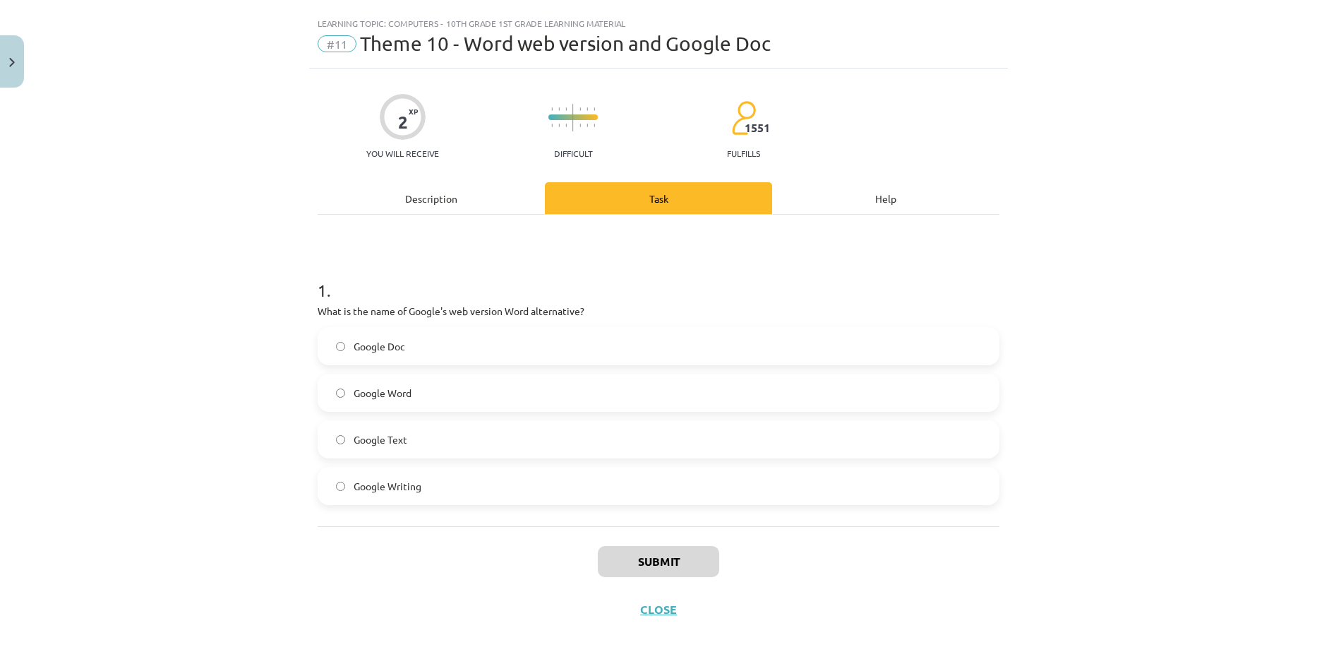
click label "Google Text"
click label "Google Doc"
click button "Submit"
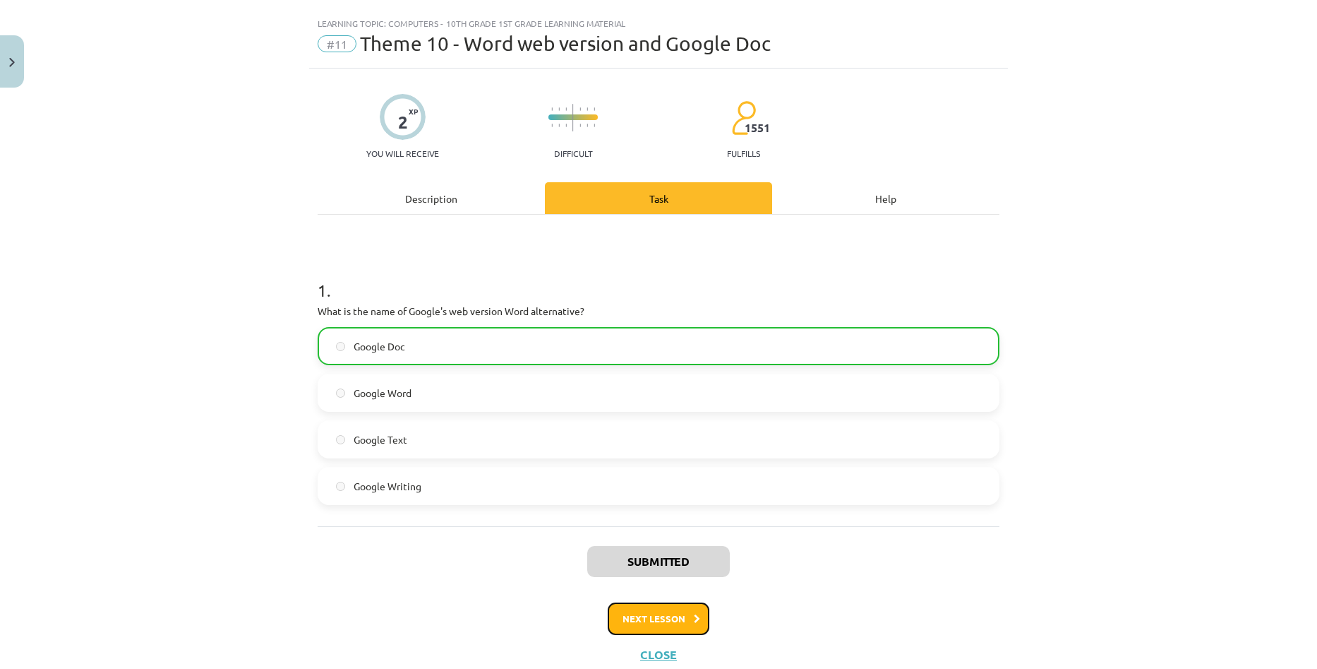
click button "Next lesson"
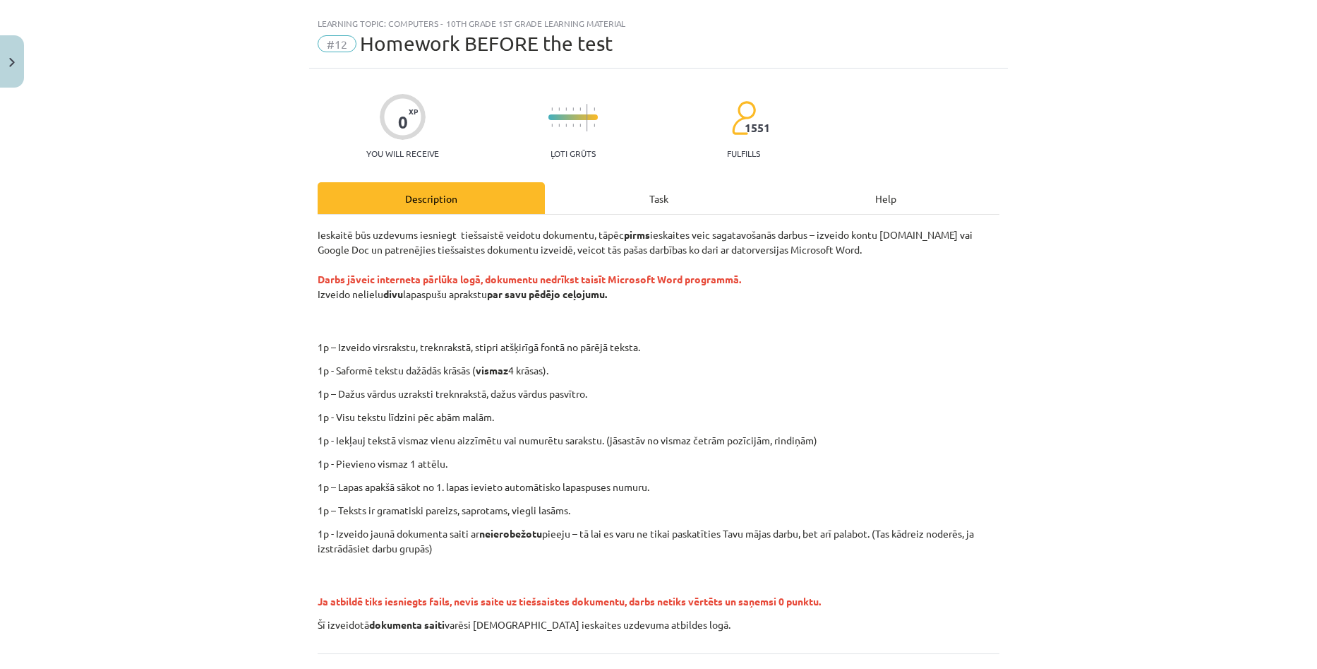
scroll to position [35, 0]
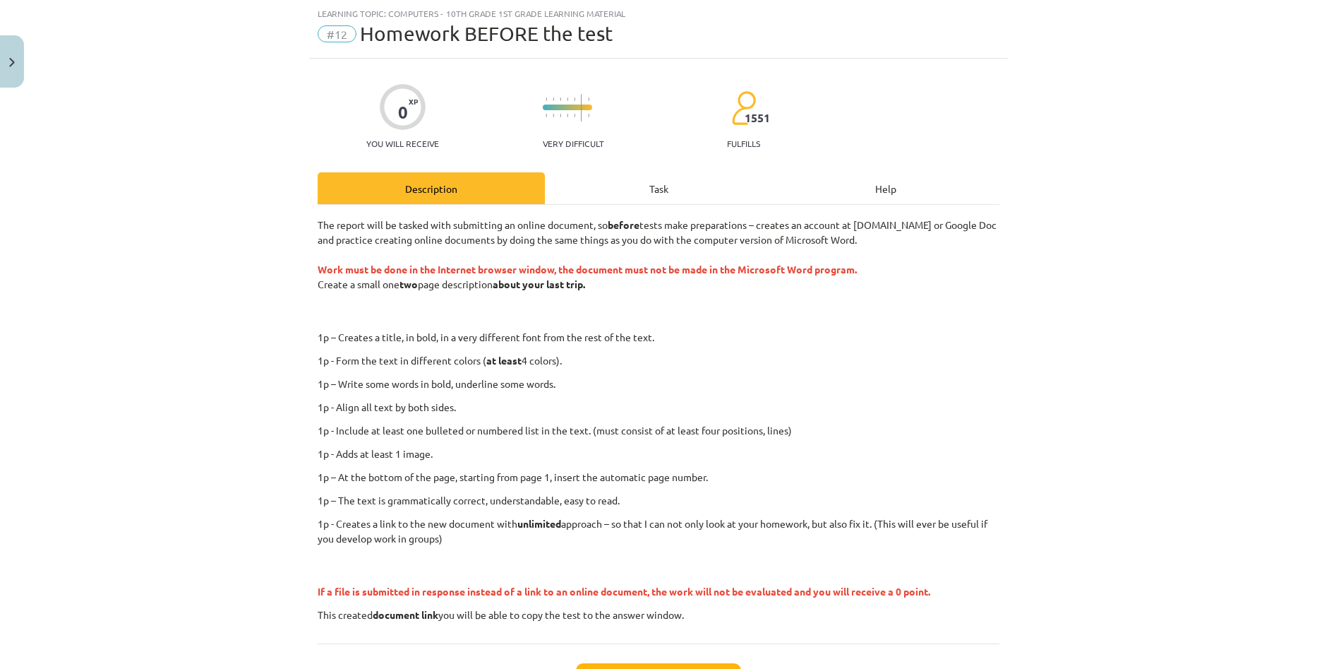
click div "Task"
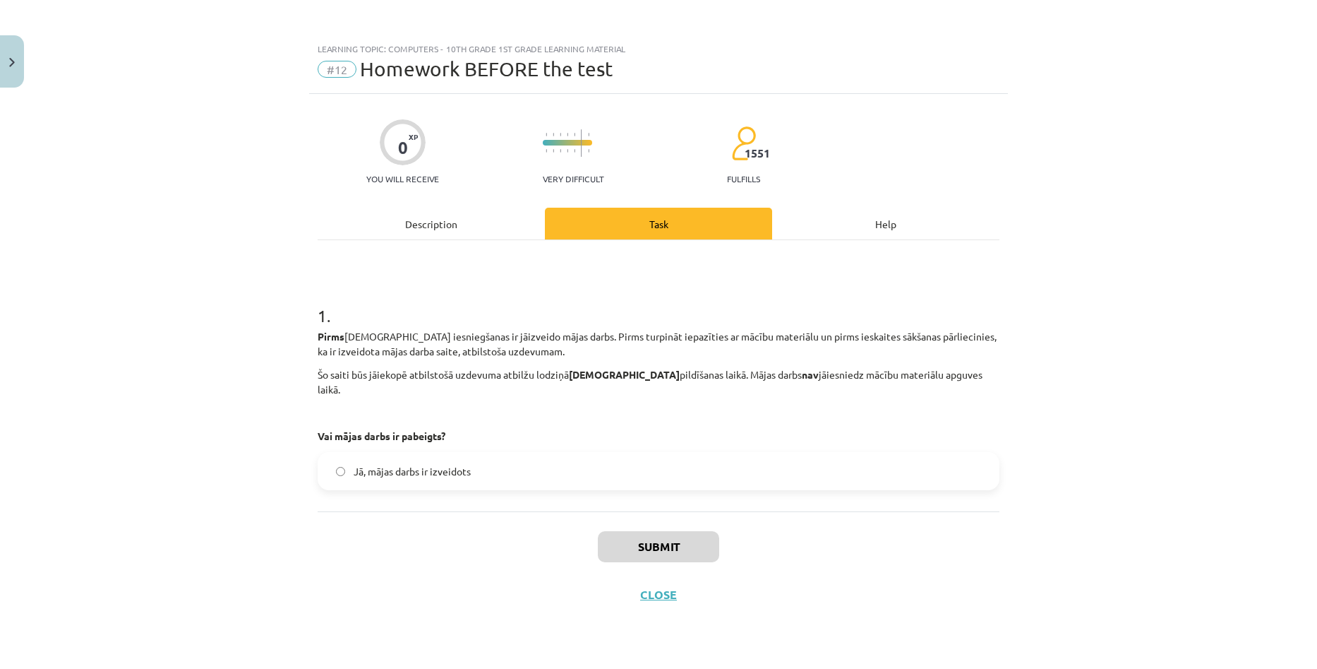
scroll to position [0, 0]
click span "Yes, homework is done"
click button "Submit"
click div "Learning topic: Computers - 10th grade 1st grade learning material #12 Homework…"
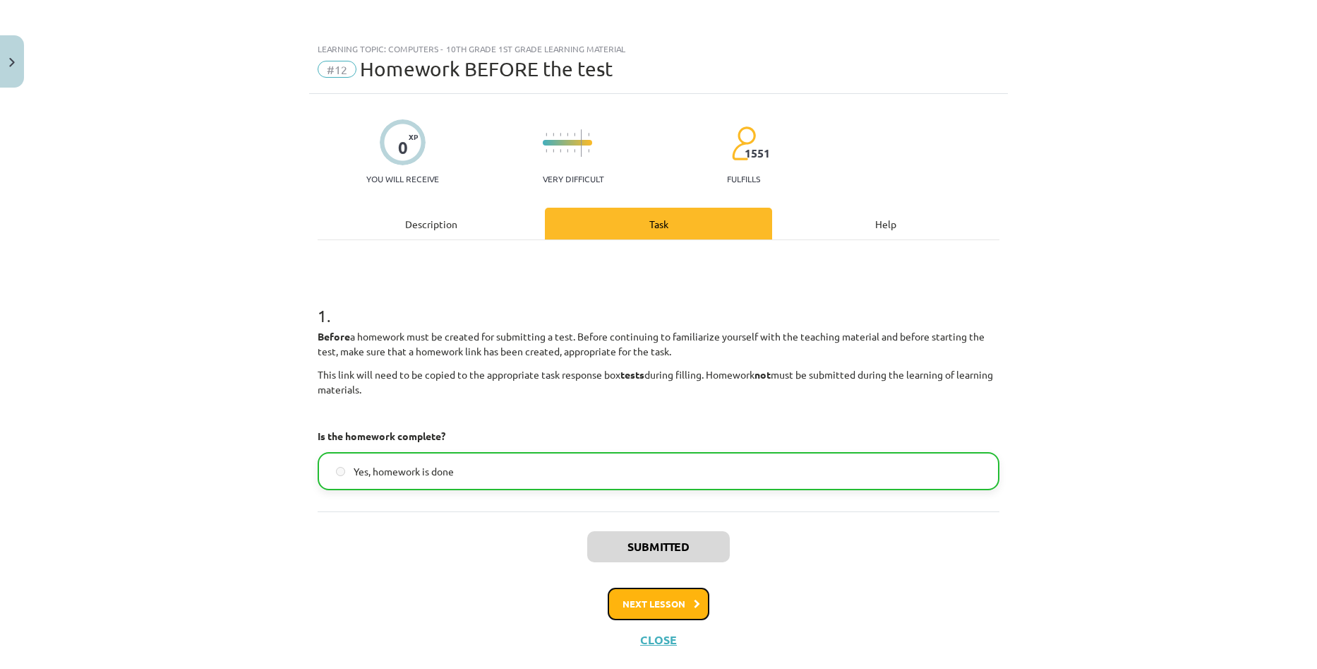
click button "Next lesson"
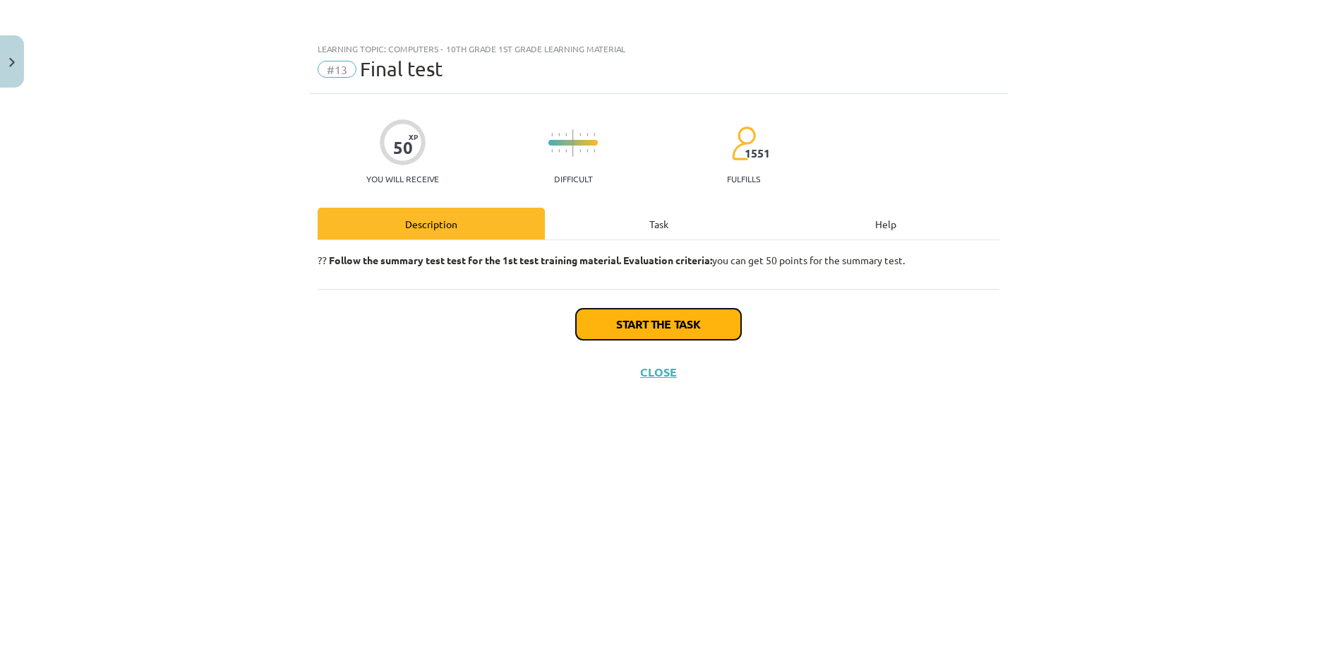
click button "Start the task"
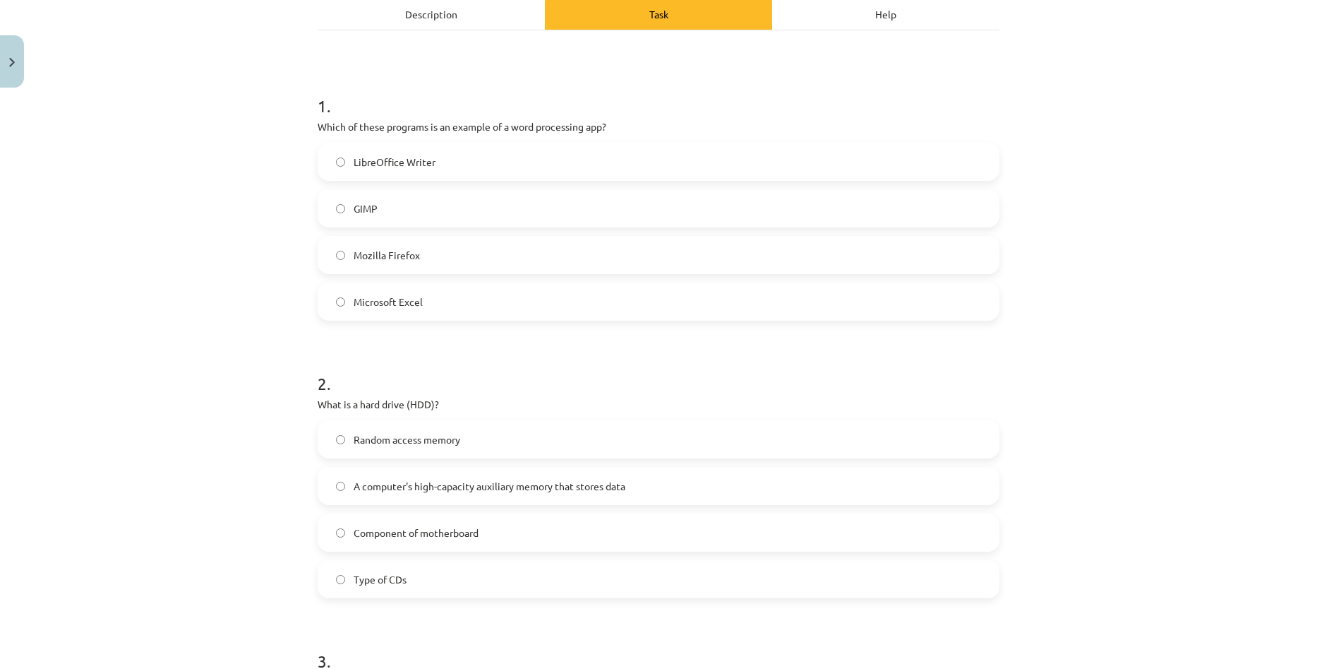
scroll to position [212, 0]
click div "Learning topic: Computers - 10th grade 1st grade learning material #13 Final te…"
click label "GIMP"
click label "LibreOffice Writer"
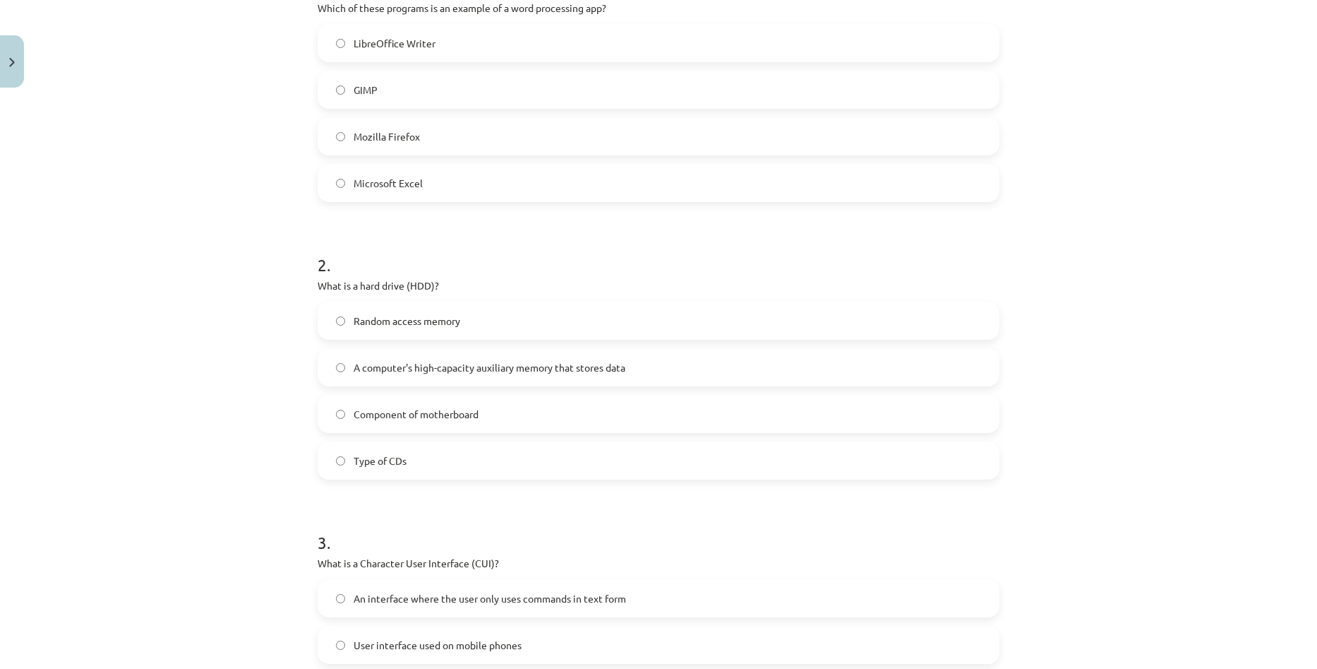
scroll to position [353, 0]
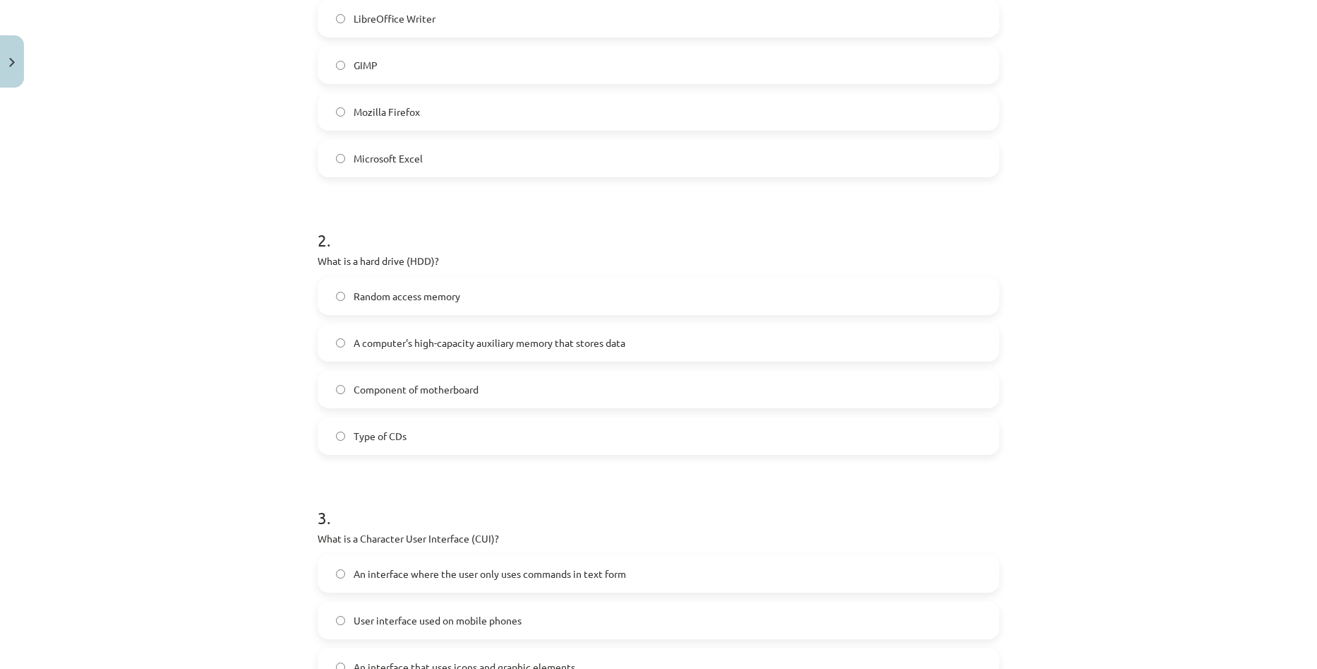
click label "Type of CDs"
click span "A computer's high-capacity auxiliary memory that stores data"
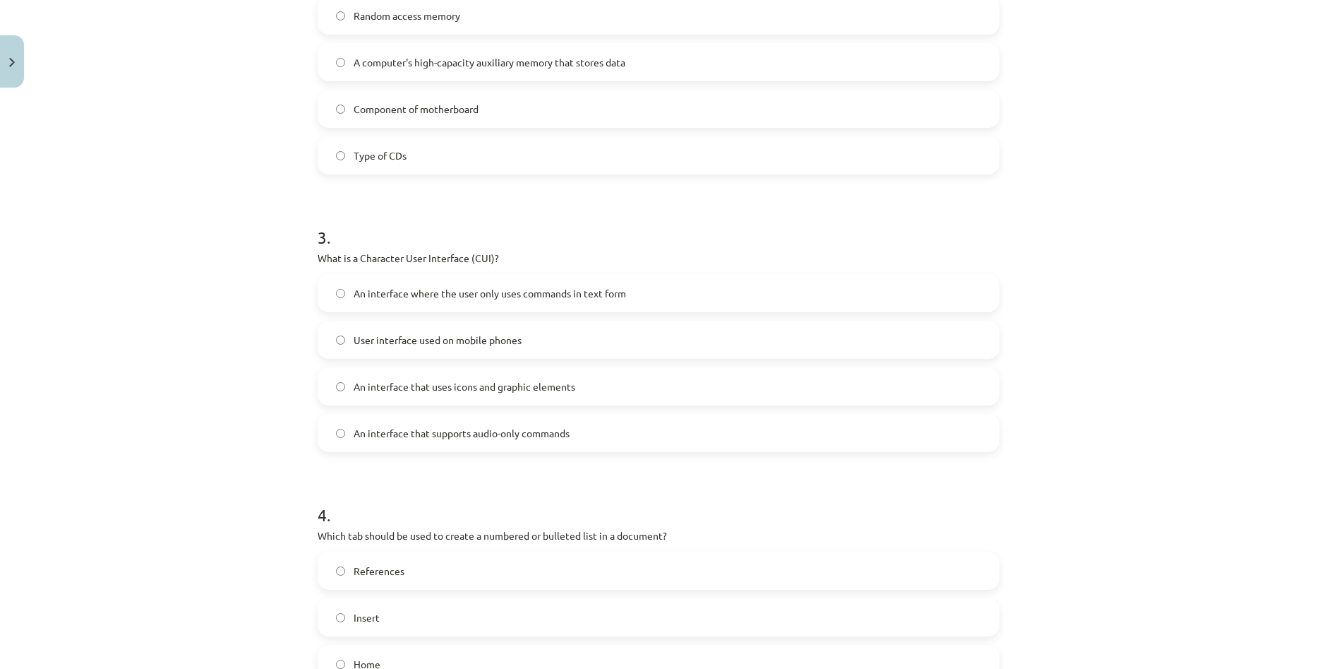
scroll to position [635, 0]
drag, startPoint x: 472, startPoint y: 255, endPoint x: 536, endPoint y: 261, distance: 63.8
click p "What is a Character User Interface (CUI)?"
click span "An interface where the user only uses commands in text form"
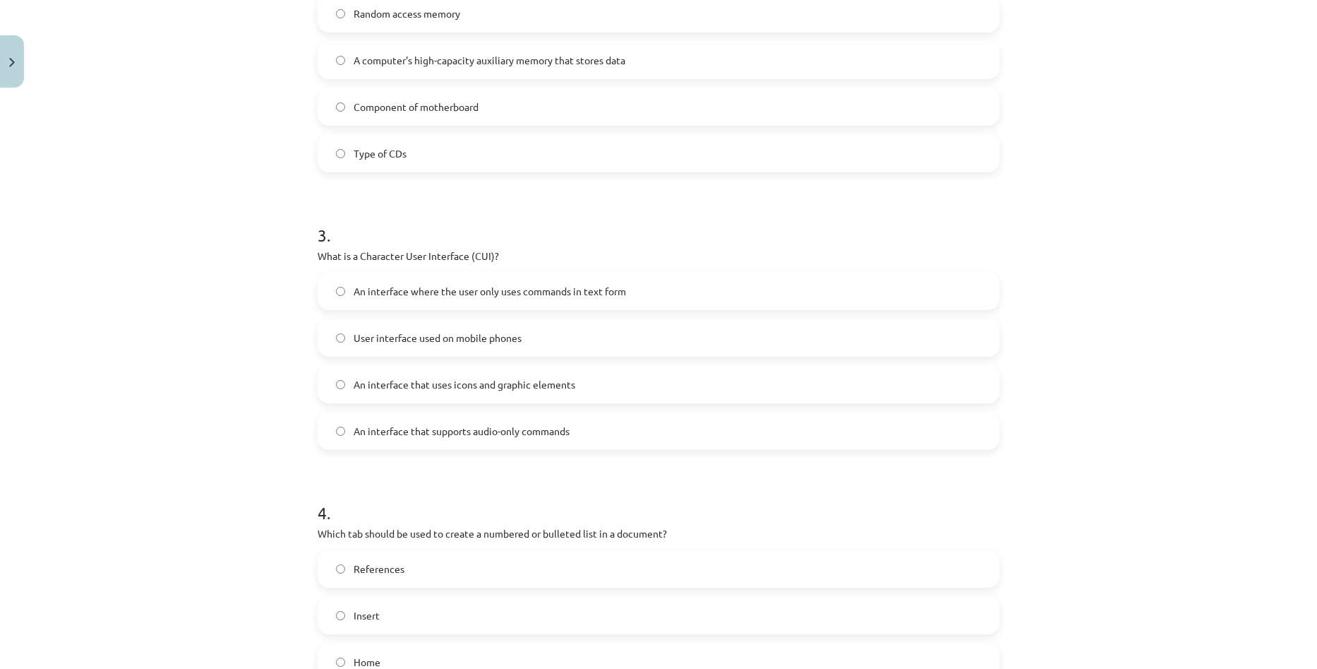
click label "User interface used on mobile phones"
click span "An interface that uses icons and graphic elements"
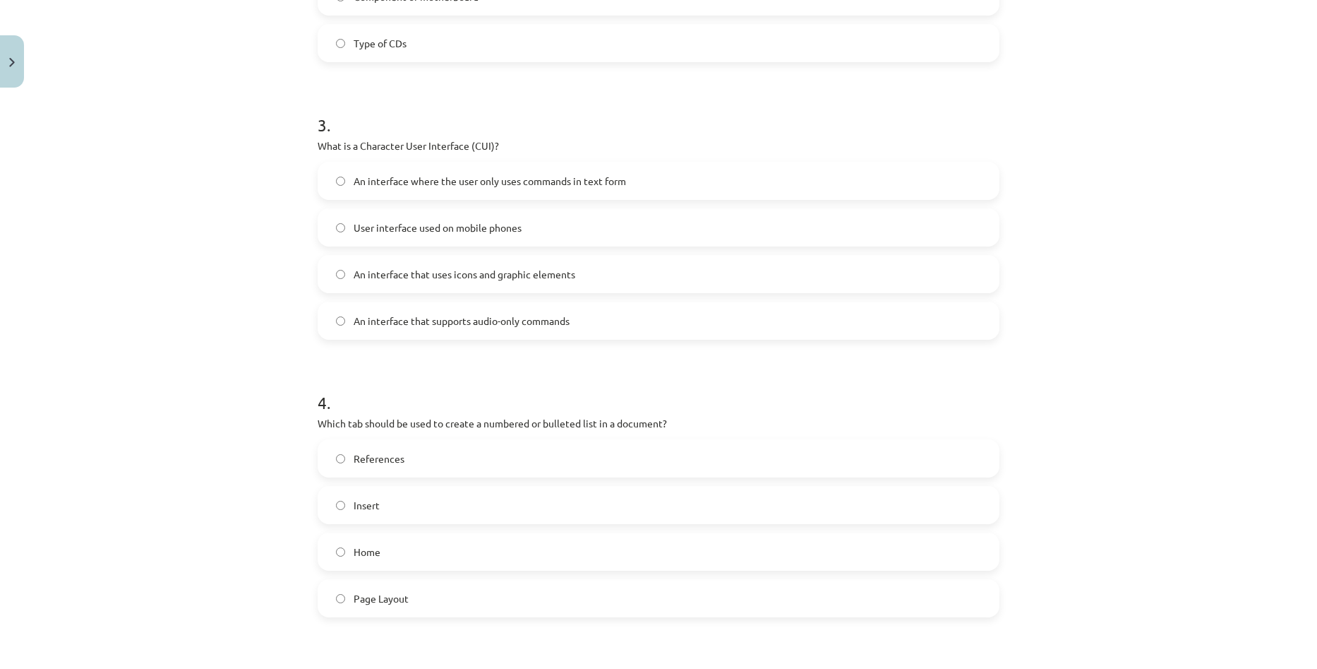
scroll to position [706, 0]
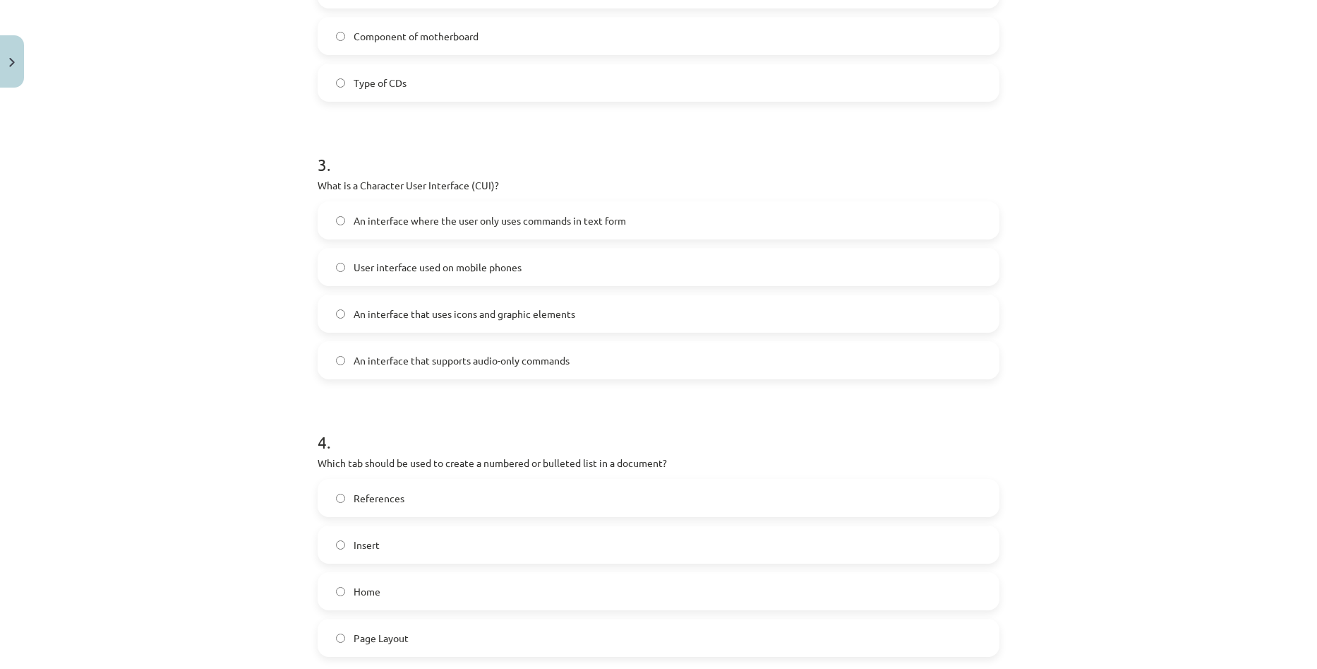
click label "An interface where the user only uses commands in text form"
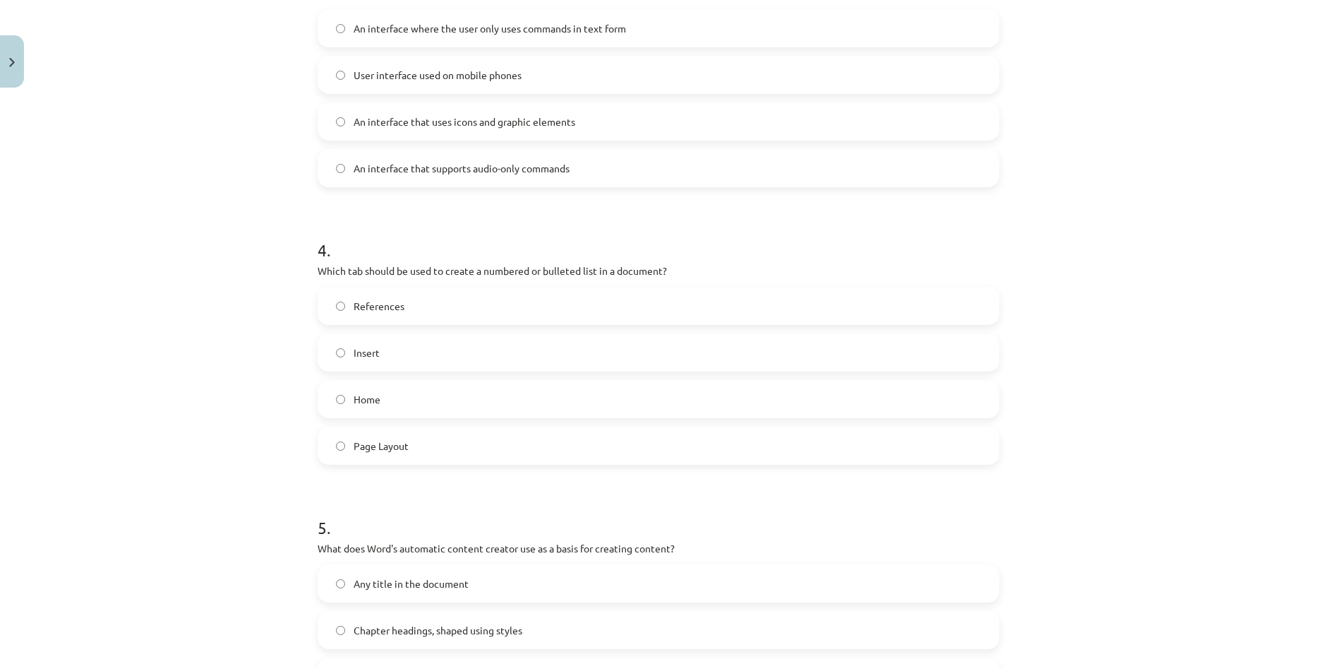
scroll to position [918, 0]
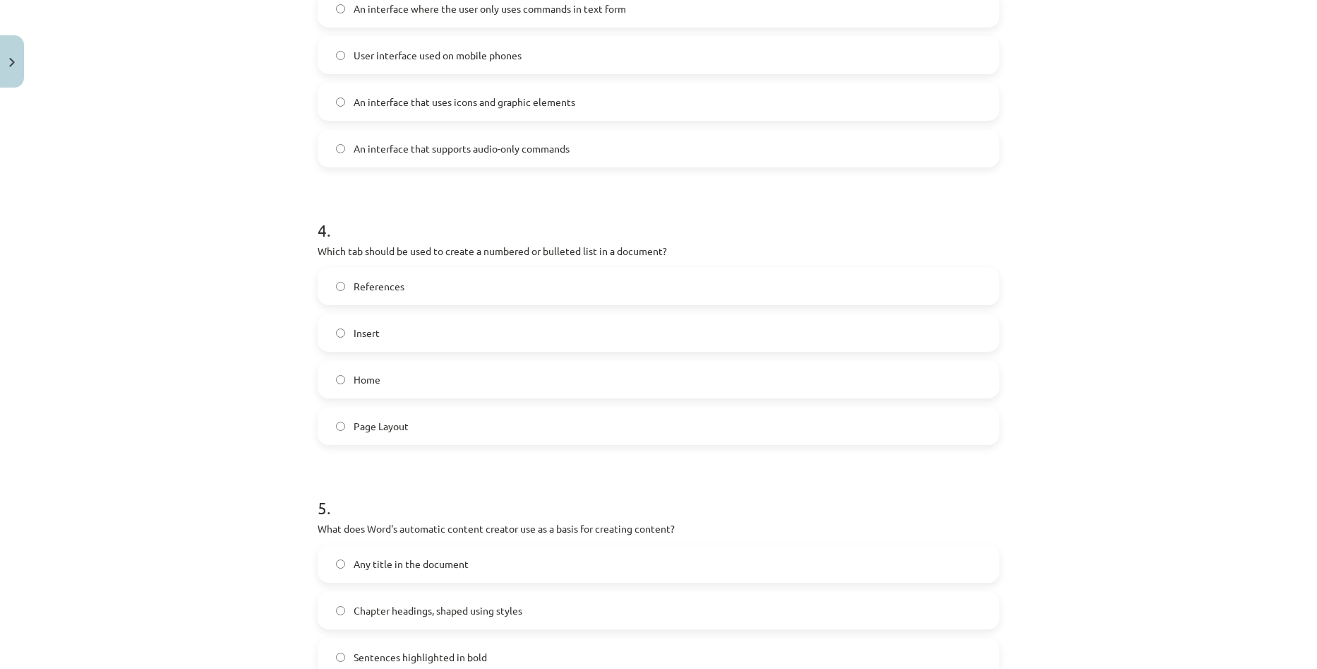
click label "References"
click label "Home"
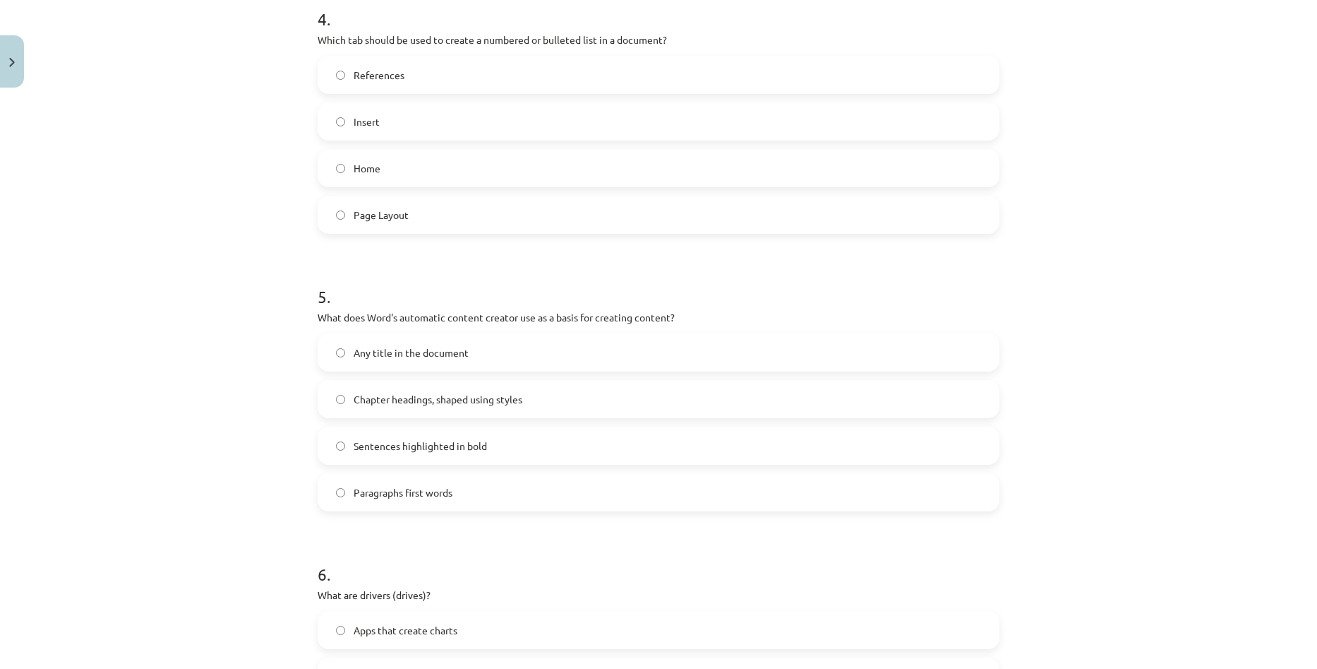
scroll to position [1129, 0]
click span "Any title in the document"
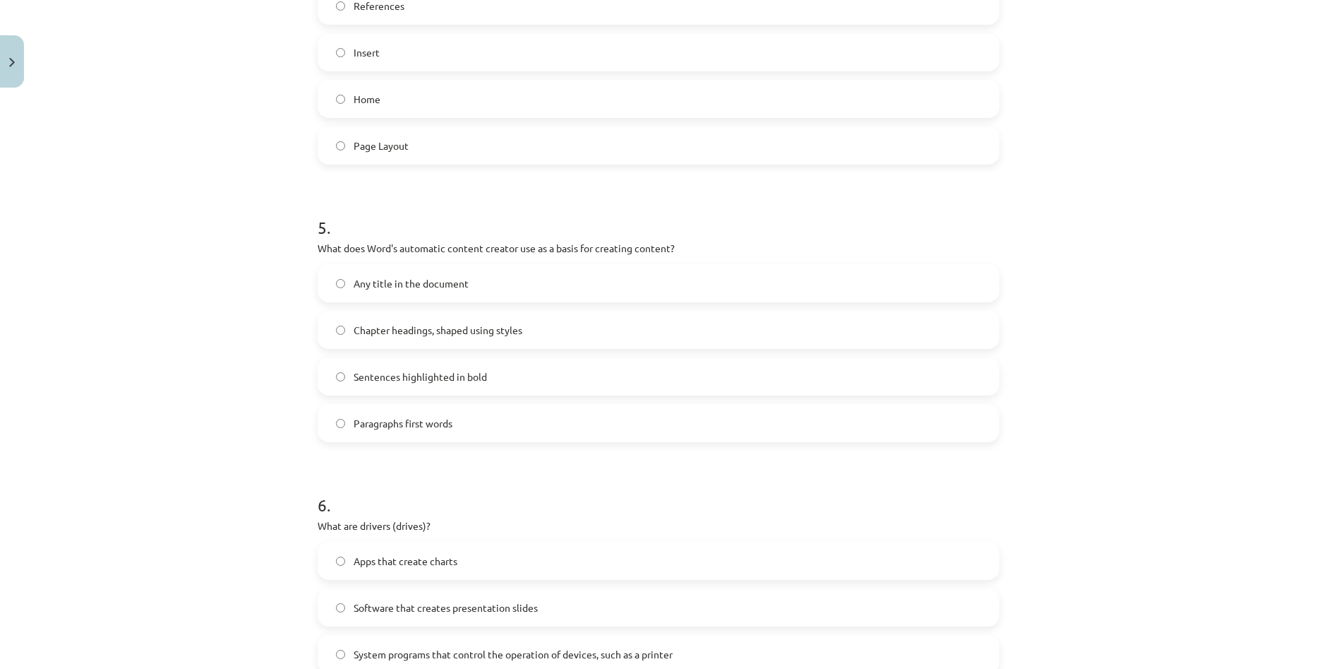
scroll to position [1200, 0]
click div "Learning topic: Computers - 10th grade 1st grade learning material #13 Final te…"
click span "Chapter headings, shaped using styles"
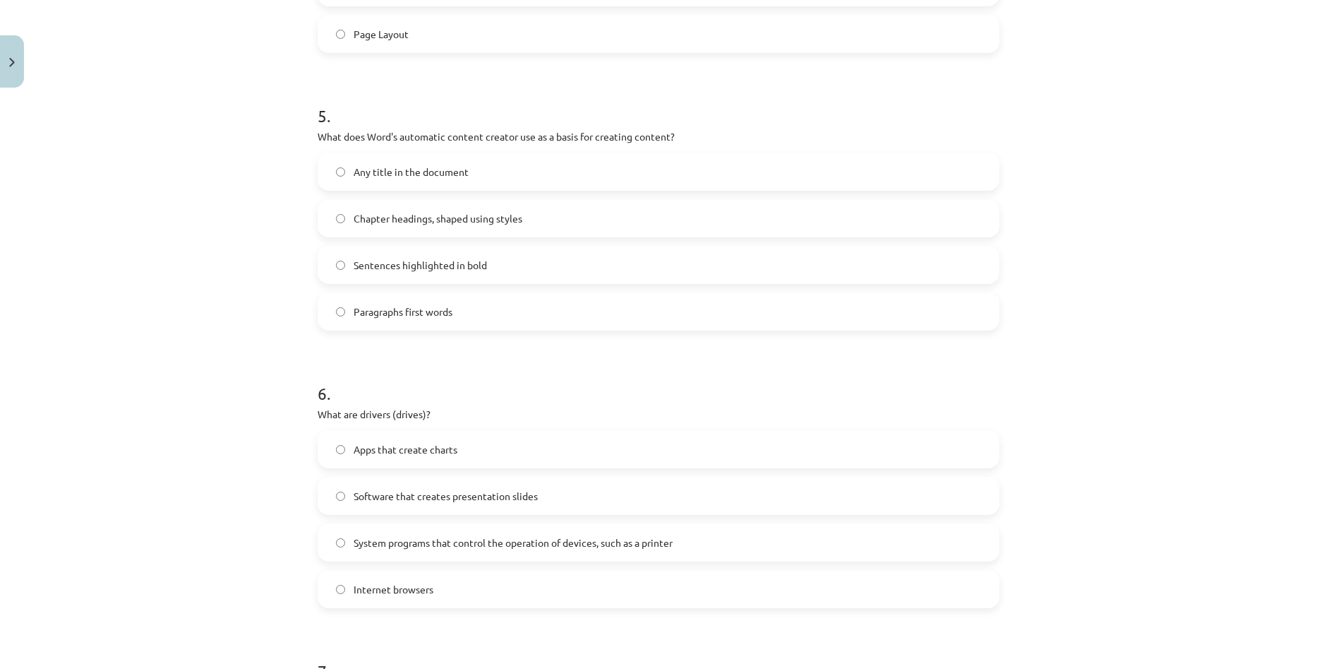
scroll to position [1341, 0]
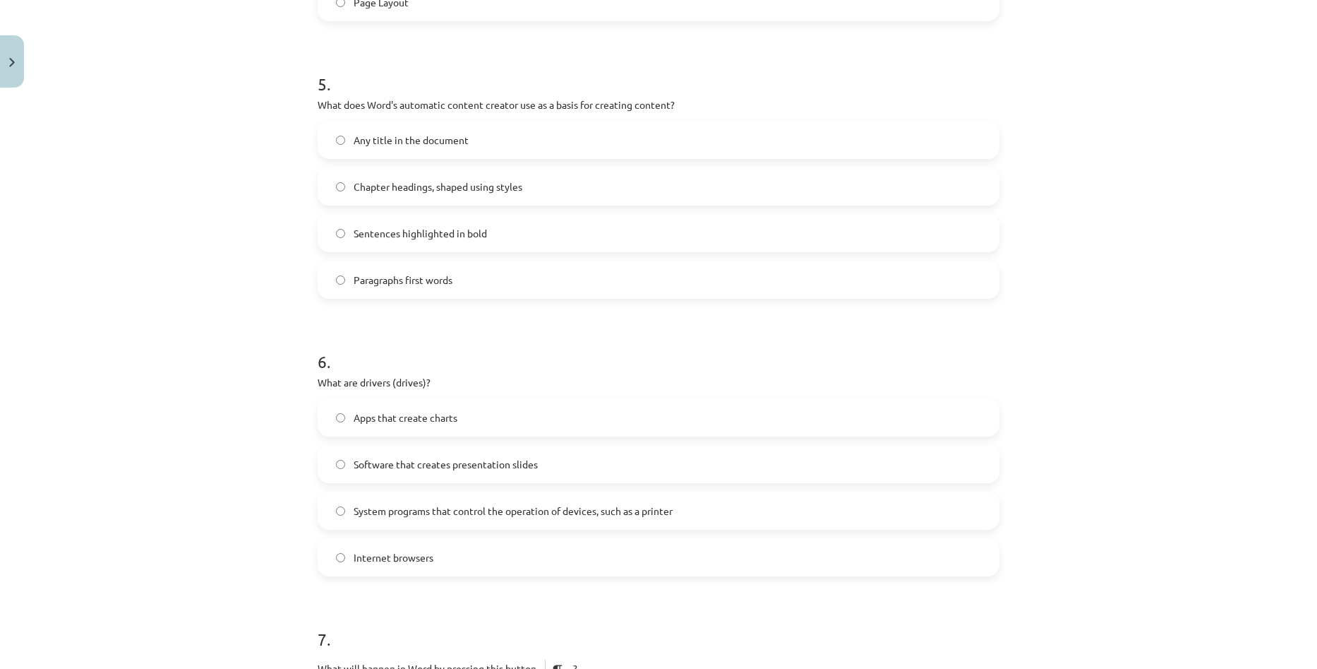
click div "Learning topic: Computers - 10th grade 1st grade learning material #13 Final te…"
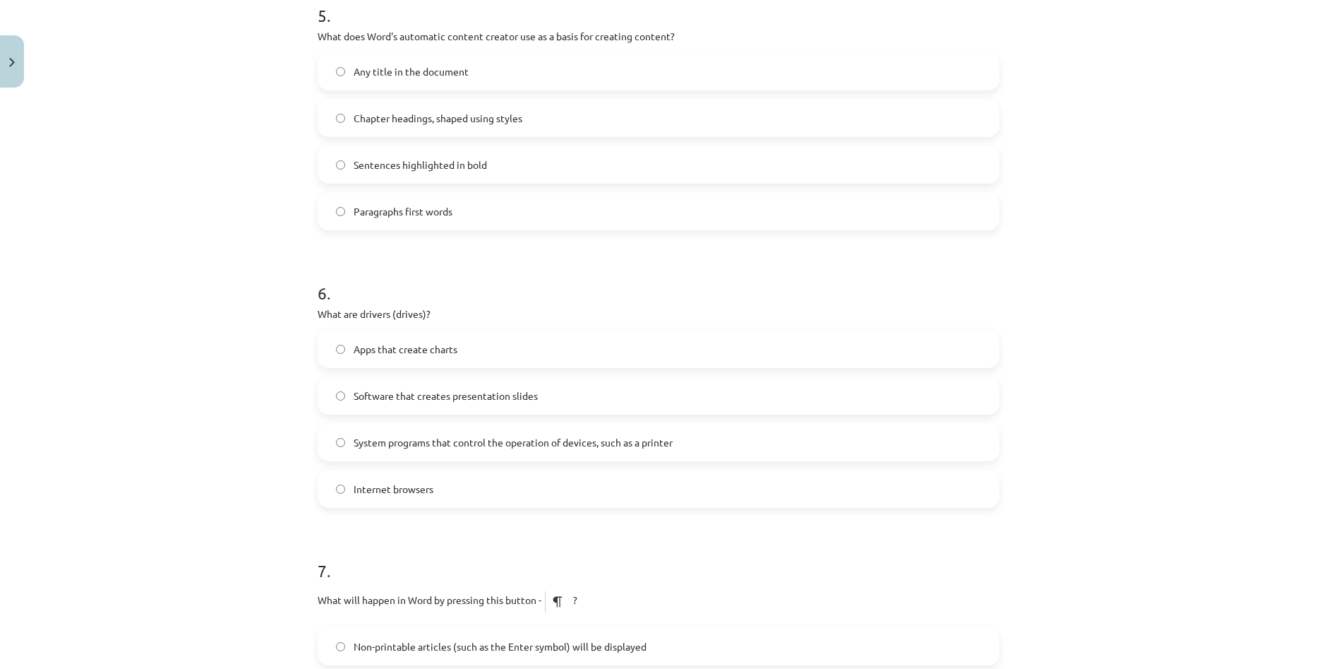
scroll to position [1412, 0]
click span "System programs that control the operation of devices, such as a printer"
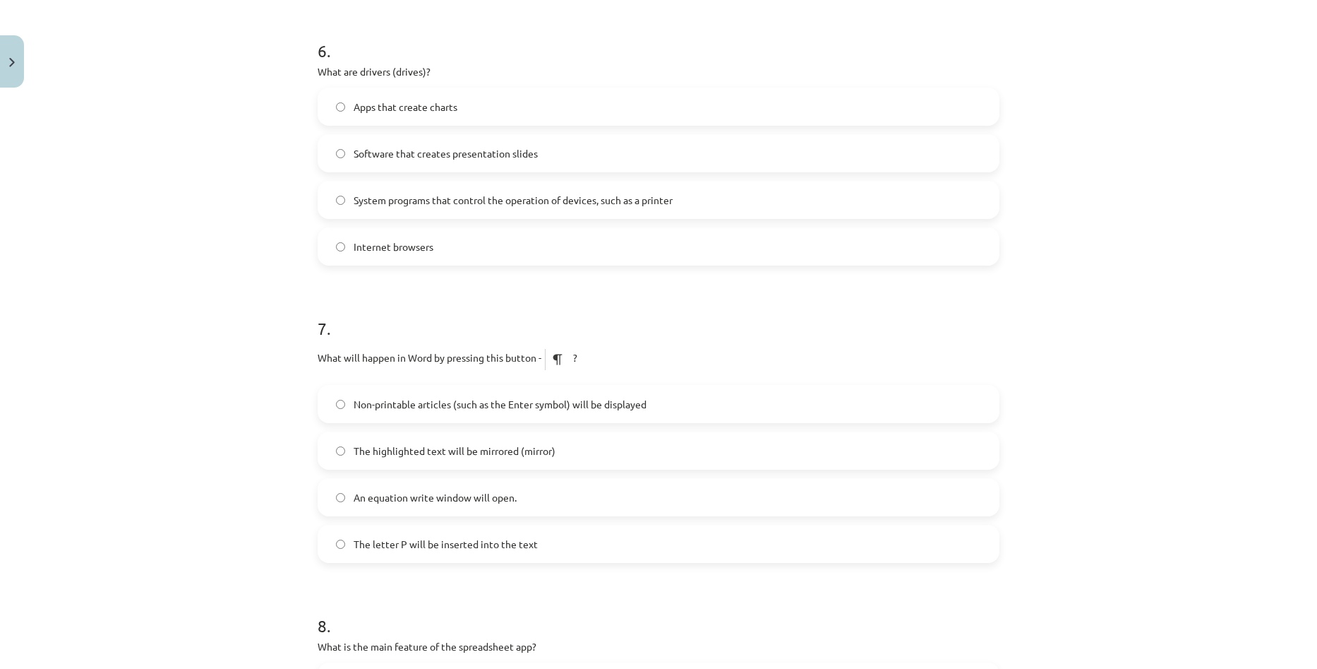
scroll to position [1694, 0]
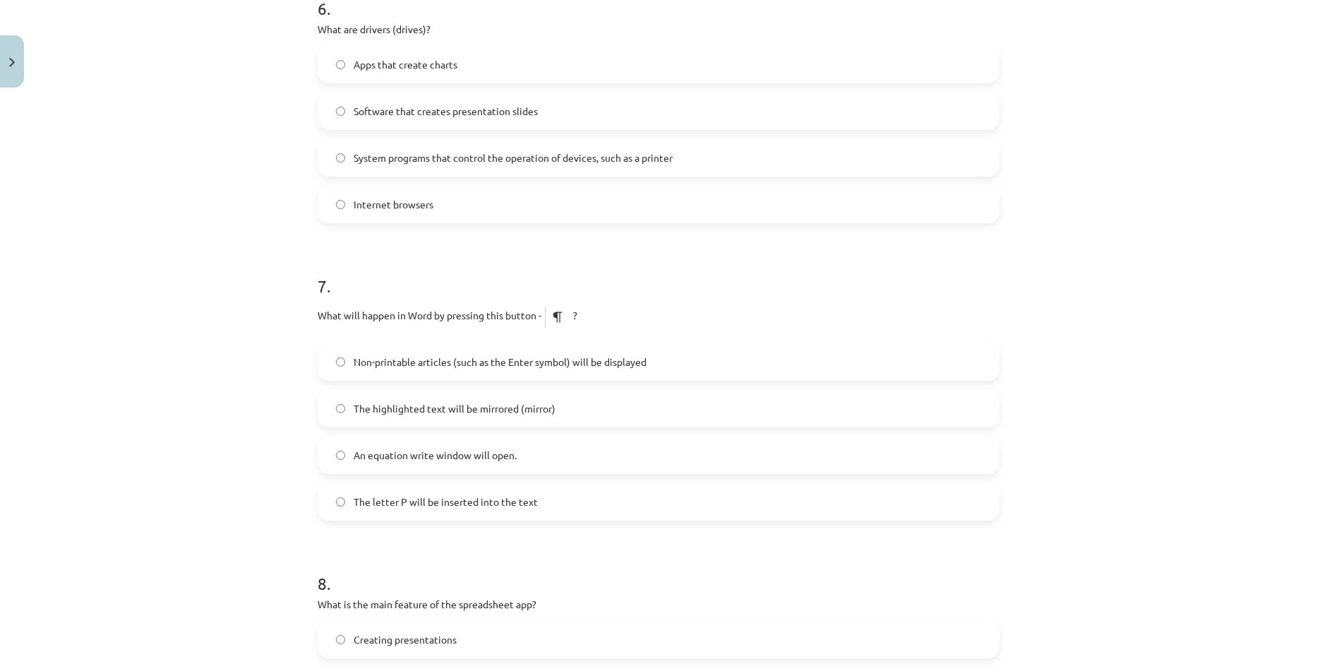
click img
click label "The letter P will be inserted into the text"
click span "Non-printable articles (such as the Enter symbol) will be displayed"
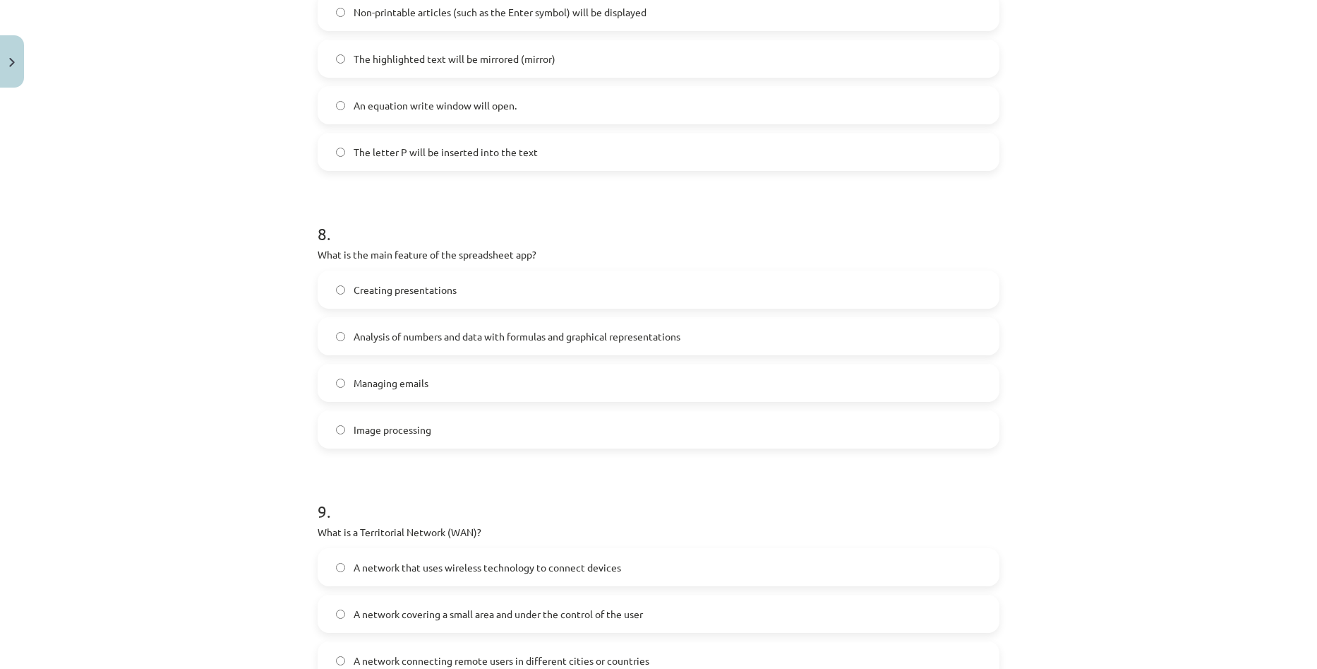
scroll to position [2047, 0]
click label "Analysis of numbers and data with formulas and graphical representations"
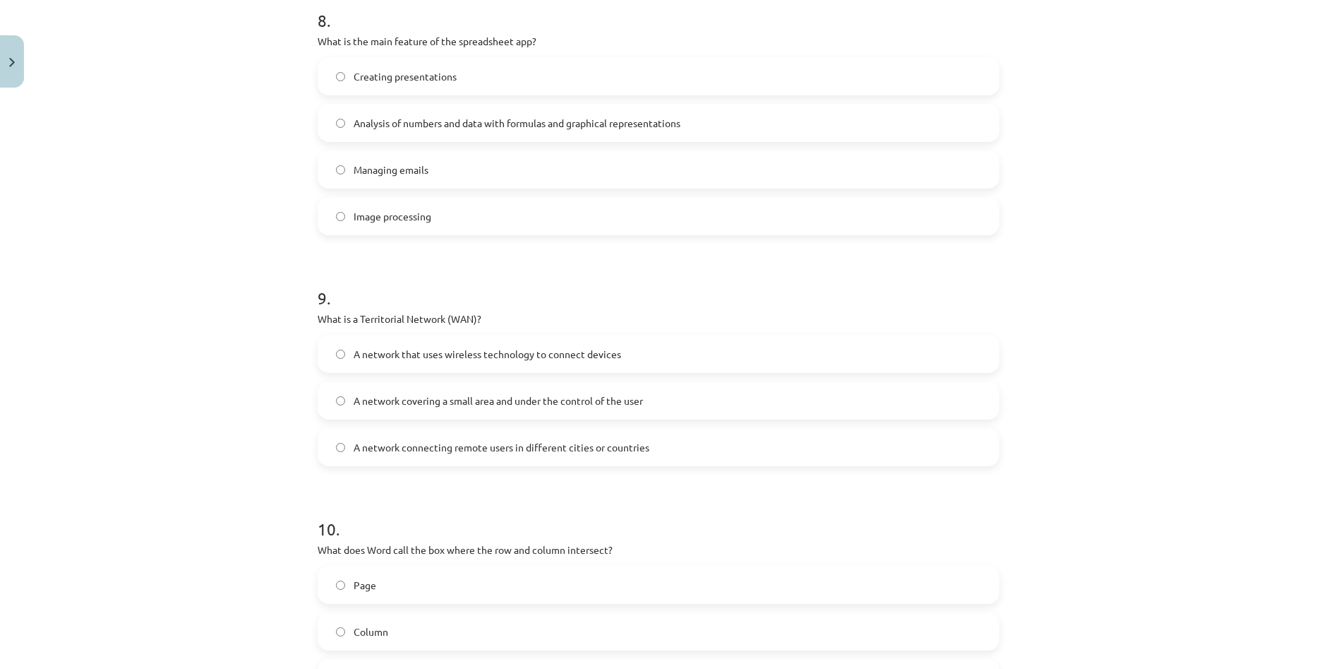
scroll to position [2259, 0]
click span "A network covering a small area and under the control of the user"
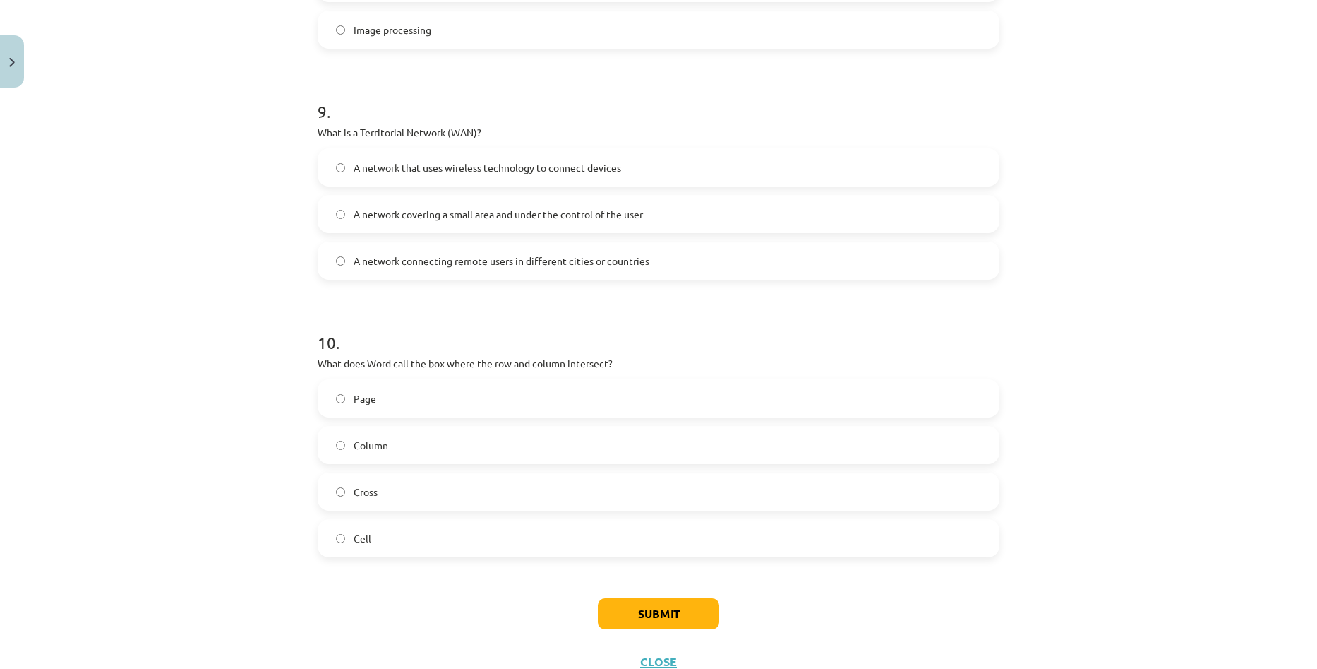
scroll to position [2471, 0]
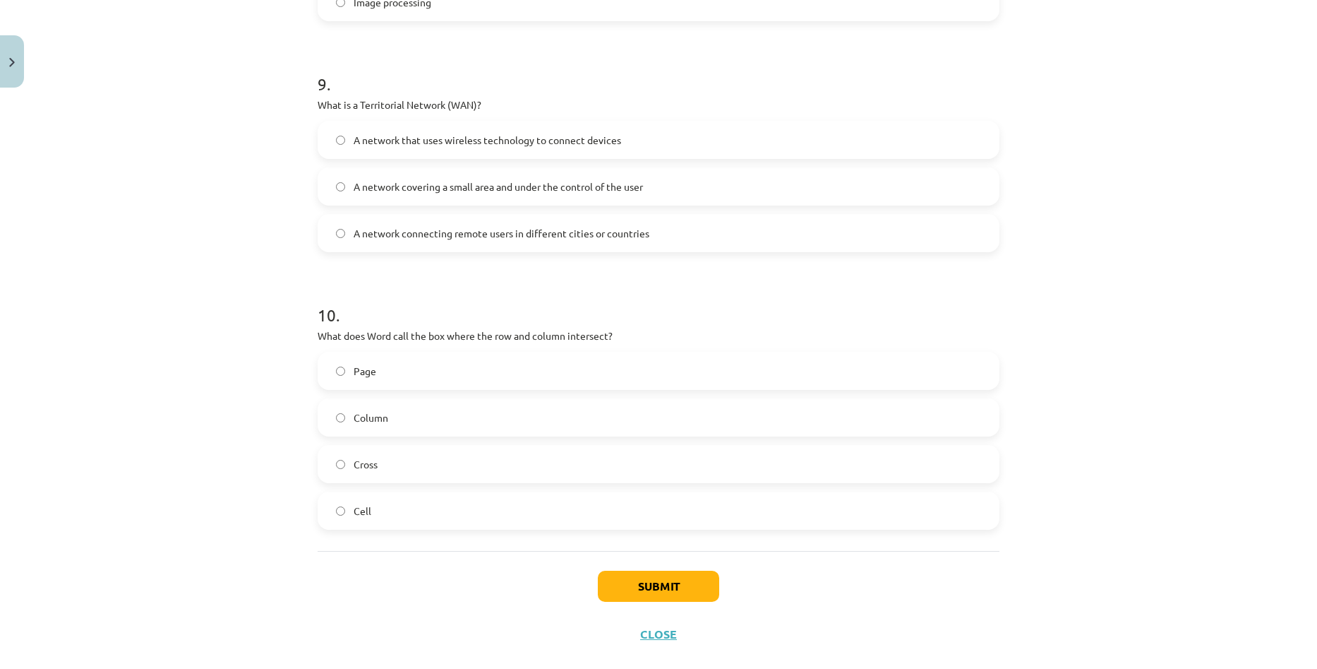
click div "A network that uses wireless technology to connect devices A network covering a…"
click span "A network connecting remote users in different cities or countries"
click label "Page"
click label "Column"
click label "Cell"
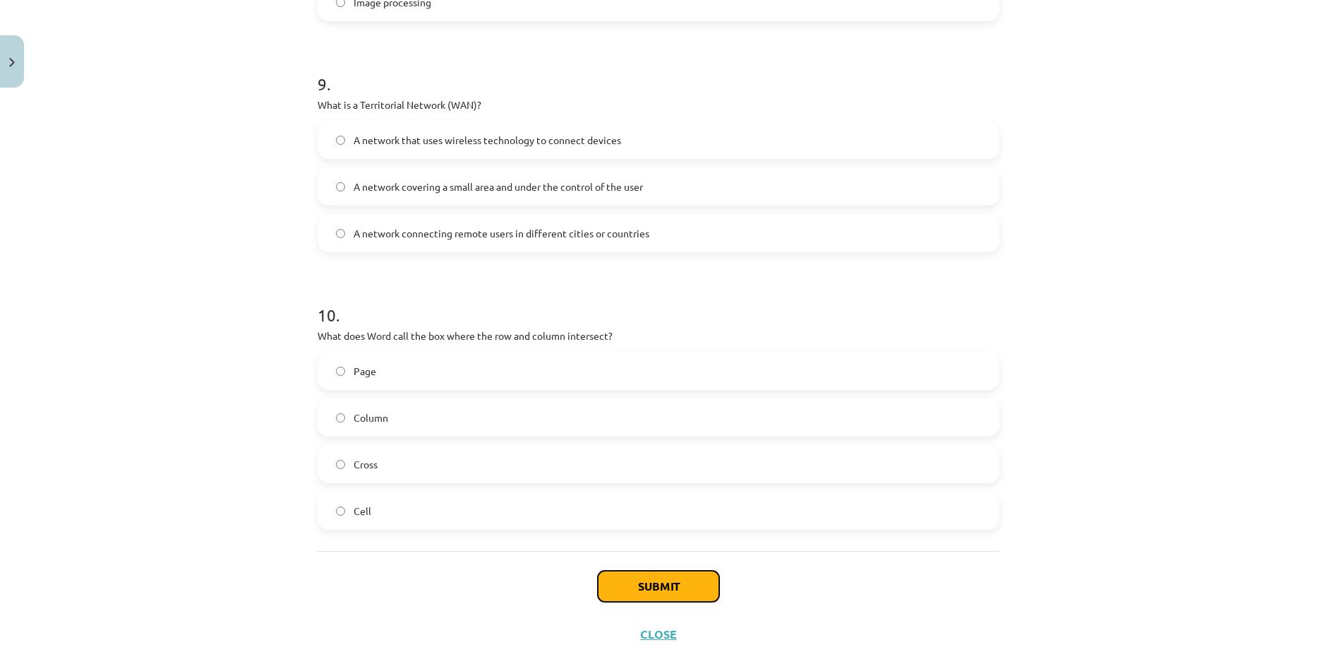
click button "Submit"
click div "Learning topic: Computers - 10th grade 1st grade learning material #13 Final te…"
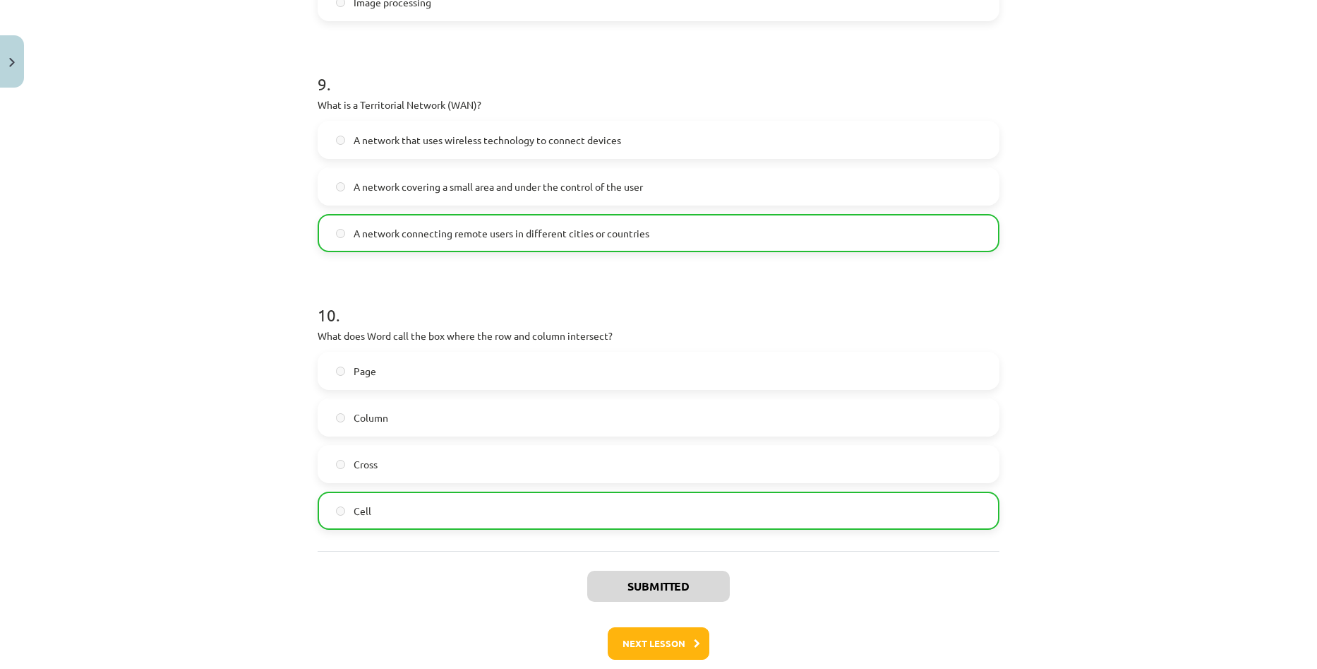
click div "Learning topic: Computers - 10th grade 1st grade learning material #13 Final te…"
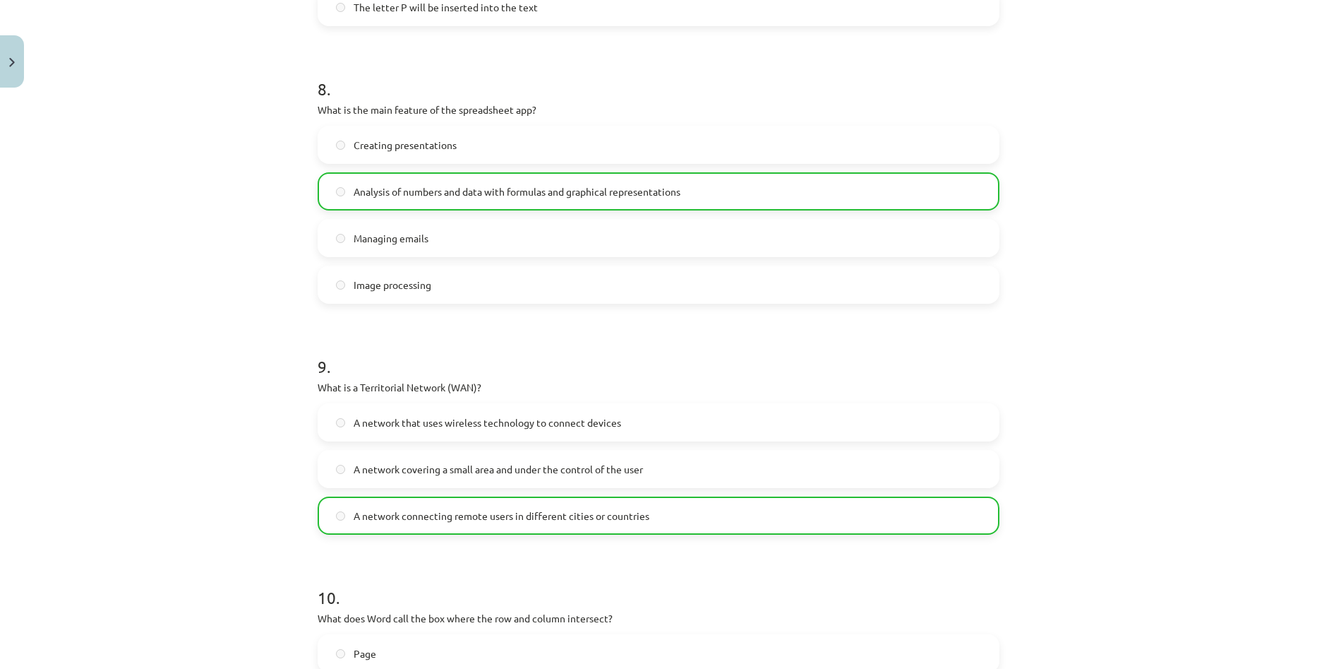
scroll to position [2541, 0]
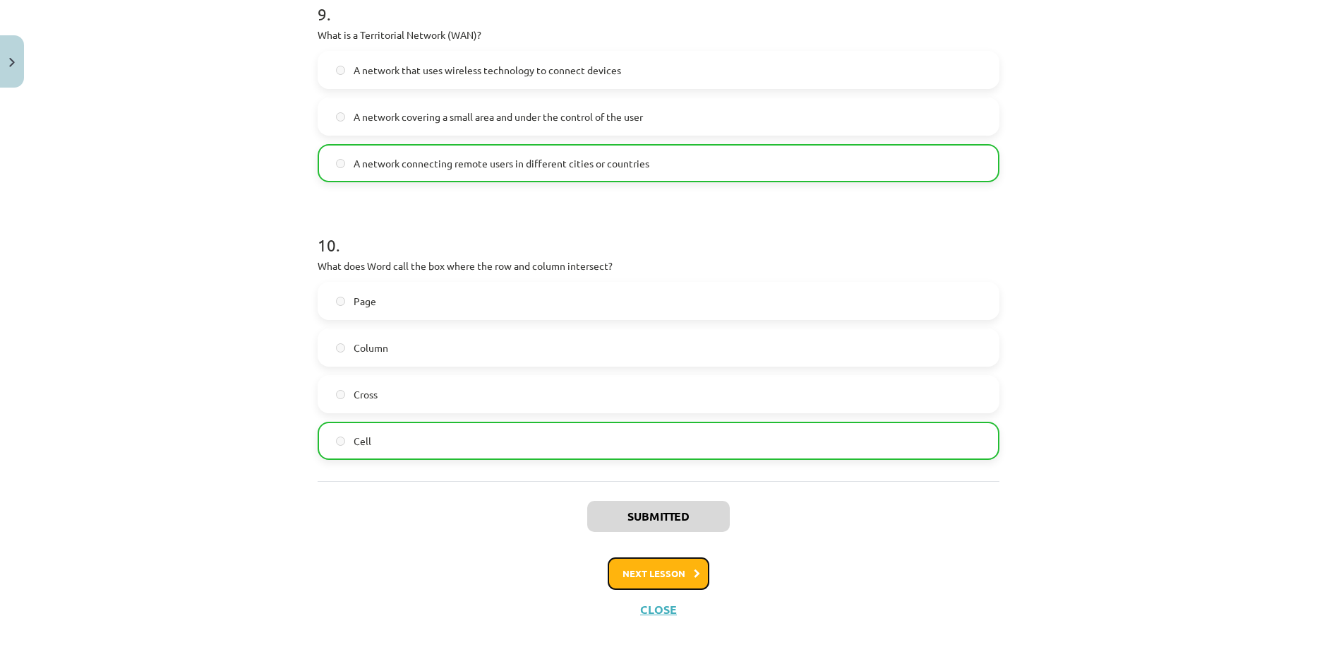
click button "Next lesson"
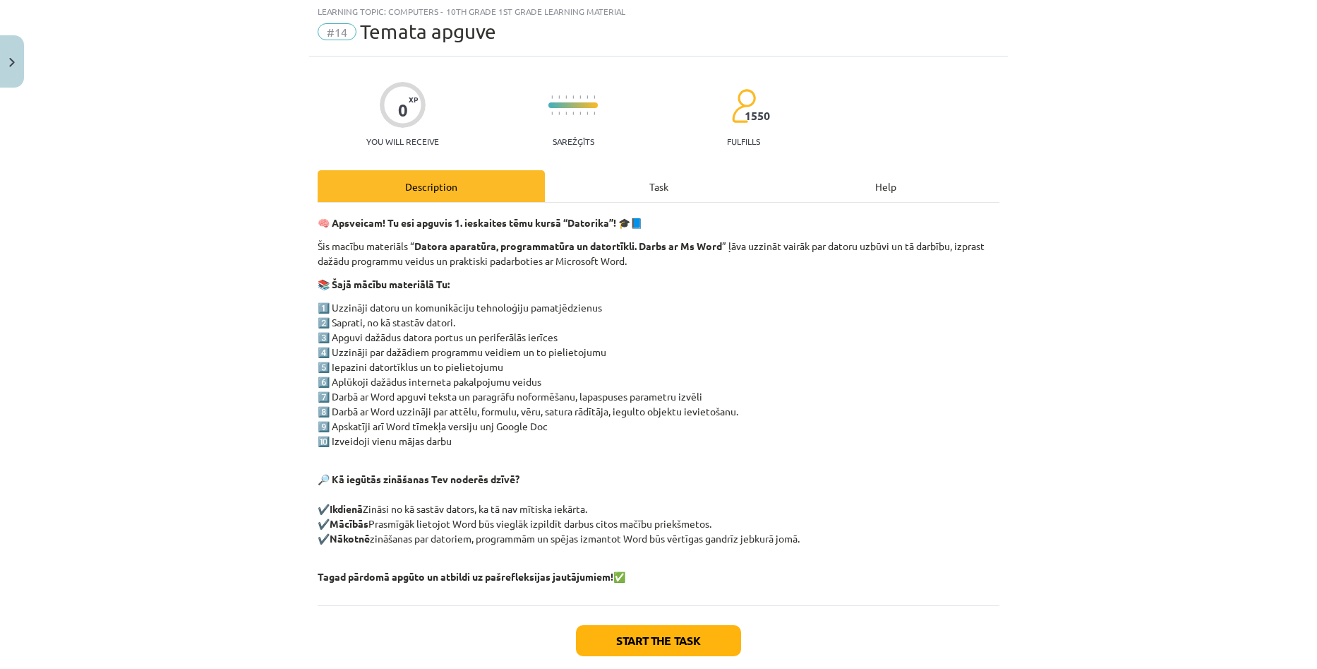
scroll to position [35, 0]
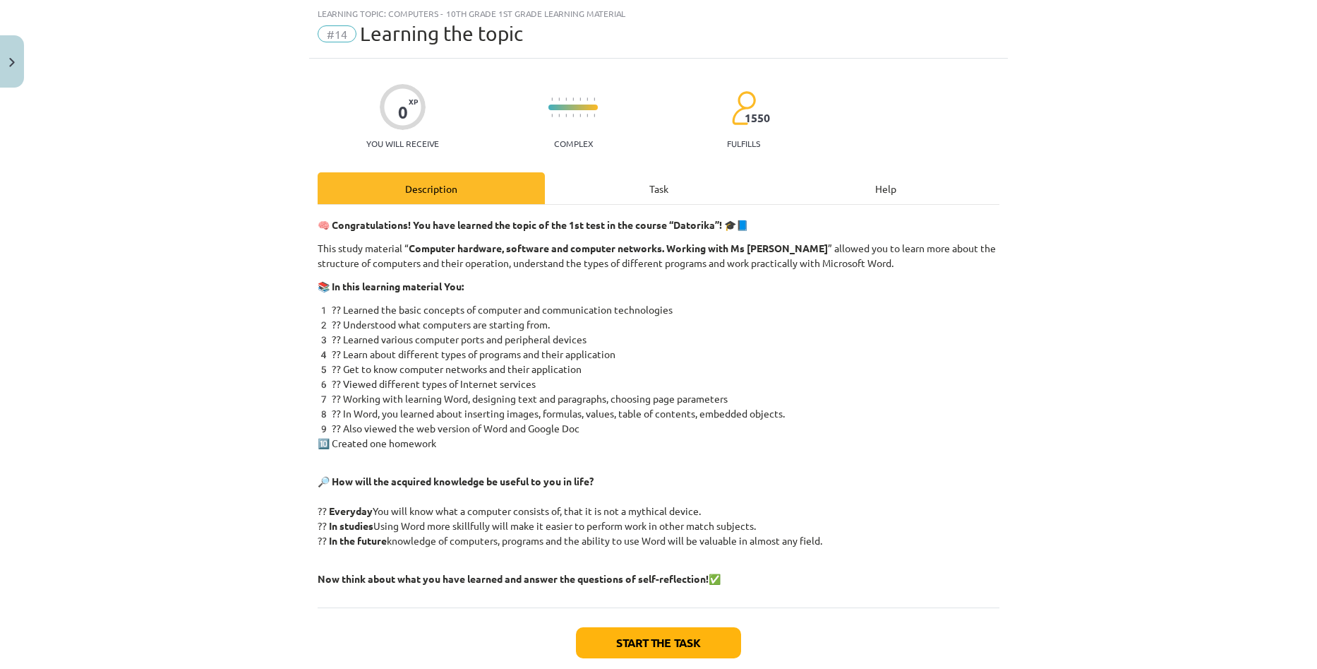
click div "Task"
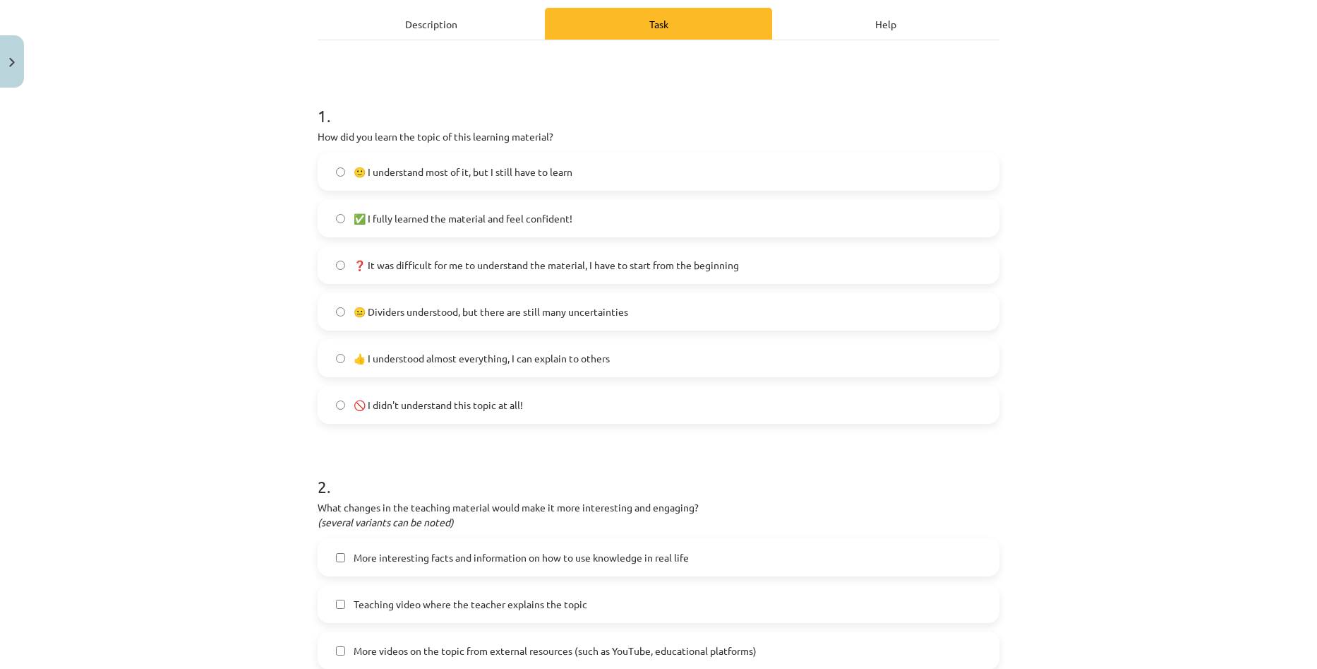
scroll to position [209, 0]
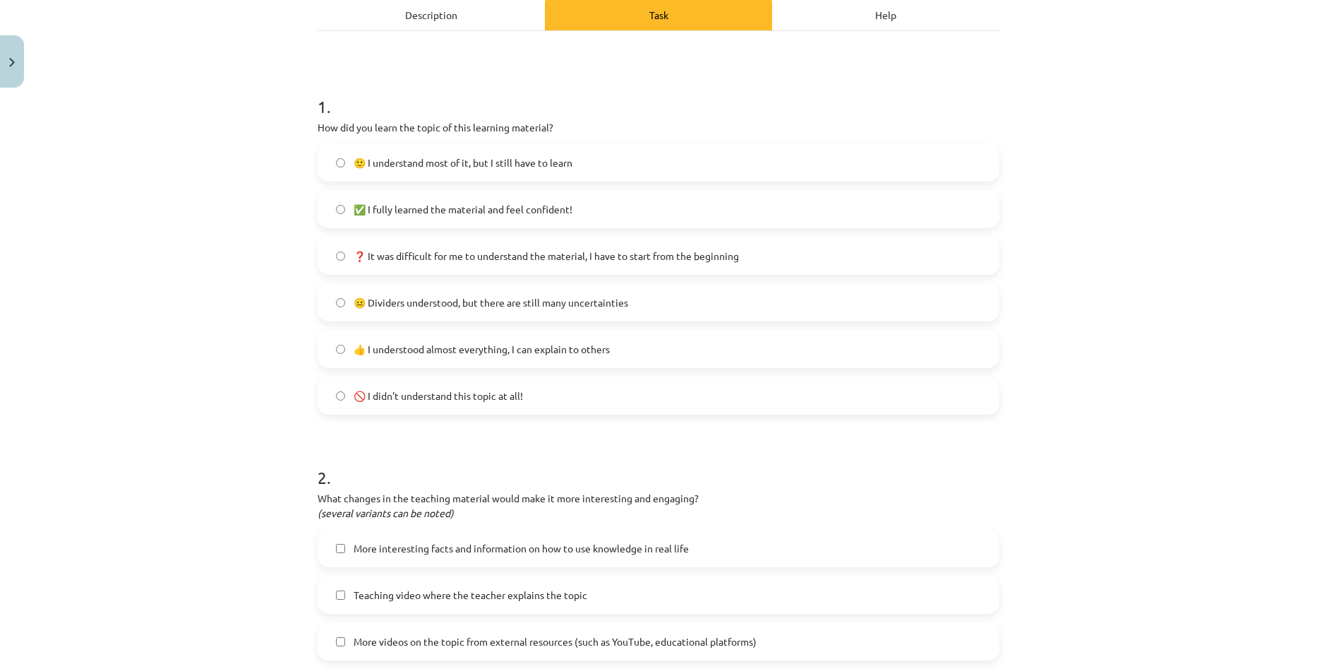
click span "❓ It was difficult for me to understand the material, I have to start from the …"
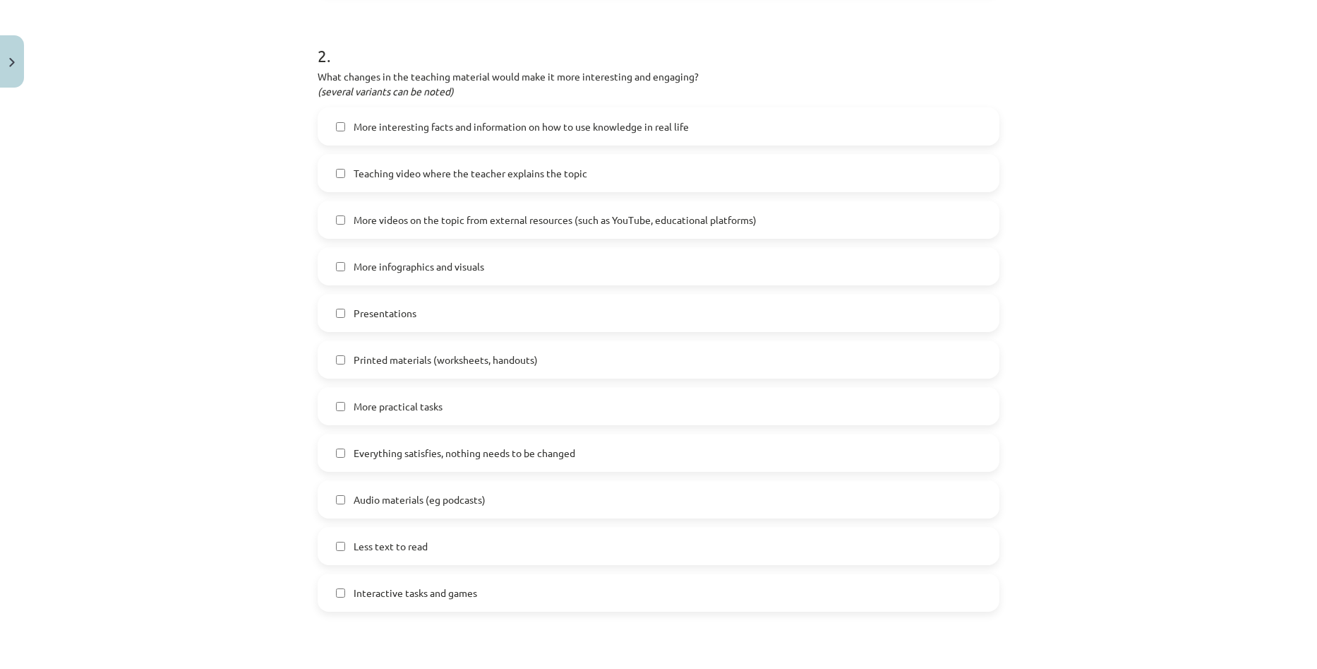
scroll to position [633, 0]
click label "Less text to read"
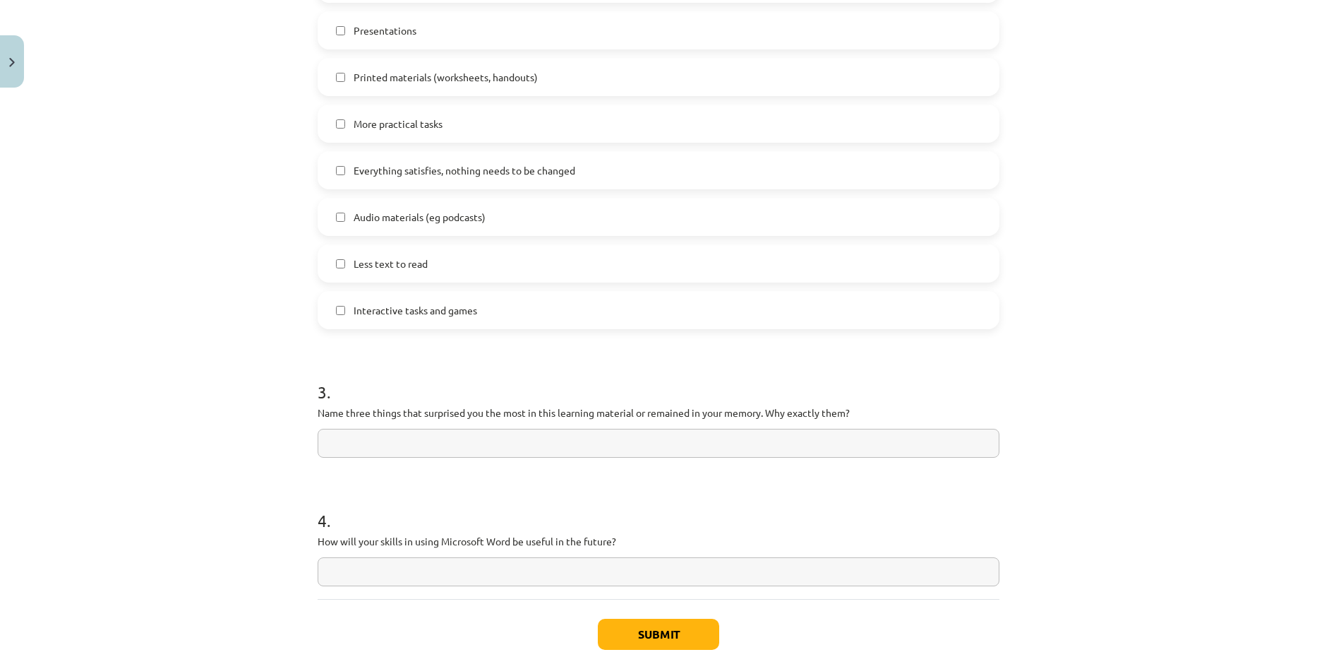
scroll to position [915, 0]
click input "text"
drag, startPoint x: 1260, startPoint y: 304, endPoint x: 1117, endPoint y: 340, distance: 147.1
click div "Learning topic: Computers - 10th grade 1st grade learning material #14 Learning…"
click input "text"
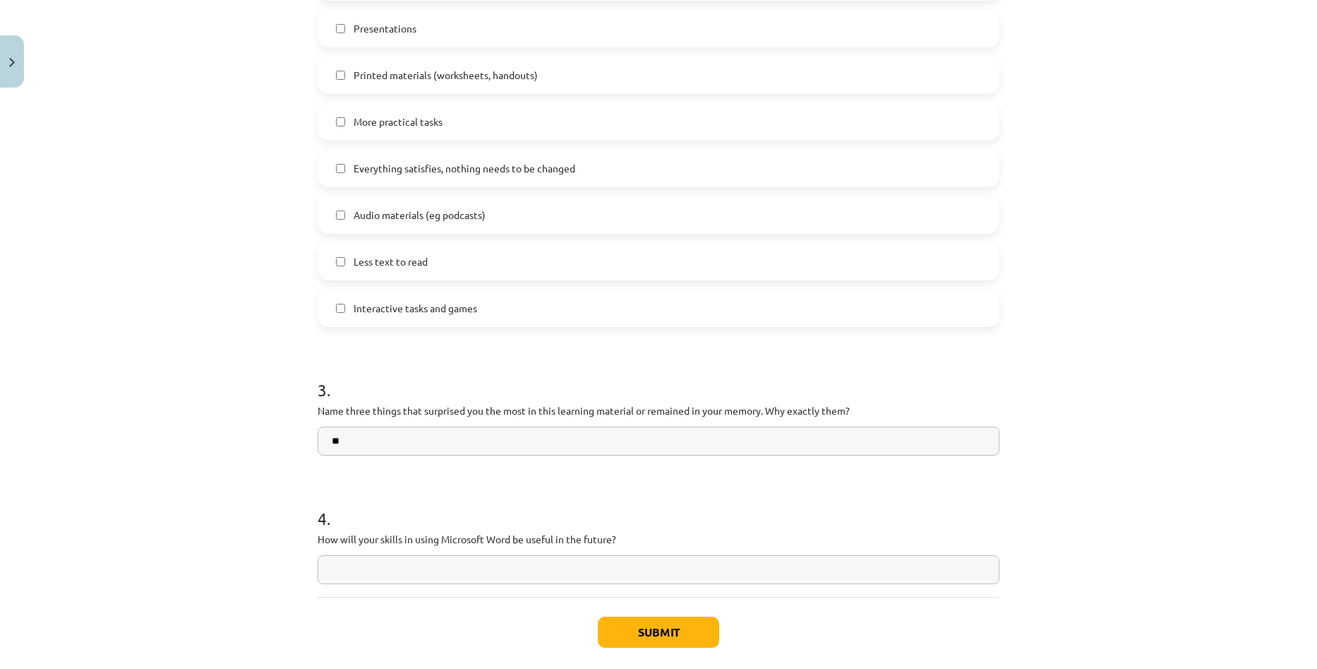
type input "*"
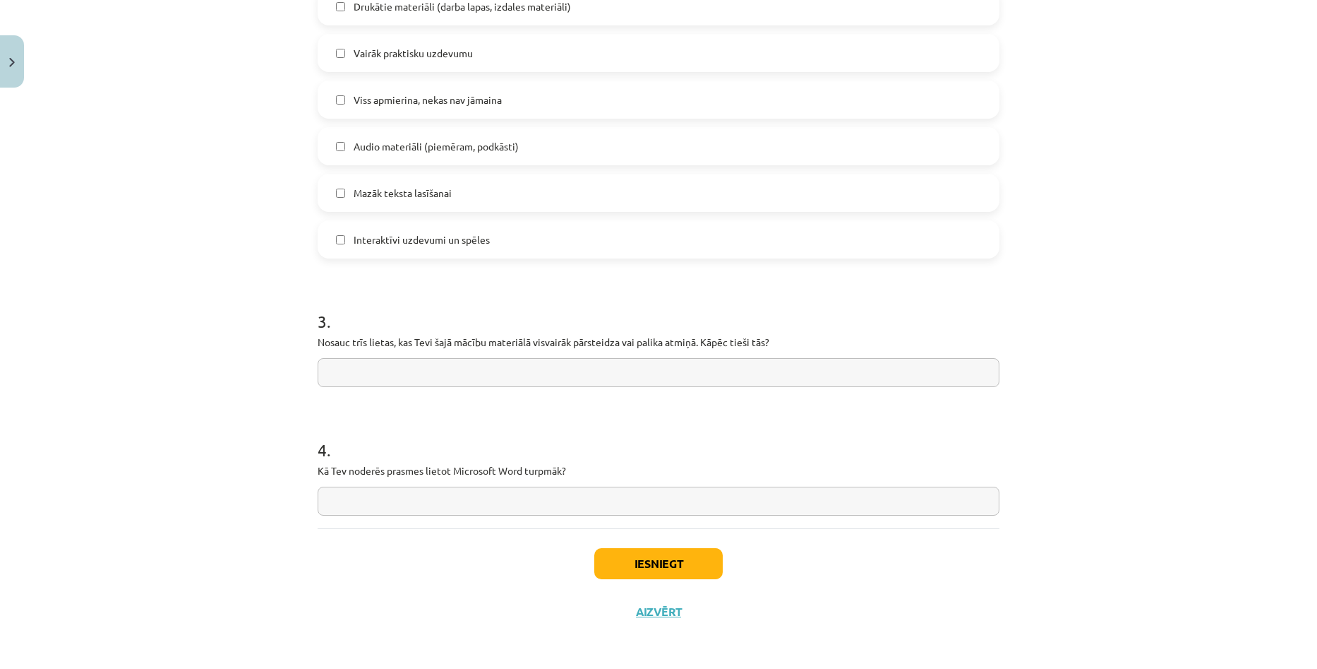
scroll to position [985, 0]
click input "text"
paste input "**********"
click div "Mācību tēma: Datorikas - 10. klases 1. ieskaites mācību materiāls #14 Temata ap…"
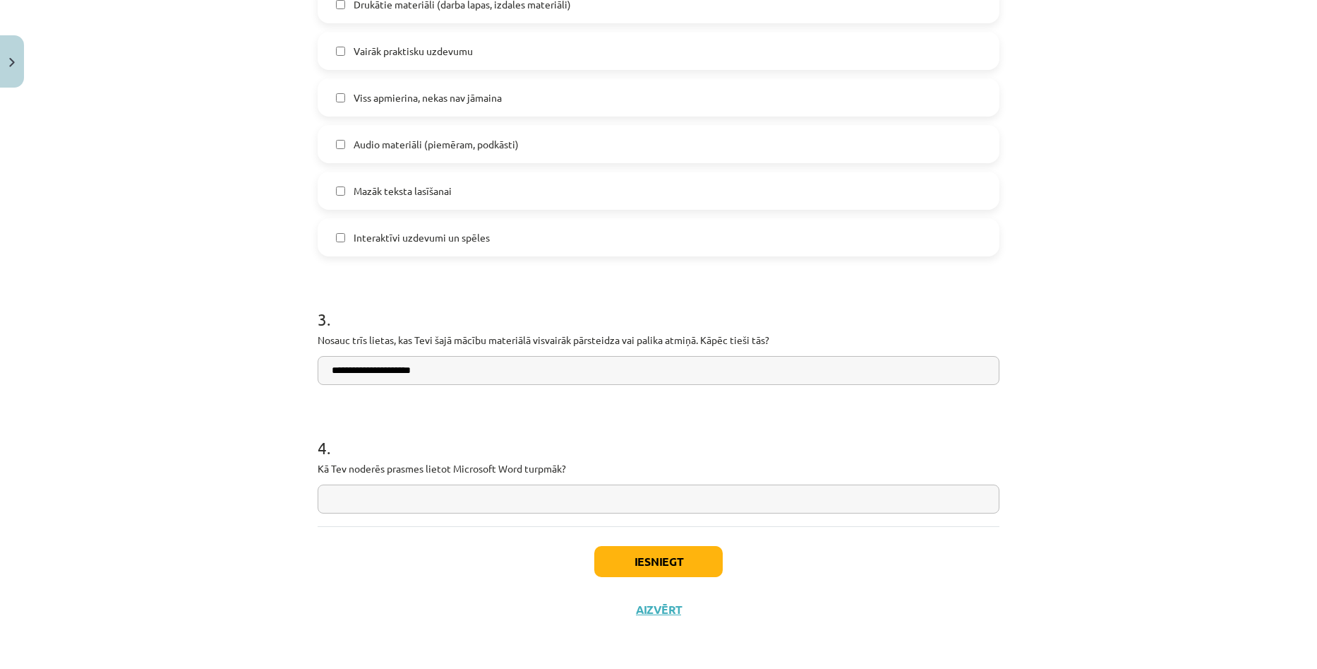
click input "**********"
click input "text"
click input "**********"
click div "Mācību tēma: Datorikas - 10. klases 1. ieskaites mācību materiāls #14 Temata ap…"
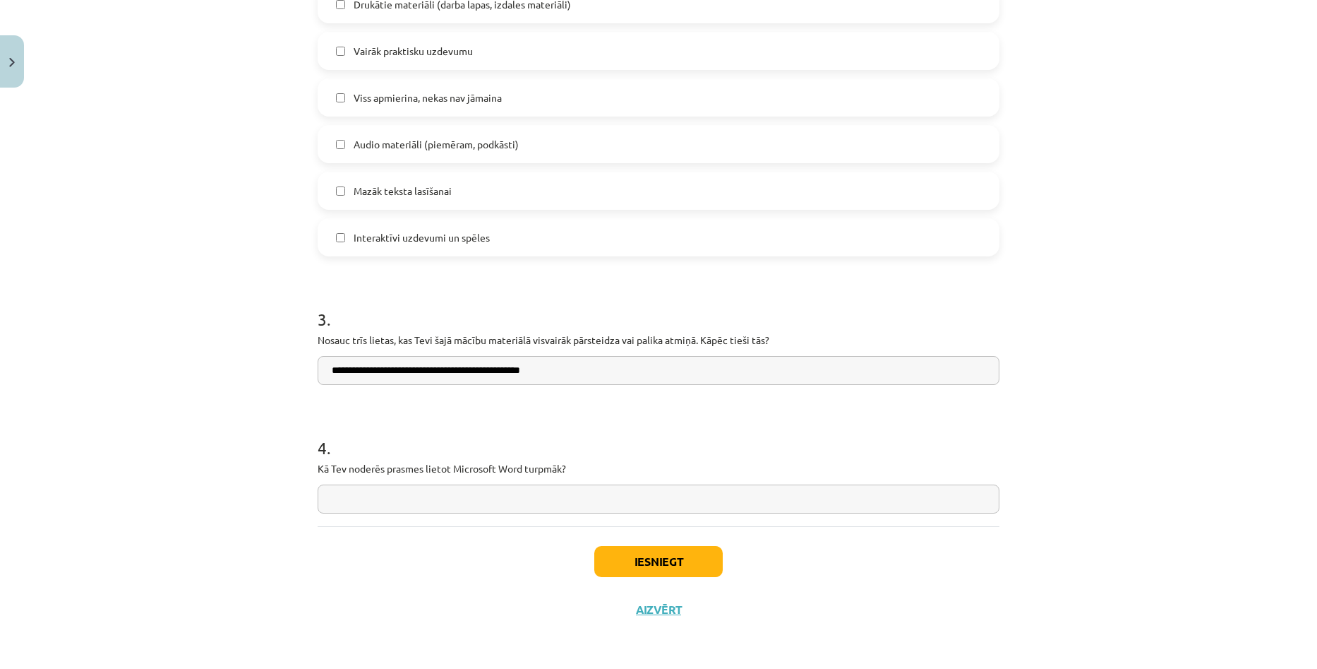
click input "**********"
drag, startPoint x: 1038, startPoint y: 407, endPoint x: 1031, endPoint y: 405, distance: 7.2
click div "Mācību tēma: Datorikas - 10. klases 1. ieskaites mācību materiāls #14 Temata ap…"
click input "**********"
type input "**********"
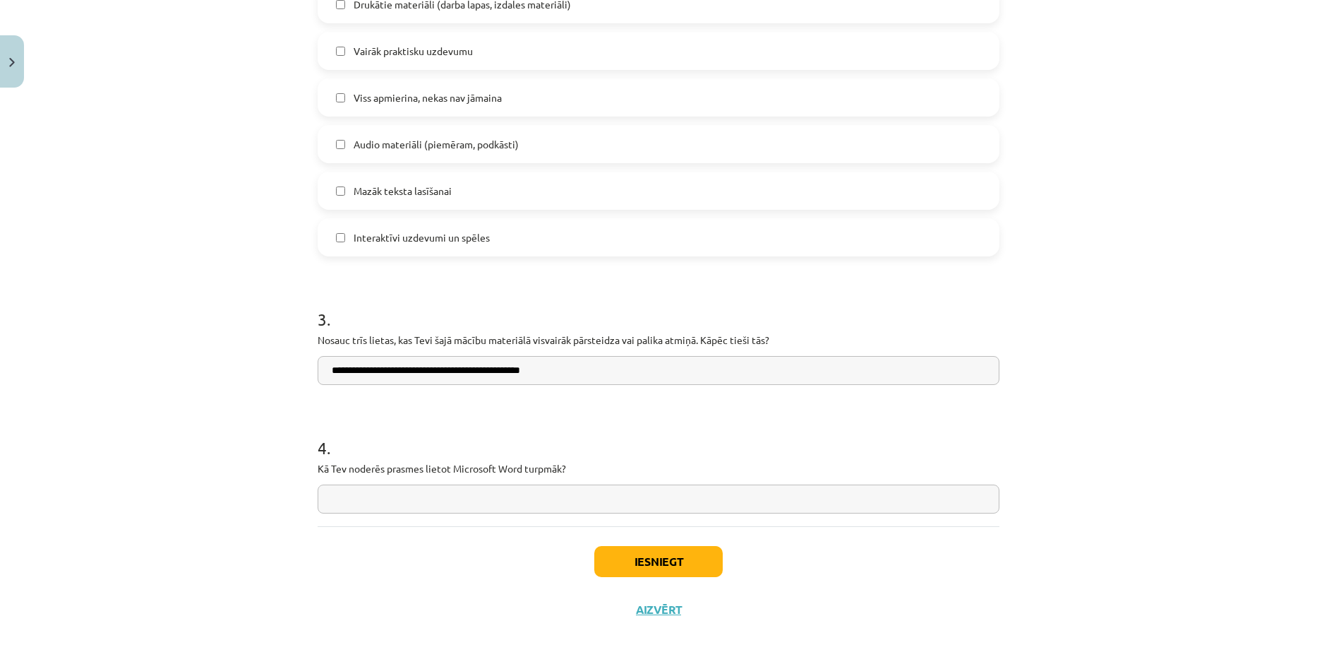
click input "text"
click div "Mācību tēma: Datorikas - 10. klases 1. ieskaites mācību materiāls #14 Temata ap…"
click input "text"
type input "*"
click div "Mācību tēma: Datorikas - 10. klases 1. ieskaites mācību materiāls #14 Temata ap…"
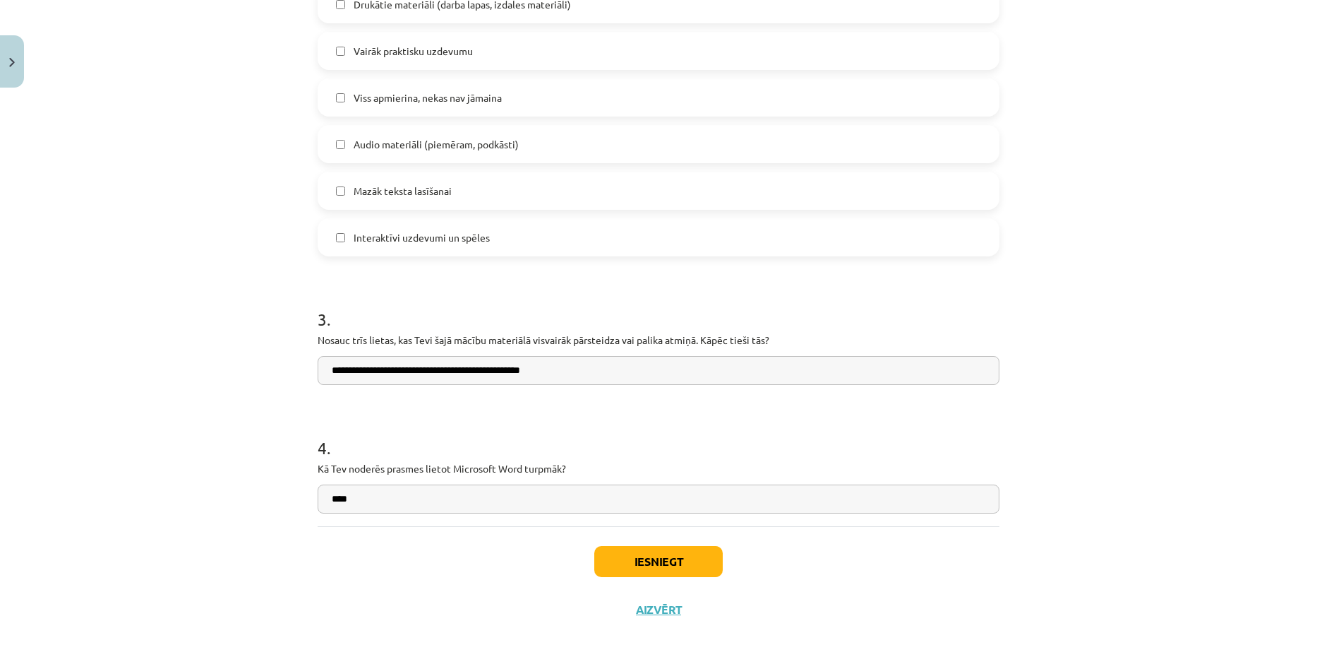
click input "****"
click div "Mācību tēma: Datorikas - 10. klases 1. ieskaites mācību materiāls #14 Temata ap…"
click input "**********"
type input "*"
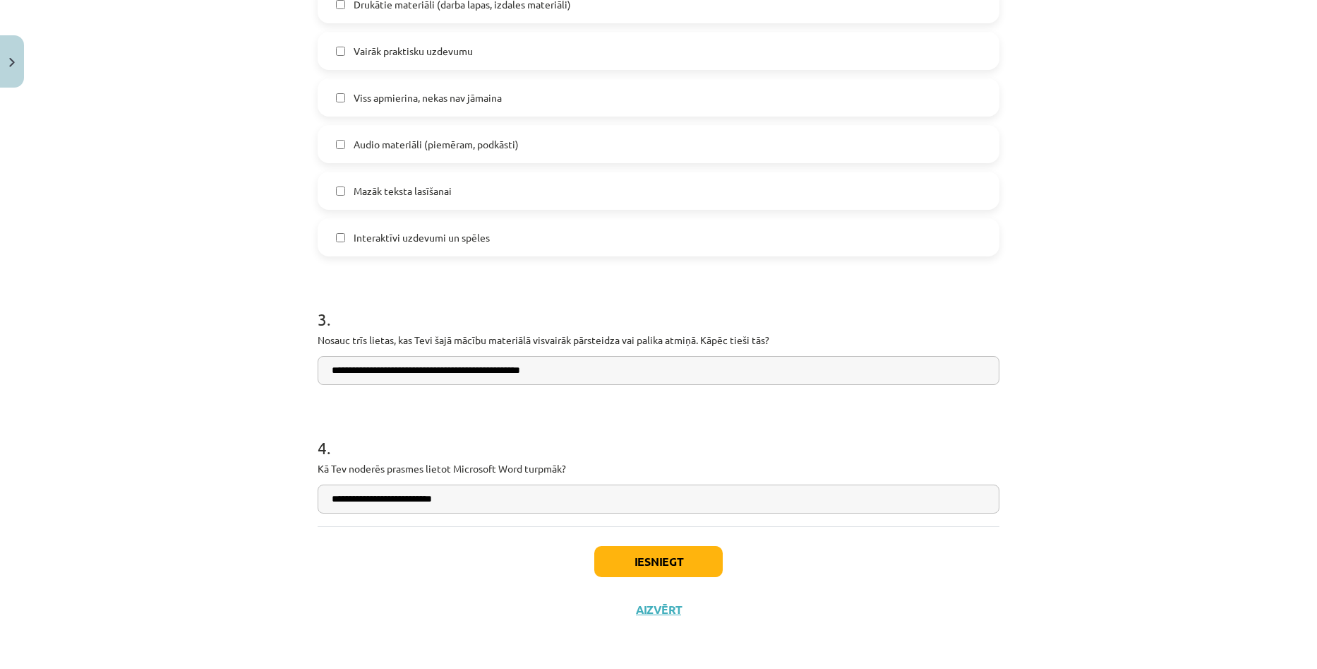
click input "**********"
type input "**********"
click button "Iesniegt"
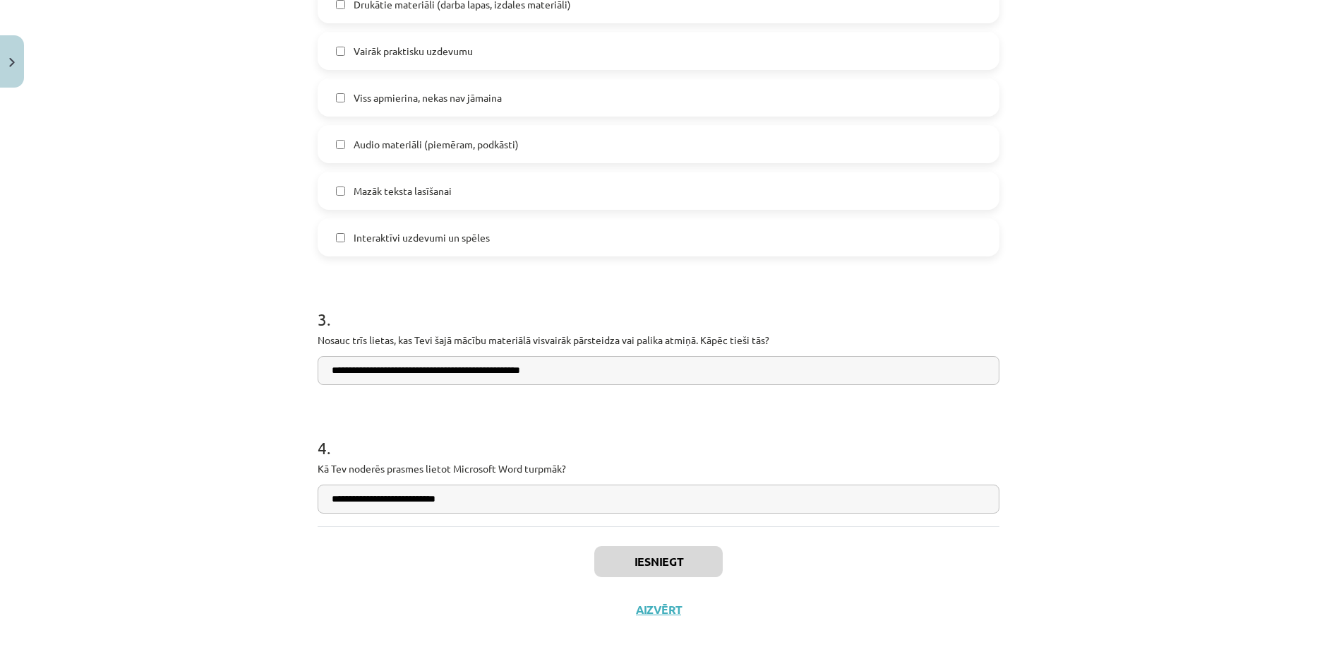
click div "Mācību tēma: Datorikas - 10. klases 1. ieskaites mācību materiāls #14 Temata ap…"
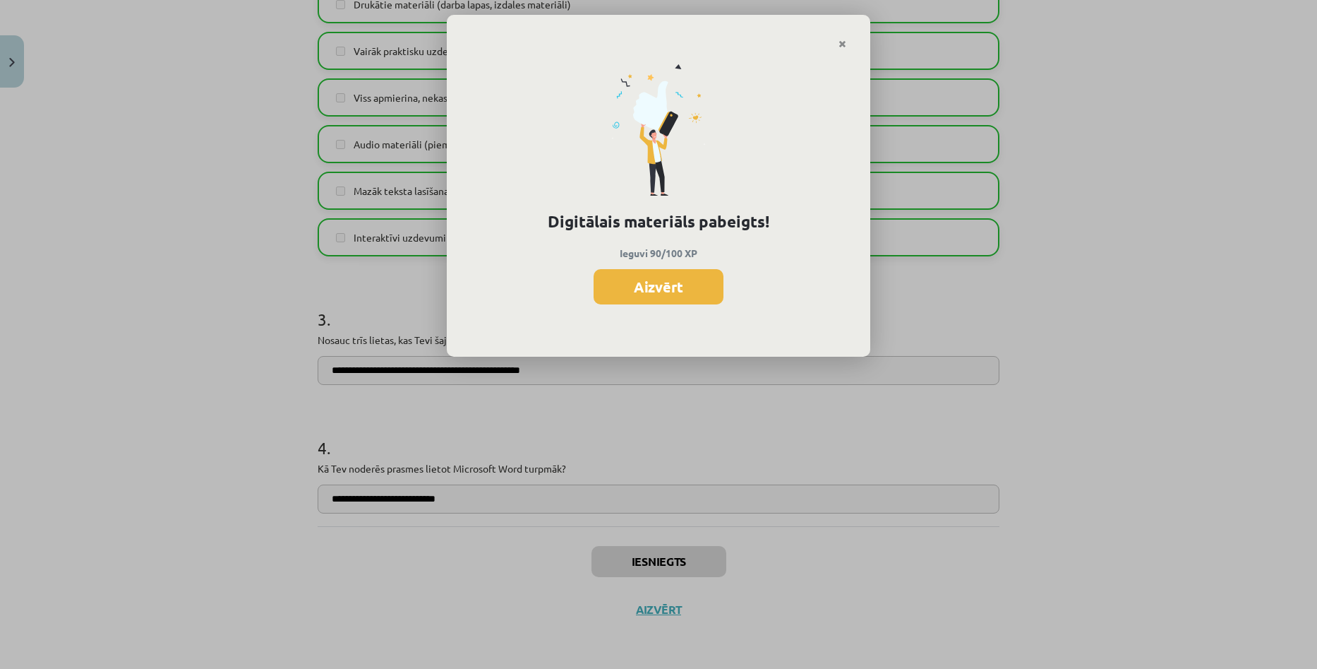
click div "Digitālais materiāls pabeigts! Ieguvi 90/100 XP Aizvērt"
click button "Aizvērt"
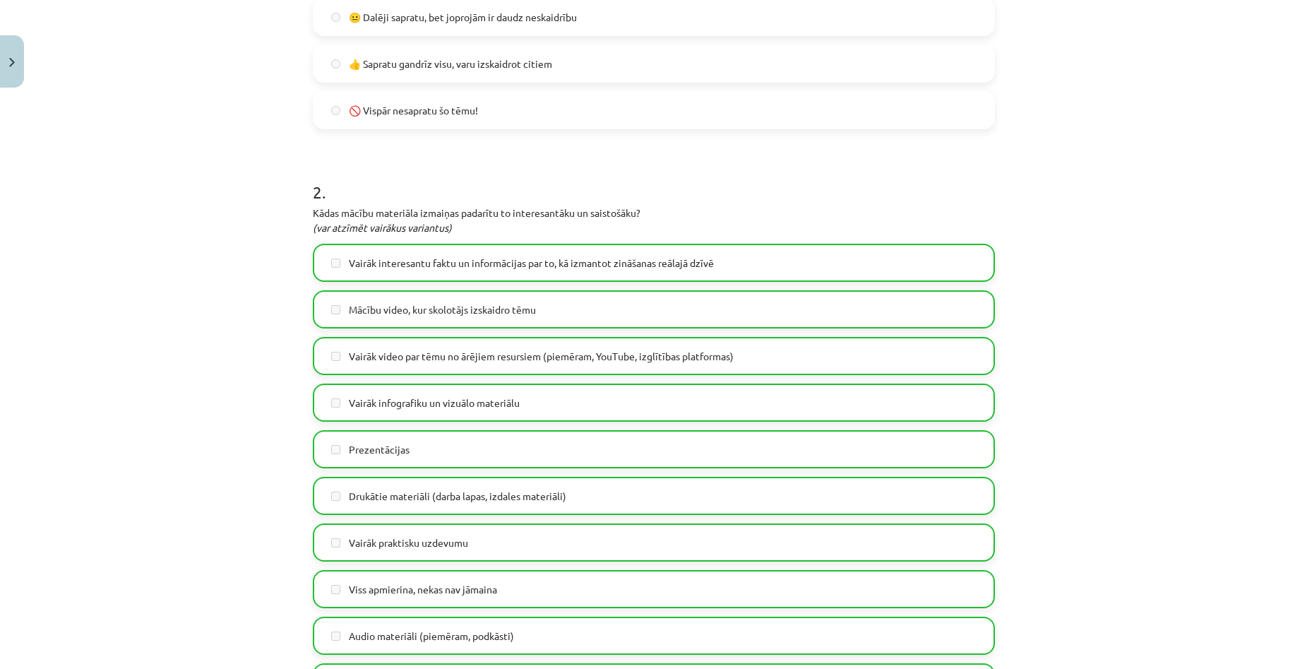
scroll to position [985, 0]
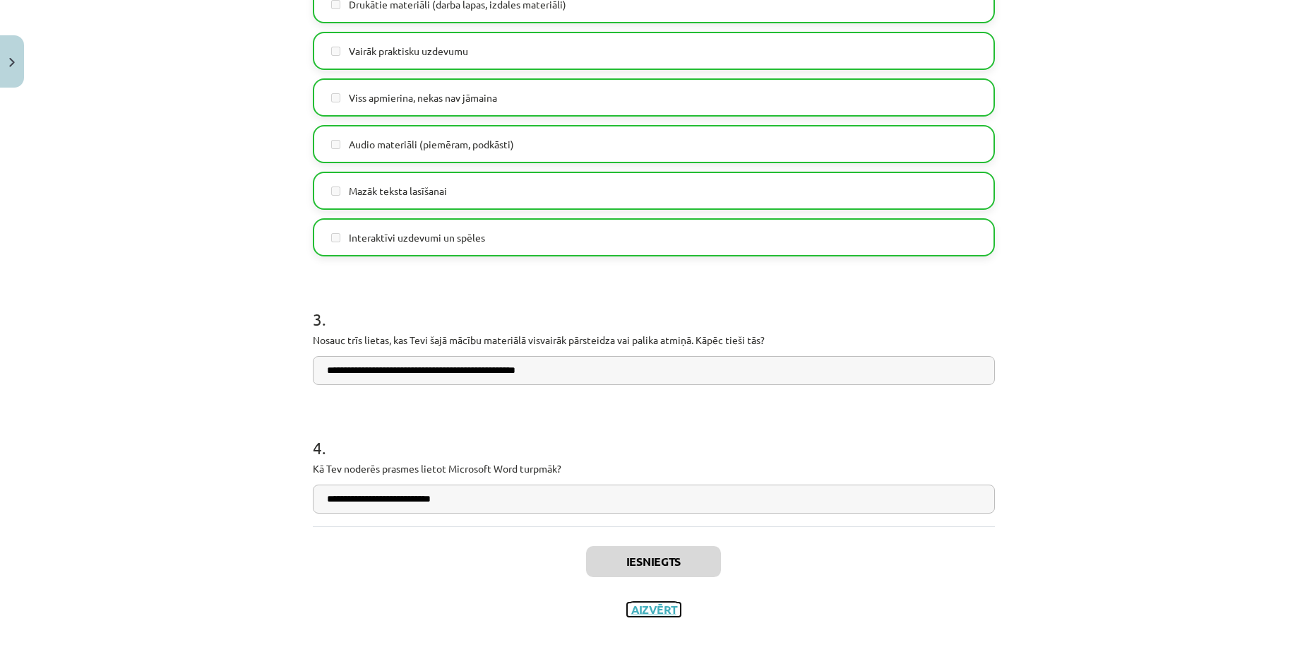
click button "Aizvērt"
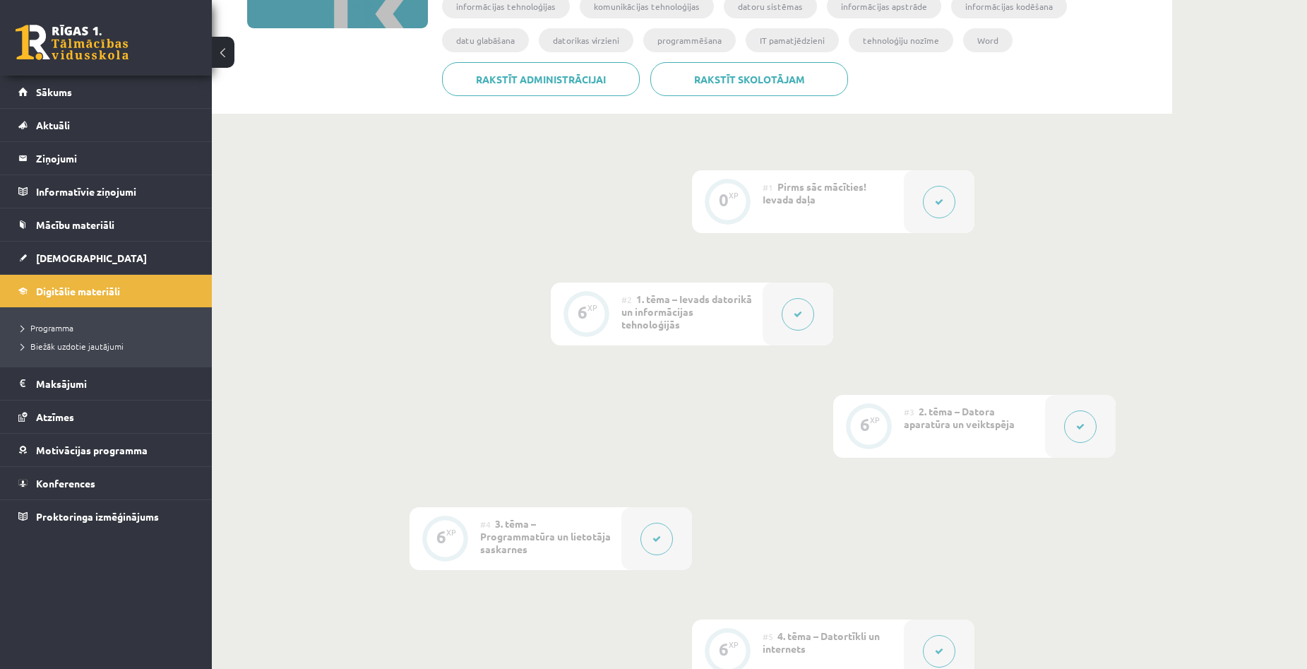
scroll to position [0, 0]
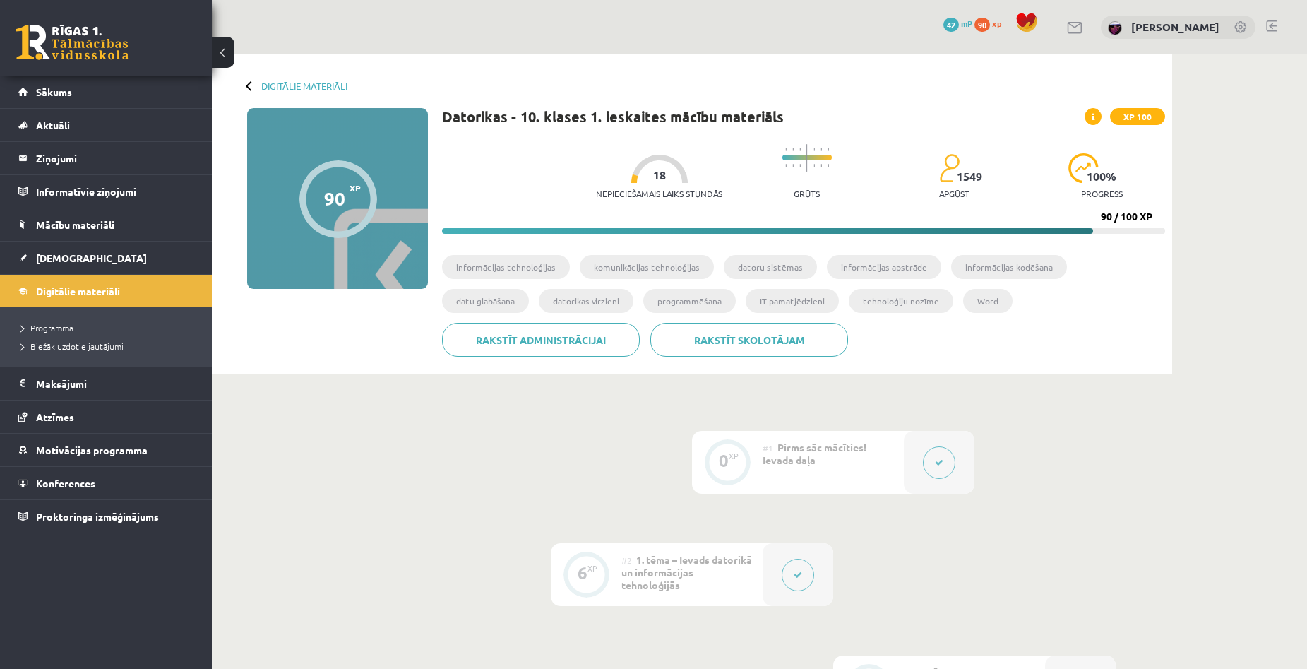
click div "Digitālie materiāli 90 XP XP 100 90 / 100 XP Datorikas - 10. klases 1. ieskaite…"
click link "Digitālie materiāli"
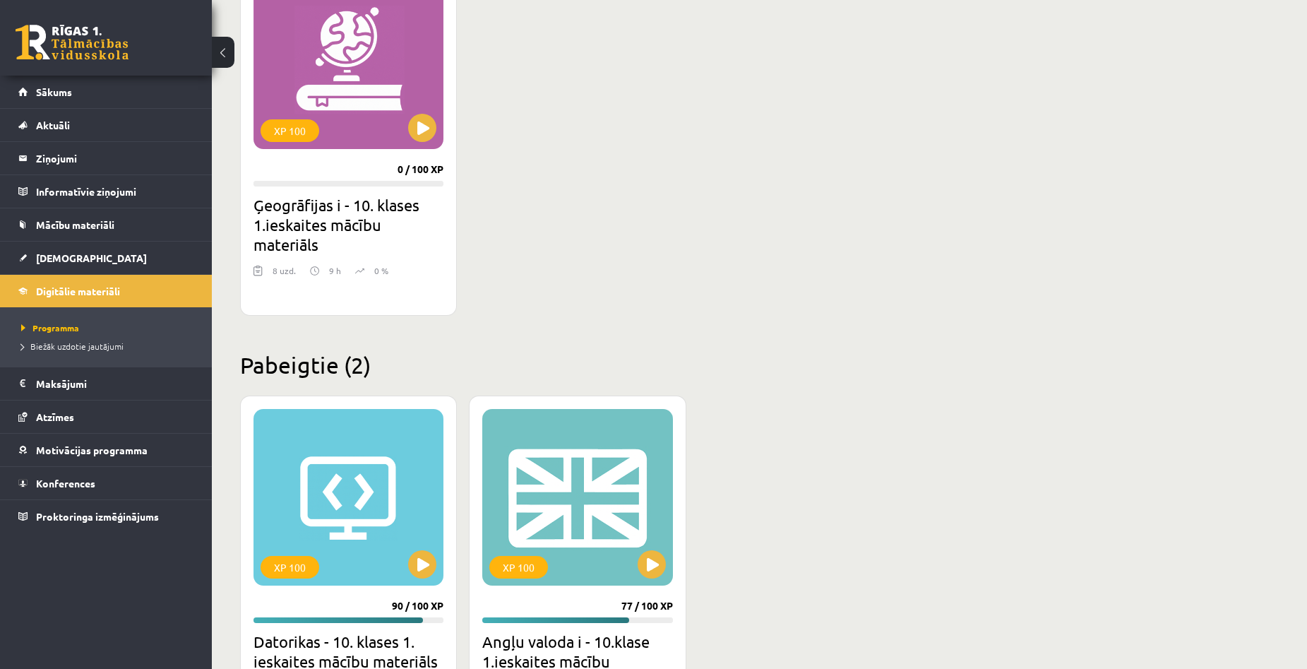
scroll to position [371, 0]
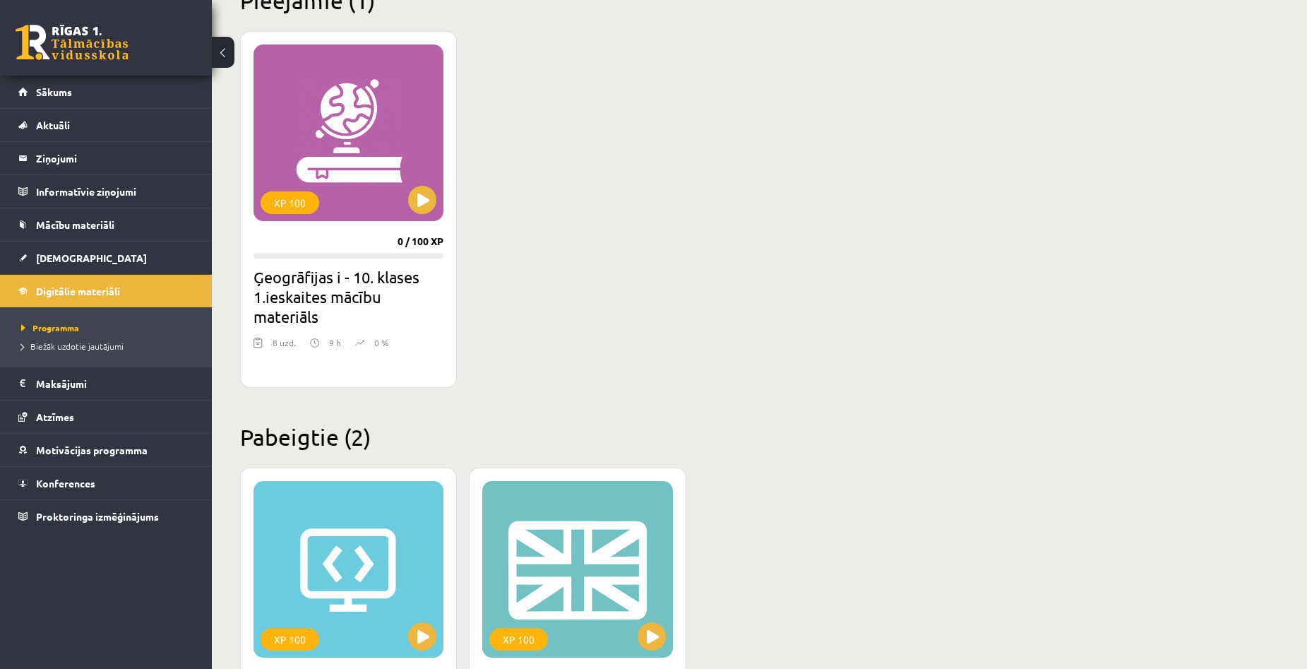
click at [1170, 392] on div "Mana statistika 167 Nopelnītie punkti 2 Apgūtās tēmas 28 Izpildīti uzdevumi 41 …" at bounding box center [692, 317] width 960 height 1268
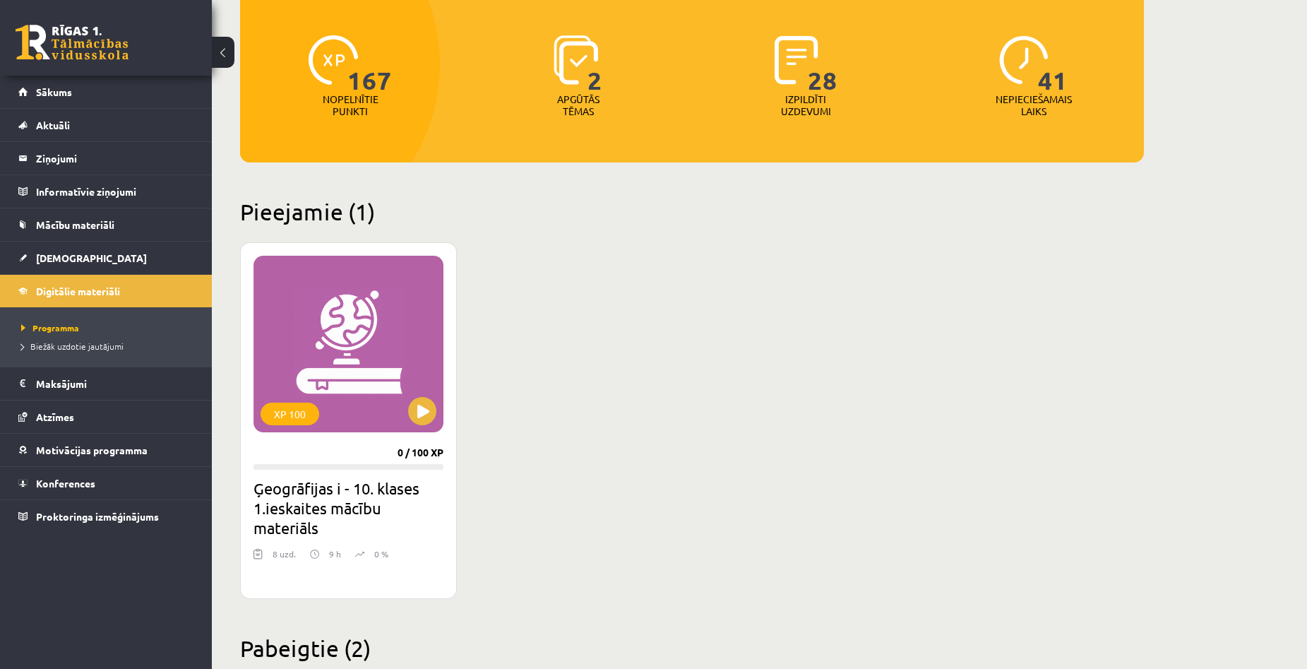
scroll to position [160, 0]
click at [424, 409] on button at bounding box center [422, 411] width 28 height 28
